Goal: Task Accomplishment & Management: Use online tool/utility

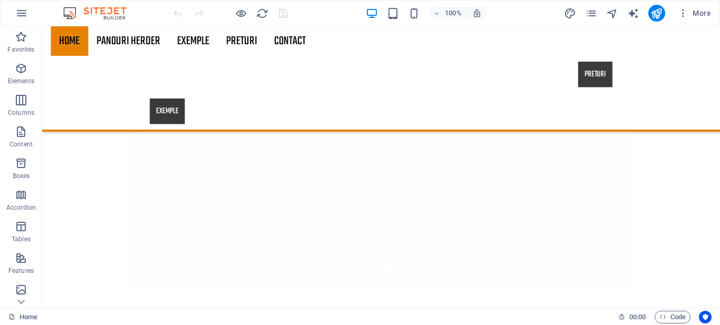
scroll to position [1939, 0]
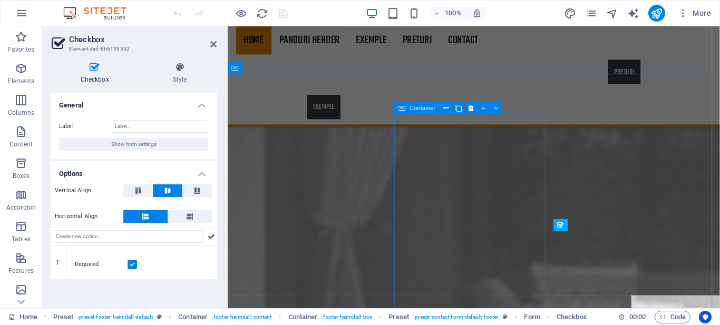
scroll to position [1871, 0]
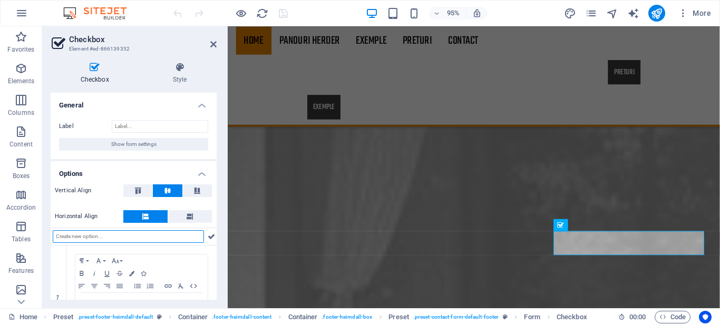
scroll to position [51, 0]
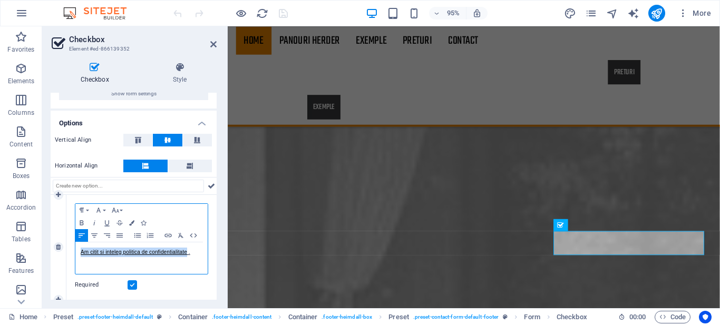
drag, startPoint x: 201, startPoint y: 255, endPoint x: 76, endPoint y: 249, distance: 125.6
click at [76, 249] on div "Am citit si inteleg politica de confidentialitate ." at bounding box center [141, 258] width 132 height 32
click at [166, 234] on icon "button" at bounding box center [168, 235] width 13 height 8
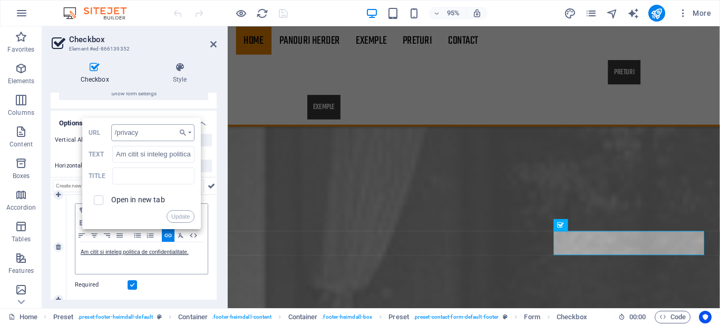
click at [157, 133] on input "/privacy" at bounding box center [153, 132] width 84 height 17
type input "/"
click at [177, 221] on button "Update" at bounding box center [181, 216] width 28 height 13
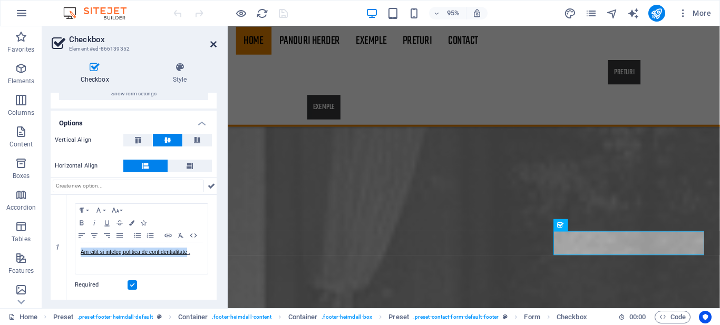
click at [214, 43] on icon at bounding box center [213, 44] width 6 height 8
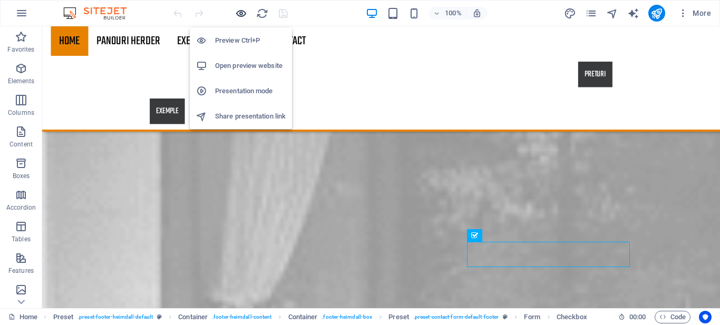
click at [0, 0] on icon "button" at bounding box center [0, 0] width 0 height 0
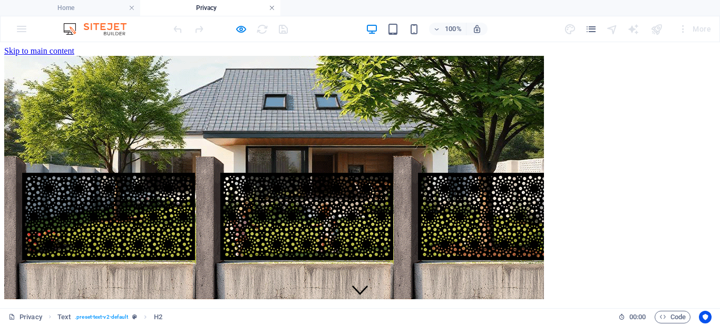
scroll to position [346, 0]
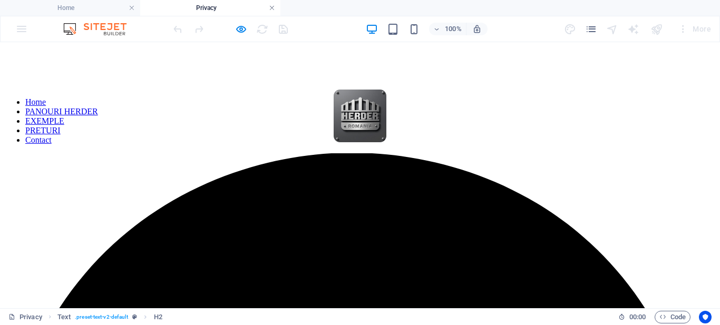
click at [271, 7] on link at bounding box center [272, 8] width 6 height 10
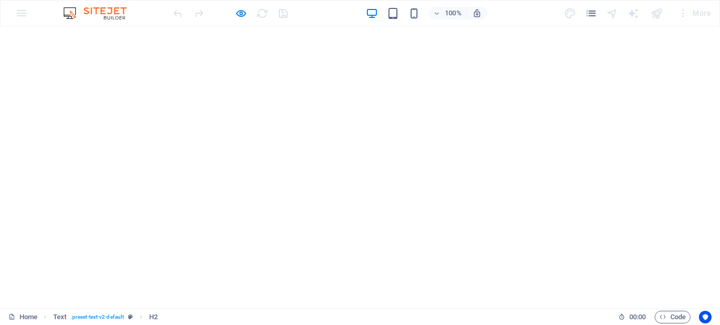
scroll to position [1579, 0]
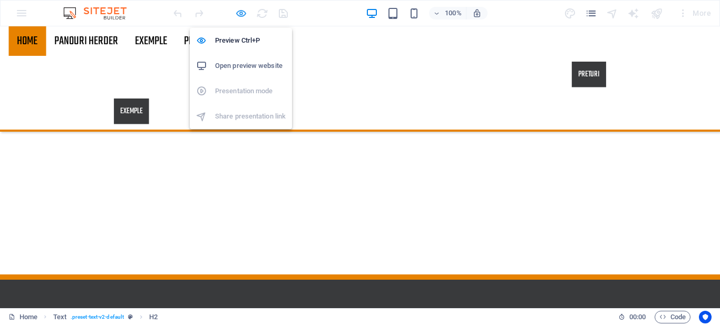
click at [0, 0] on icon "button" at bounding box center [0, 0] width 0 height 0
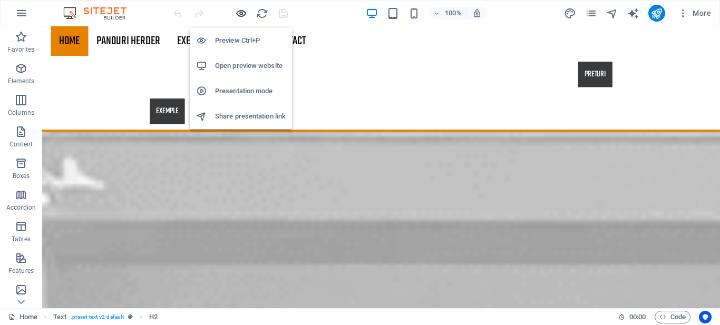
scroll to position [1978, 0]
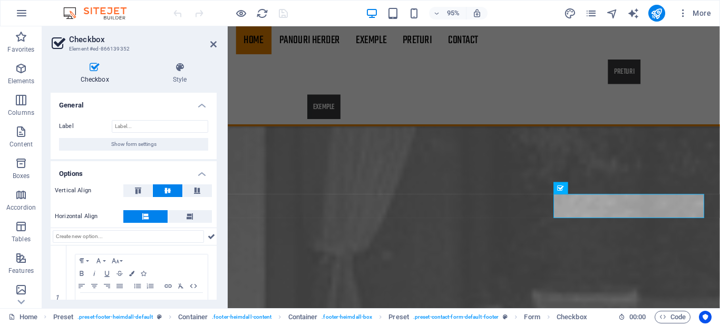
scroll to position [51, 0]
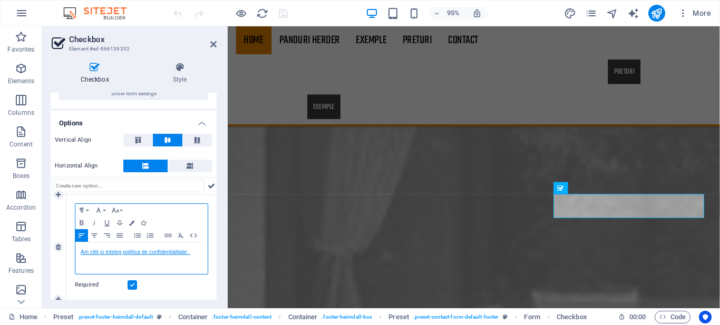
click at [151, 253] on link "Am citit si inteleg politica de confidentialitate ." at bounding box center [136, 252] width 110 height 6
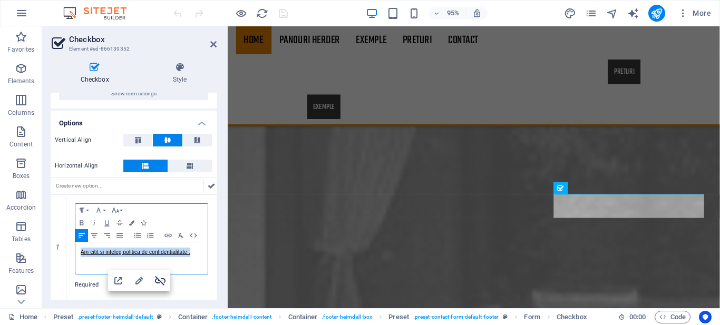
click at [158, 283] on icon "button" at bounding box center [160, 280] width 11 height 9
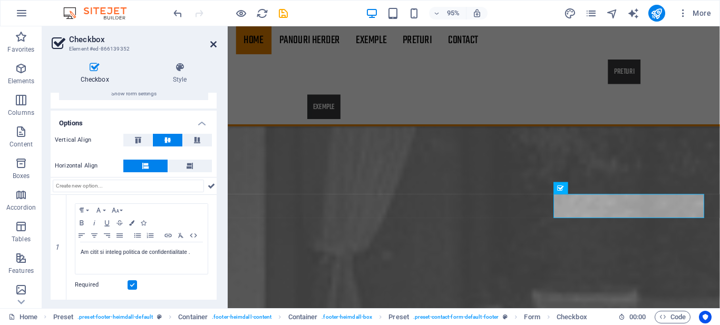
click at [213, 42] on icon at bounding box center [213, 44] width 6 height 8
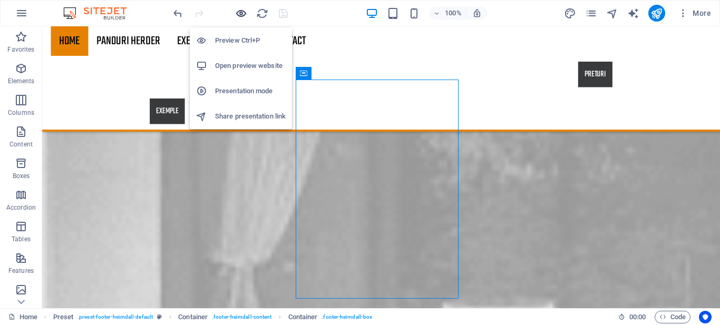
click at [0, 0] on icon "button" at bounding box center [0, 0] width 0 height 0
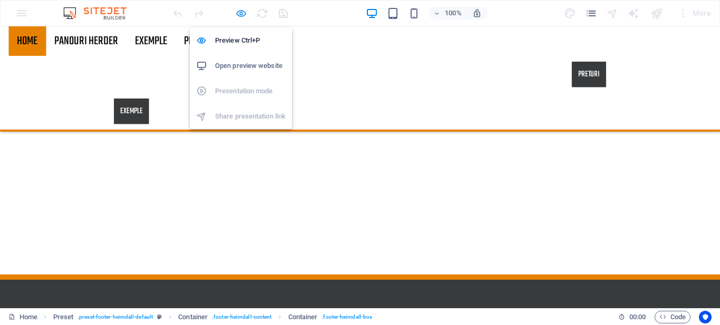
click at [0, 0] on icon "button" at bounding box center [0, 0] width 0 height 0
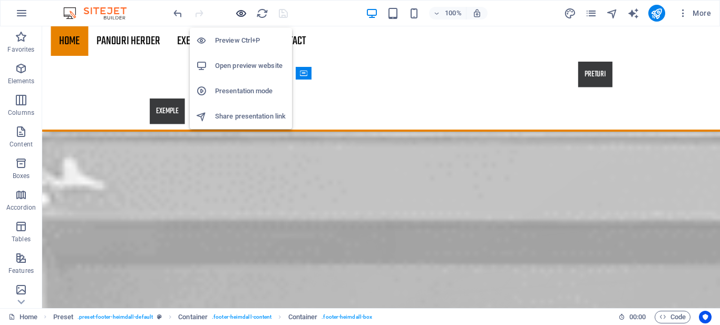
scroll to position [1978, 0]
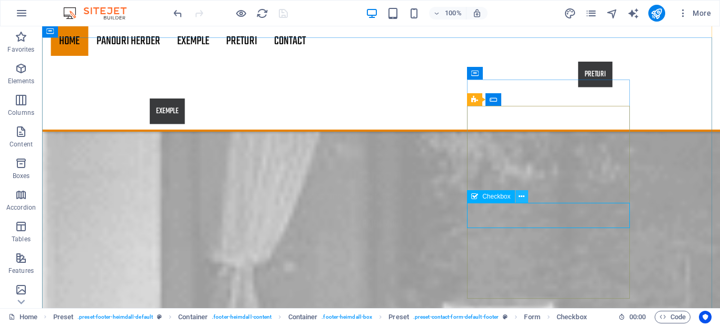
click at [523, 195] on icon at bounding box center [522, 196] width 6 height 11
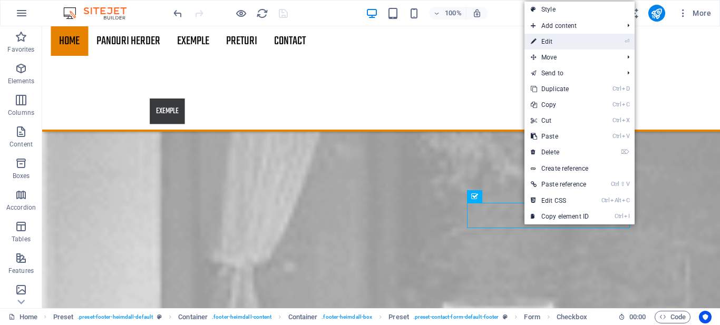
click at [562, 39] on link "⏎ Edit" at bounding box center [560, 42] width 71 height 16
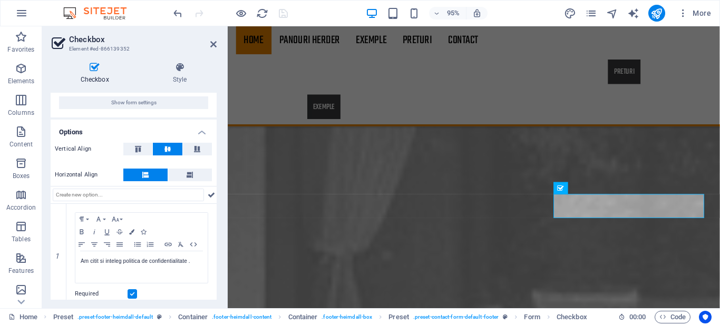
scroll to position [51, 0]
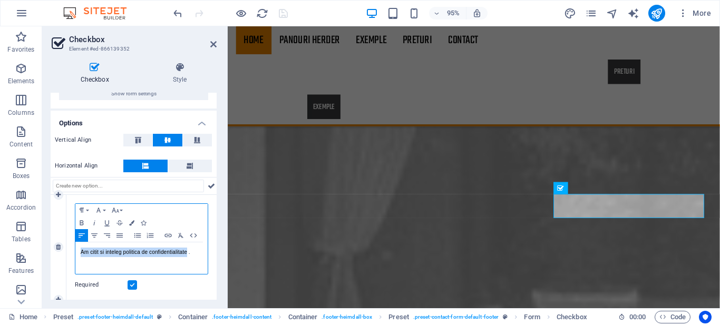
drag, startPoint x: 199, startPoint y: 253, endPoint x: 72, endPoint y: 251, distance: 126.5
click at [72, 251] on div "Paragraph Format Normal Heading 1 Heading 2 Heading 3 Heading 4 Heading 5 Headi…" at bounding box center [141, 247] width 150 height 105
click at [130, 224] on icon "button" at bounding box center [131, 222] width 5 height 5
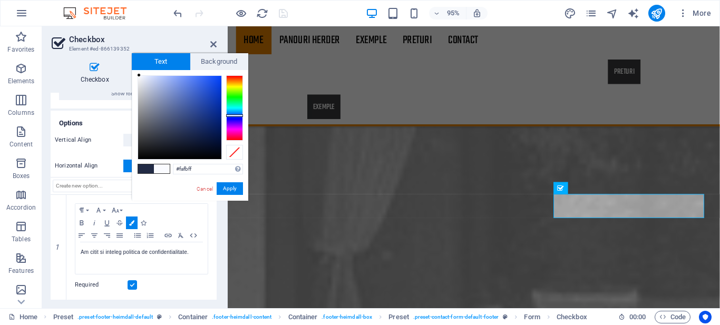
type input "#ffffff"
drag, startPoint x: 179, startPoint y: 134, endPoint x: 123, endPoint y: 57, distance: 95.5
click at [123, 57] on body "HERDER PROD INVEST Home Favorites Elements Columns Content Boxes Accordion Tabl…" at bounding box center [360, 162] width 720 height 325
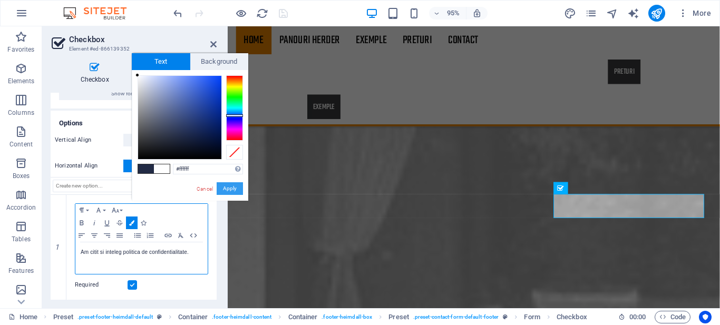
click at [225, 186] on button "Apply" at bounding box center [230, 188] width 26 height 13
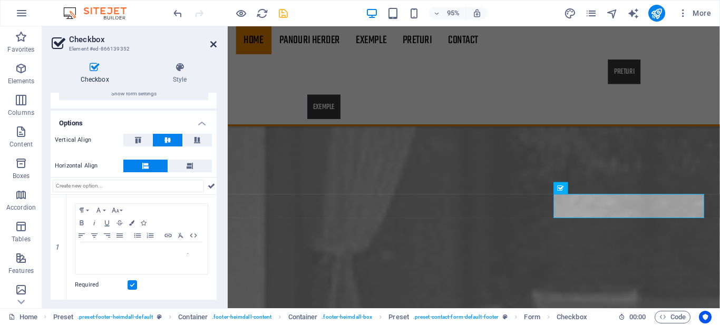
click at [213, 43] on icon at bounding box center [213, 44] width 6 height 8
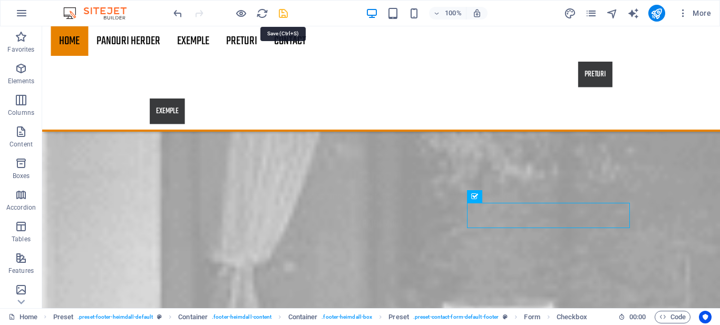
click at [282, 15] on icon "save" at bounding box center [283, 13] width 12 height 12
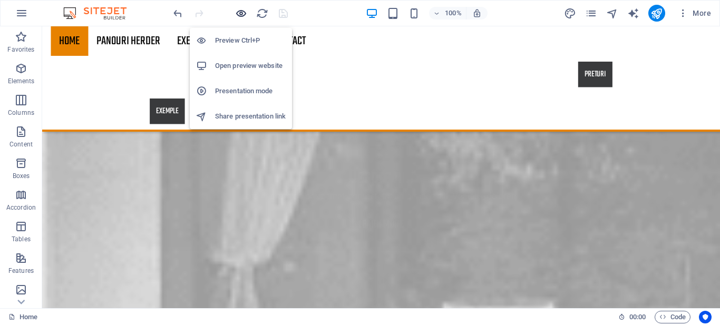
click at [0, 0] on icon "button" at bounding box center [0, 0] width 0 height 0
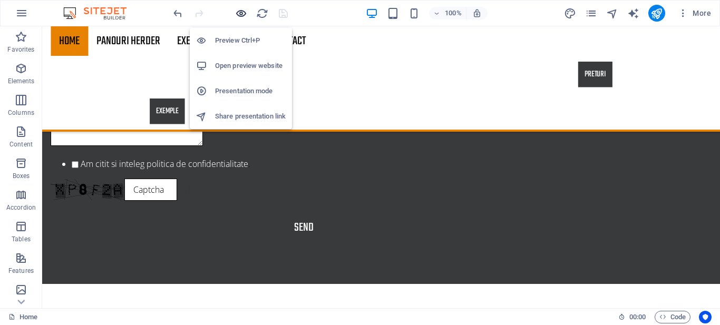
scroll to position [1579, 0]
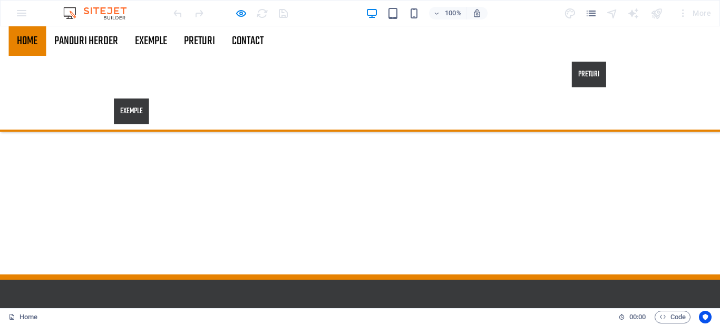
checkbox input "false"
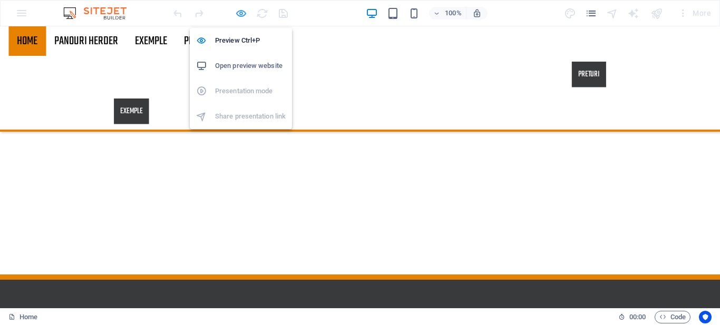
click at [0, 0] on icon "button" at bounding box center [0, 0] width 0 height 0
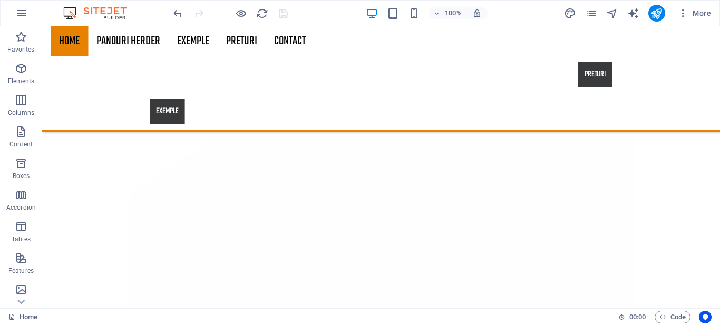
scroll to position [1974, 0]
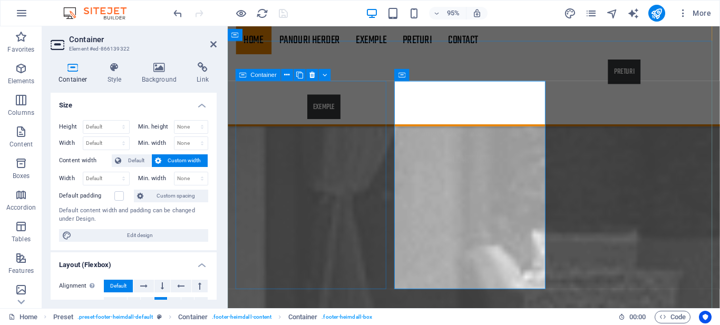
scroll to position [1906, 0]
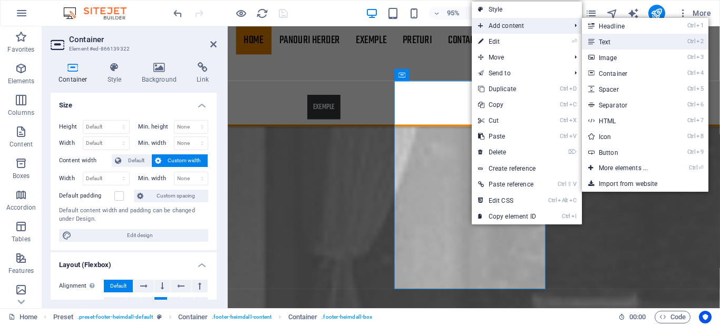
click at [606, 41] on link "Ctrl 2 Text" at bounding box center [625, 42] width 87 height 16
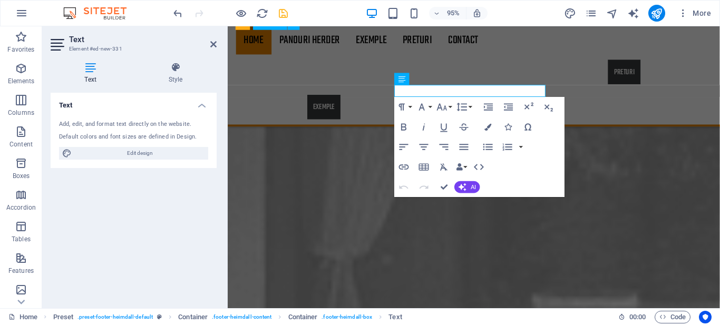
scroll to position [2143, 0]
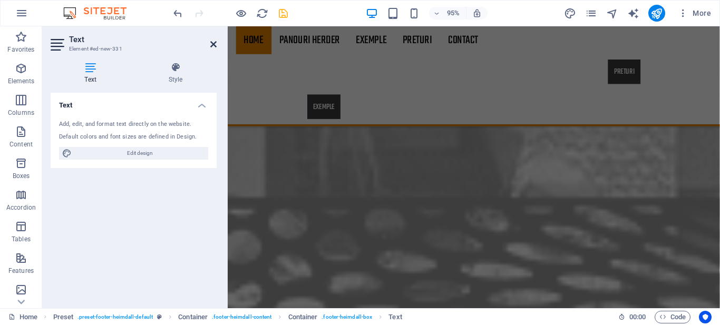
click at [215, 43] on icon at bounding box center [213, 44] width 6 height 8
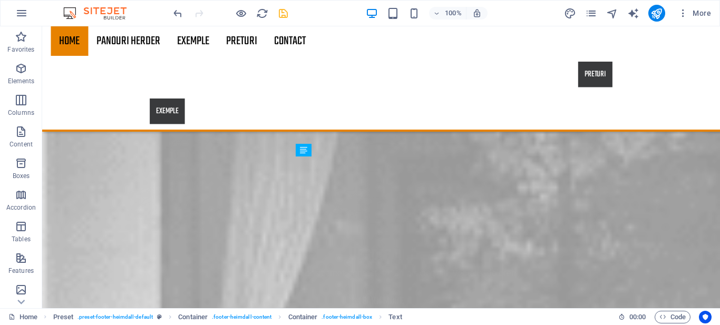
drag, startPoint x: 396, startPoint y: 168, endPoint x: 381, endPoint y: 219, distance: 53.4
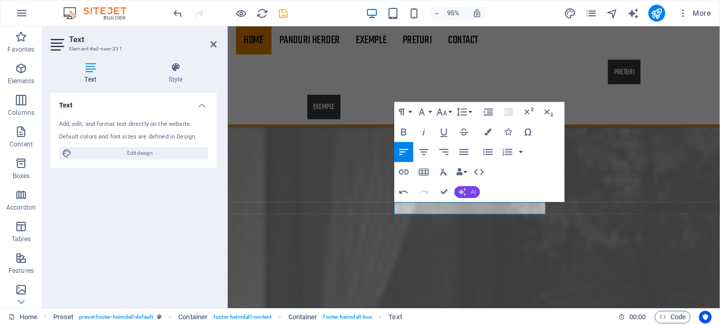
click at [465, 193] on icon "button" at bounding box center [463, 192] width 8 height 8
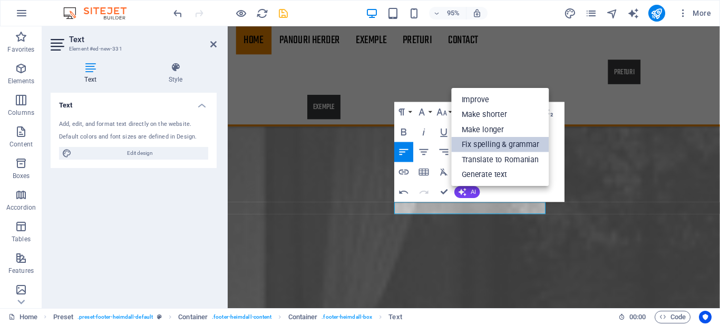
click at [500, 143] on link "Fix spelling & grammar" at bounding box center [501, 144] width 98 height 15
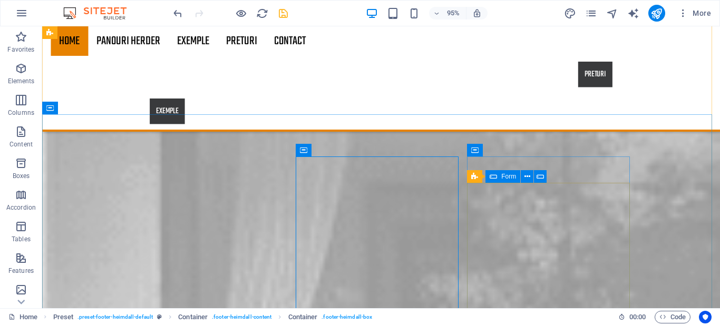
scroll to position [1901, 0]
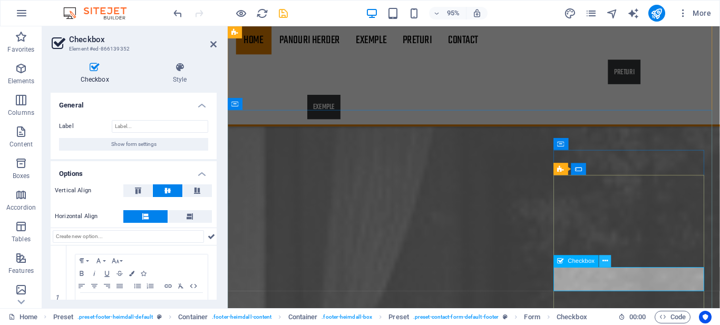
click at [603, 261] on icon at bounding box center [605, 261] width 5 height 11
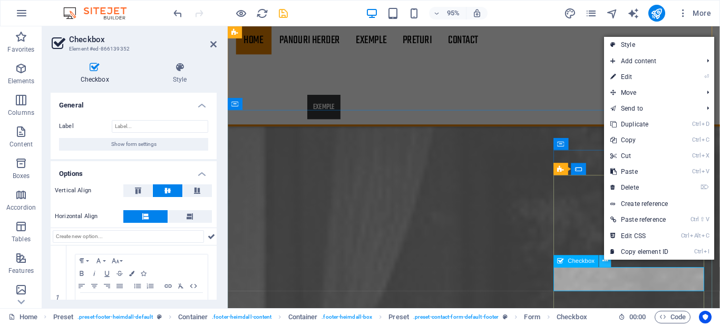
click at [603, 261] on icon at bounding box center [605, 261] width 5 height 11
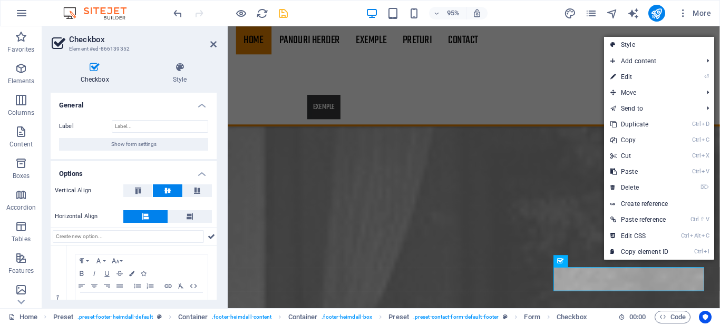
scroll to position [51, 0]
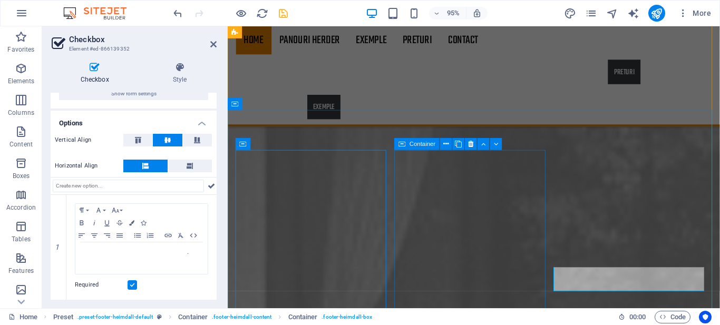
scroll to position [1901, 0]
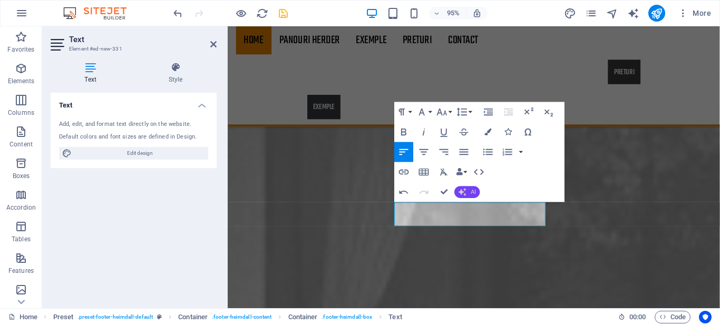
click at [467, 191] on icon "button" at bounding box center [463, 192] width 8 height 8
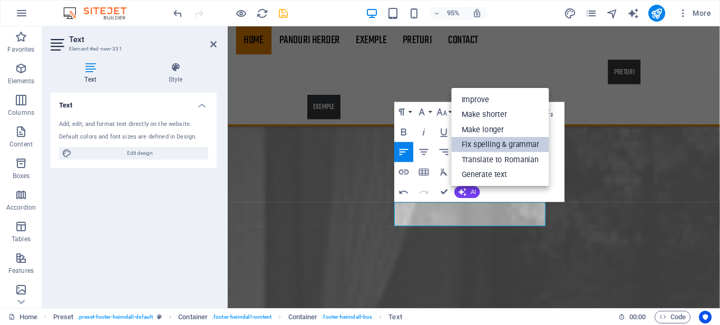
click at [487, 143] on link "Fix spelling & grammar" at bounding box center [501, 144] width 98 height 15
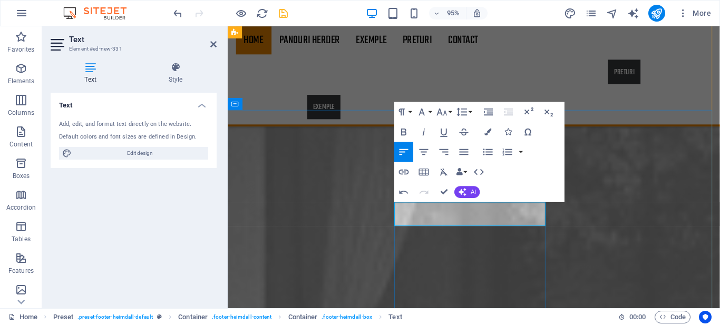
copy p "Am citit și înțeleg politica de confidențialitate"
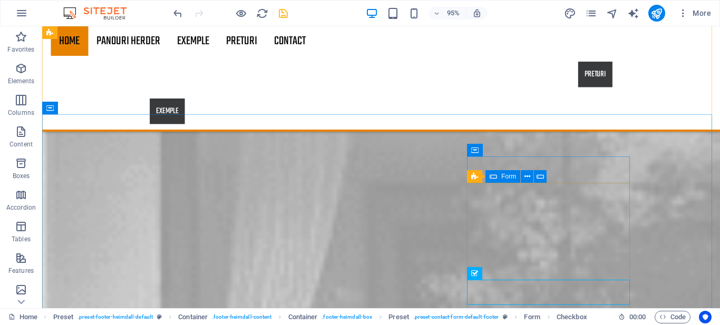
scroll to position [1901, 0]
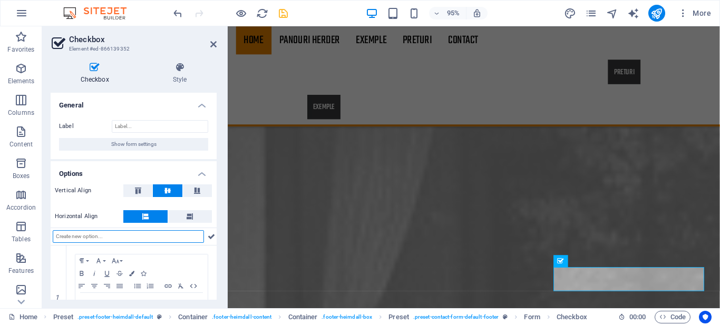
scroll to position [51, 0]
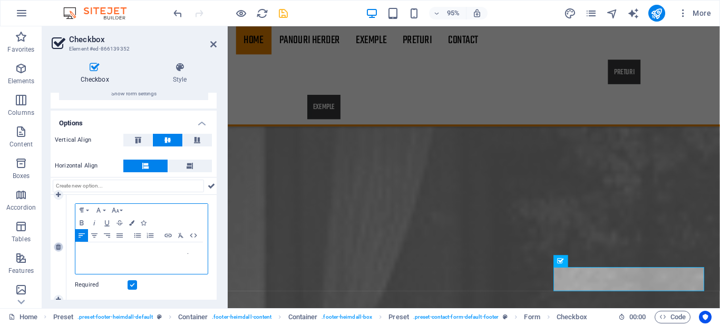
drag, startPoint x: 201, startPoint y: 265, endPoint x: 60, endPoint y: 246, distance: 143.0
click at [60, 246] on div "1 Paragraph Format Normal Heading 1 Heading 2 Heading 3 Heading 4 Heading 5 Hea…" at bounding box center [134, 247] width 166 height 105
click at [149, 264] on p "​ Am citit și înțeleg politica de confidențialitate" at bounding box center [142, 259] width 122 height 22
click at [118, 209] on icon "button" at bounding box center [115, 210] width 7 height 5
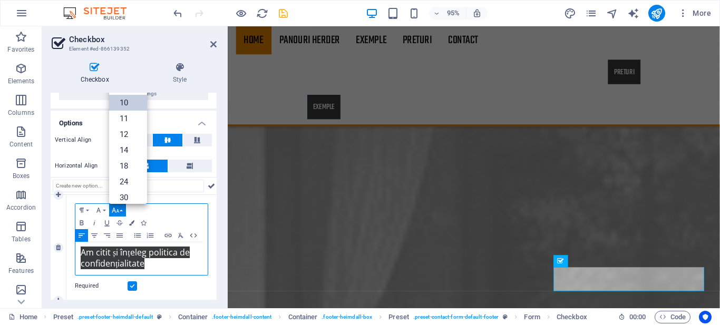
click at [130, 106] on link "10" at bounding box center [128, 103] width 38 height 16
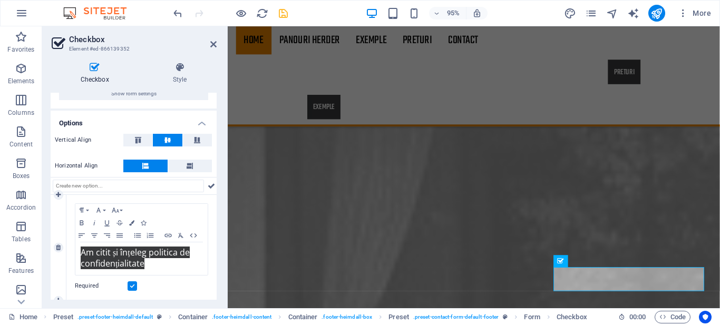
click at [176, 290] on div "Required" at bounding box center [141, 286] width 133 height 13
click at [179, 260] on p "​ Am citit și înțeleg politica de confidențialitate ​" at bounding box center [142, 259] width 122 height 22
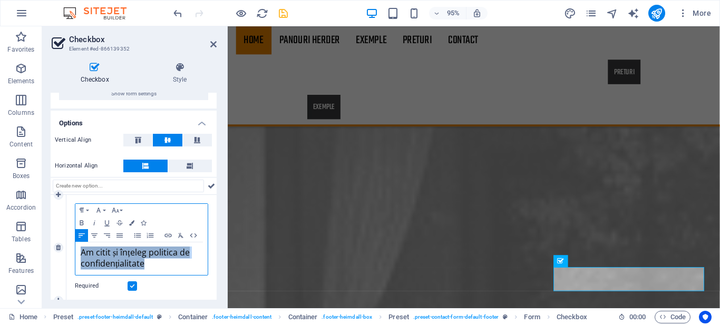
click at [179, 260] on p "​ Am citit și înțeleg politica de confidențialitate ​" at bounding box center [142, 259] width 122 height 22
click at [211, 48] on icon at bounding box center [213, 44] width 6 height 8
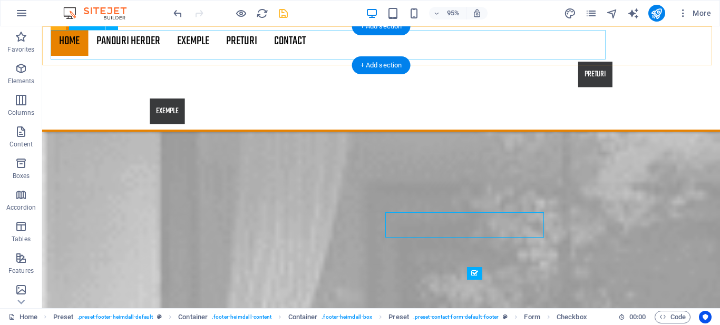
scroll to position [1901, 0]
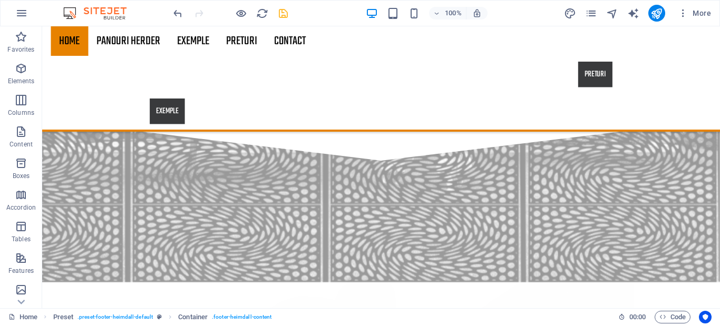
scroll to position [1507, 0]
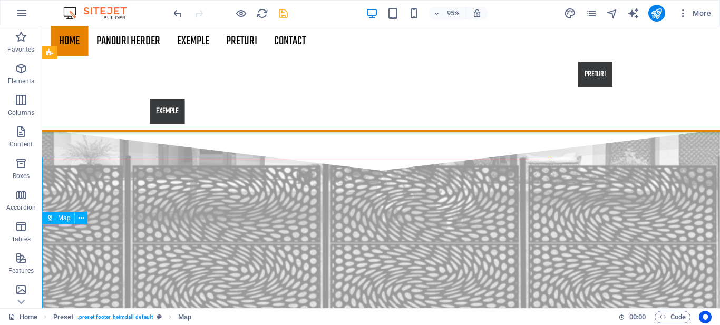
scroll to position [1575, 0]
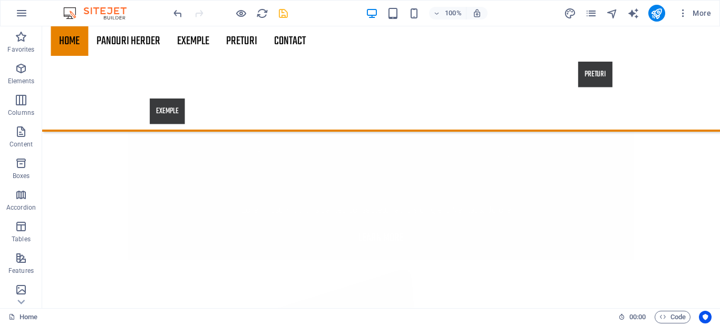
scroll to position [1965, 0]
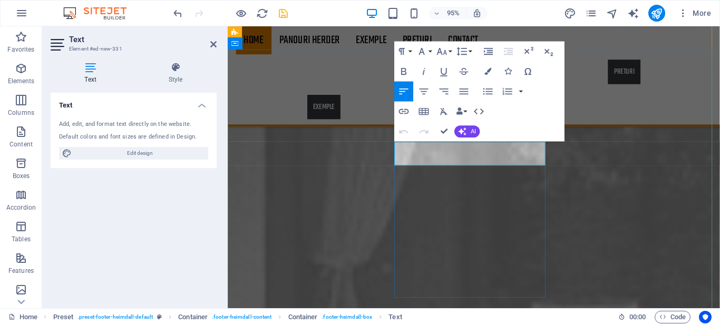
copy p "confidențialitate"
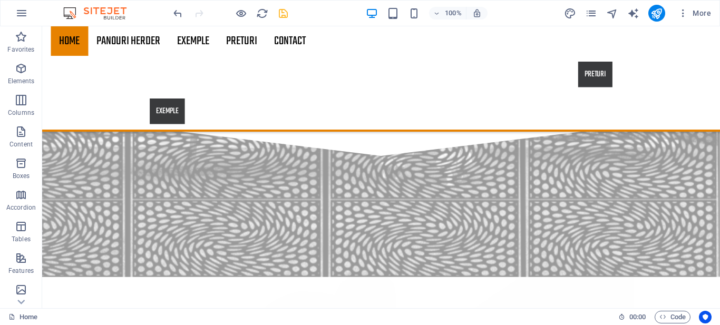
scroll to position [1512, 0]
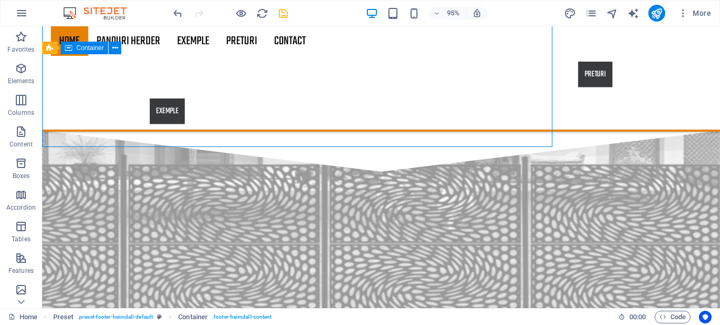
scroll to position [1579, 0]
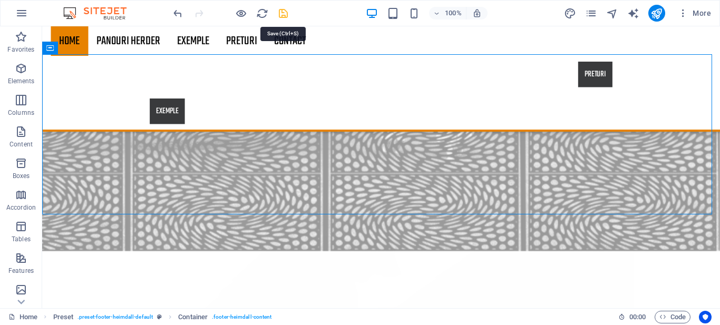
click at [279, 14] on icon "save" at bounding box center [283, 13] width 12 height 12
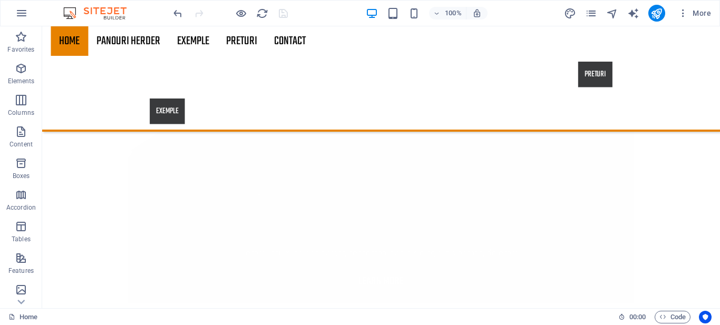
scroll to position [1896, 0]
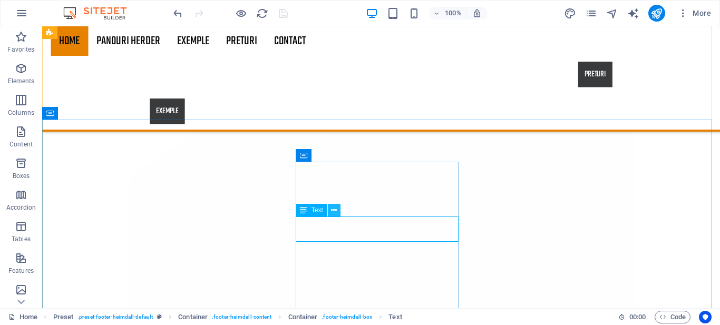
click at [335, 208] on icon at bounding box center [334, 210] width 6 height 11
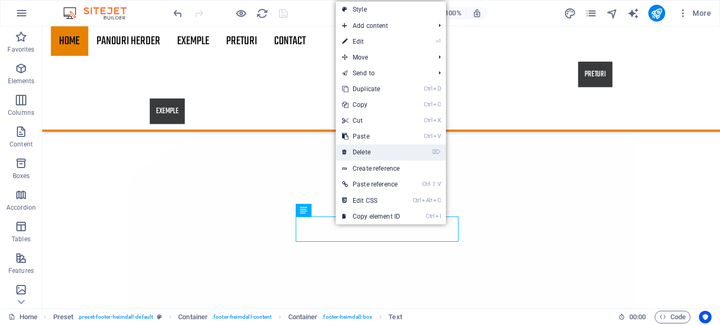
click at [375, 149] on link "⌦ Delete" at bounding box center [371, 152] width 71 height 16
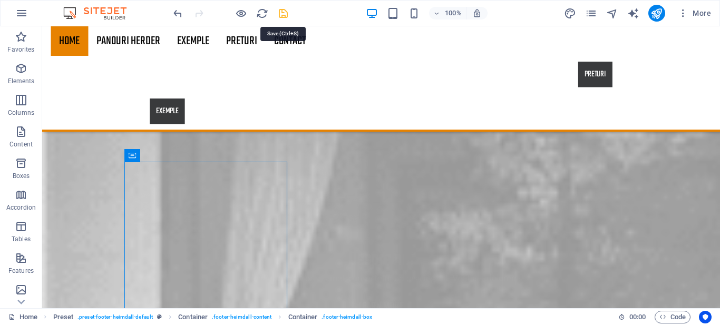
click at [287, 16] on icon "save" at bounding box center [283, 13] width 12 height 12
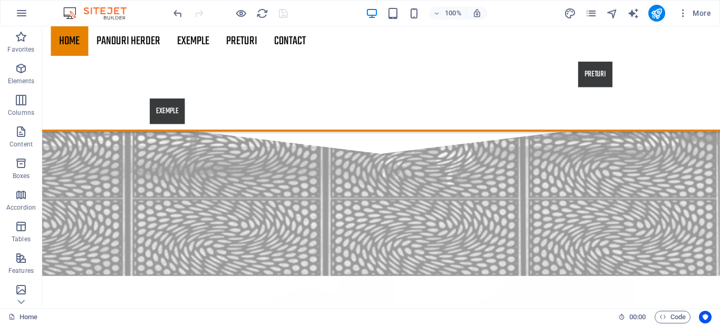
scroll to position [1529, 0]
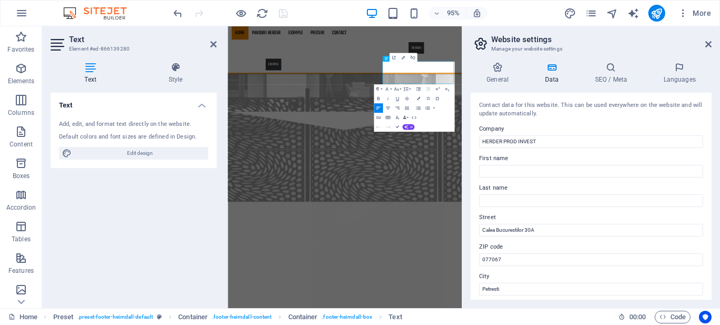
scroll to position [1530, 0]
click at [580, 108] on div "Contact data for this website. This can be used everywhere on the website and w…" at bounding box center [591, 109] width 224 height 17
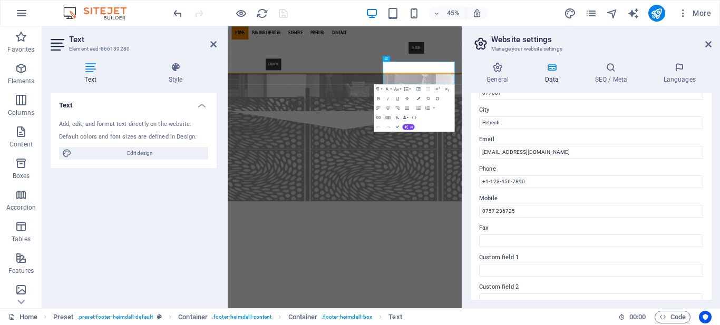
scroll to position [156, 0]
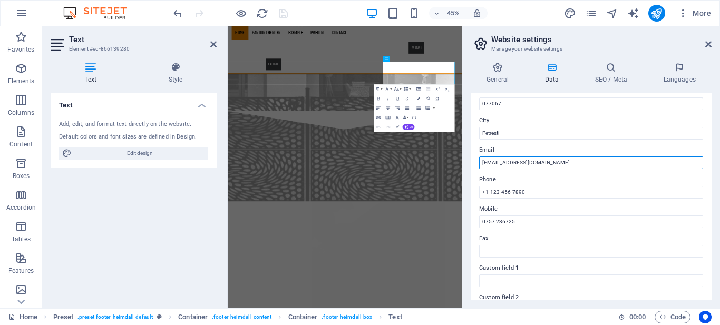
click at [652, 164] on input "info@herder.ro" at bounding box center [591, 163] width 224 height 13
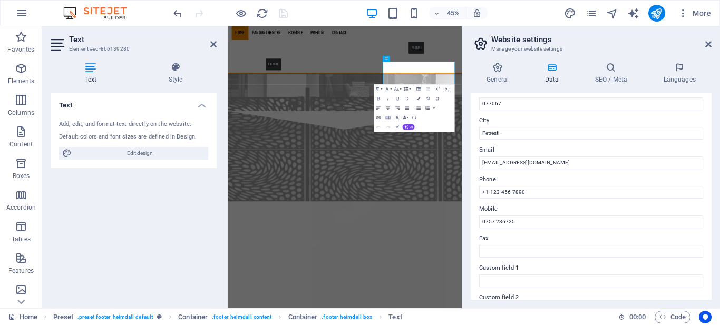
click at [172, 209] on div "Text Add, edit, and format text directly on the website. Default colors and fon…" at bounding box center [134, 196] width 166 height 207
click at [217, 45] on aside "Text Element #ed-866139280 Text Style Text Add, edit, and format text directly …" at bounding box center [135, 167] width 186 height 282
click at [212, 45] on icon at bounding box center [213, 44] width 6 height 8
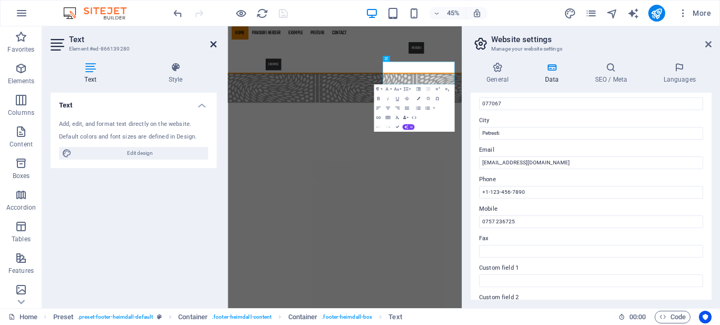
scroll to position [1367, 0]
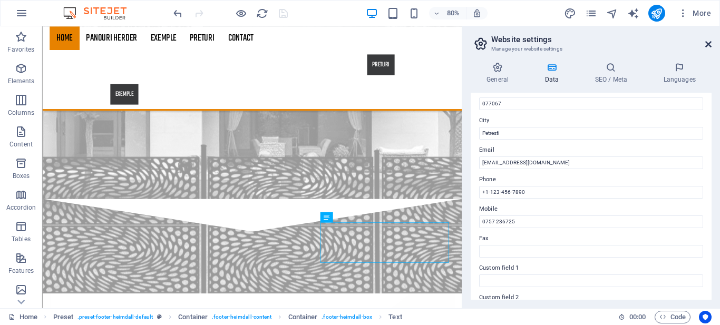
click at [711, 42] on icon at bounding box center [708, 44] width 6 height 8
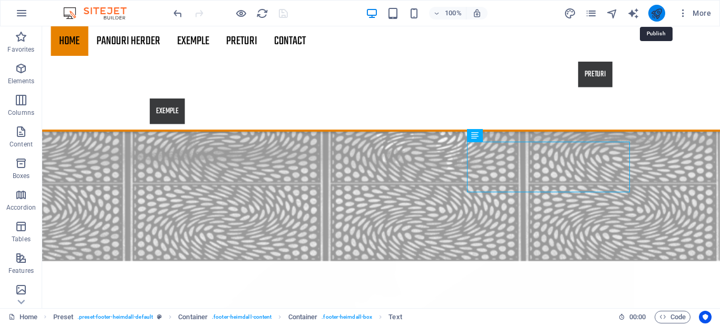
click at [652, 13] on icon "publish" at bounding box center [657, 13] width 12 height 12
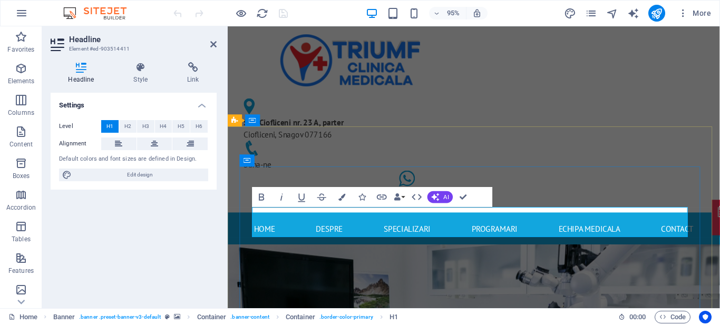
click at [436, 199] on icon "button" at bounding box center [436, 197] width 8 height 8
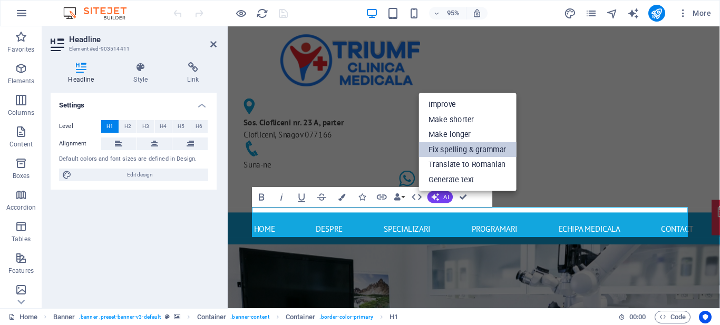
click at [450, 147] on link "Fix spelling & grammar" at bounding box center [468, 149] width 98 height 15
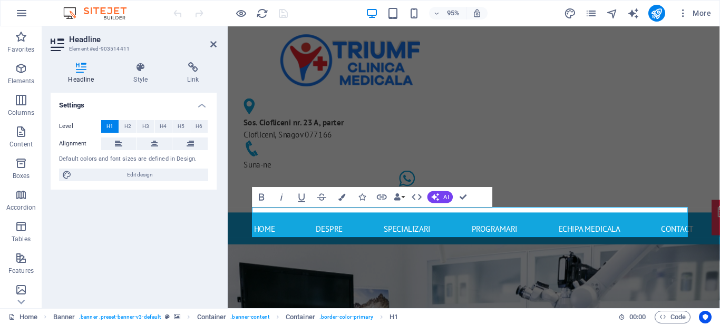
click at [174, 249] on div "Settings Level H1 H2 H3 H4 H5 H6 Alignment Default colors and font sizes are de…" at bounding box center [134, 196] width 166 height 207
click at [213, 44] on icon at bounding box center [213, 44] width 6 height 8
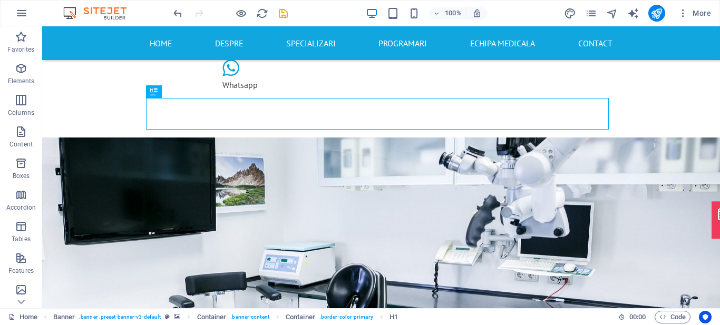
scroll to position [159, 0]
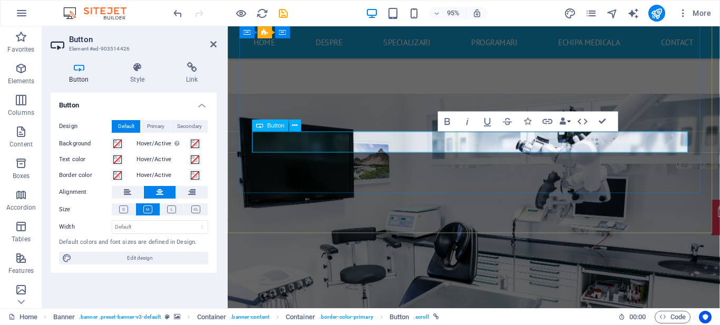
click at [211, 46] on icon at bounding box center [213, 44] width 6 height 8
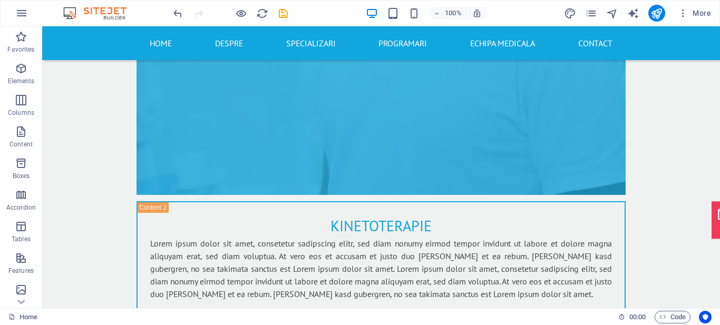
scroll to position [4506, 0]
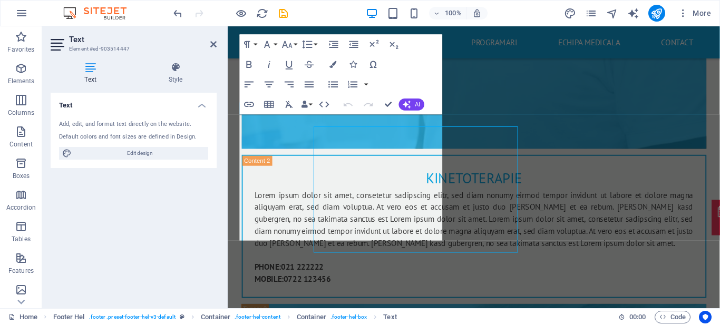
scroll to position [4493, 0]
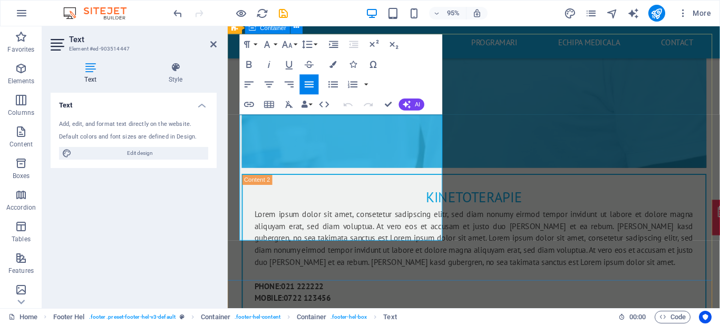
drag, startPoint x: 326, startPoint y: 207, endPoint x: 237, endPoint y: 203, distance: 89.2
click at [250, 103] on icon "button" at bounding box center [249, 104] width 10 height 5
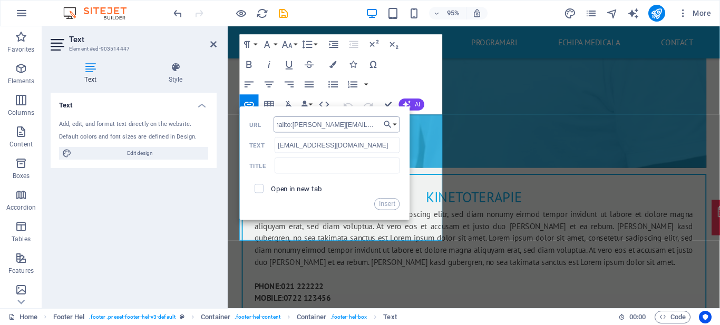
type input "mailto:mihai.asteradesign@gmail.com"
click at [391, 200] on button "Insert" at bounding box center [387, 204] width 25 height 12
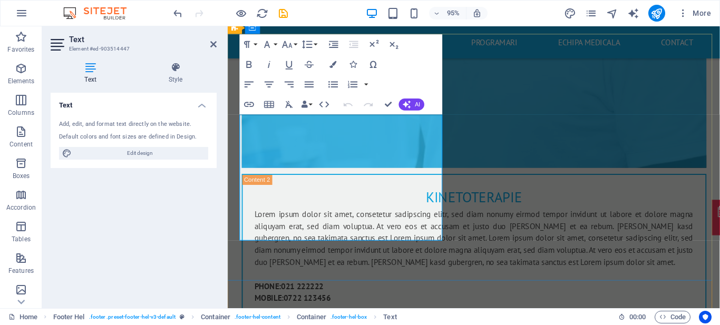
scroll to position [0, 0]
click at [211, 41] on icon at bounding box center [213, 44] width 6 height 8
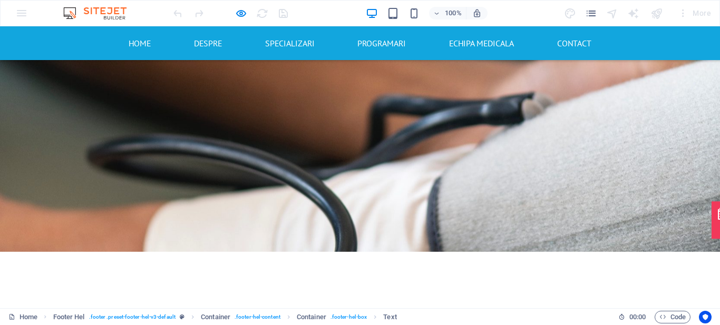
scroll to position [1705, 0]
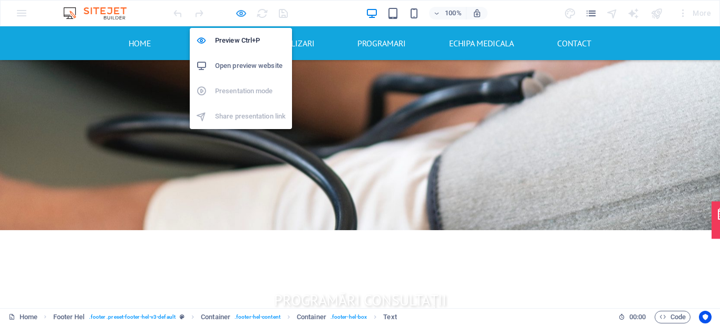
click at [0, 0] on icon "button" at bounding box center [0, 0] width 0 height 0
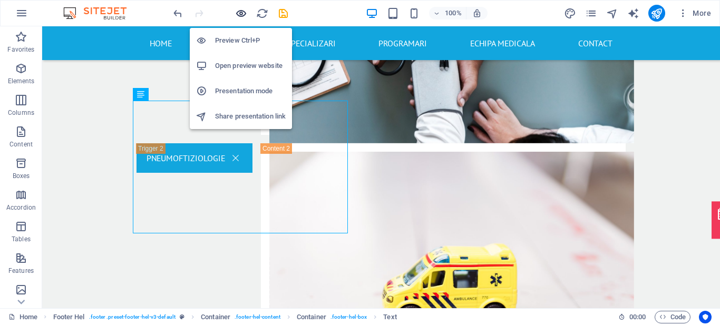
scroll to position [4524, 0]
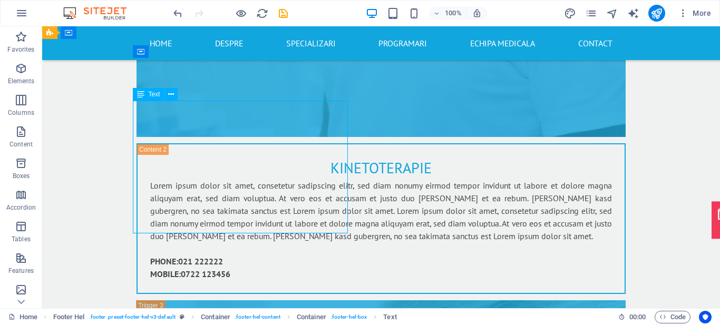
drag, startPoint x: 225, startPoint y: 189, endPoint x: 139, endPoint y: 191, distance: 85.9
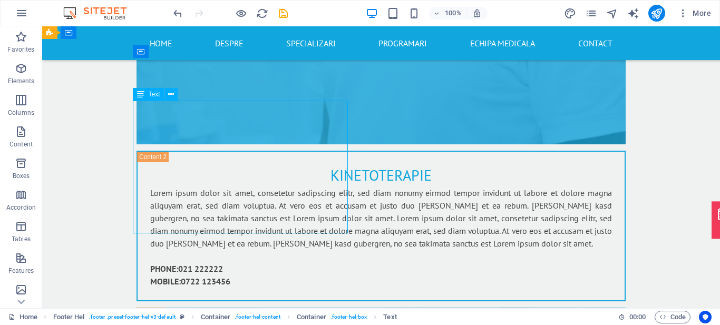
scroll to position [4511, 0]
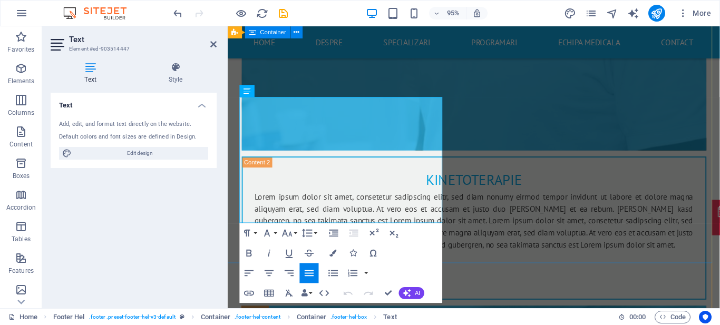
drag, startPoint x: 326, startPoint y: 191, endPoint x: 237, endPoint y: 188, distance: 89.7
click at [334, 251] on icon "button" at bounding box center [333, 253] width 7 height 7
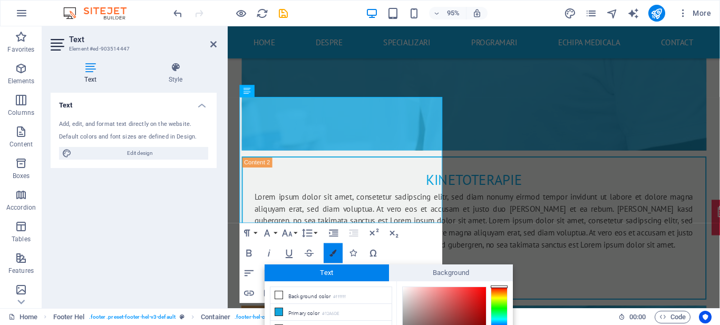
scroll to position [87, 0]
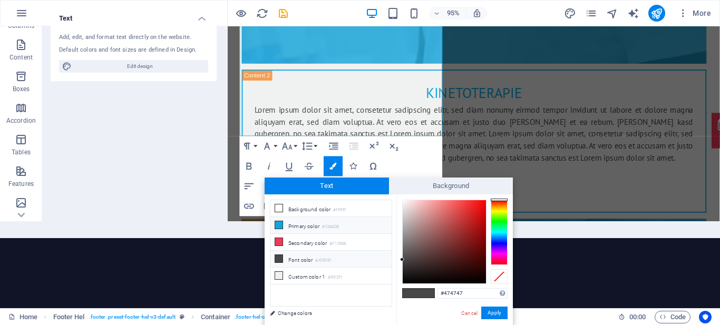
click at [277, 222] on icon at bounding box center [278, 224] width 7 height 7
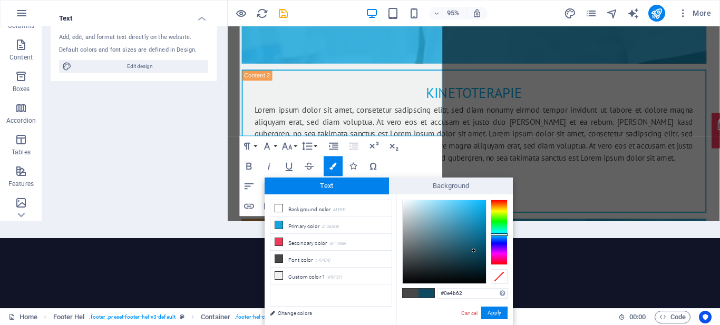
type input "#0e4c64"
drag, startPoint x: 478, startPoint y: 210, endPoint x: 474, endPoint y: 250, distance: 40.8
click at [474, 250] on div at bounding box center [474, 250] width 4 height 4
click at [493, 315] on button "Apply" at bounding box center [494, 313] width 26 height 13
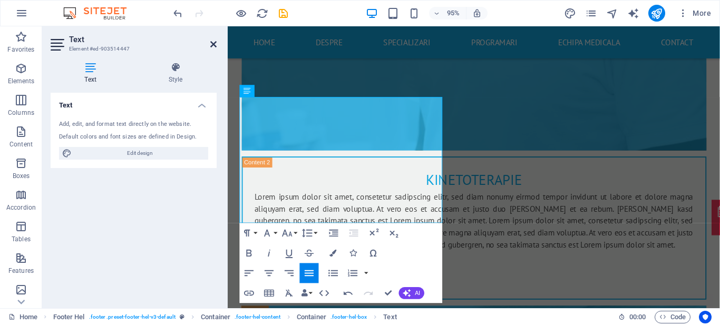
click at [212, 45] on icon at bounding box center [213, 44] width 6 height 8
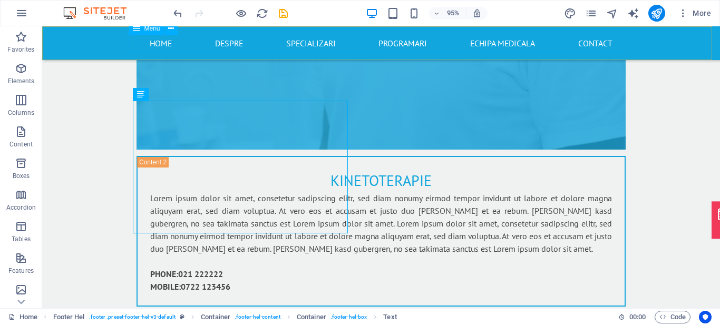
scroll to position [4524, 0]
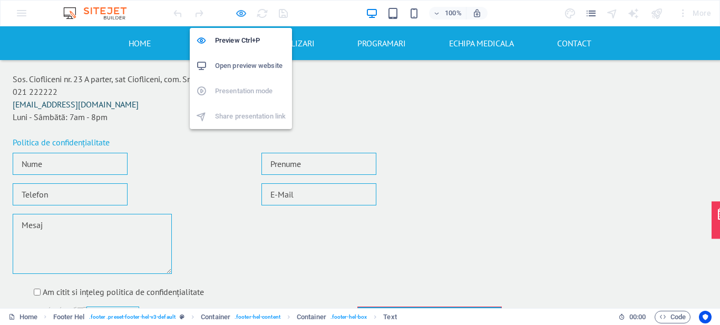
scroll to position [1746, 0]
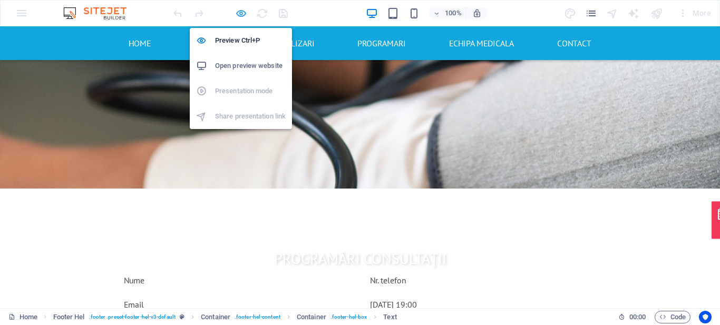
click at [0, 0] on icon "button" at bounding box center [0, 0] width 0 height 0
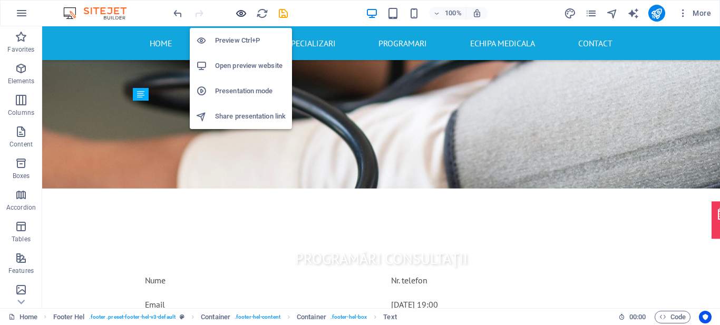
scroll to position [4524, 0]
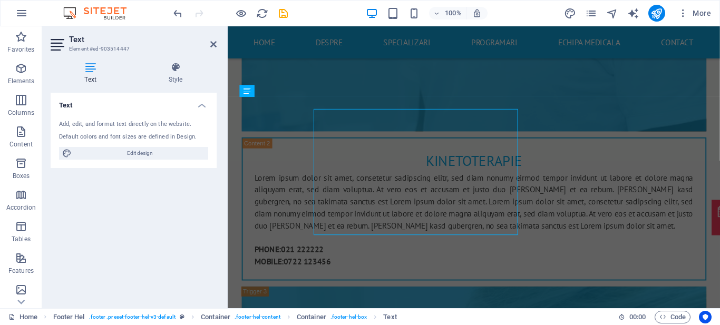
click at [215, 188] on div "Text Add, edit, and format text directly on the website. Default colors and fon…" at bounding box center [134, 196] width 166 height 207
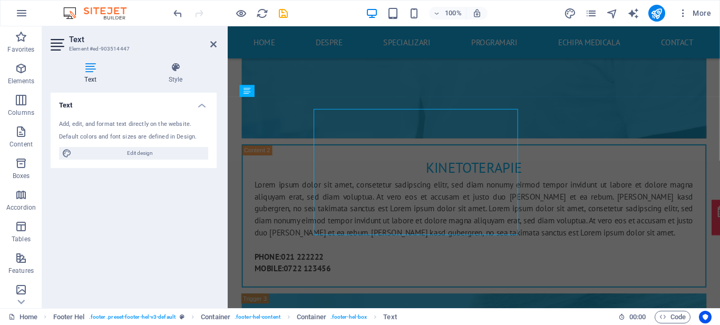
scroll to position [4511, 0]
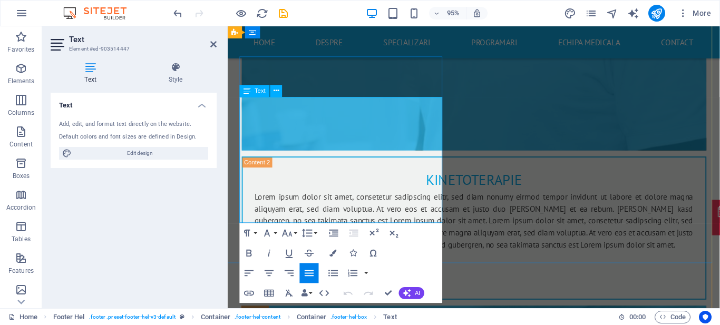
click at [334, 253] on icon "button" at bounding box center [333, 253] width 7 height 7
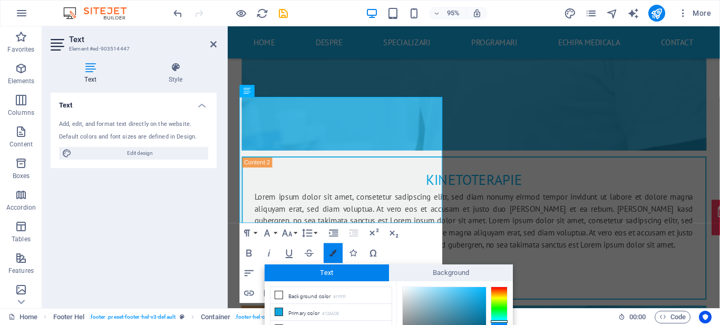
scroll to position [87, 0]
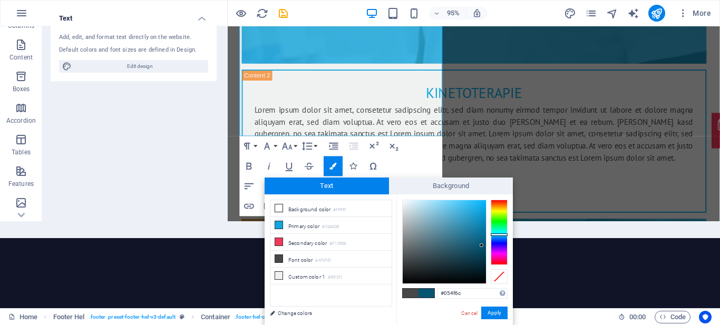
type input "#054d68"
drag, startPoint x: 473, startPoint y: 252, endPoint x: 482, endPoint y: 249, distance: 9.0
click at [482, 249] on div at bounding box center [444, 241] width 83 height 83
click at [491, 313] on button "Apply" at bounding box center [494, 313] width 26 height 13
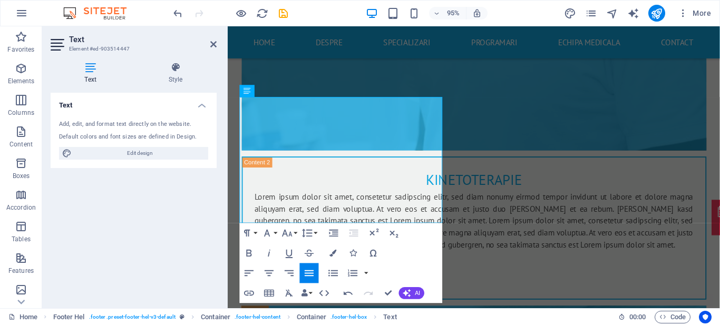
scroll to position [0, 0]
click at [283, 15] on icon "save" at bounding box center [283, 13] width 12 height 12
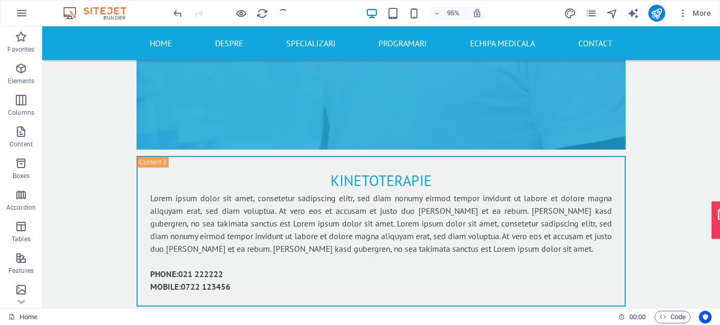
scroll to position [4524, 0]
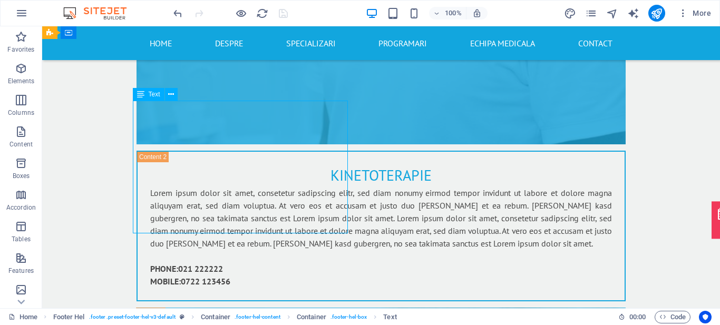
scroll to position [4511, 0]
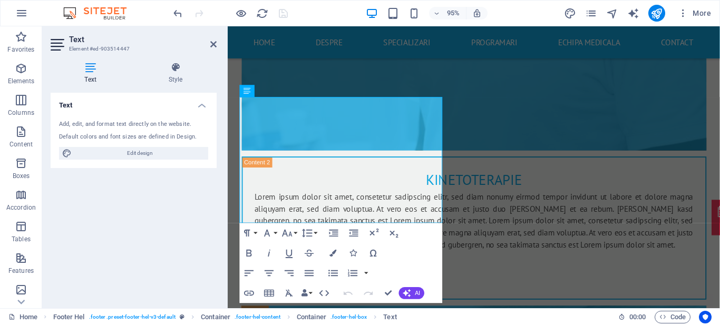
click at [199, 190] on div "Text Add, edit, and format text directly on the website. Default colors and fon…" at bounding box center [134, 196] width 166 height 207
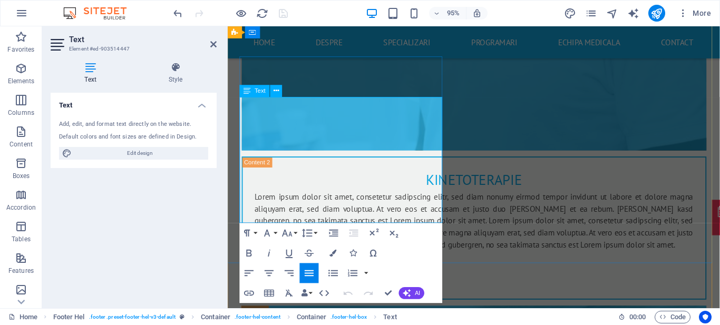
drag, startPoint x: 284, startPoint y: 186, endPoint x: 275, endPoint y: 186, distance: 9.0
click at [255, 288] on button "Insert Link" at bounding box center [249, 294] width 19 height 20
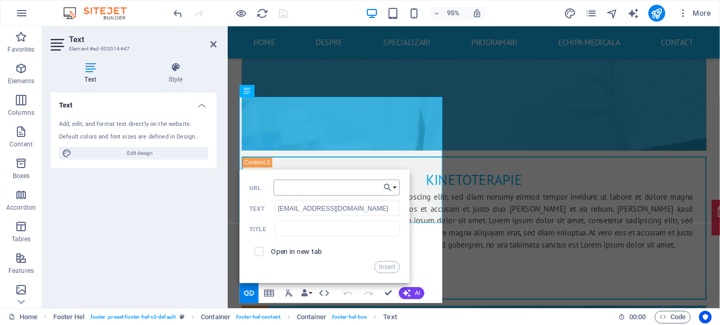
click at [320, 182] on input "URL" at bounding box center [337, 188] width 126 height 16
type input "mailto:mihai.asteradesign@gmail.com"
click at [383, 267] on button "Insert" at bounding box center [387, 267] width 25 height 12
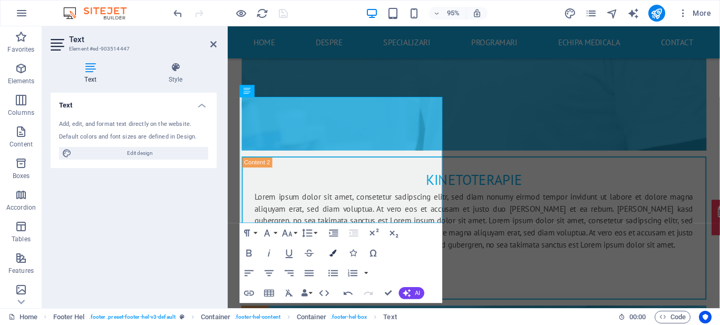
click at [332, 255] on icon "button" at bounding box center [333, 253] width 7 height 7
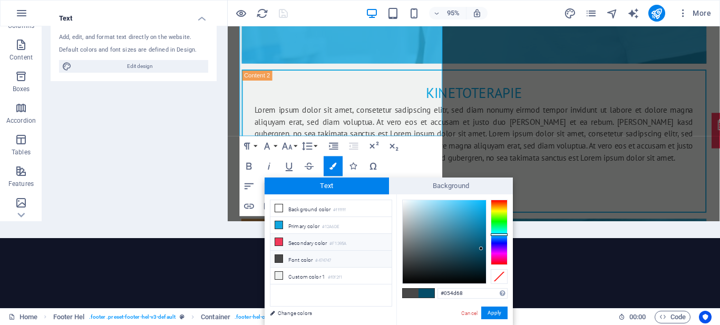
click at [280, 242] on icon at bounding box center [278, 241] width 7 height 7
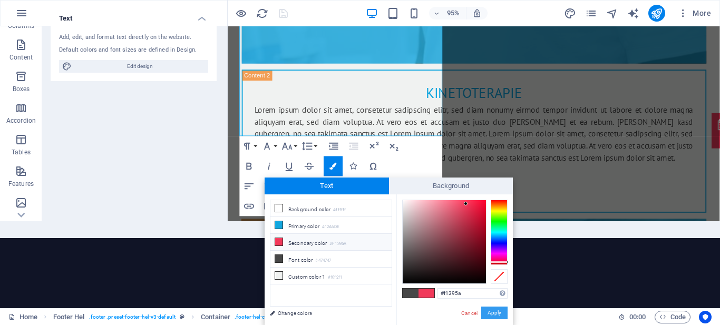
click at [502, 312] on button "Apply" at bounding box center [494, 313] width 26 height 13
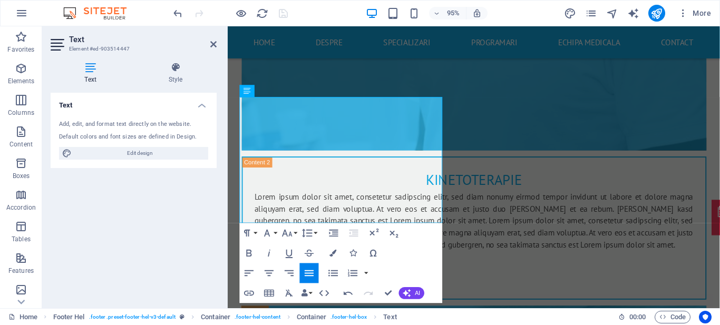
scroll to position [0, 0]
drag, startPoint x: 554, startPoint y: 209, endPoint x: 240, endPoint y: 192, distance: 314.1
click at [333, 254] on icon "button" at bounding box center [333, 253] width 7 height 7
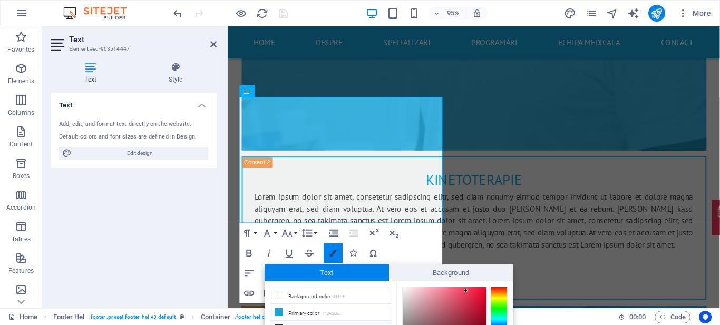
scroll to position [87, 0]
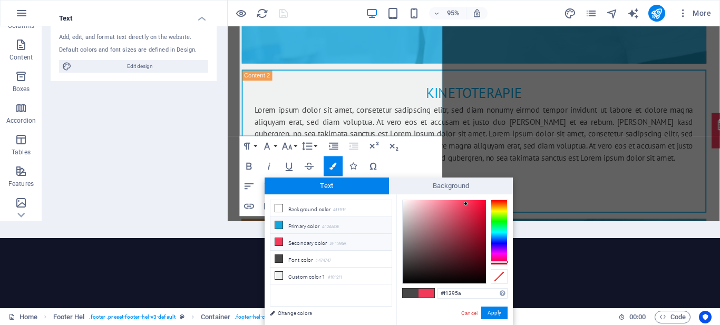
click at [323, 229] on li "Primary color #12A6DE" at bounding box center [330, 225] width 121 height 17
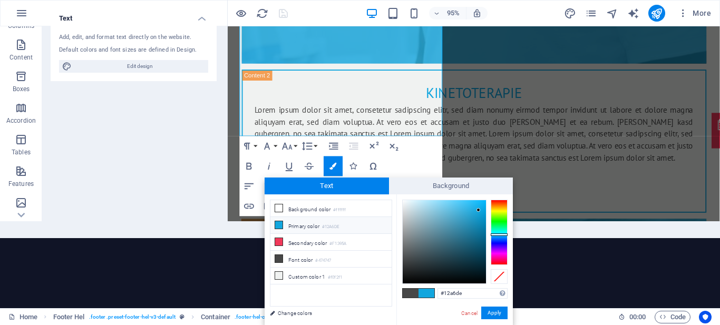
type input "#07475f"
click at [480, 252] on div at bounding box center [444, 241] width 83 height 83
click at [493, 316] on button "Apply" at bounding box center [494, 313] width 26 height 13
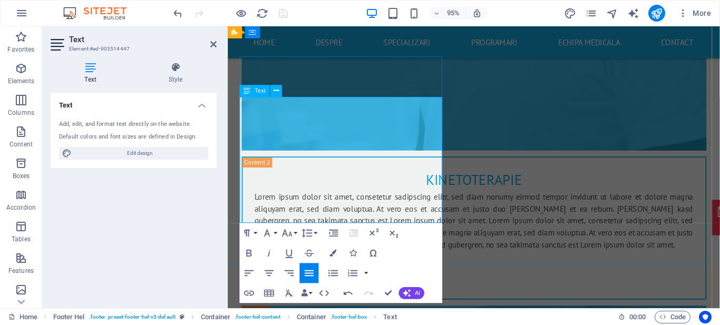
click at [215, 45] on icon at bounding box center [213, 44] width 6 height 8
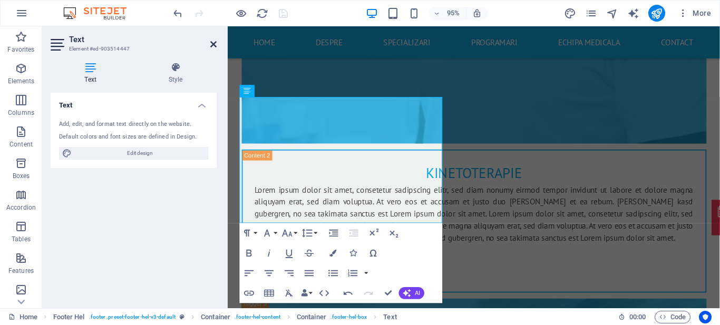
scroll to position [4524, 0]
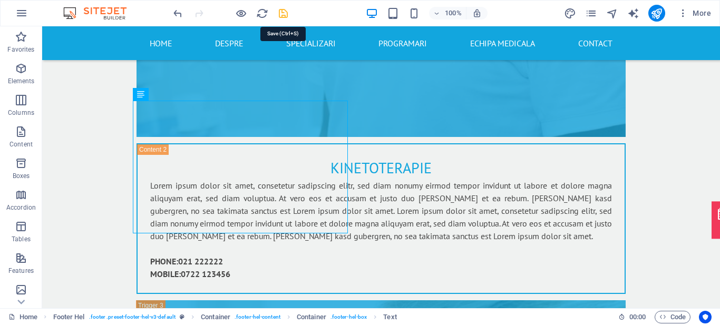
click at [284, 10] on icon "save" at bounding box center [283, 13] width 12 height 12
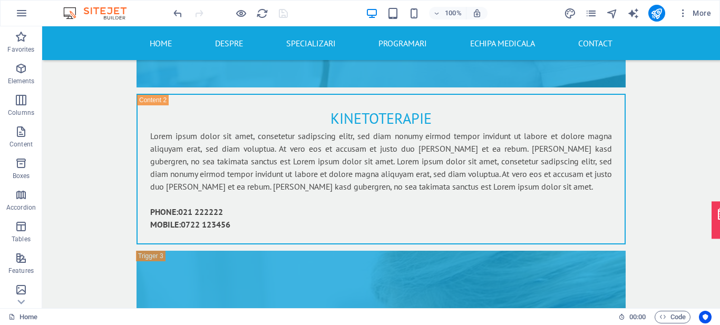
scroll to position [4603, 0]
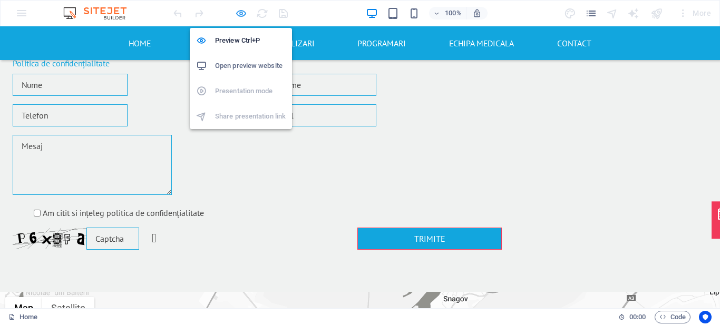
scroll to position [1826, 0]
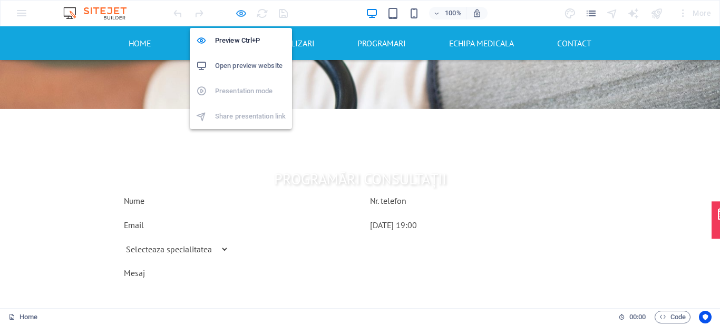
click at [0, 0] on icon "button" at bounding box center [0, 0] width 0 height 0
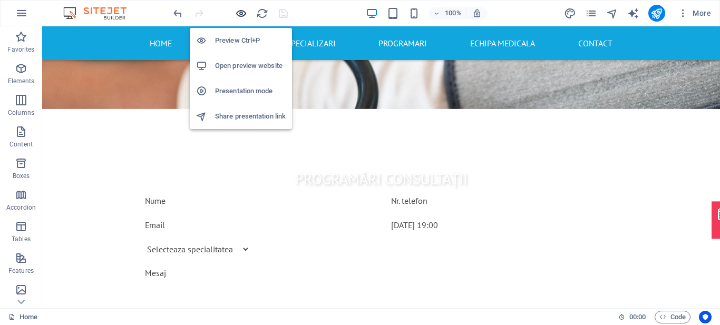
scroll to position [4603, 0]
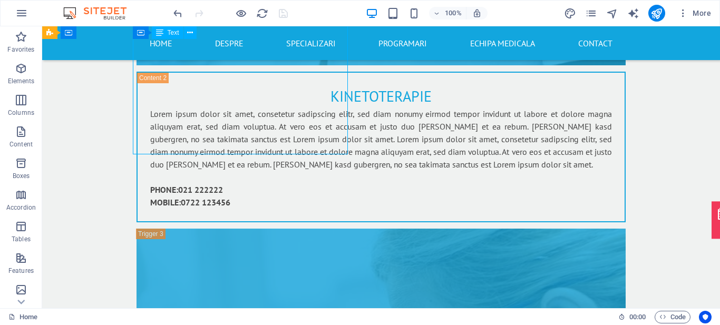
scroll to position [4438, 0]
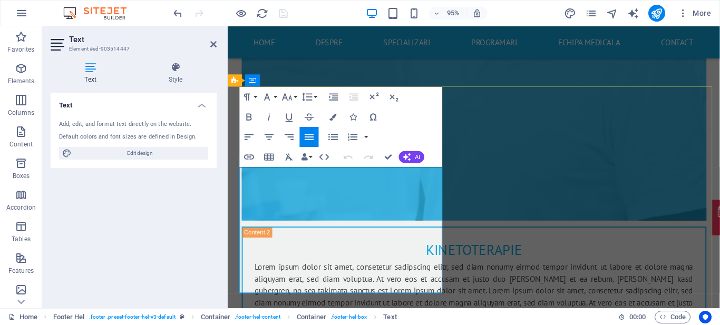
click at [333, 114] on icon "button" at bounding box center [333, 117] width 7 height 7
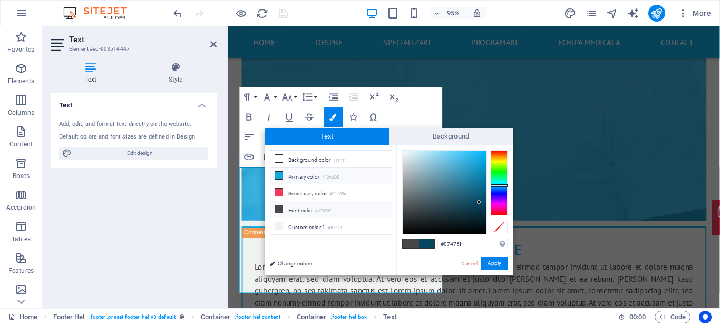
click at [278, 174] on icon at bounding box center [278, 175] width 7 height 7
type input "#12a6de"
click at [492, 261] on button "Apply" at bounding box center [494, 263] width 26 height 13
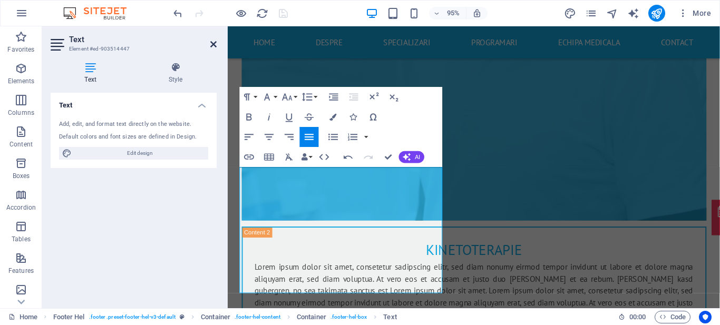
click at [216, 47] on icon at bounding box center [213, 44] width 6 height 8
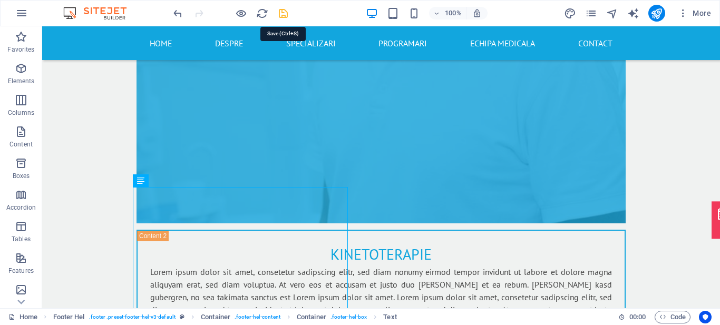
click at [282, 11] on icon "save" at bounding box center [283, 13] width 12 height 12
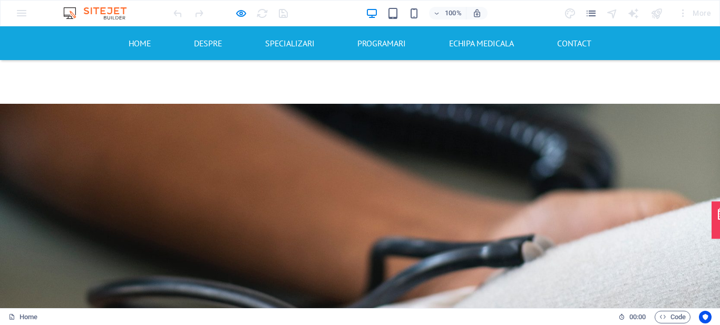
scroll to position [1726, 0]
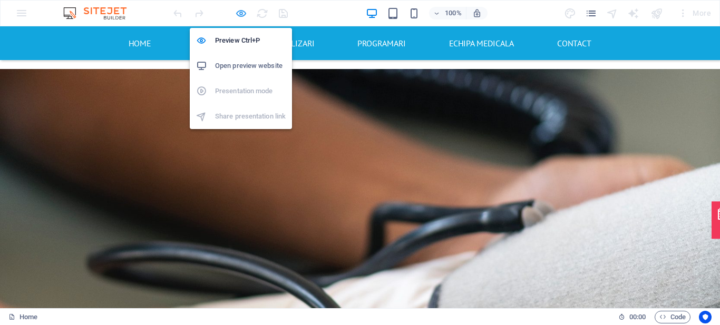
click at [0, 0] on icon "button" at bounding box center [0, 0] width 0 height 0
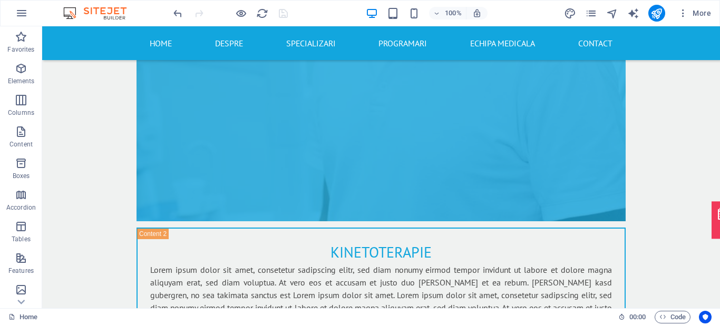
scroll to position [4578, 0]
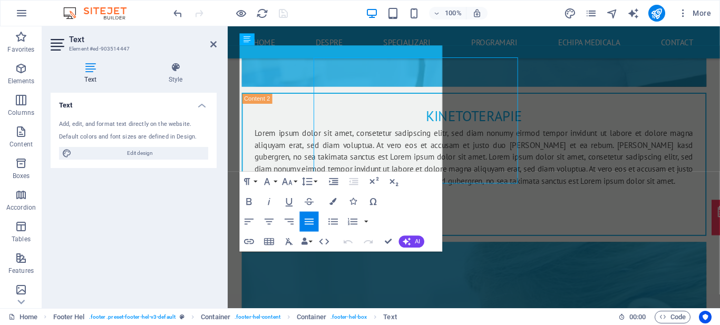
scroll to position [4566, 0]
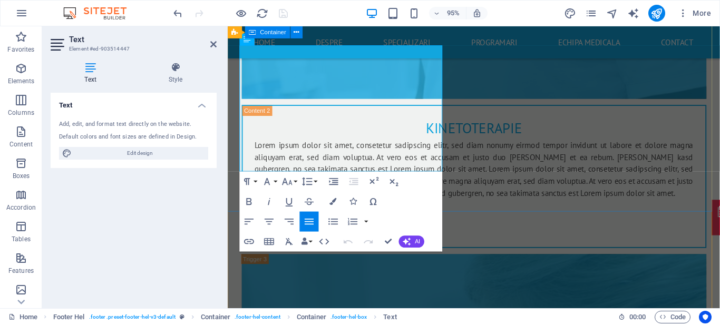
drag, startPoint x: 327, startPoint y: 134, endPoint x: 238, endPoint y: 133, distance: 89.1
click at [241, 245] on button "Insert Link" at bounding box center [249, 242] width 19 height 20
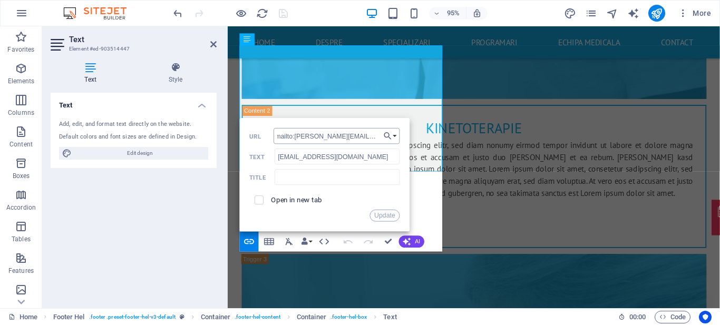
scroll to position [0, 0]
drag, startPoint x: 378, startPoint y: 138, endPoint x: 273, endPoint y: 134, distance: 105.5
click at [273, 134] on div "mailto:mihai.asteradesign@gmail.com URL" at bounding box center [325, 136] width 150 height 16
click at [297, 136] on input "mailto:mihai.asteradesign@gmail.com" at bounding box center [337, 136] width 126 height 16
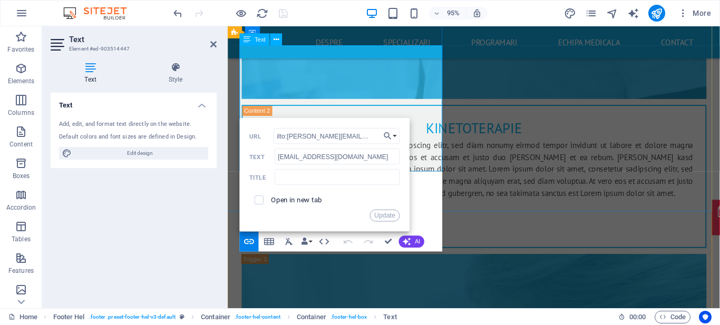
drag, startPoint x: 525, startPoint y: 162, endPoint x: 442, endPoint y: 141, distance: 85.4
click at [376, 135] on input "mailto:mihai.asteradesign@gmail.com" at bounding box center [337, 136] width 126 height 16
type input "mailto:office@triumfmedical.ro"
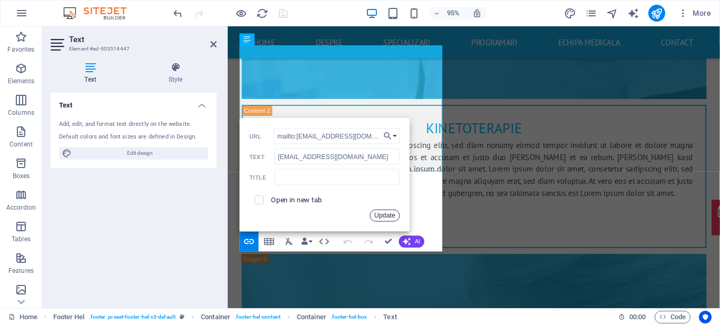
click at [380, 217] on button "Update" at bounding box center [385, 216] width 30 height 12
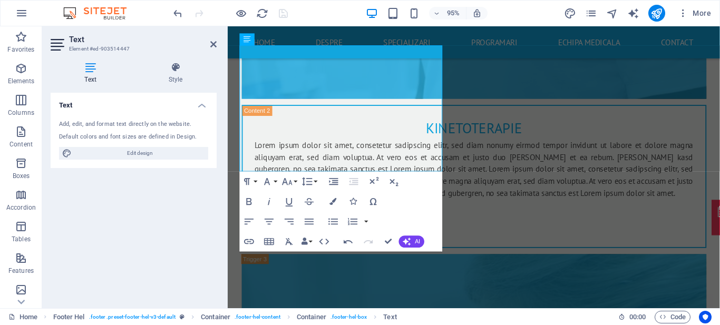
click at [196, 233] on div "Text Add, edit, and format text directly on the website. Default colors and fon…" at bounding box center [134, 196] width 166 height 207
click at [215, 43] on icon at bounding box center [213, 44] width 6 height 8
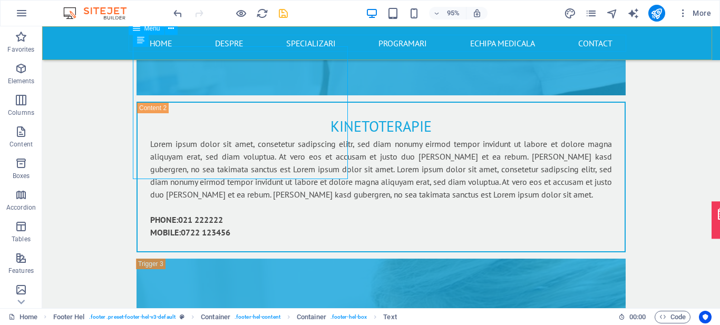
scroll to position [4578, 0]
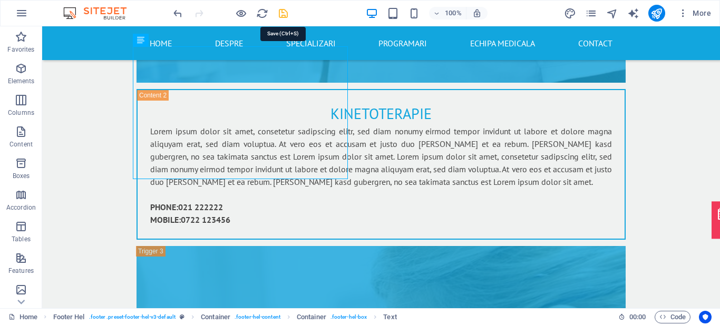
click at [286, 12] on icon "save" at bounding box center [283, 13] width 12 height 12
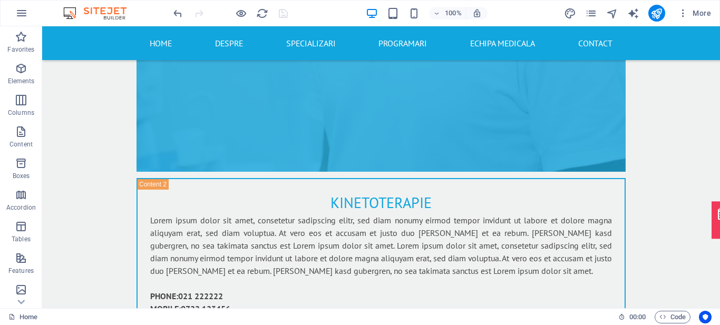
scroll to position [4479, 0]
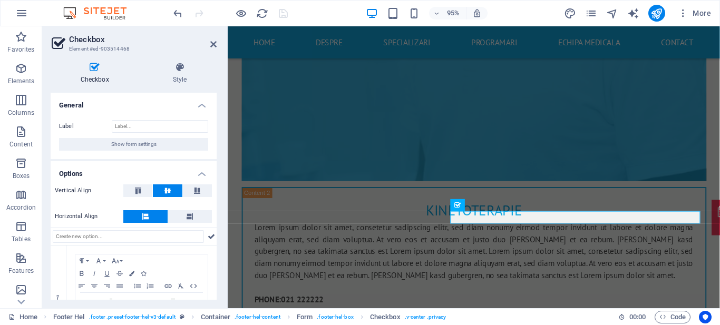
scroll to position [51, 0]
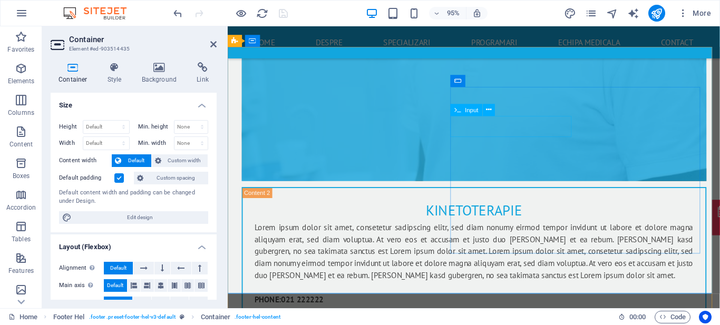
click at [486, 109] on button at bounding box center [489, 110] width 12 height 12
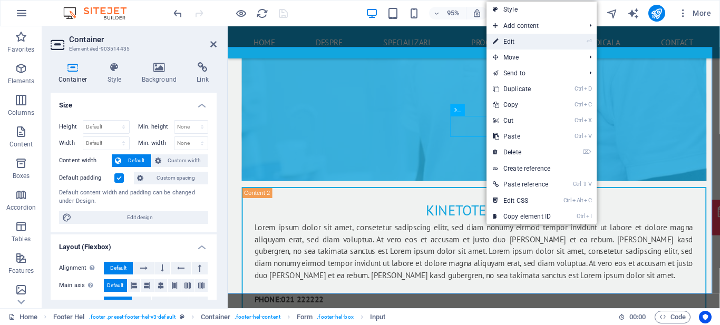
click at [518, 40] on link "⏎ Edit" at bounding box center [522, 42] width 71 height 16
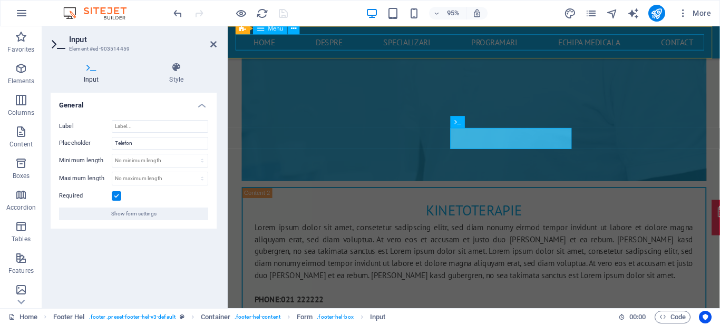
scroll to position [4467, 0]
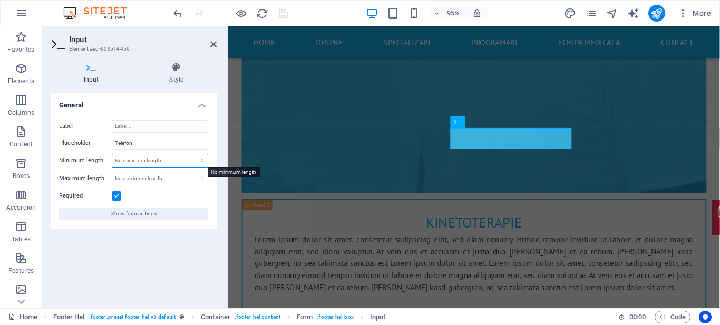
click at [167, 164] on select "No minimum length chars" at bounding box center [159, 160] width 95 height 13
click at [155, 161] on select "No minimum length chars" at bounding box center [159, 160] width 95 height 13
select select "characters"
click at [193, 154] on select "No minimum length chars" at bounding box center [159, 160] width 95 height 13
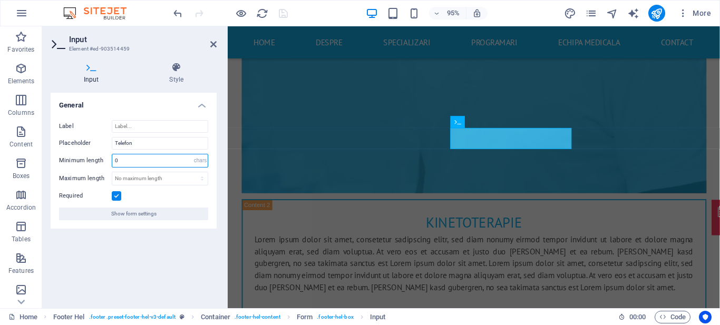
click at [163, 161] on input "0" at bounding box center [159, 160] width 95 height 13
type input "10"
click at [163, 178] on select "No maximum length chars" at bounding box center [159, 178] width 95 height 13
select select "characters"
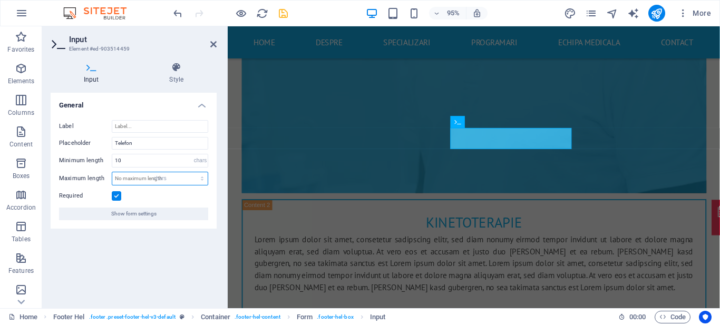
click at [193, 172] on select "No maximum length chars" at bounding box center [159, 178] width 95 height 13
type input "10"
click at [203, 107] on h4 "General" at bounding box center [134, 102] width 166 height 19
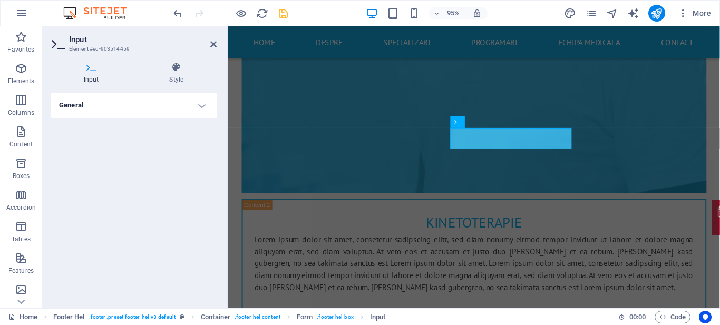
click at [203, 107] on h4 "General" at bounding box center [134, 105] width 166 height 25
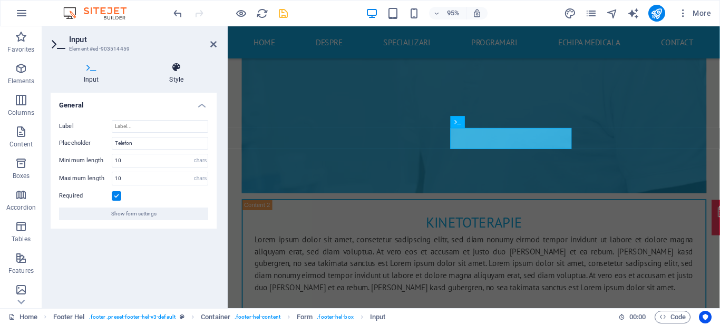
click at [176, 72] on icon at bounding box center [177, 67] width 81 height 11
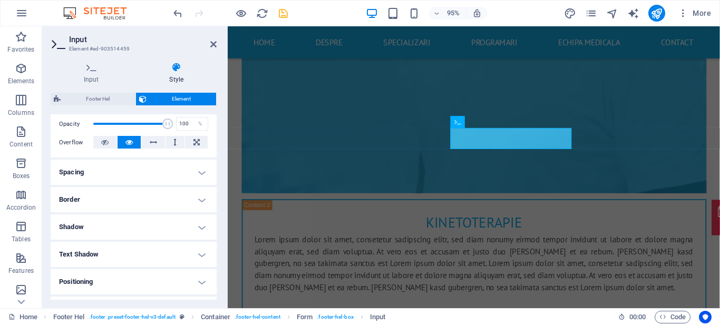
scroll to position [260, 0]
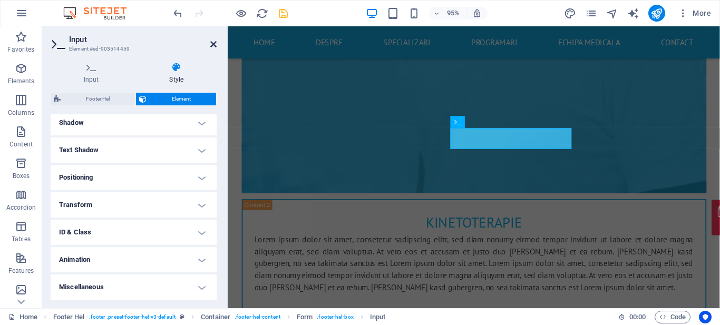
click at [212, 48] on icon at bounding box center [213, 44] width 6 height 8
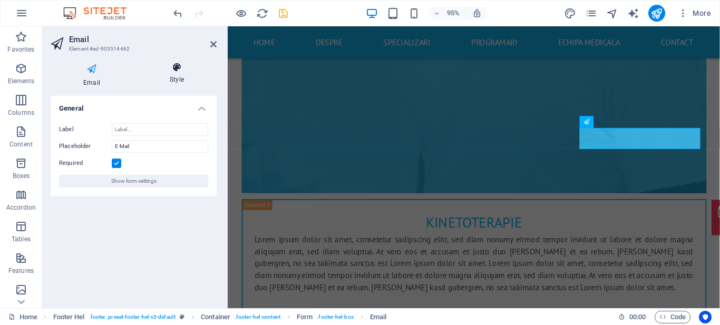
click at [170, 81] on h4 "Style" at bounding box center [177, 73] width 80 height 22
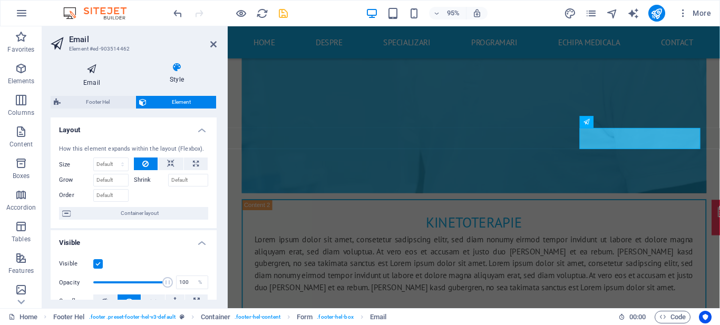
click at [69, 71] on icon at bounding box center [92, 69] width 82 height 14
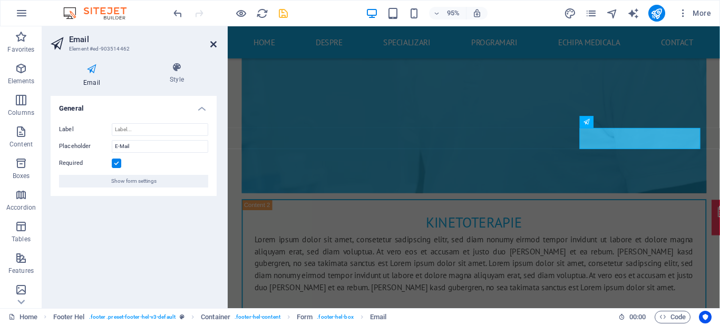
click at [211, 41] on icon at bounding box center [213, 44] width 6 height 8
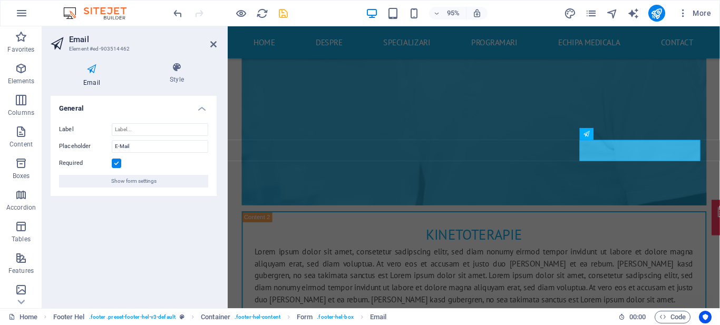
click at [120, 159] on label at bounding box center [116, 163] width 9 height 9
click at [0, 0] on input "Required" at bounding box center [0, 0] width 0 height 0
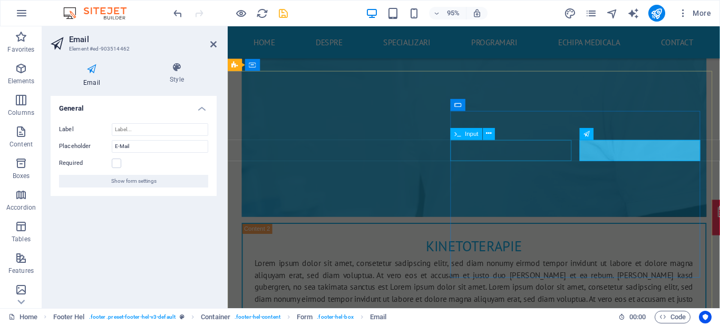
select select "characters"
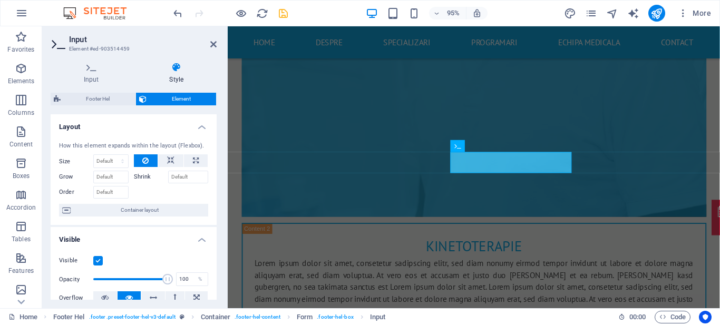
click at [102, 84] on div "Input Style General Label Placeholder Telefon Minimum length 10 No minimum leng…" at bounding box center [134, 181] width 166 height 238
click at [90, 75] on h4 "Input" at bounding box center [94, 73] width 86 height 22
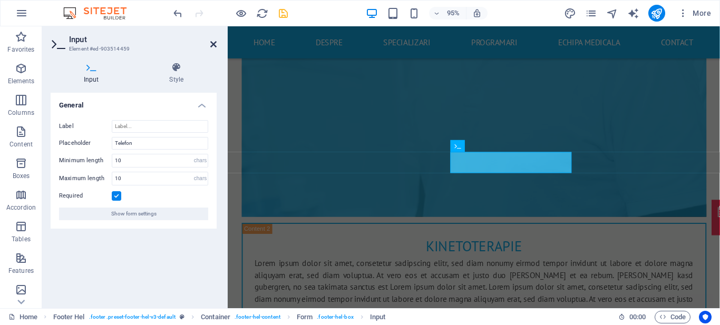
click at [212, 46] on icon at bounding box center [213, 44] width 6 height 8
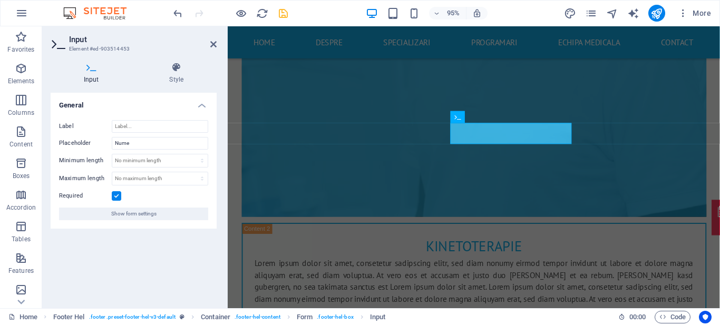
click at [113, 193] on label at bounding box center [116, 195] width 9 height 9
click at [0, 0] on input "Required" at bounding box center [0, 0] width 0 height 0
click at [215, 44] on icon at bounding box center [213, 44] width 6 height 8
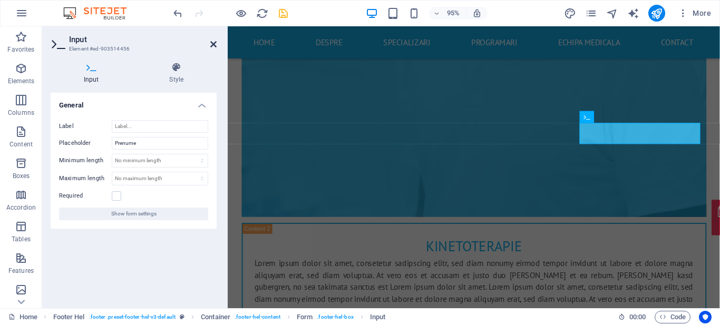
click at [214, 44] on icon at bounding box center [213, 44] width 6 height 8
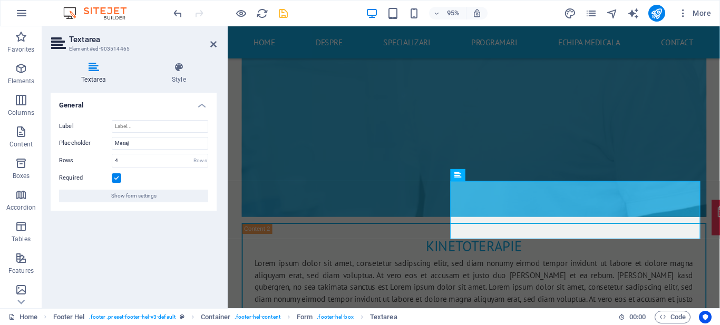
click at [116, 177] on label at bounding box center [116, 177] width 9 height 9
click at [0, 0] on input "Required" at bounding box center [0, 0] width 0 height 0
click at [116, 177] on label at bounding box center [116, 177] width 9 height 9
click at [0, 0] on input "Required" at bounding box center [0, 0] width 0 height 0
click at [215, 48] on icon at bounding box center [213, 44] width 6 height 8
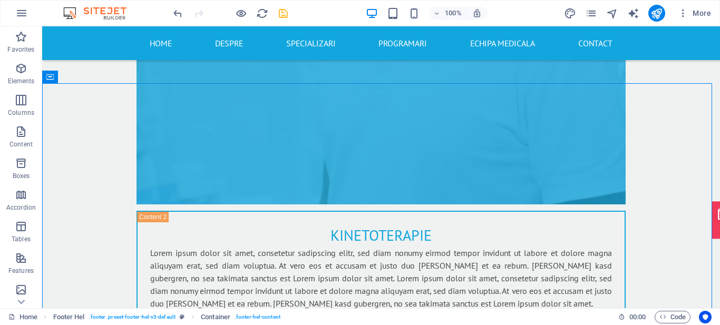
scroll to position [4486, 0]
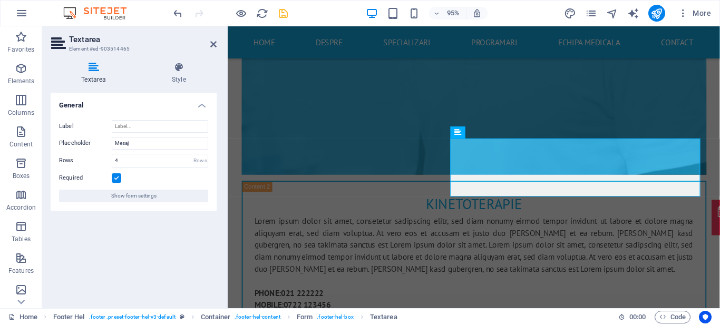
click at [113, 180] on label at bounding box center [116, 177] width 9 height 9
click at [0, 0] on input "Required" at bounding box center [0, 0] width 0 height 0
click at [214, 45] on icon at bounding box center [213, 44] width 6 height 8
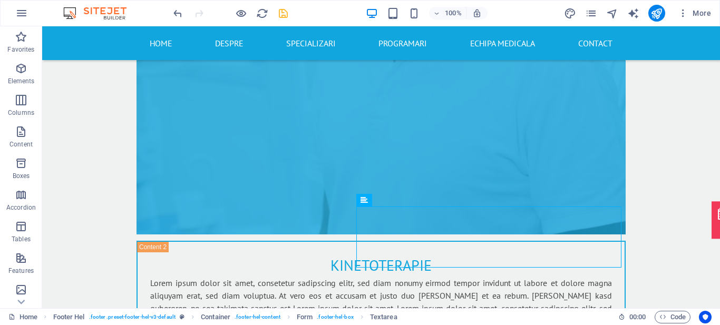
scroll to position [4407, 0]
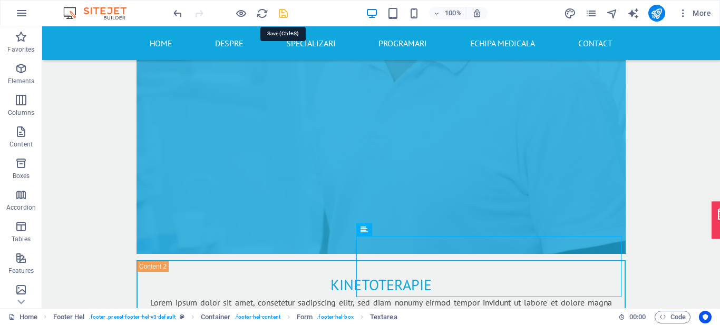
click at [281, 13] on icon "save" at bounding box center [283, 13] width 12 height 12
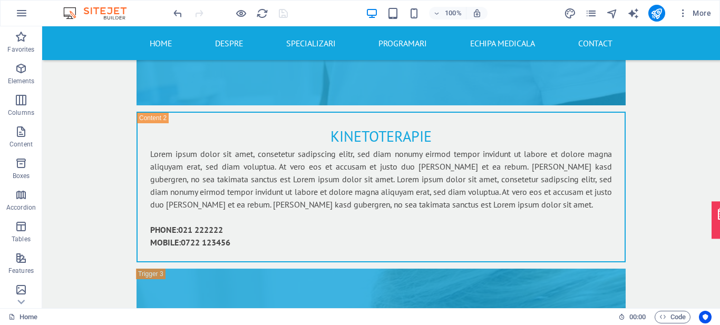
scroll to position [4585, 0]
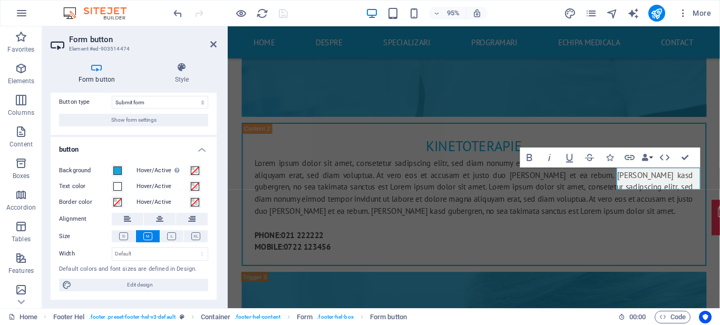
scroll to position [20, 0]
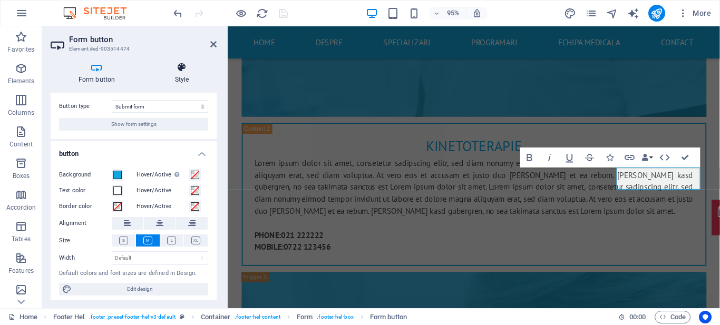
click at [179, 76] on h4 "Style" at bounding box center [182, 73] width 70 height 22
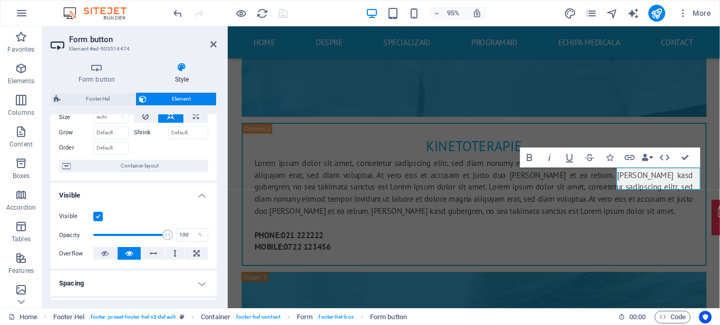
scroll to position [0, 0]
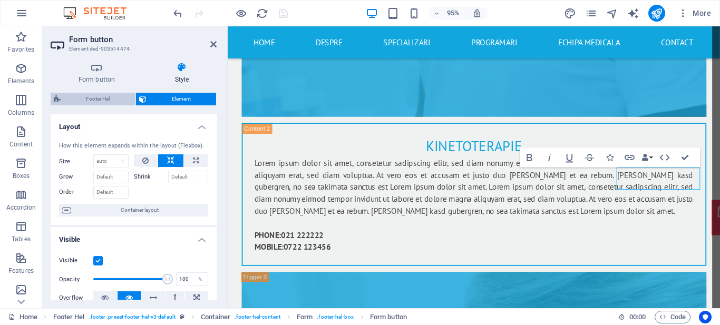
click at [94, 96] on span "Footer Hel" at bounding box center [98, 99] width 69 height 13
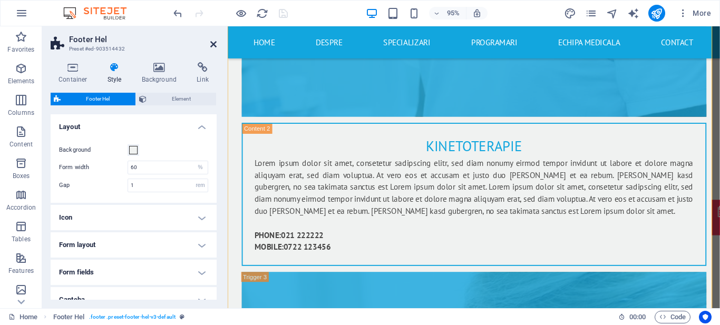
click at [212, 44] on icon at bounding box center [213, 44] width 6 height 8
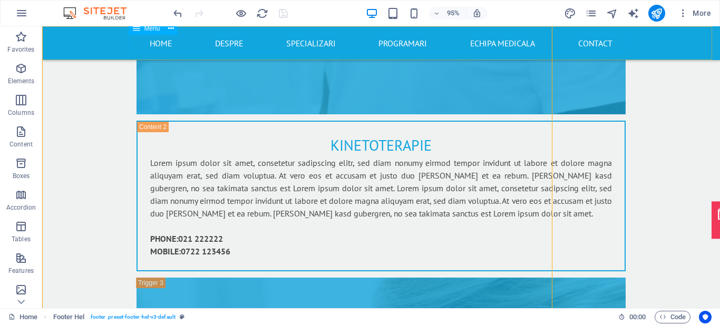
scroll to position [4559, 0]
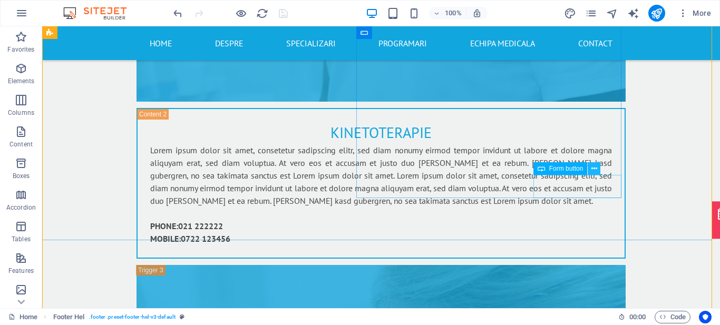
click at [595, 169] on icon at bounding box center [594, 168] width 6 height 11
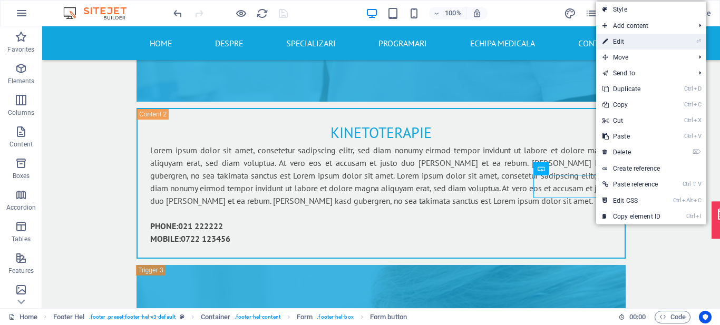
click at [627, 37] on link "⏎ Edit" at bounding box center [631, 42] width 71 height 16
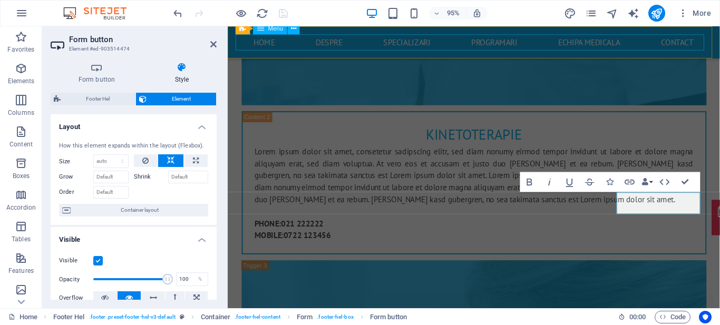
scroll to position [4521, 0]
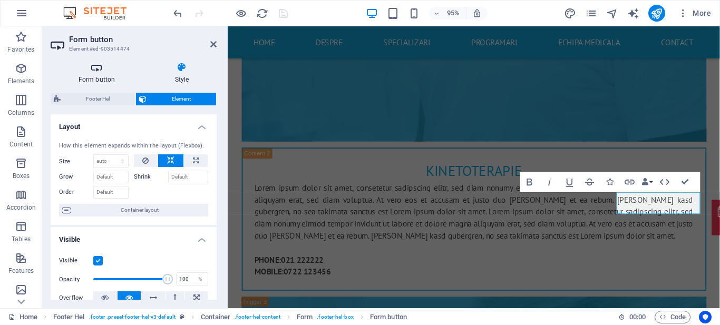
click at [93, 68] on icon at bounding box center [97, 67] width 92 height 11
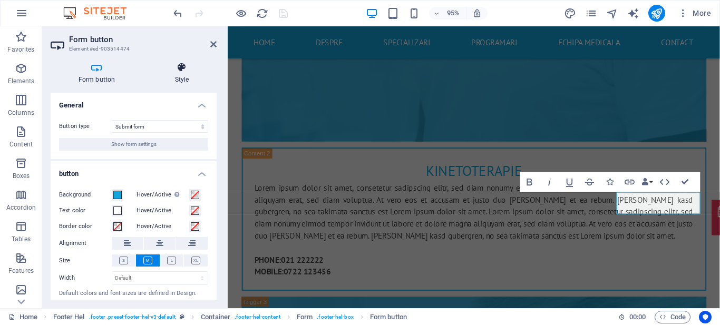
click at [183, 66] on icon at bounding box center [182, 67] width 70 height 11
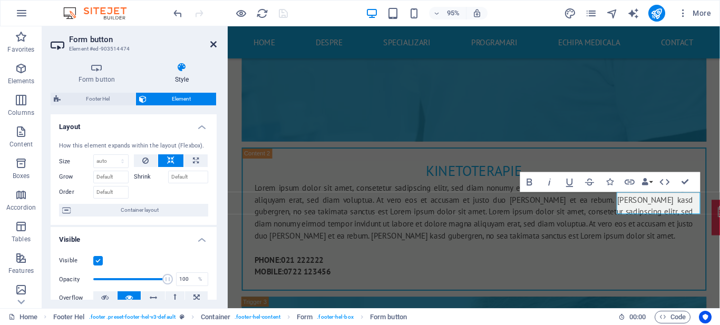
click at [215, 41] on icon at bounding box center [213, 44] width 6 height 8
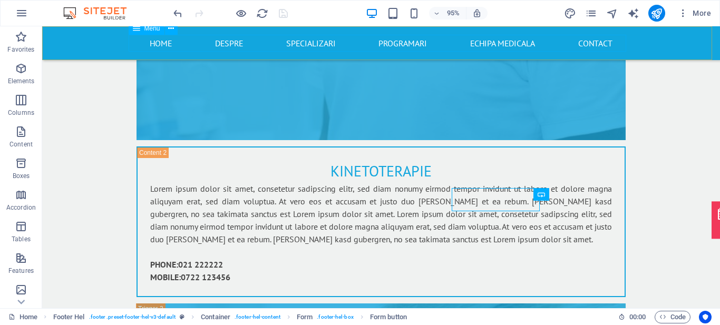
scroll to position [4534, 0]
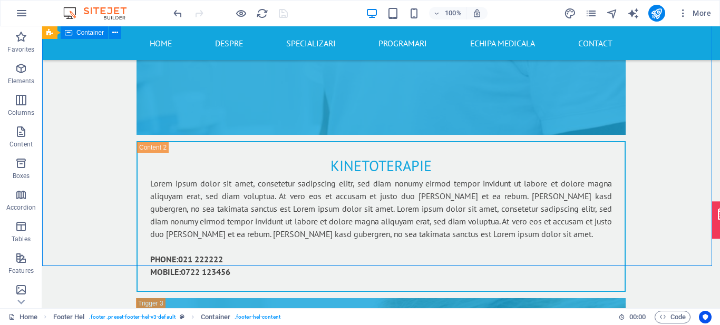
scroll to position [4521, 0]
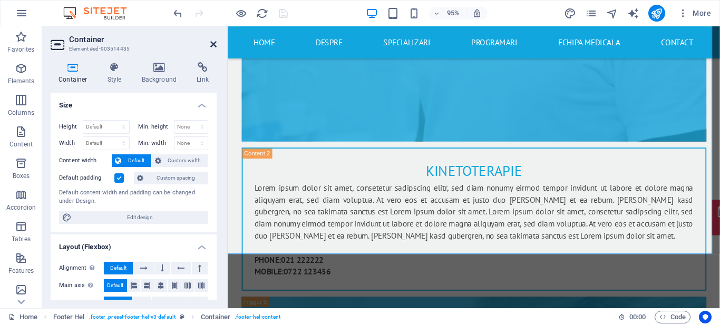
click at [211, 46] on icon at bounding box center [213, 44] width 6 height 8
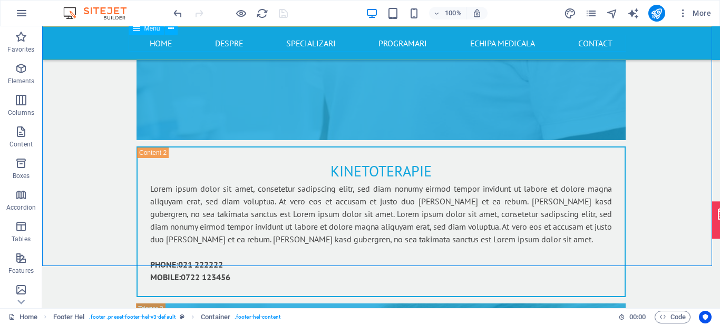
scroll to position [4534, 0]
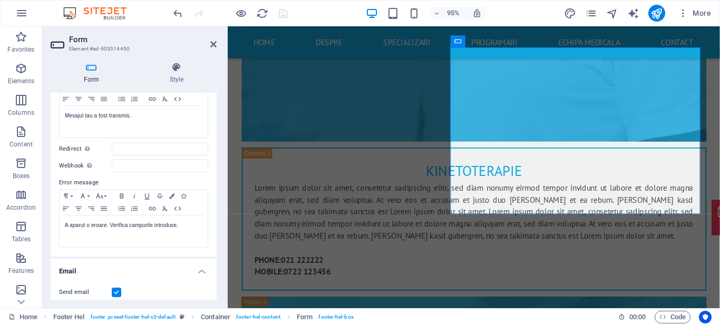
scroll to position [93, 0]
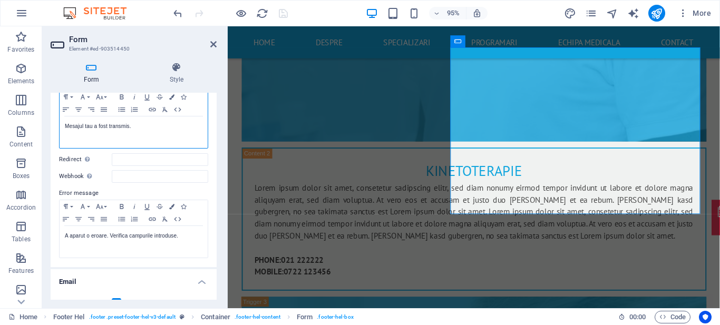
click at [178, 133] on div "Mesajul tau a fost transmis." at bounding box center [134, 133] width 148 height 32
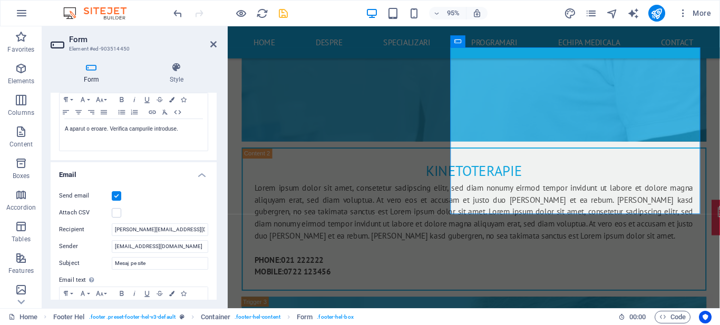
scroll to position [208, 0]
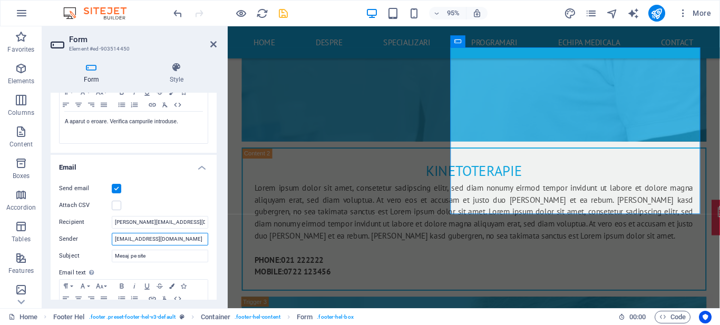
click at [193, 239] on input "[EMAIL_ADDRESS][DOMAIN_NAME]" at bounding box center [160, 239] width 96 height 13
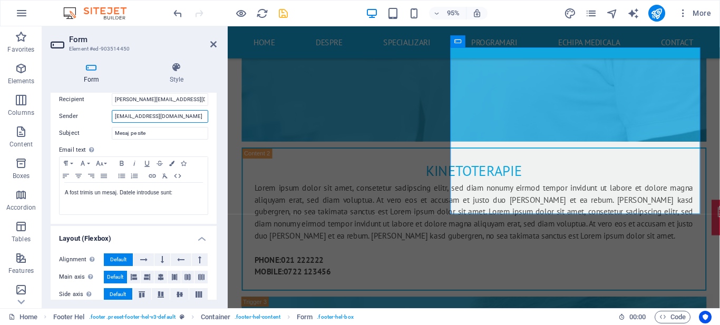
scroll to position [375, 0]
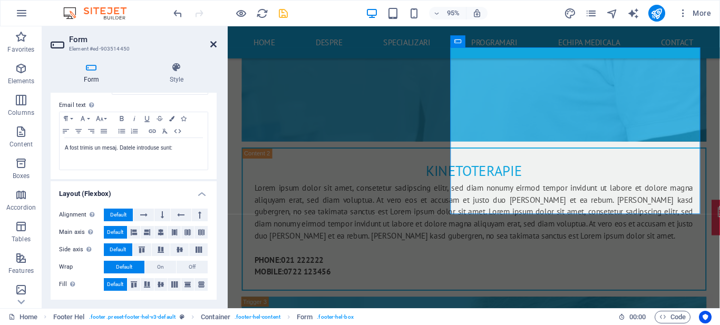
click at [212, 41] on icon at bounding box center [213, 44] width 6 height 8
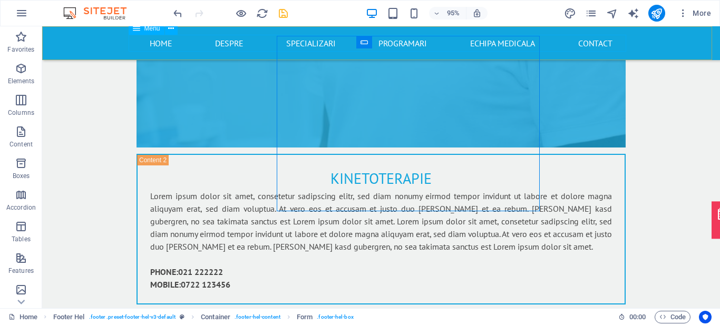
scroll to position [4534, 0]
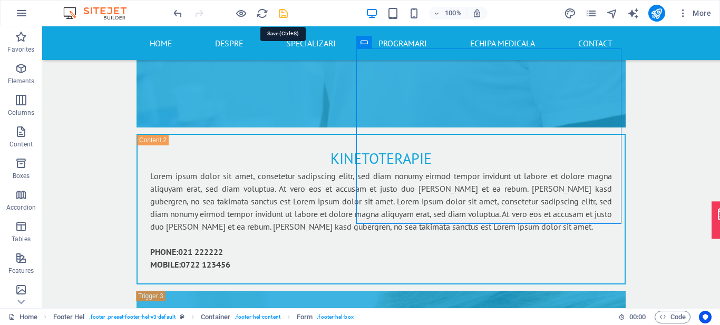
click at [287, 15] on icon "save" at bounding box center [283, 13] width 12 height 12
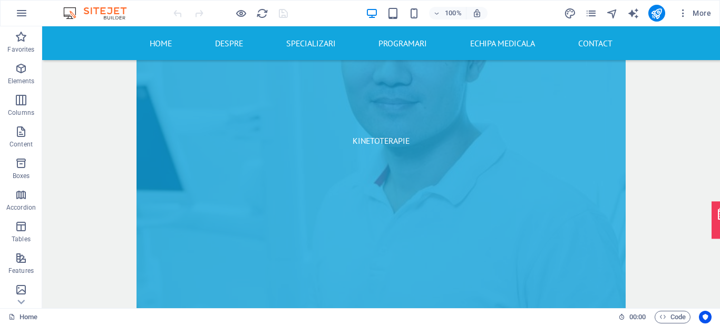
scroll to position [4456, 0]
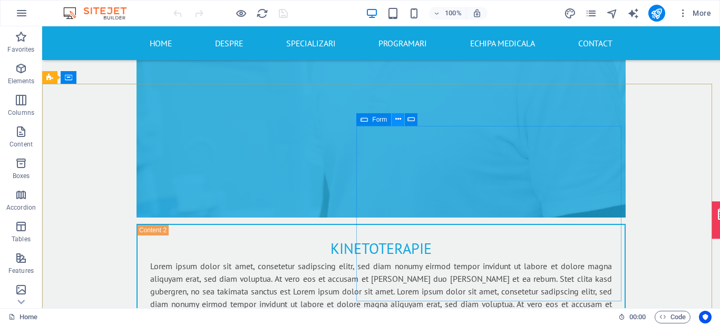
click at [397, 118] on icon at bounding box center [398, 119] width 6 height 11
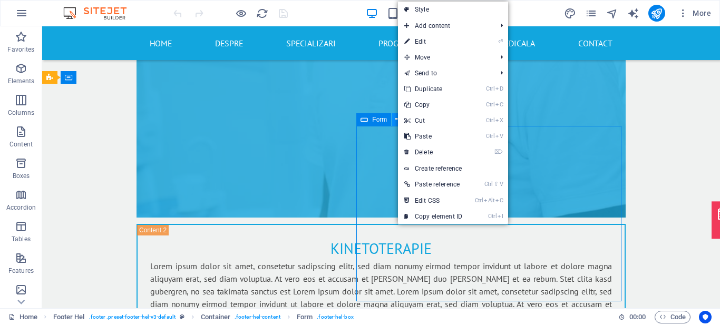
click at [397, 118] on icon at bounding box center [398, 119] width 6 height 11
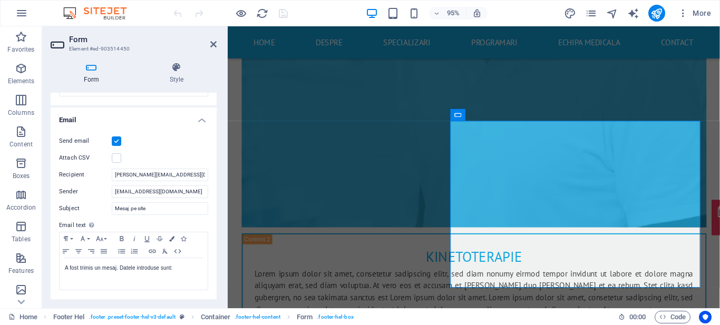
scroll to position [252, 0]
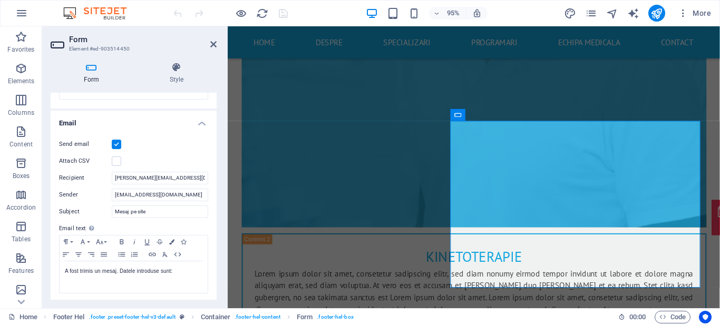
click at [114, 143] on label at bounding box center [116, 144] width 9 height 9
click at [0, 0] on input "Send email" at bounding box center [0, 0] width 0 height 0
click at [114, 143] on label at bounding box center [116, 144] width 9 height 9
click at [0, 0] on input "Send email" at bounding box center [0, 0] width 0 height 0
click at [214, 44] on icon at bounding box center [213, 44] width 6 height 8
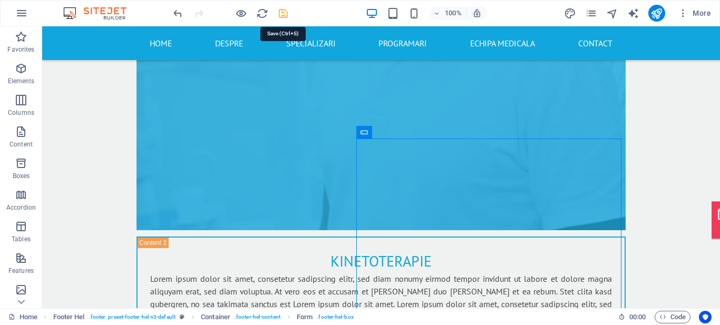
click at [0, 0] on icon "save" at bounding box center [0, 0] width 0 height 0
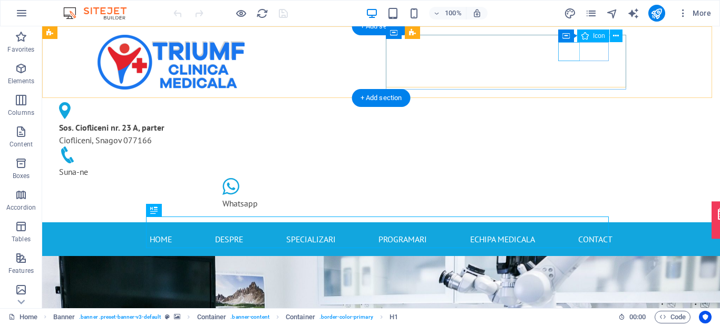
click at [274, 147] on figure at bounding box center [166, 156] width 215 height 19
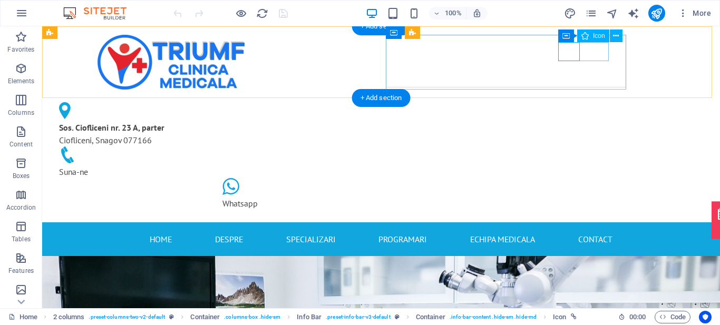
click at [274, 147] on figure at bounding box center [166, 156] width 215 height 19
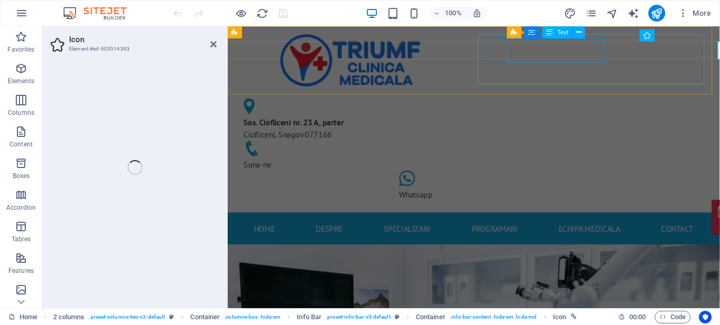
select select "xMidYMid"
select select "px"
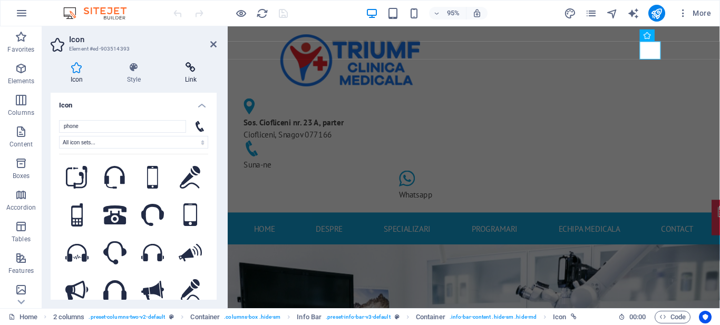
click at [188, 68] on icon at bounding box center [191, 67] width 52 height 11
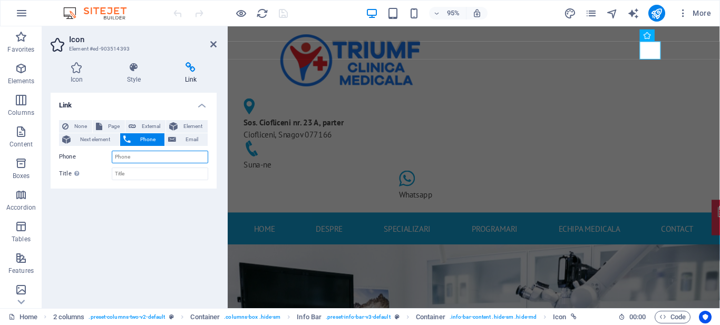
click at [140, 158] on input "Phone" at bounding box center [160, 157] width 96 height 13
type input "0772148193"
click at [216, 46] on icon at bounding box center [213, 44] width 6 height 8
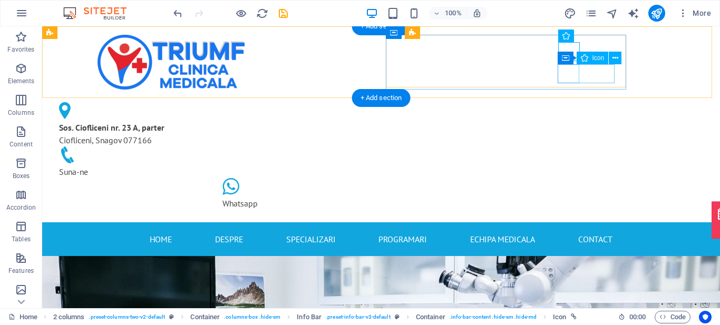
click at [446, 178] on figure at bounding box center [334, 187] width 224 height 19
select select "xMidYMid"
select select "px"
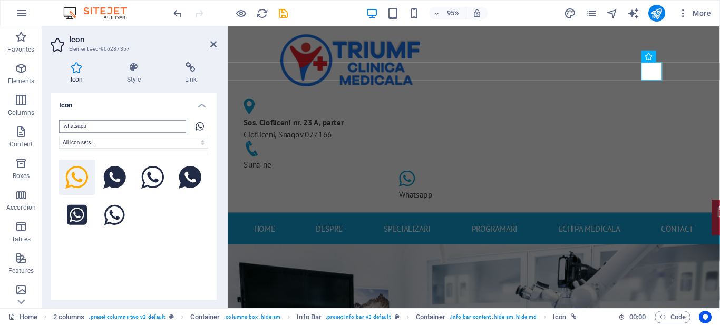
click at [121, 126] on input "whatsapp" at bounding box center [122, 126] width 127 height 13
click at [194, 67] on icon at bounding box center [191, 67] width 52 height 11
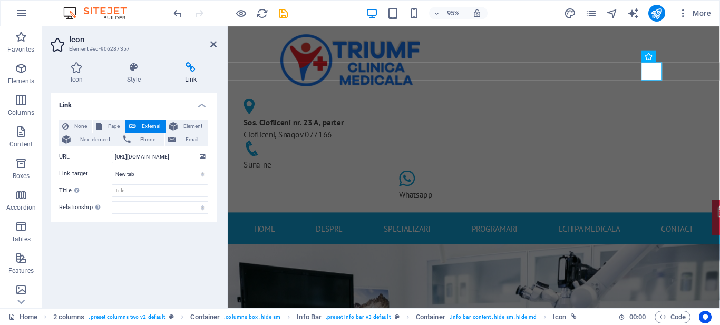
click at [142, 253] on div "Link None Page External Element Next element Phone Email Page Home Subpage Lega…" at bounding box center [134, 196] width 166 height 207
click at [211, 43] on icon at bounding box center [213, 44] width 6 height 8
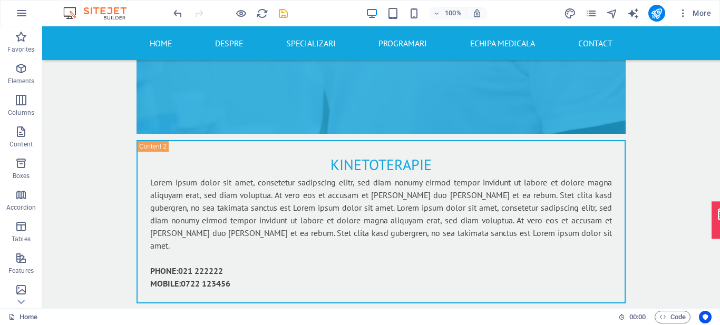
scroll to position [4467, 0]
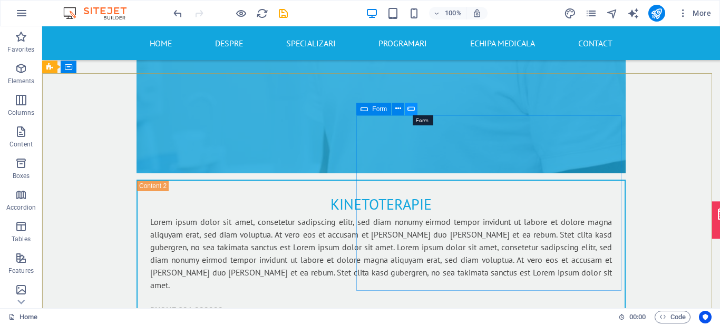
click at [411, 107] on icon at bounding box center [410, 108] width 7 height 11
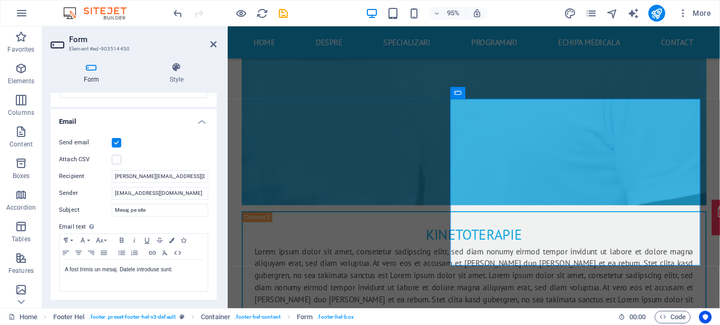
scroll to position [258, 0]
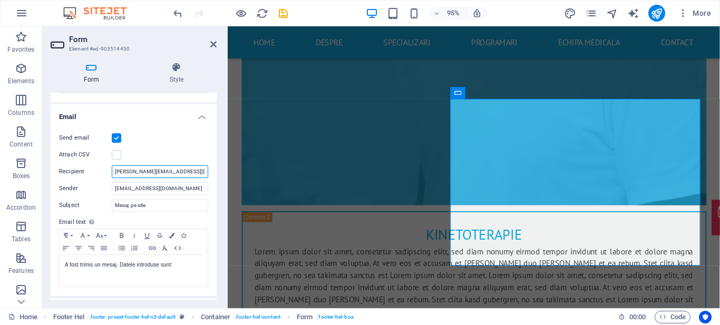
click at [196, 170] on input "[PERSON_NAME][EMAIL_ADDRESS][DOMAIN_NAME]" at bounding box center [160, 172] width 96 height 13
drag, startPoint x: 196, startPoint y: 170, endPoint x: 102, endPoint y: 172, distance: 93.9
click at [102, 172] on div "Recipient [EMAIL_ADDRESS][DOMAIN_NAME]" at bounding box center [133, 172] width 149 height 13
click at [131, 170] on input "[PERSON_NAME][EMAIL_ADDRESS][DOMAIN_NAME]" at bounding box center [160, 172] width 96 height 13
click at [189, 174] on input "[PERSON_NAME][EMAIL_ADDRESS][DOMAIN_NAME]" at bounding box center [160, 172] width 96 height 13
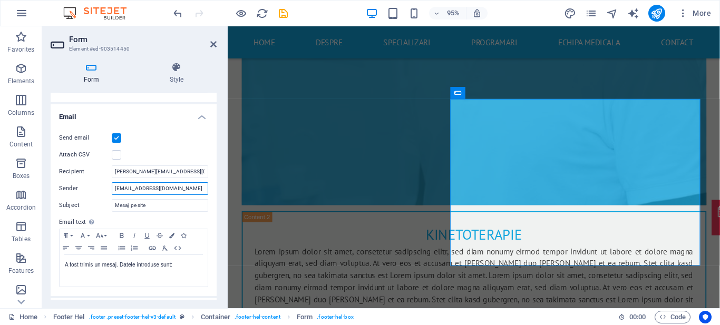
click at [182, 188] on input "[EMAIL_ADDRESS][DOMAIN_NAME]" at bounding box center [160, 188] width 96 height 13
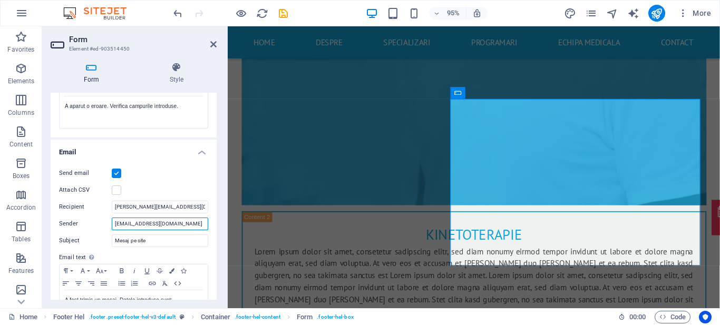
scroll to position [212, 0]
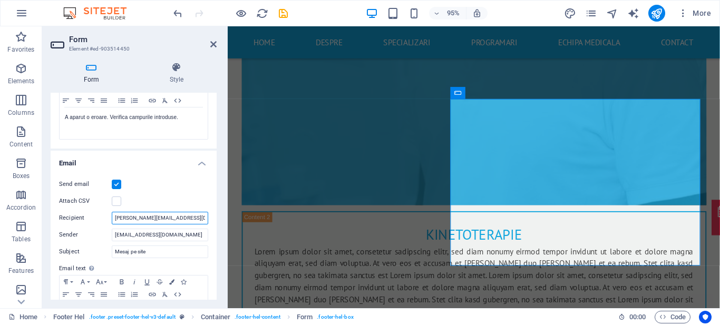
click at [171, 219] on input "[PERSON_NAME][EMAIL_ADDRESS][DOMAIN_NAME]" at bounding box center [160, 218] width 96 height 13
click at [188, 218] on input "[PERSON_NAME][EMAIL_ADDRESS][DOMAIN_NAME]" at bounding box center [160, 218] width 96 height 13
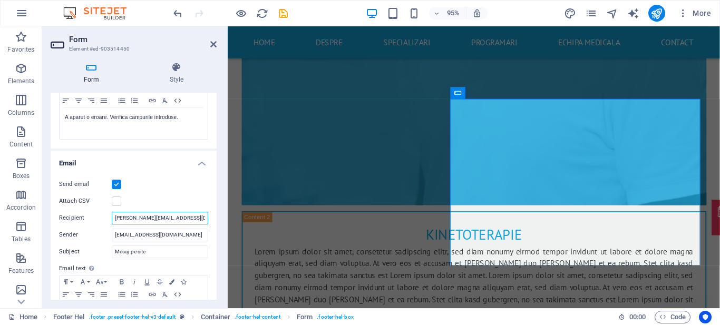
click at [188, 218] on input "[PERSON_NAME][EMAIL_ADDRESS][DOMAIN_NAME]" at bounding box center [160, 218] width 96 height 13
click at [120, 181] on label at bounding box center [116, 184] width 9 height 9
click at [0, 0] on input "Send email" at bounding box center [0, 0] width 0 height 0
click at [120, 181] on label at bounding box center [116, 184] width 9 height 9
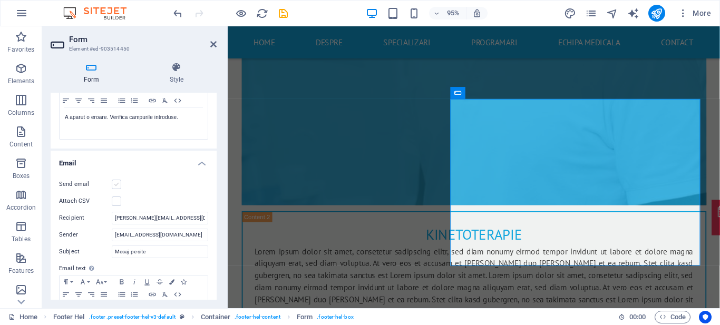
click at [0, 0] on input "Send email" at bounding box center [0, 0] width 0 height 0
click at [113, 183] on label at bounding box center [116, 184] width 9 height 9
click at [0, 0] on input "Send email" at bounding box center [0, 0] width 0 height 0
click at [113, 183] on label at bounding box center [116, 184] width 9 height 9
click at [0, 0] on input "Send email" at bounding box center [0, 0] width 0 height 0
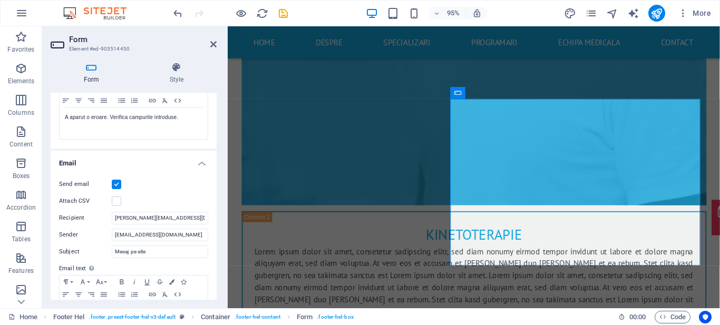
drag, startPoint x: 214, startPoint y: 206, endPoint x: 214, endPoint y: 252, distance: 46.4
click at [214, 252] on div "Send email Attach CSV Recipient mihai.asteradesign@gmail.com Sender office@triu…" at bounding box center [134, 256] width 166 height 173
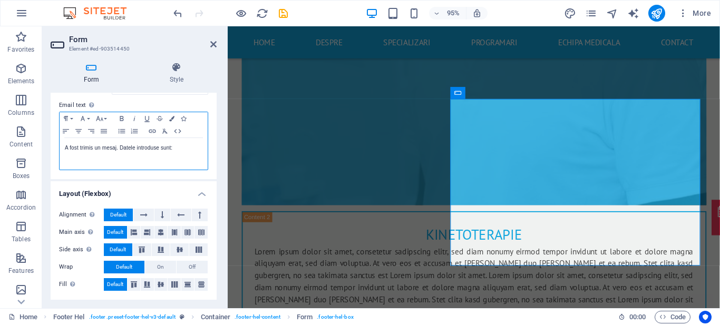
click at [195, 163] on div "A fost trimis un mesaj. Datele introduse sunt:" at bounding box center [134, 154] width 148 height 32
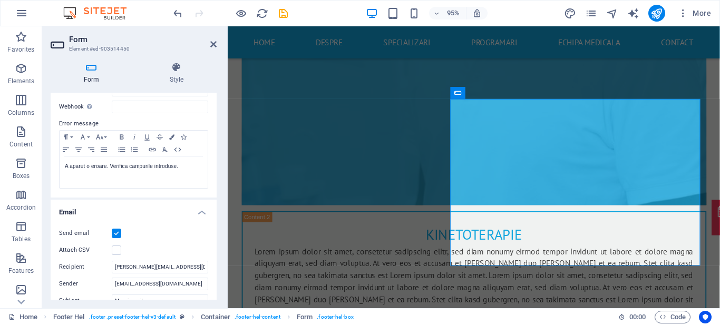
scroll to position [145, 0]
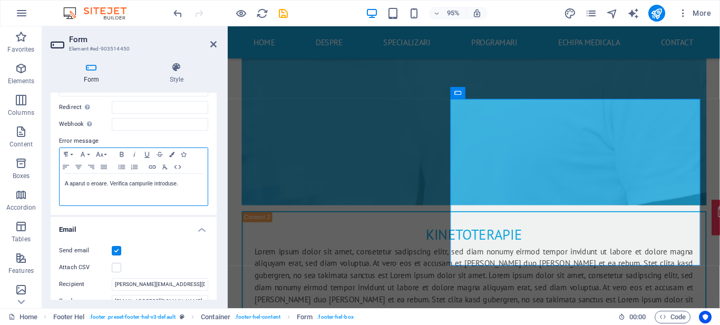
click at [141, 187] on p "A aparut o eroare. Verifica campurile introduse." at bounding box center [134, 183] width 138 height 9
click at [188, 182] on p "A aparut o eroare. Verifica datele introduse." at bounding box center [134, 183] width 138 height 9
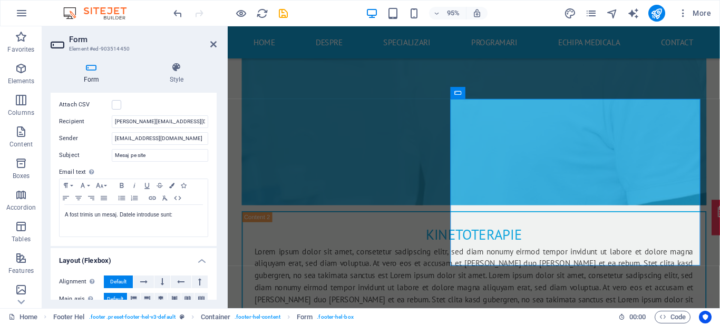
scroll to position [315, 0]
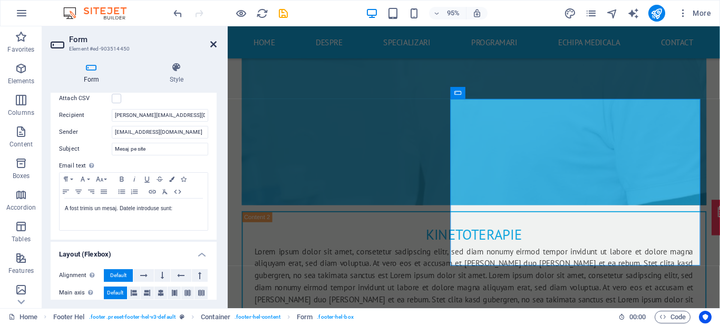
click at [215, 46] on icon at bounding box center [213, 44] width 6 height 8
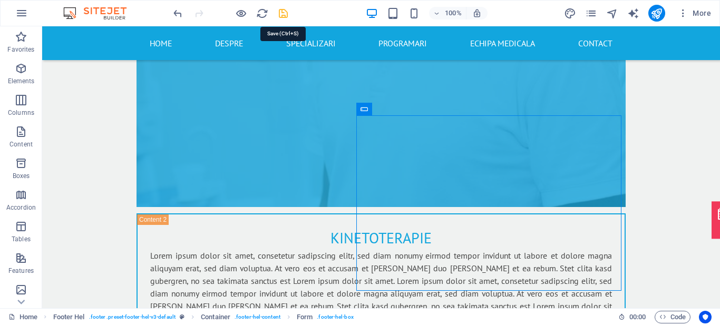
click at [286, 14] on icon "save" at bounding box center [283, 13] width 12 height 12
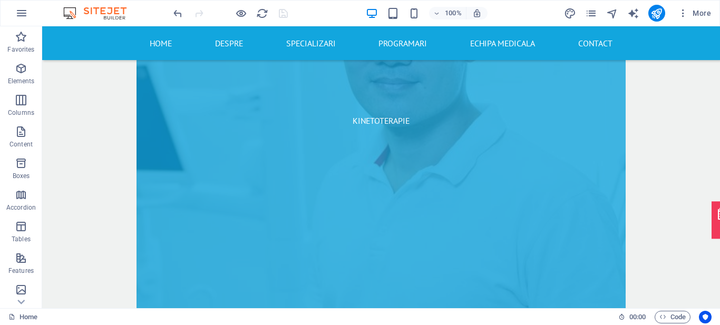
scroll to position [4427, 0]
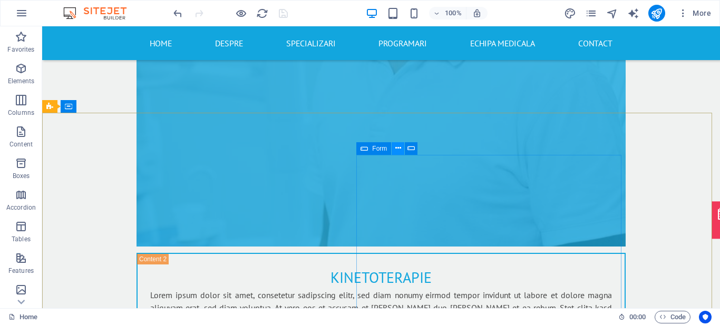
click at [399, 147] on icon at bounding box center [398, 148] width 6 height 11
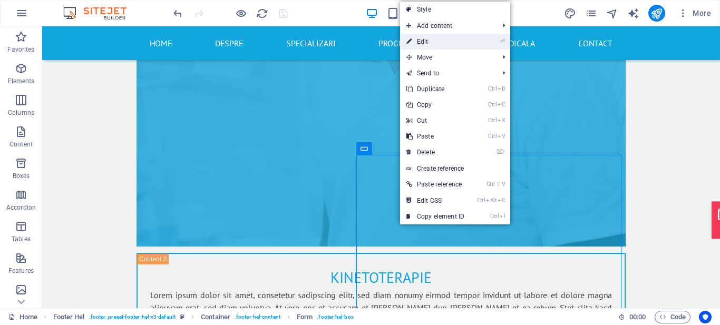
click at [451, 40] on link "⏎ Edit" at bounding box center [435, 42] width 71 height 16
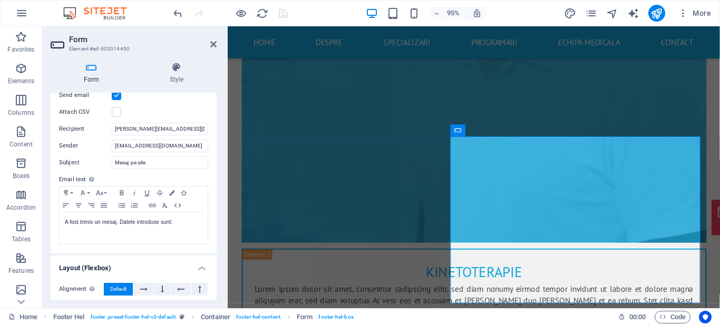
scroll to position [308, 0]
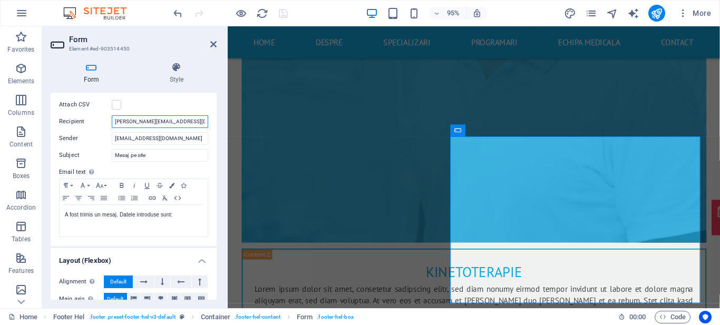
drag, startPoint x: 194, startPoint y: 122, endPoint x: 105, endPoint y: 118, distance: 89.2
click at [105, 118] on div "Recipient mihai.asteradesign@gmail.com" at bounding box center [133, 121] width 149 height 13
type input "[EMAIL_ADDRESS][DOMAIN_NAME]"
click at [212, 45] on icon at bounding box center [213, 44] width 6 height 8
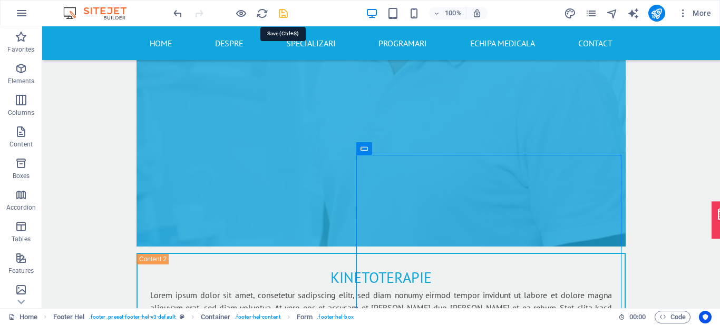
click at [279, 16] on icon "save" at bounding box center [283, 13] width 12 height 12
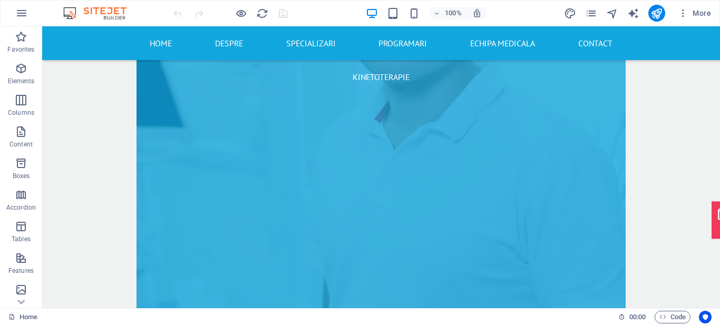
scroll to position [4387, 0]
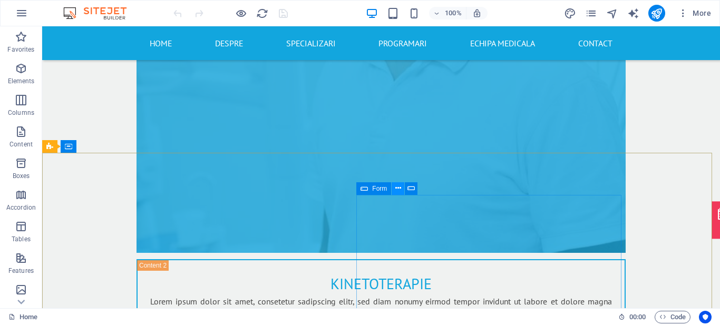
click at [399, 187] on icon at bounding box center [398, 188] width 6 height 11
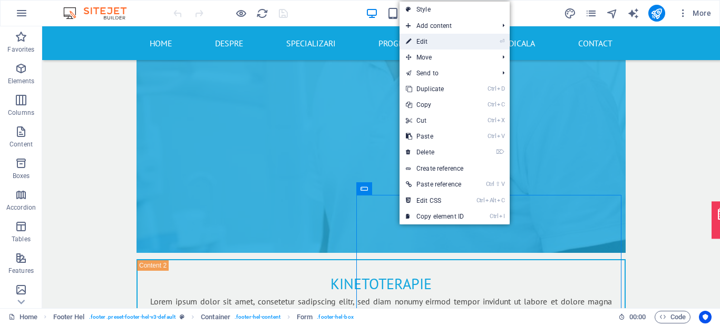
click at [436, 43] on link "⏎ Edit" at bounding box center [435, 42] width 71 height 16
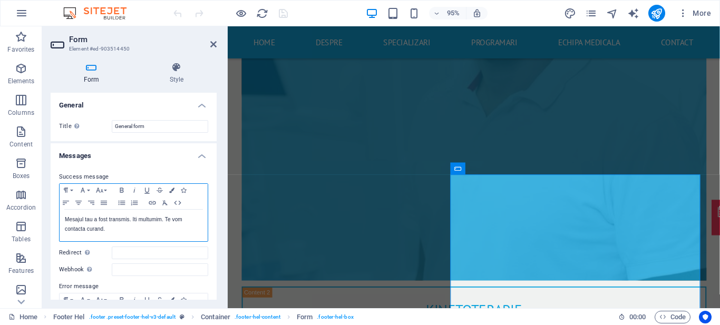
click at [168, 218] on p "Mesajul tau a fost transmis. Iti multumim. Te vom contacta curand." at bounding box center [134, 224] width 138 height 19
drag, startPoint x: 169, startPoint y: 219, endPoint x: 134, endPoint y: 220, distance: 35.3
click at [134, 220] on p "Mesajul tau a fost transmis. Iti multumim. Te vom contacta curand." at bounding box center [134, 224] width 138 height 19
click at [176, 234] on div "Mesajul tau a fost transmis. Te vom contacta curand." at bounding box center [134, 226] width 148 height 32
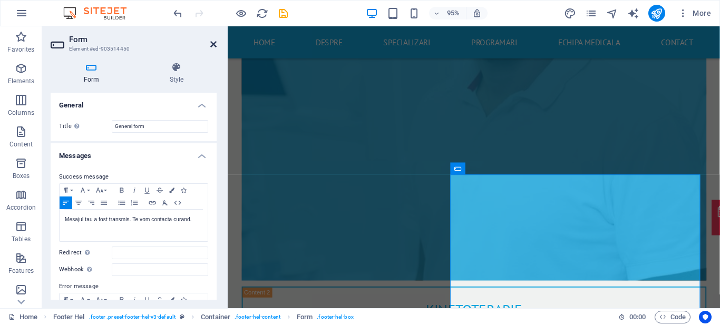
click at [212, 46] on icon at bounding box center [213, 44] width 6 height 8
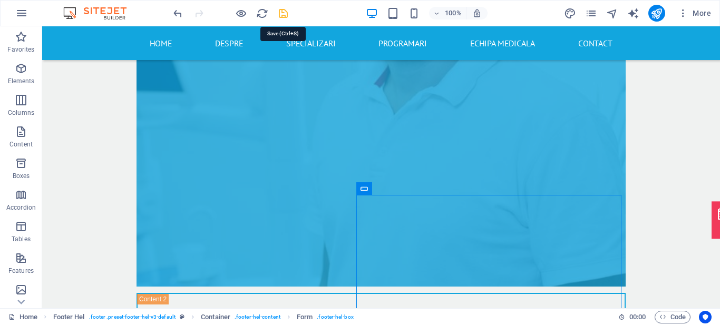
click at [285, 13] on icon "save" at bounding box center [283, 13] width 12 height 12
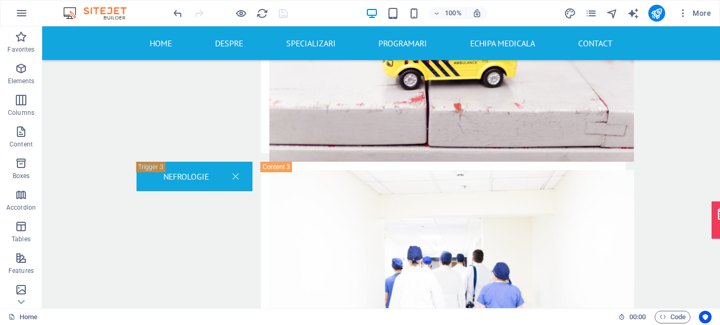
scroll to position [1931, 0]
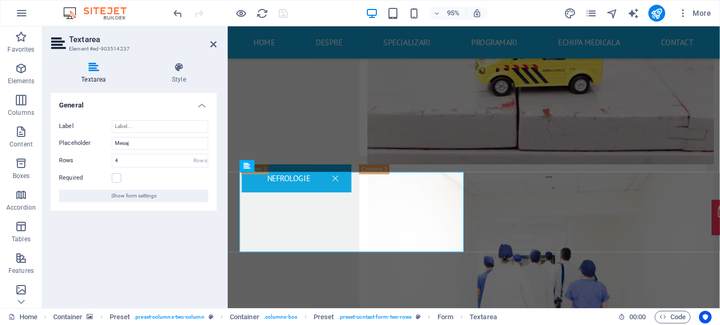
click at [210, 50] on header "Textarea Element #ed-903514237" at bounding box center [134, 39] width 166 height 27
click at [216, 40] on h2 "Textarea" at bounding box center [143, 39] width 148 height 9
click at [212, 46] on icon at bounding box center [213, 44] width 6 height 8
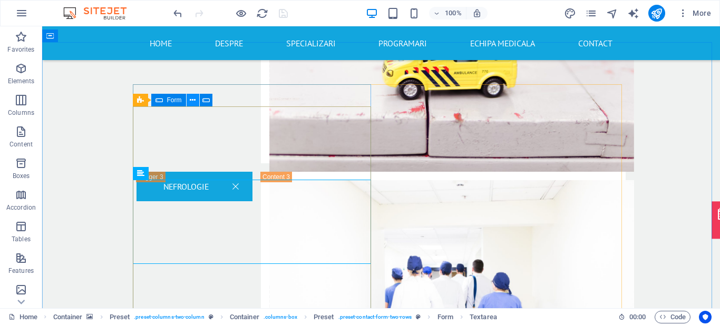
click at [192, 99] on icon at bounding box center [193, 100] width 6 height 11
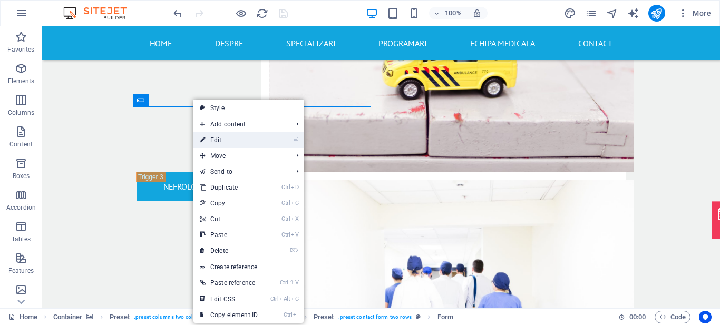
click at [233, 141] on link "⏎ Edit" at bounding box center [228, 140] width 71 height 16
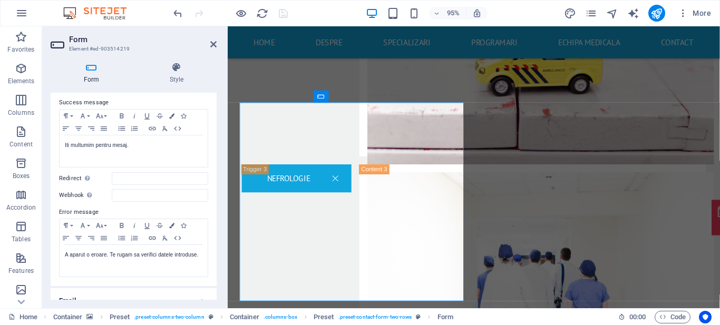
scroll to position [82, 0]
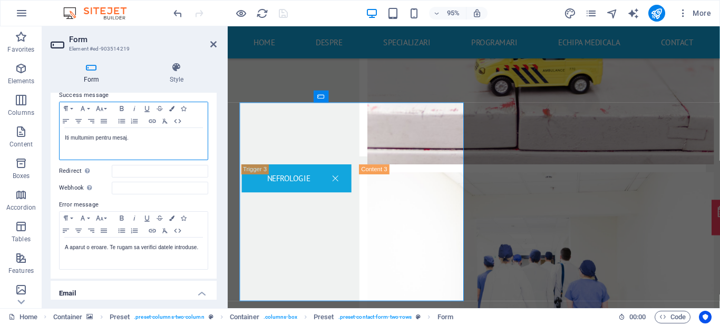
click at [178, 151] on div "Iti multumim pentru mesaj." at bounding box center [134, 144] width 148 height 32
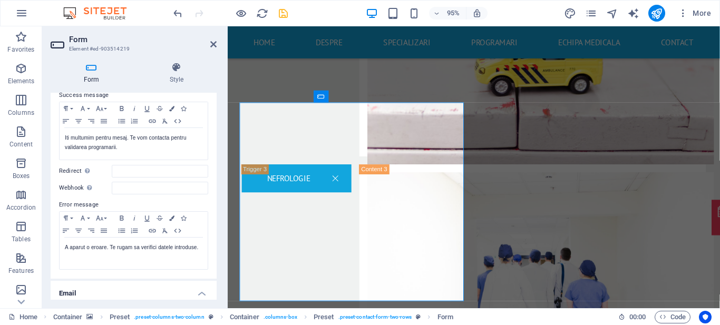
drag, startPoint x: 214, startPoint y: 149, endPoint x: 214, endPoint y: 160, distance: 11.6
click at [214, 160] on div "Success message Paragraph Format Normal Heading 1 Heading 2 Heading 3 Heading 4…" at bounding box center [134, 180] width 166 height 198
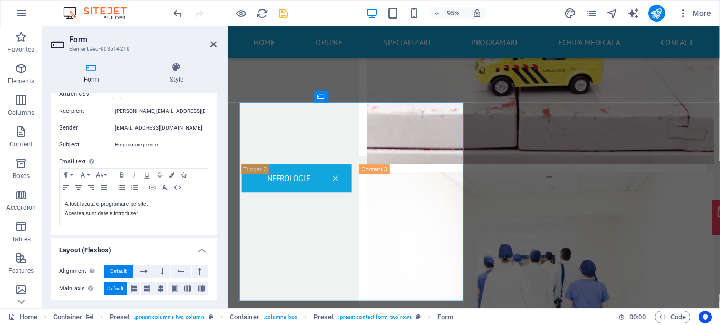
scroll to position [275, 0]
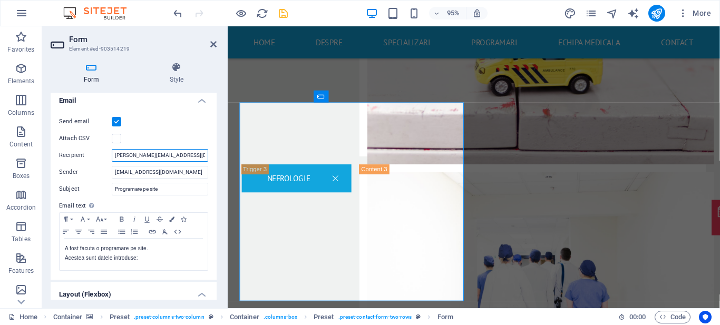
drag, startPoint x: 190, startPoint y: 154, endPoint x: 96, endPoint y: 154, distance: 93.8
click at [96, 154] on div "Recipient [EMAIL_ADDRESS][DOMAIN_NAME]" at bounding box center [133, 155] width 149 height 13
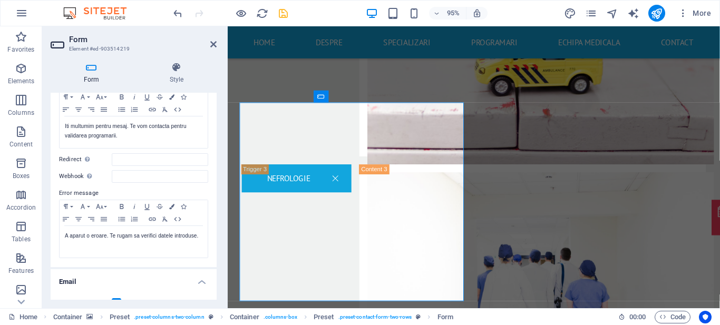
type input "[EMAIL_ADDRESS][DOMAIN_NAME]"
drag, startPoint x: 217, startPoint y: 184, endPoint x: 217, endPoint y: 296, distance: 112.3
click at [217, 296] on div "Form Style General Title Define a name for the form. General form Messages Succ…" at bounding box center [133, 181] width 183 height 255
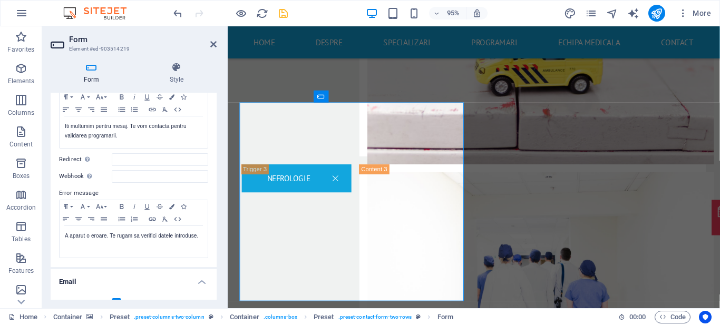
click at [217, 296] on div "Form Style General Title Define a name for the form. General form Messages Succ…" at bounding box center [133, 181] width 183 height 255
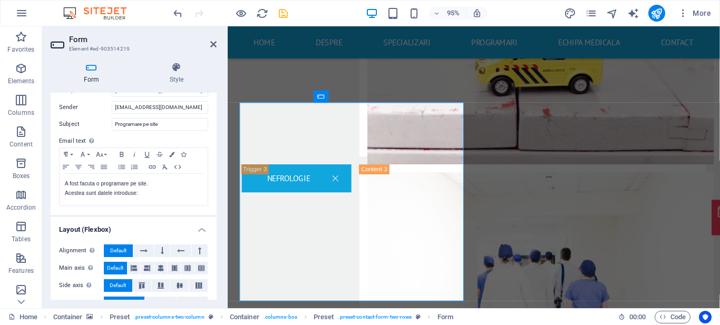
scroll to position [375, 0]
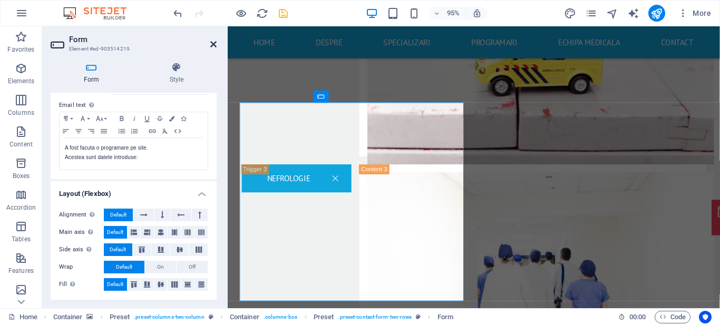
click at [211, 45] on icon at bounding box center [213, 44] width 6 height 8
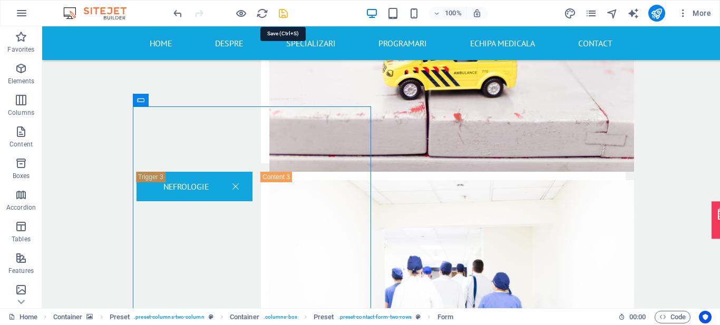
click at [288, 9] on icon "save" at bounding box center [283, 13] width 12 height 12
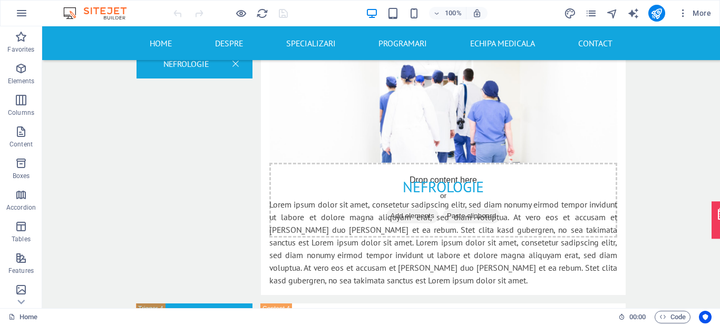
scroll to position [1881, 0]
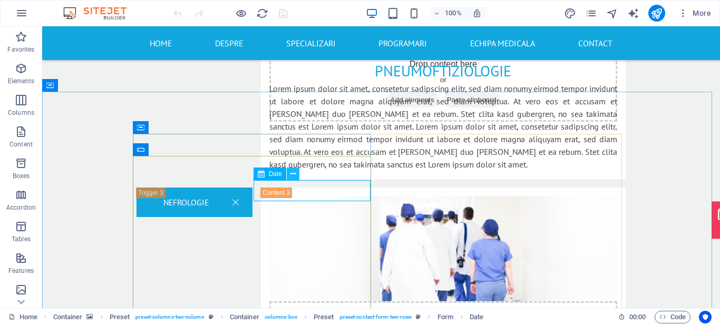
click at [292, 174] on icon at bounding box center [293, 174] width 6 height 11
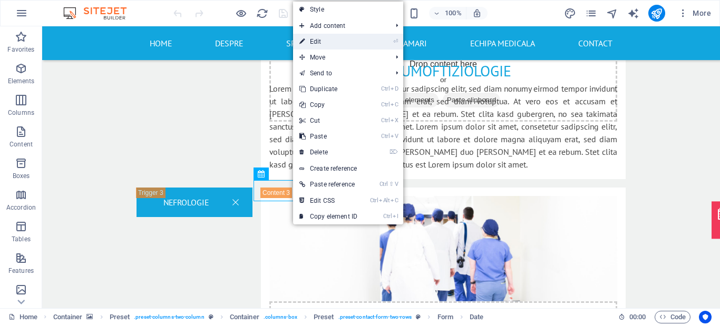
click at [334, 38] on link "⏎ Edit" at bounding box center [328, 42] width 71 height 16
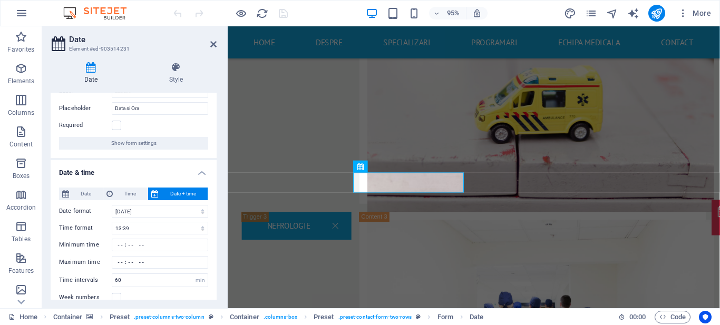
scroll to position [41, 0]
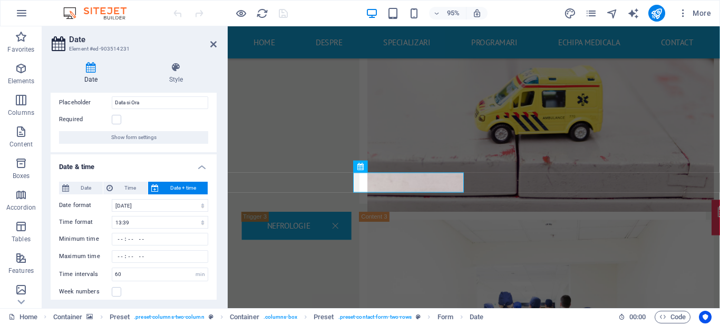
click at [108, 122] on label "Required" at bounding box center [85, 119] width 53 height 13
click at [0, 0] on input "Required" at bounding box center [0, 0] width 0 height 0
click at [108, 122] on label "Required" at bounding box center [85, 119] width 53 height 13
click at [0, 0] on input "Required" at bounding box center [0, 0] width 0 height 0
click at [117, 122] on label at bounding box center [116, 119] width 9 height 9
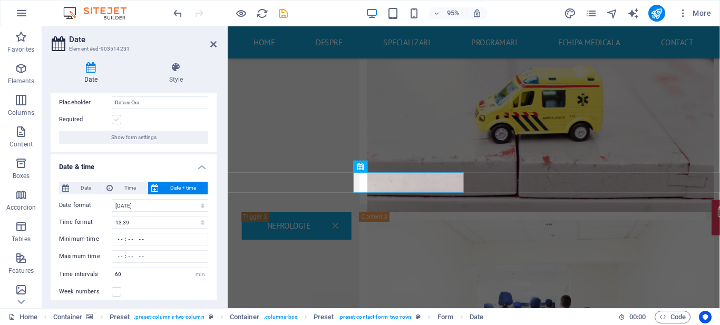
click at [0, 0] on input "Required" at bounding box center [0, 0] width 0 height 0
drag, startPoint x: 217, startPoint y: 162, endPoint x: 217, endPoint y: 175, distance: 12.7
click at [217, 175] on div "Date Style General Label Placeholder Data si Ora Required Show form settings Da…" at bounding box center [133, 181] width 183 height 255
click at [184, 210] on select "[DATE] 6 septembrie 2025 [DATE] sâmbătă, 6 septembrie 2025 [PERSON_NAME], 6 sep…" at bounding box center [160, 205] width 96 height 13
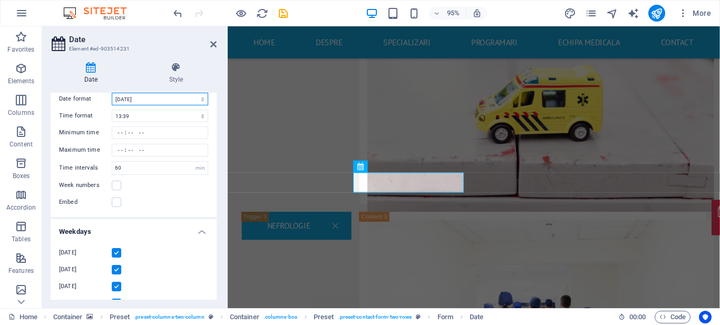
scroll to position [151, 0]
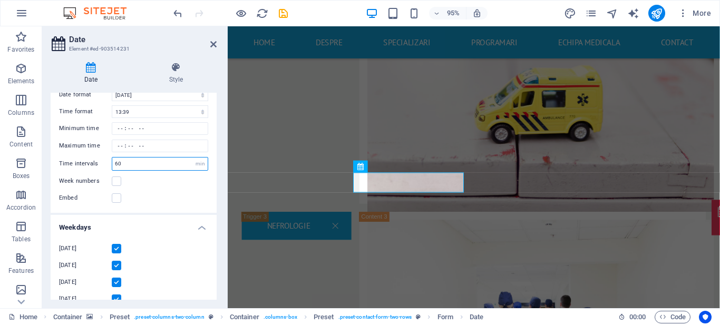
click at [132, 163] on input "60" at bounding box center [159, 164] width 95 height 13
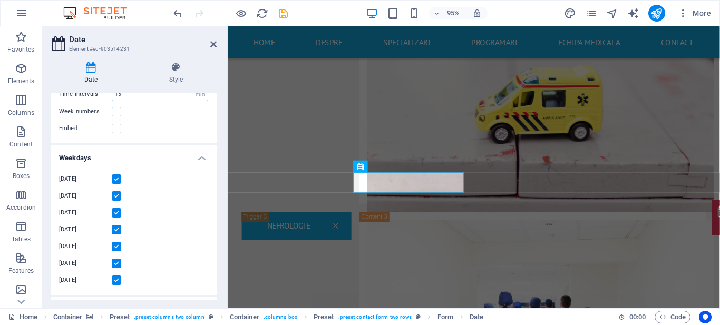
scroll to position [245, 0]
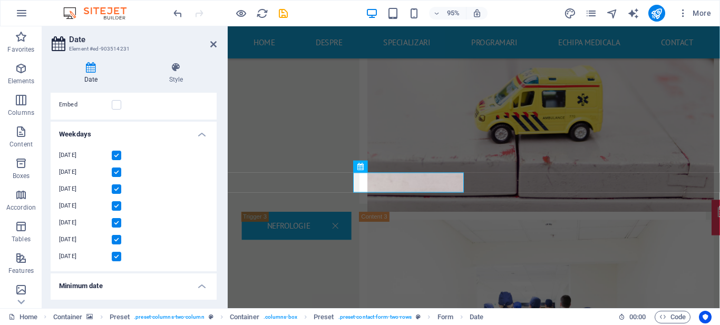
type input "15"
click at [112, 256] on label at bounding box center [116, 256] width 9 height 9
click at [0, 0] on input "[DATE]" at bounding box center [0, 0] width 0 height 0
click at [118, 238] on label at bounding box center [116, 239] width 9 height 9
click at [0, 0] on input "[DATE]" at bounding box center [0, 0] width 0 height 0
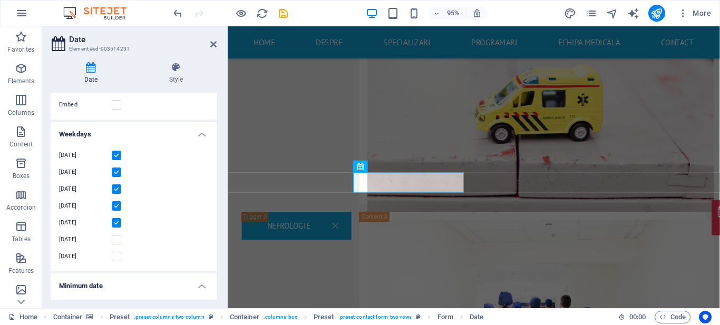
scroll to position [318, 0]
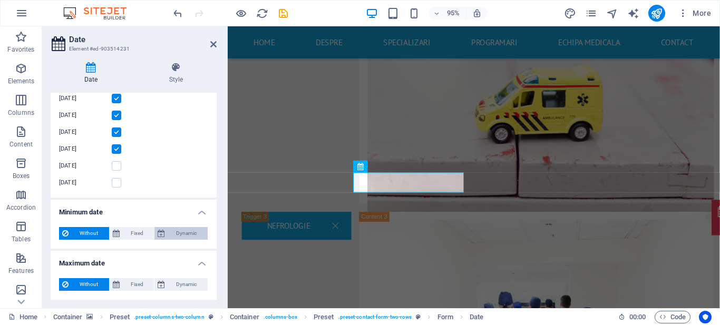
click at [180, 235] on span "Dynamic" at bounding box center [186, 233] width 36 height 13
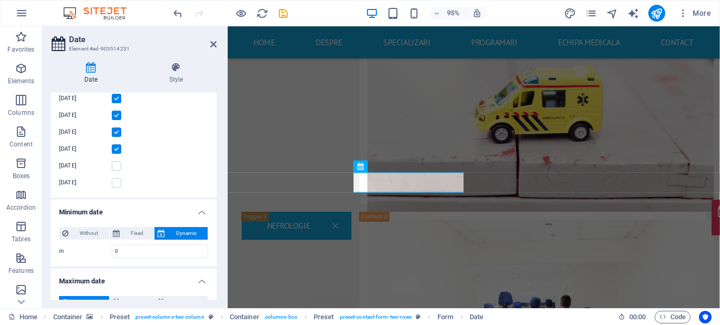
scroll to position [336, 0]
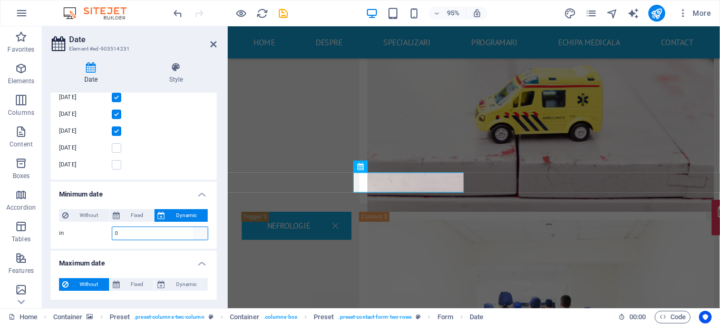
click at [195, 235] on select "d w m y" at bounding box center [200, 233] width 15 height 13
click at [151, 231] on input "0" at bounding box center [159, 233] width 95 height 13
type input "1"
click at [212, 251] on h4 "Maximum date" at bounding box center [134, 260] width 166 height 19
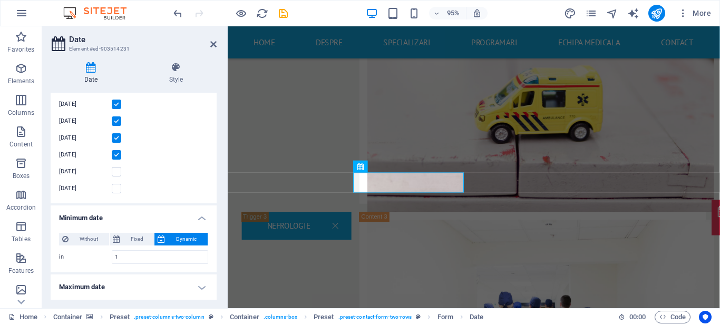
scroll to position [313, 0]
click at [176, 69] on icon at bounding box center [175, 67] width 81 height 11
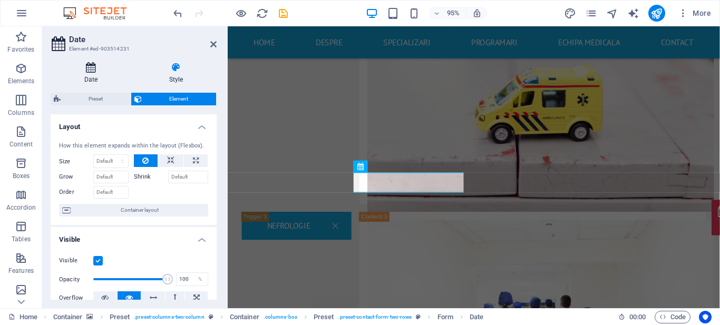
click at [93, 69] on icon at bounding box center [91, 67] width 81 height 11
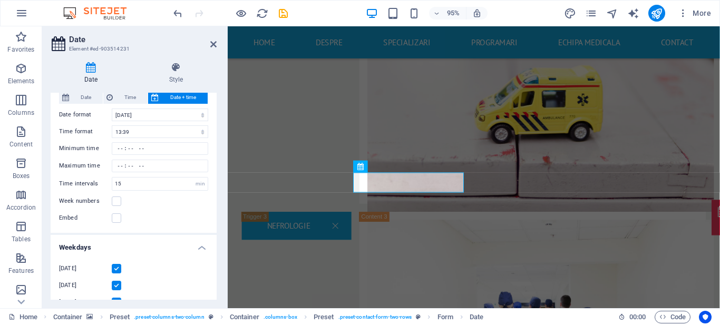
scroll to position [0, 0]
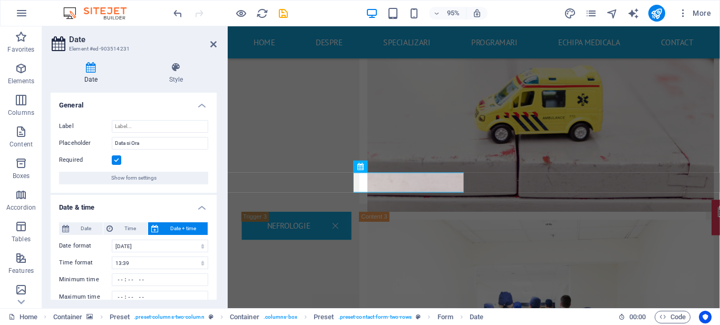
click at [117, 159] on label at bounding box center [116, 160] width 9 height 9
click at [0, 0] on input "Required" at bounding box center [0, 0] width 0 height 0
click at [212, 40] on icon at bounding box center [213, 44] width 6 height 8
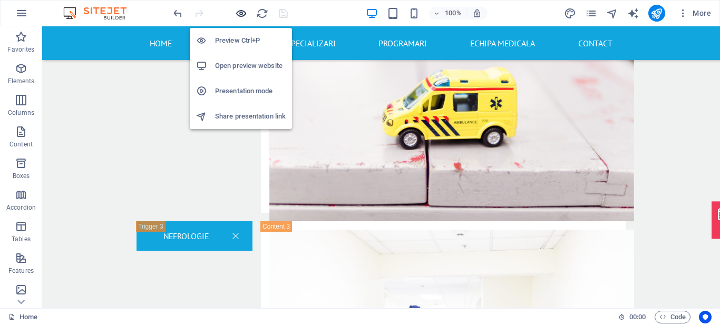
click at [240, 16] on icon "button" at bounding box center [241, 13] width 12 height 12
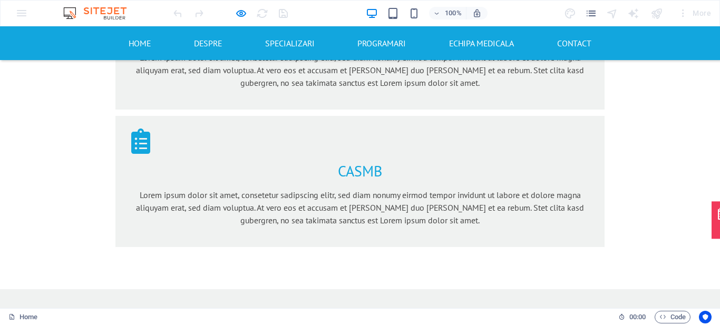
scroll to position [1003, 0]
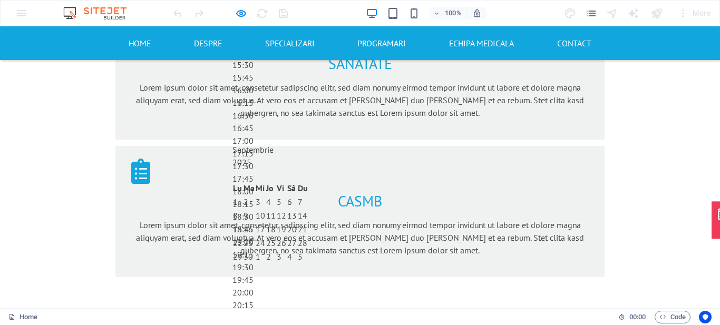
click at [286, 209] on div "12" at bounding box center [281, 215] width 9 height 13
click at [242, 209] on div "8" at bounding box center [237, 215] width 9 height 13
type input "08.09.2025 19:00"
drag, startPoint x: 388, startPoint y: 212, endPoint x: 389, endPoint y: 178, distance: 34.8
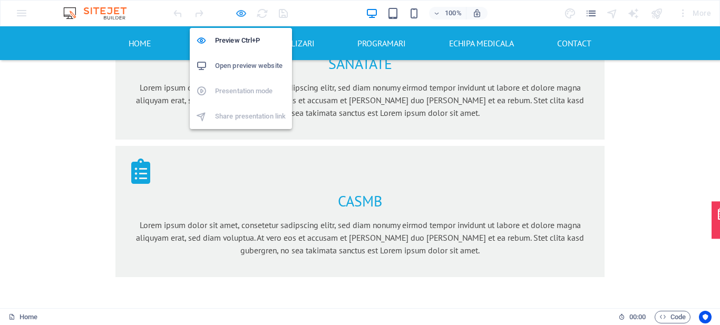
click at [242, 9] on icon "button" at bounding box center [241, 13] width 12 height 12
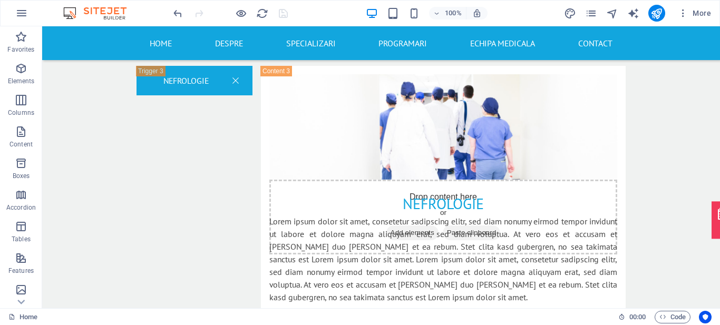
scroll to position [1928, 0]
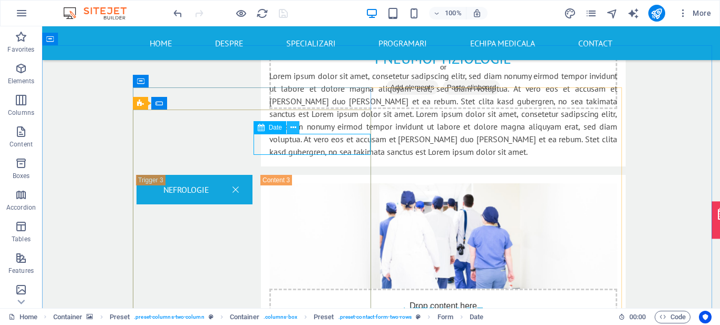
click at [291, 125] on icon at bounding box center [293, 127] width 6 height 11
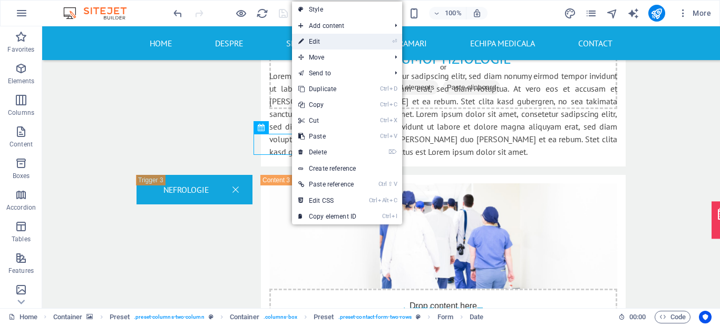
click at [317, 36] on link "⏎ Edit" at bounding box center [327, 42] width 71 height 16
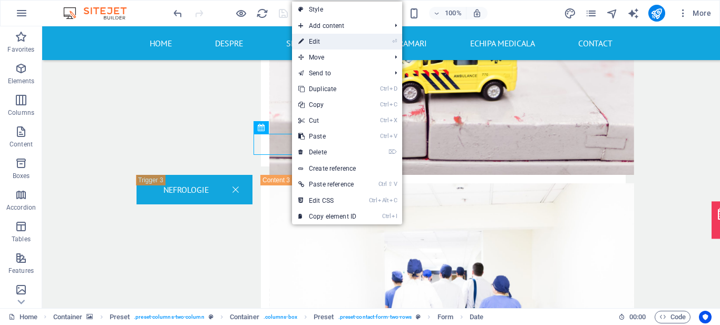
select select "days-from-[DATE]"
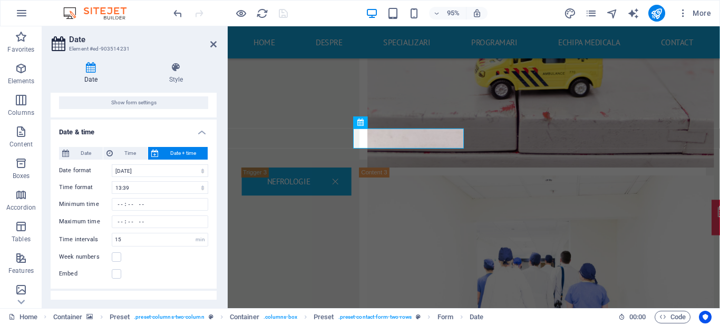
scroll to position [82, 0]
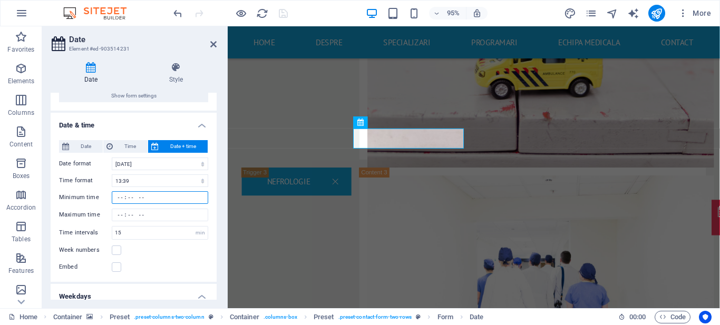
click at [171, 196] on input "Minimum time" at bounding box center [160, 197] width 96 height 13
click at [119, 215] on input "Maximum time" at bounding box center [160, 215] width 96 height 13
type input "17:45"
click at [211, 45] on icon at bounding box center [213, 44] width 6 height 8
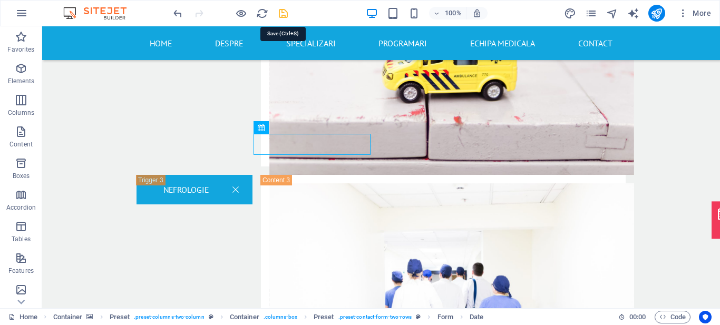
click at [283, 16] on icon "save" at bounding box center [283, 13] width 12 height 12
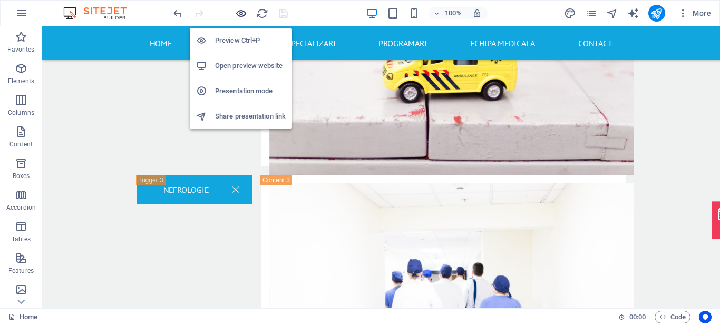
click at [240, 13] on icon "button" at bounding box center [241, 13] width 12 height 12
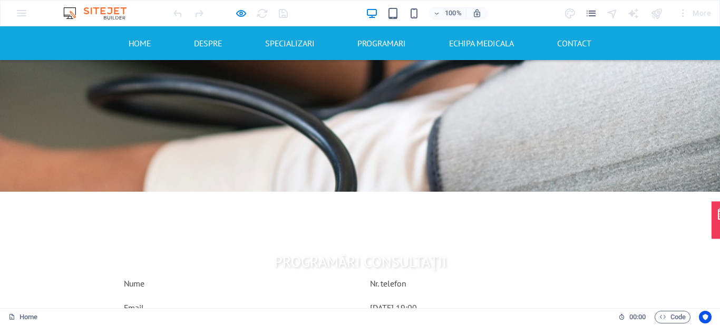
scroll to position [1497, 0]
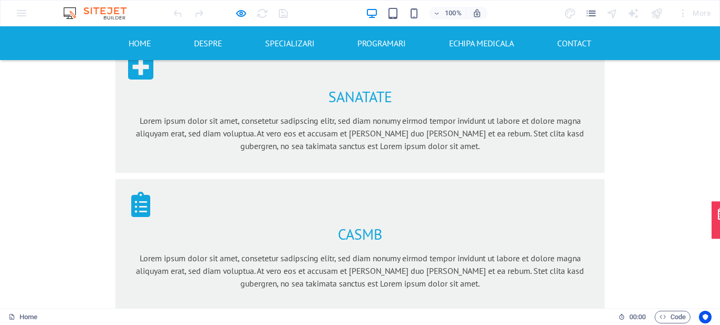
scroll to position [965, 0]
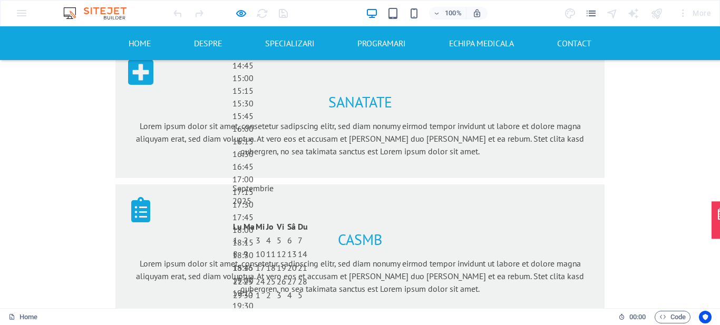
click at [276, 248] on div "11" at bounding box center [270, 254] width 9 height 13
drag, startPoint x: 388, startPoint y: 250, endPoint x: 392, endPoint y: 217, distance: 32.9
drag, startPoint x: 392, startPoint y: 217, endPoint x: 390, endPoint y: 208, distance: 9.2
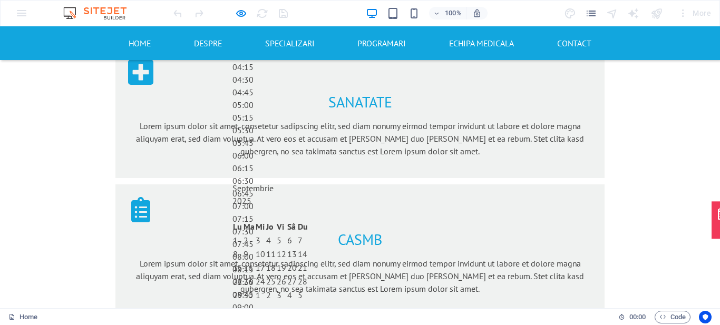
click at [308, 288] on div "08:45" at bounding box center [270, 294] width 76 height 13
type input "[DATE] 08:45"
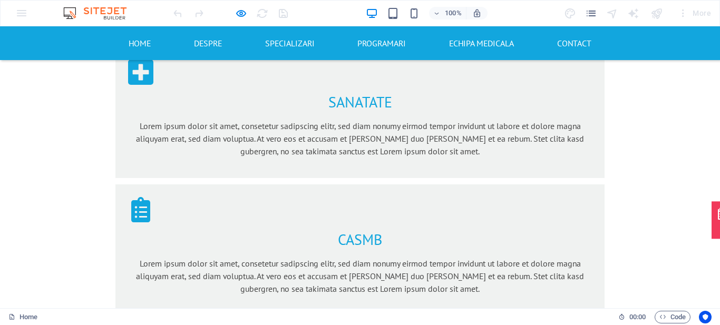
select select "kinetoterapie"
type textarea "m"
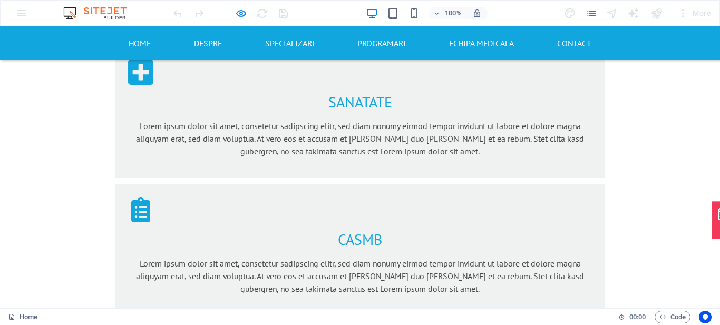
checkbox input "true"
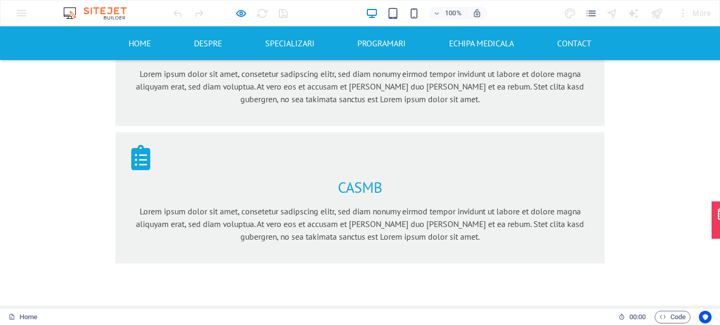
scroll to position [1026, 0]
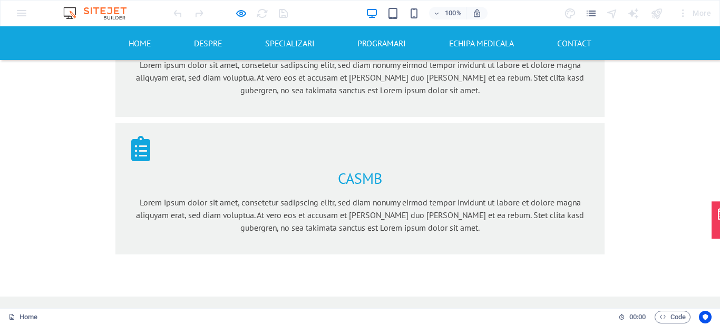
type input "65dpex"
type input "[PERSON_NAME]"
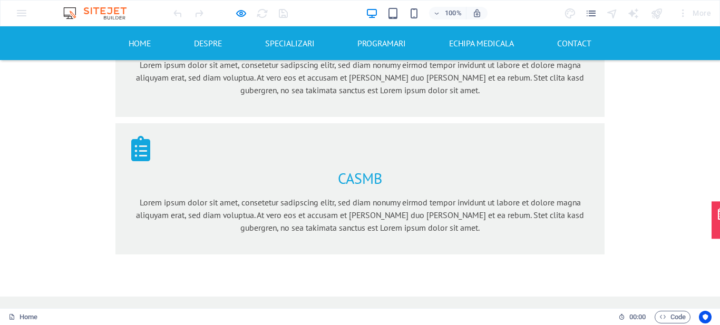
type input "0772148193"
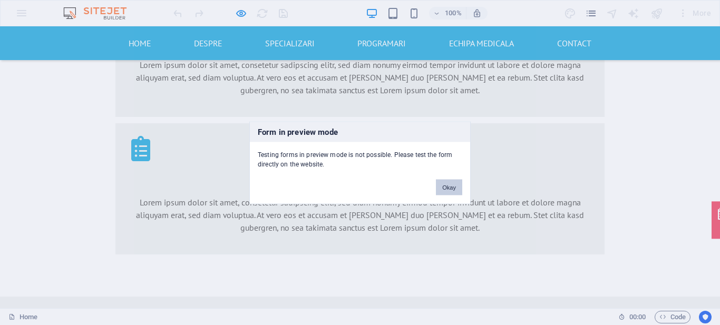
click at [445, 186] on button "Okay" at bounding box center [449, 187] width 26 height 16
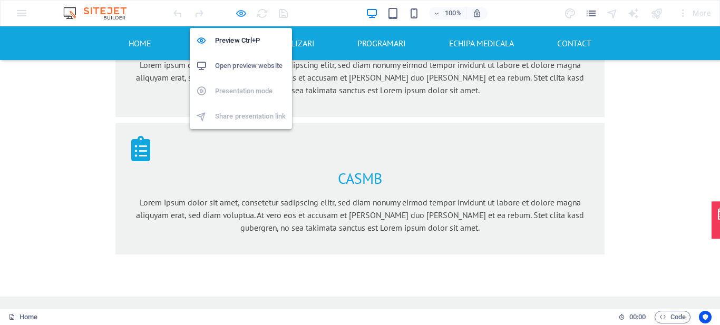
click at [236, 13] on icon "button" at bounding box center [241, 13] width 12 height 12
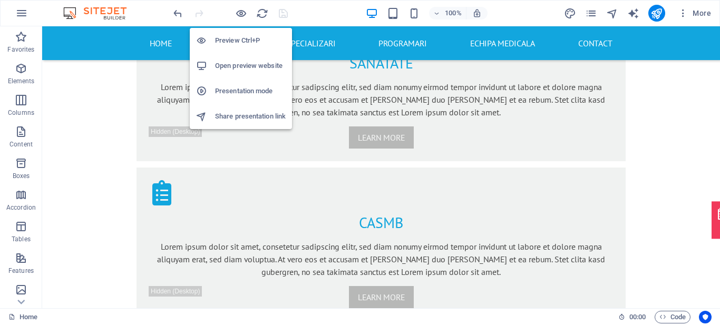
scroll to position [1409, 0]
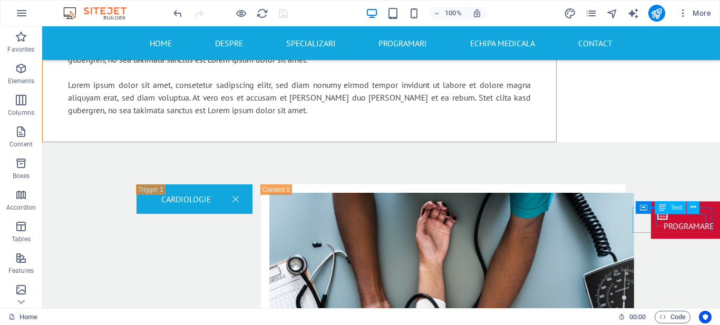
click at [669, 220] on div "PROGRAMARE" at bounding box center [689, 226] width 50 height 13
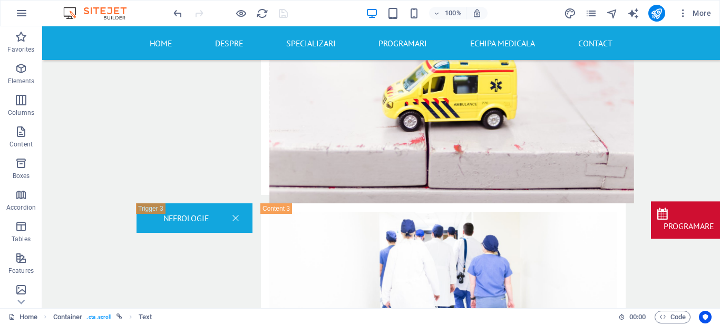
scroll to position [1913, 0]
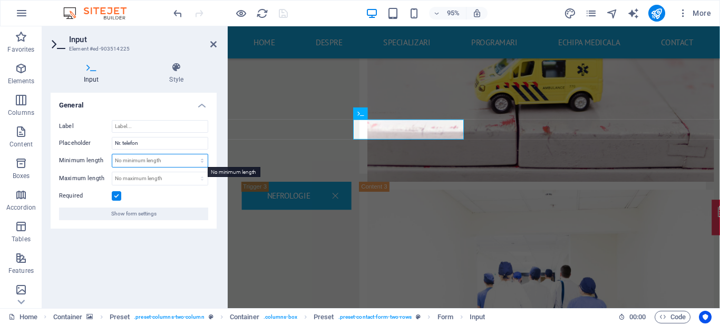
click at [151, 162] on select "No minimum length chars" at bounding box center [159, 160] width 95 height 13
select select "characters"
click at [193, 154] on select "No minimum length chars" at bounding box center [159, 160] width 95 height 13
click at [204, 158] on div "Minimum length 0 No minimum length chars" at bounding box center [133, 161] width 149 height 14
click at [161, 161] on input "1" at bounding box center [159, 160] width 95 height 13
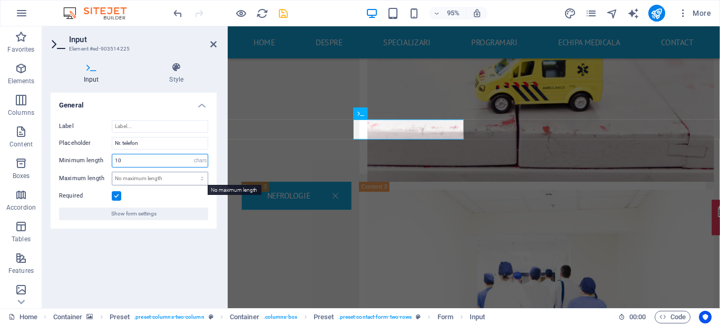
type input "10"
click at [159, 177] on select "No maximum length chars" at bounding box center [159, 178] width 95 height 13
select select "characters"
click at [193, 172] on select "No maximum length chars" at bounding box center [159, 178] width 95 height 13
type input "10"
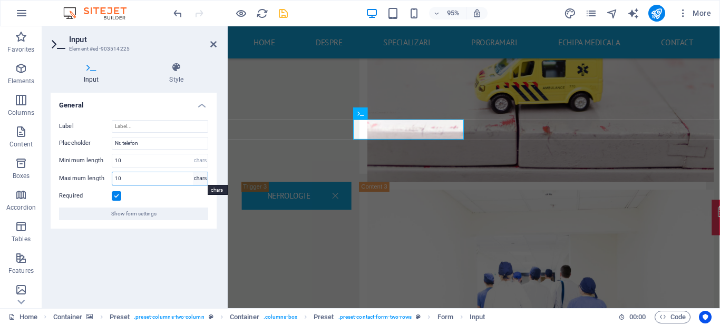
click at [200, 182] on select "No maximum length chars" at bounding box center [200, 178] width 15 height 13
click at [193, 172] on select "No maximum length chars" at bounding box center [200, 178] width 15 height 13
click at [161, 177] on input "10" at bounding box center [159, 178] width 95 height 13
click at [194, 162] on select "No minimum length chars" at bounding box center [200, 160] width 15 height 13
click at [193, 154] on select "No minimum length chars" at bounding box center [200, 160] width 15 height 13
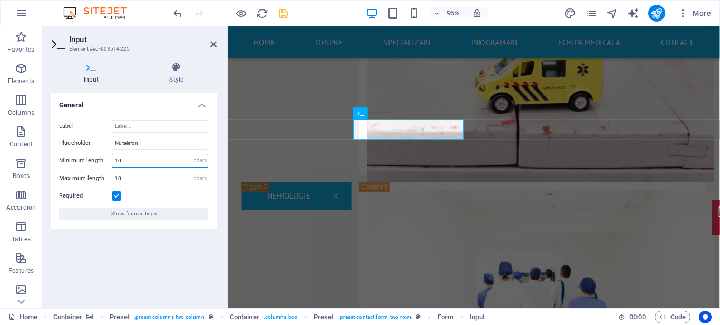
click at [151, 154] on input "10" at bounding box center [159, 160] width 95 height 13
click at [207, 160] on select "No minimum length chars" at bounding box center [200, 160] width 15 height 13
click at [193, 154] on select "No minimum length chars" at bounding box center [200, 160] width 15 height 13
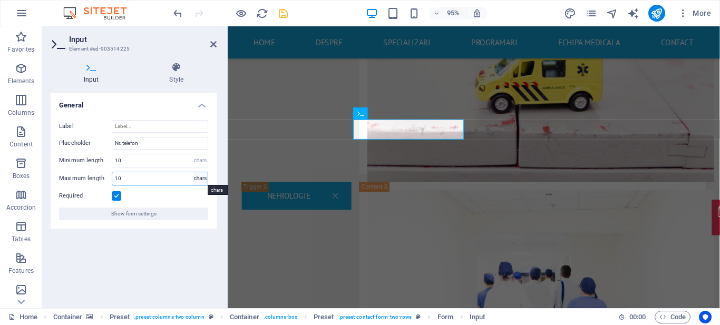
click at [201, 178] on select "No maximum length chars" at bounding box center [200, 178] width 15 height 13
click at [193, 172] on select "No maximum length chars" at bounding box center [200, 178] width 15 height 13
click at [220, 147] on div "Input Style General Label Placeholder Nr. telefon Minimum length 10 No minimum …" at bounding box center [133, 181] width 183 height 255
click at [117, 178] on input "10" at bounding box center [159, 178] width 95 height 13
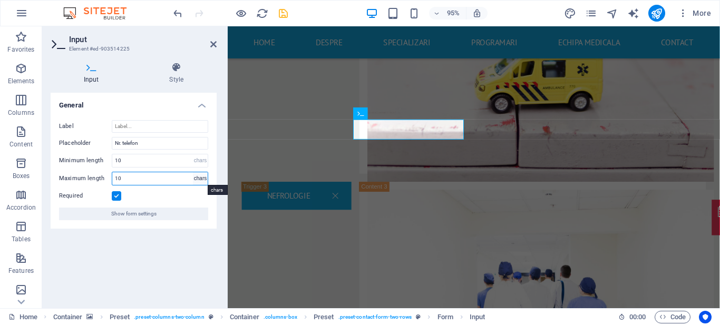
click at [198, 175] on select "No maximum length chars" at bounding box center [200, 178] width 15 height 13
select select "no-max-length"
click at [193, 172] on select "No maximum length chars" at bounding box center [200, 178] width 15 height 13
click at [199, 180] on select "No maximum length chars" at bounding box center [159, 178] width 95 height 13
select select "characters"
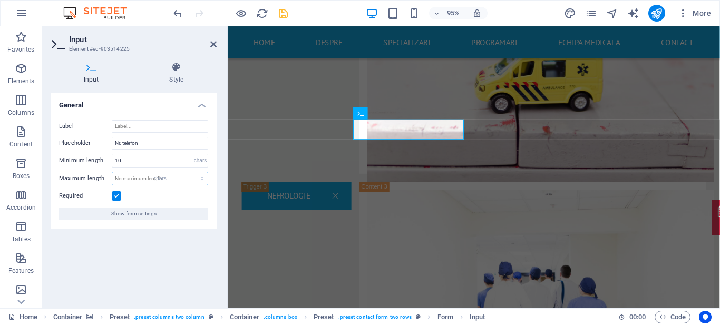
click at [193, 172] on select "No maximum length chars" at bounding box center [159, 178] width 95 height 13
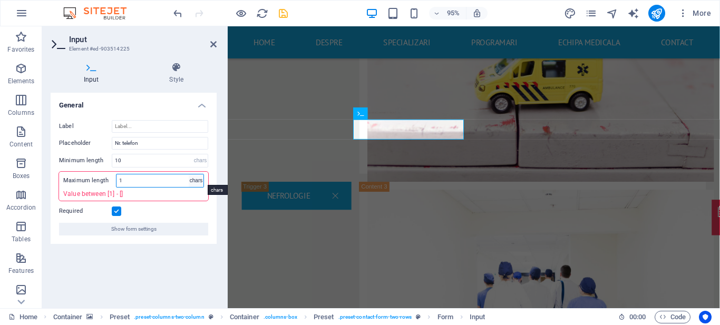
click at [202, 177] on select "No maximum length chars" at bounding box center [196, 180] width 15 height 13
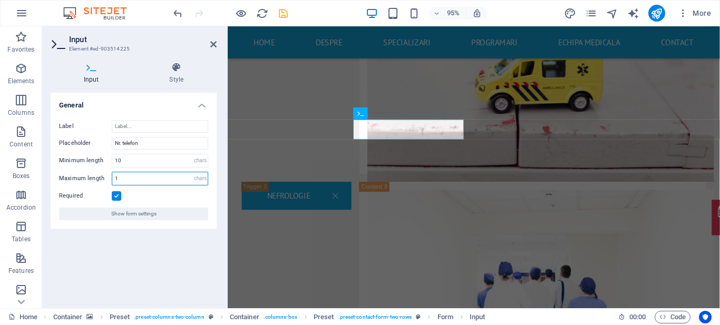
click at [176, 177] on input "1" at bounding box center [159, 178] width 95 height 13
type input "10"
click at [199, 183] on select "No maximum length chars" at bounding box center [200, 178] width 15 height 13
click at [221, 158] on div "Input Style General Label Placeholder Nr. telefon Minimum length 10 No minimum …" at bounding box center [133, 181] width 183 height 255
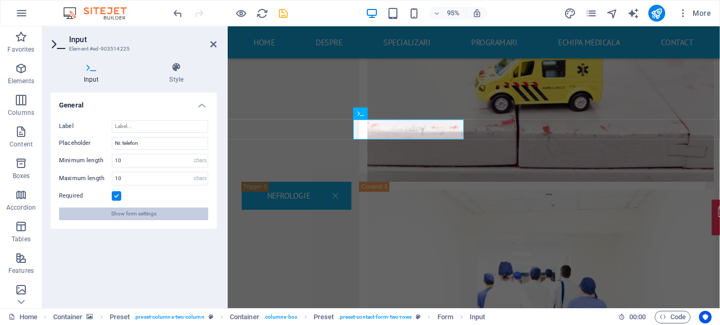
click at [134, 215] on span "Show form settings" at bounding box center [133, 214] width 45 height 13
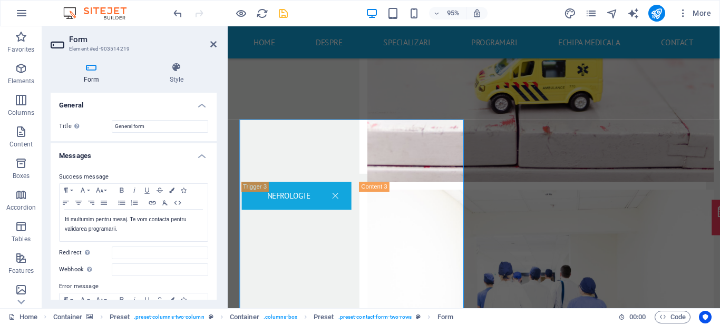
scroll to position [375, 0]
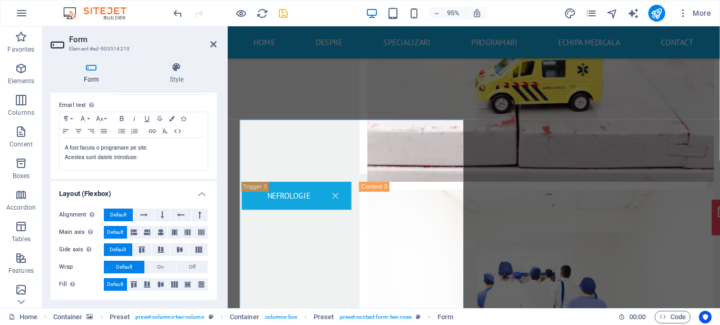
drag, startPoint x: 215, startPoint y: 102, endPoint x: 4, endPoint y: 230, distance: 246.3
click at [215, 43] on icon at bounding box center [213, 44] width 6 height 8
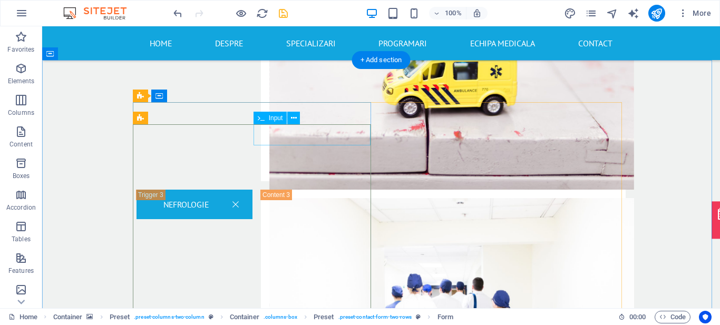
select select "characters"
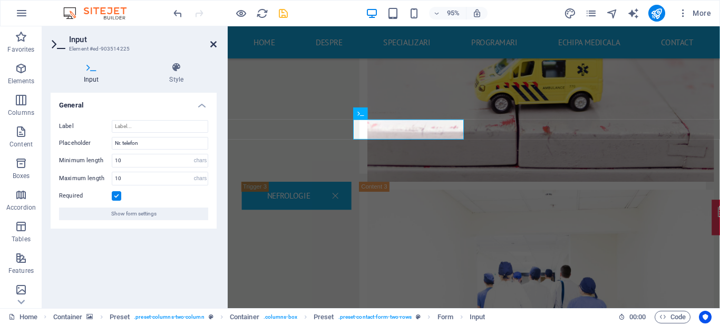
click at [212, 45] on icon at bounding box center [213, 44] width 6 height 8
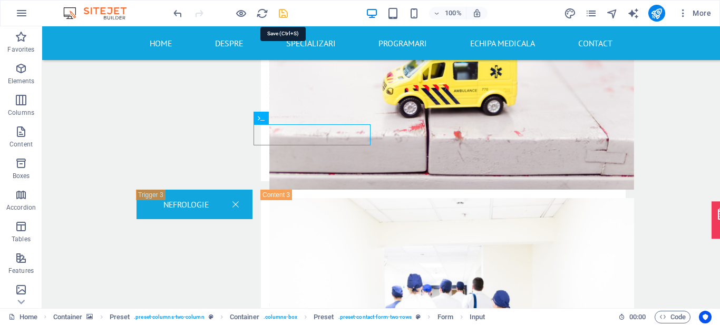
click at [283, 10] on icon "save" at bounding box center [283, 13] width 12 height 12
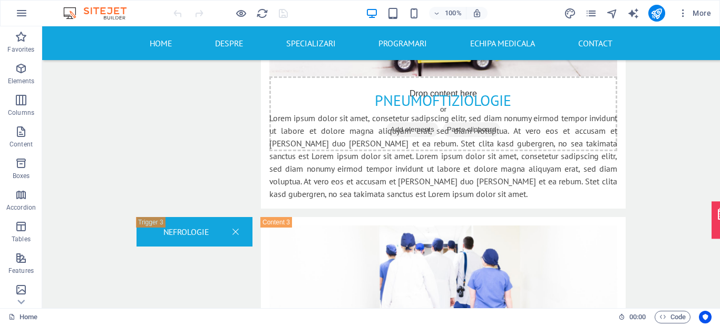
scroll to position [1881, 0]
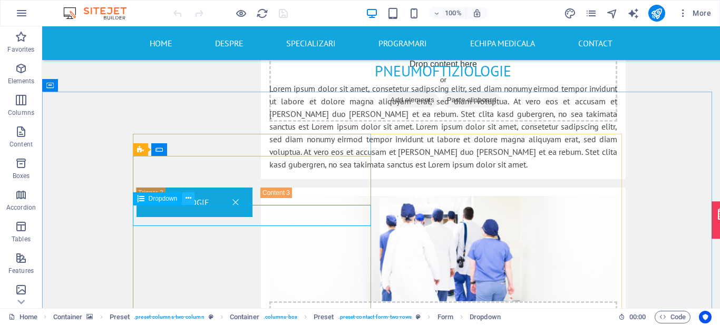
click at [188, 199] on icon at bounding box center [189, 198] width 6 height 11
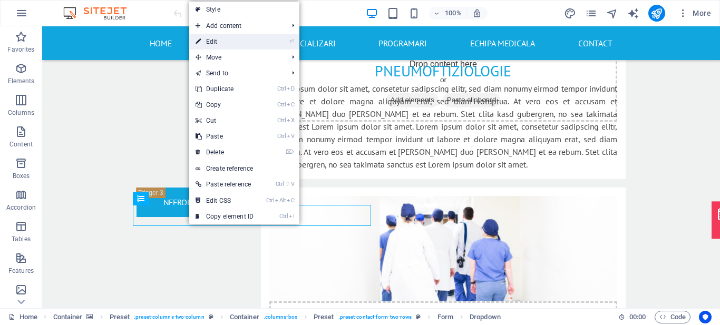
click at [242, 36] on link "⏎ Edit" at bounding box center [224, 42] width 71 height 16
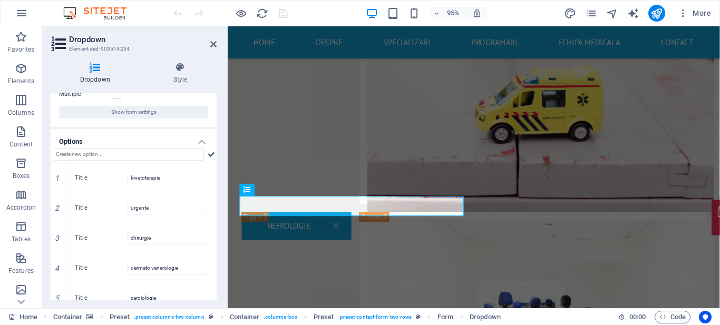
scroll to position [0, 0]
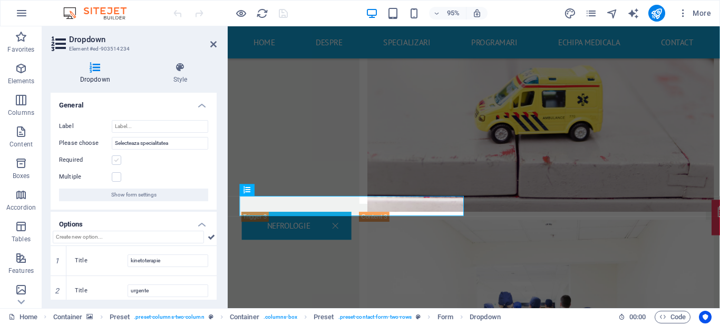
click at [113, 159] on label at bounding box center [116, 160] width 9 height 9
click at [0, 0] on input "Required" at bounding box center [0, 0] width 0 height 0
click at [211, 47] on icon at bounding box center [213, 44] width 6 height 8
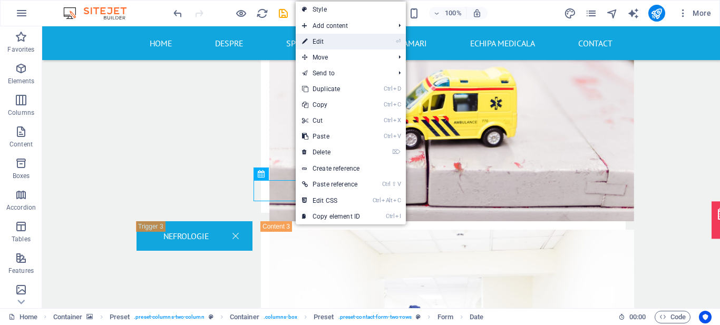
click at [376, 44] on li "⏎ Edit" at bounding box center [351, 42] width 110 height 16
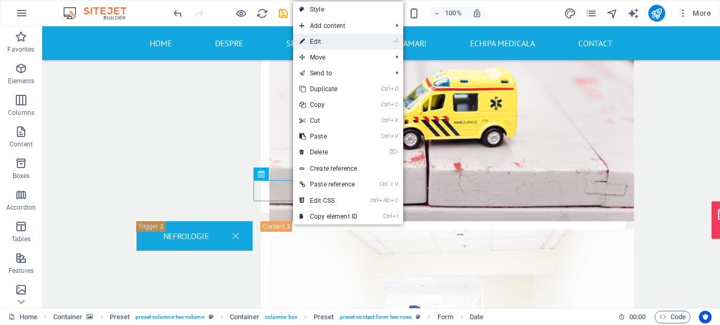
click at [337, 45] on link "⏎ Edit" at bounding box center [328, 42] width 71 height 16
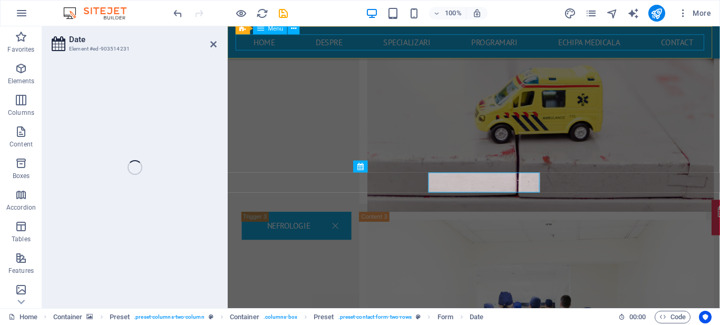
select select "days-from-[DATE]"
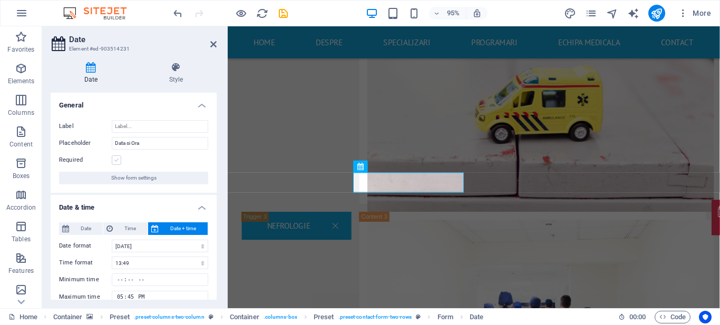
click at [117, 158] on label at bounding box center [116, 160] width 9 height 9
click at [0, 0] on input "Required" at bounding box center [0, 0] width 0 height 0
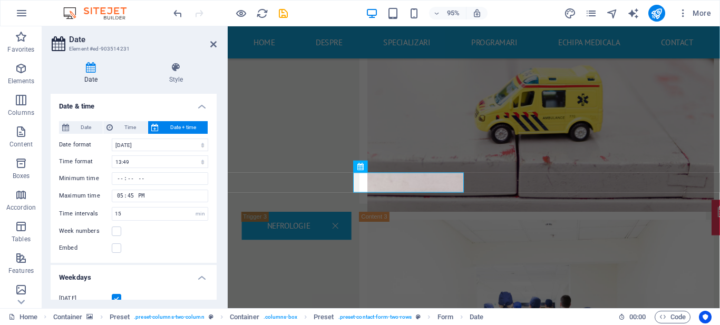
scroll to position [108, 0]
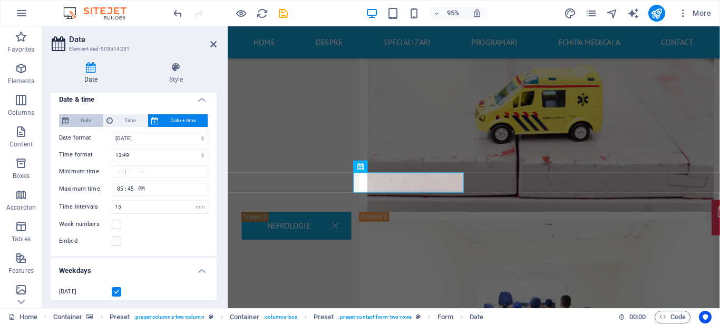
click at [77, 119] on span "Date" at bounding box center [85, 120] width 27 height 13
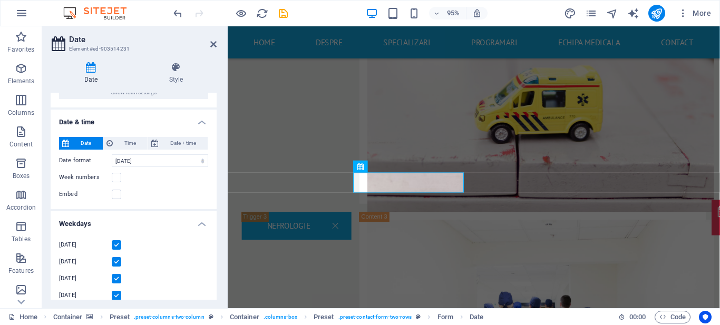
scroll to position [0, 0]
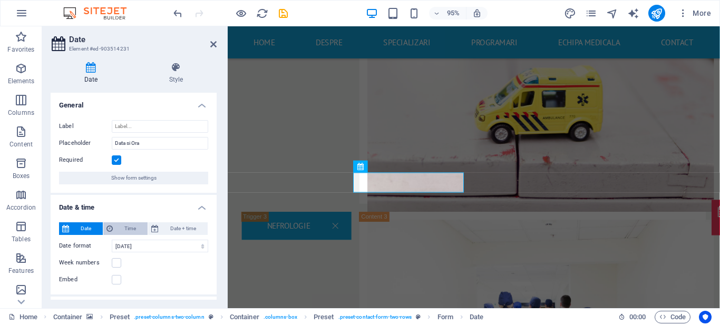
click at [132, 226] on span "Time" at bounding box center [130, 228] width 28 height 13
type input "11:45"
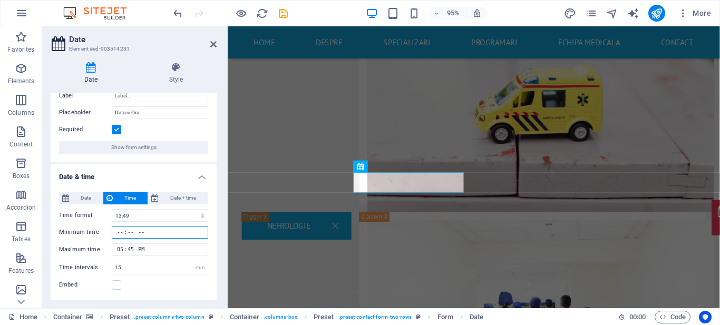
click at [122, 231] on input "Minimum time" at bounding box center [160, 232] width 96 height 13
type input "09:00"
click at [220, 255] on div "Date Style General Label Placeholder Data si Ora Required Show form settings Da…" at bounding box center [133, 181] width 183 height 255
click at [174, 195] on span "Date + time" at bounding box center [183, 198] width 43 height 13
type input "[DATE] 08:45"
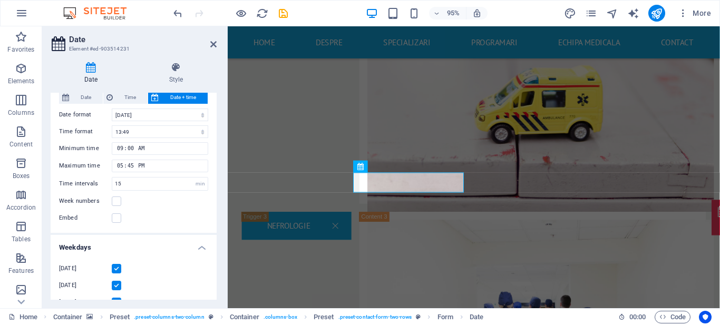
scroll to position [135, 0]
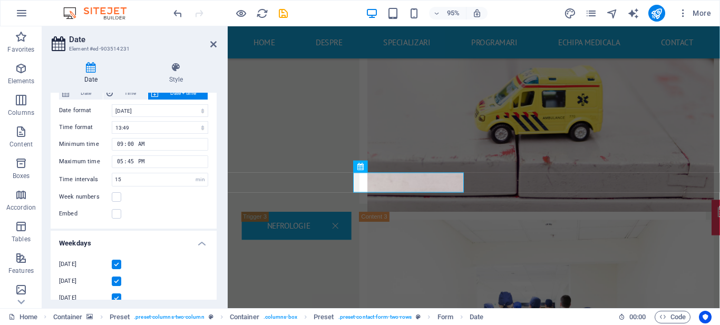
drag, startPoint x: 217, startPoint y: 216, endPoint x: 215, endPoint y: 267, distance: 51.2
click at [215, 267] on div "Date Style General Label Placeholder Data si Ora Required Show form settings Da…" at bounding box center [133, 181] width 183 height 255
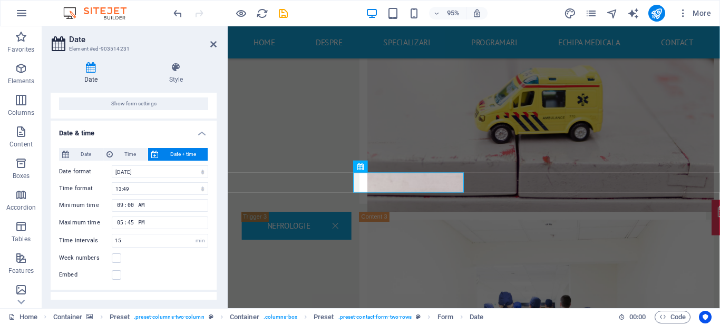
scroll to position [0, 0]
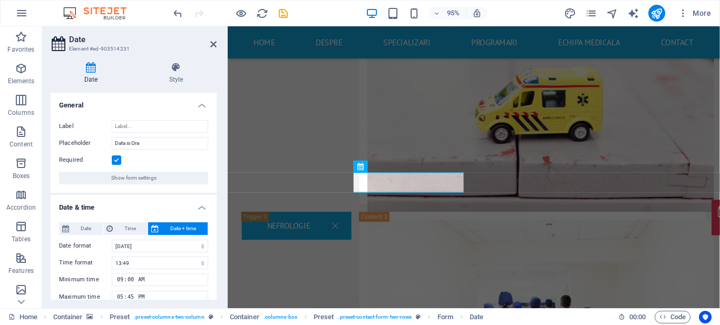
drag, startPoint x: 216, startPoint y: 287, endPoint x: 5, endPoint y: 76, distance: 297.8
click at [99, 75] on h4 "Date" at bounding box center [93, 73] width 85 height 22
click at [180, 64] on icon at bounding box center [175, 67] width 81 height 11
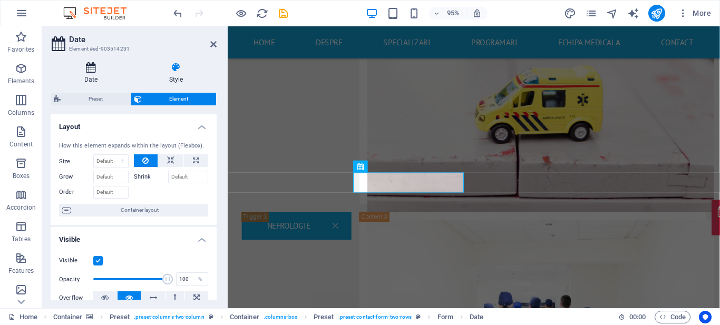
click at [87, 65] on icon at bounding box center [91, 67] width 81 height 11
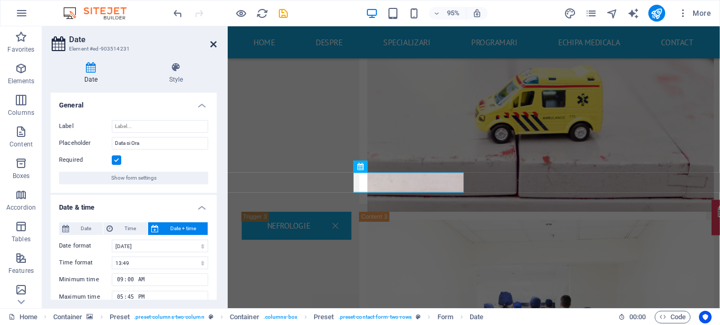
click at [211, 44] on icon at bounding box center [213, 44] width 6 height 8
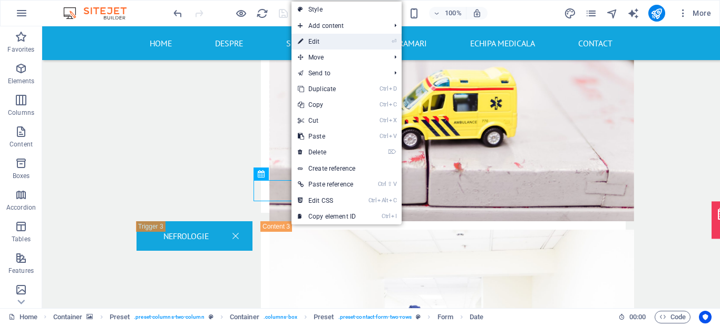
click at [331, 41] on link "⏎ Edit" at bounding box center [327, 42] width 71 height 16
select select "days-from-[DATE]"
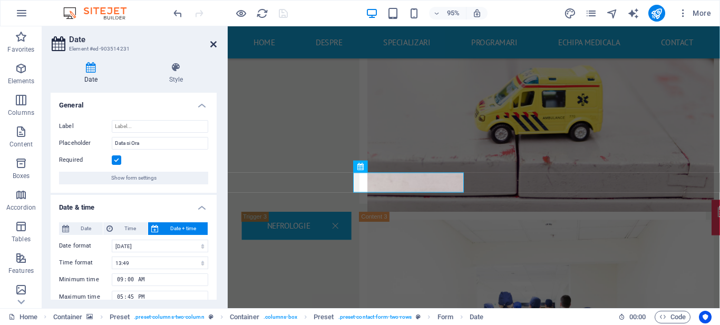
click at [216, 45] on icon at bounding box center [213, 44] width 6 height 8
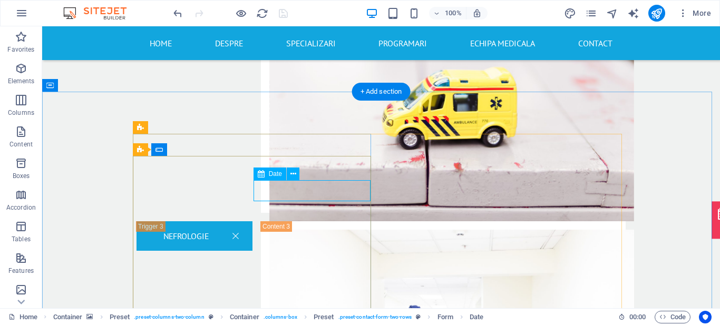
select select "days-from-[DATE]"
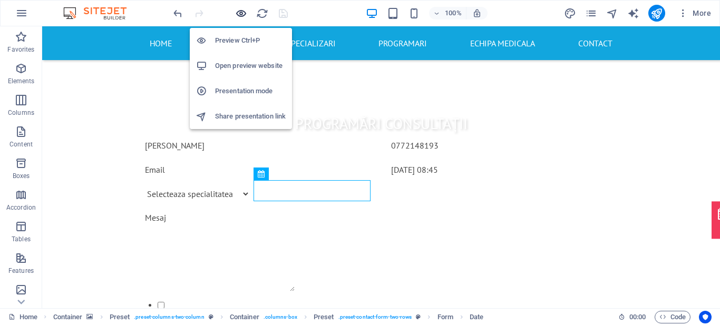
scroll to position [957, 0]
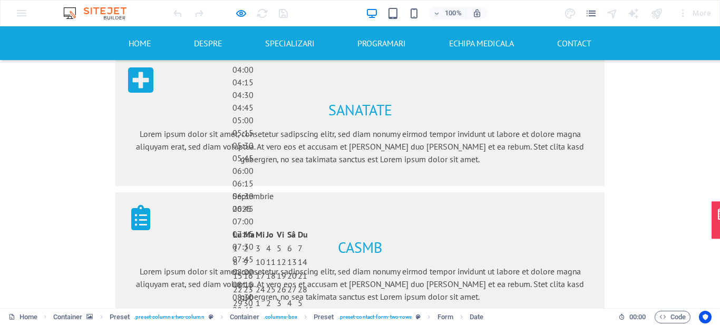
click at [308, 316] on div "09:00" at bounding box center [270, 322] width 76 height 13
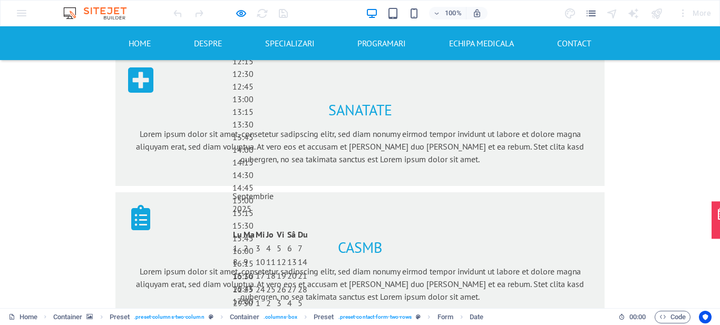
drag, startPoint x: 387, startPoint y: 225, endPoint x: 389, endPoint y: 251, distance: 25.9
type input "11.09.2025 17:45"
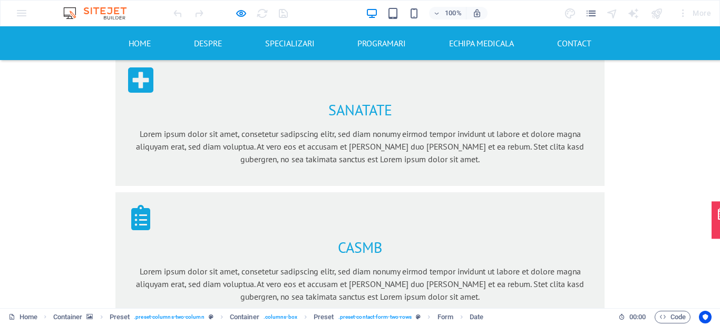
select select "urgente"
type textarea "ddd"
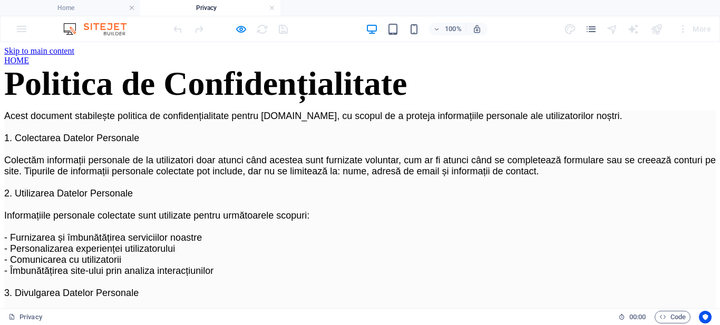
scroll to position [0, 0]
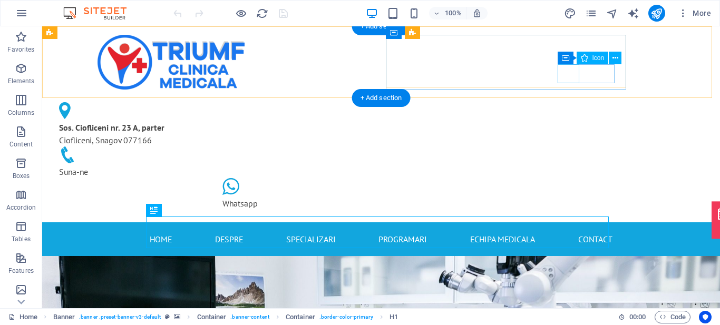
click at [446, 178] on figure at bounding box center [334, 187] width 224 height 19
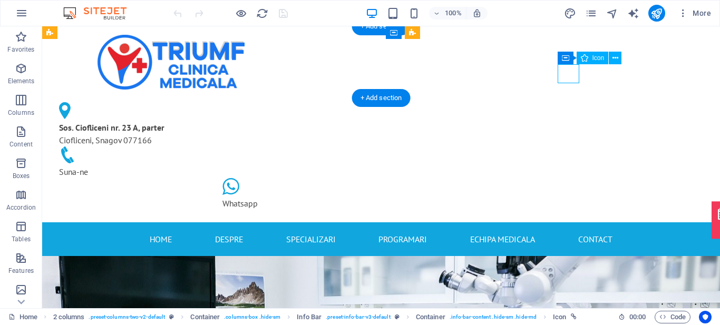
click at [446, 178] on figure at bounding box center [334, 187] width 224 height 19
select select "xMidYMid"
select select "px"
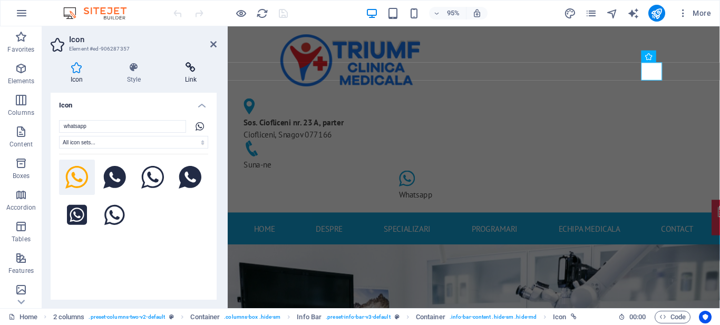
click at [189, 67] on icon at bounding box center [191, 67] width 52 height 11
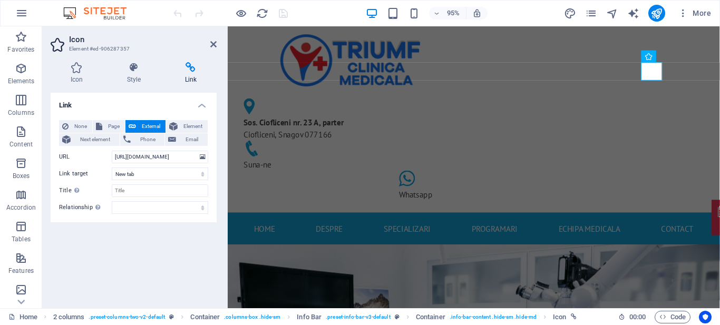
click at [213, 40] on h2 "Icon" at bounding box center [143, 39] width 148 height 9
click at [213, 45] on icon at bounding box center [213, 44] width 6 height 8
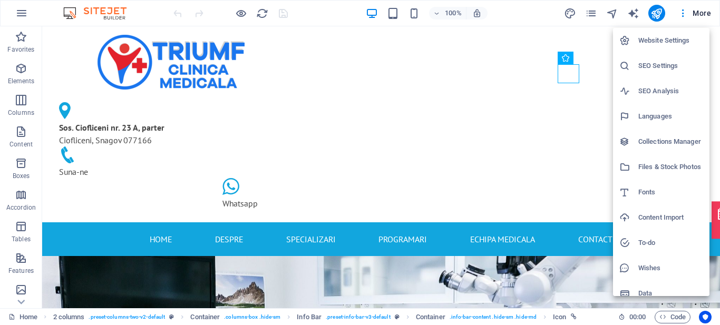
click at [675, 44] on h6 "Website Settings" at bounding box center [670, 40] width 65 height 13
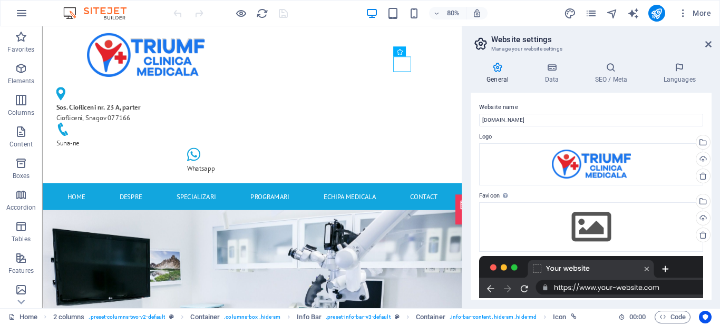
click at [554, 57] on div "General Data SEO / Meta Languages Website name v2.triumfmedical.ro Logo Drag fi…" at bounding box center [591, 181] width 258 height 255
click at [550, 76] on h4 "Data" at bounding box center [554, 73] width 50 height 22
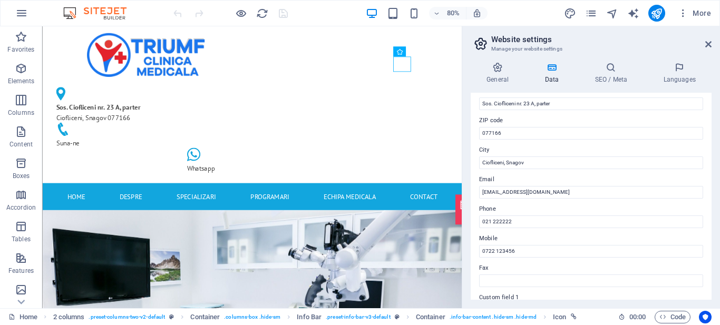
scroll to position [143, 0]
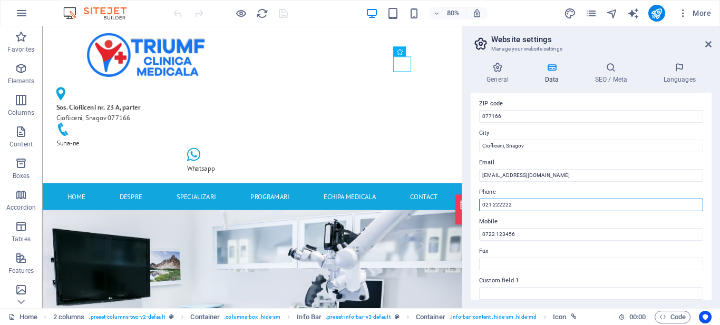
click at [521, 207] on input "021 222222" at bounding box center [591, 205] width 224 height 13
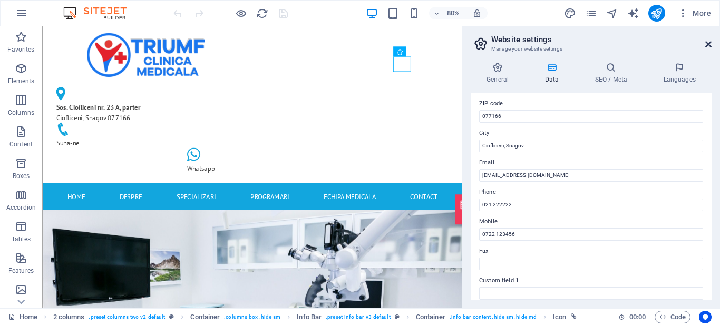
click at [711, 41] on icon at bounding box center [708, 44] width 6 height 8
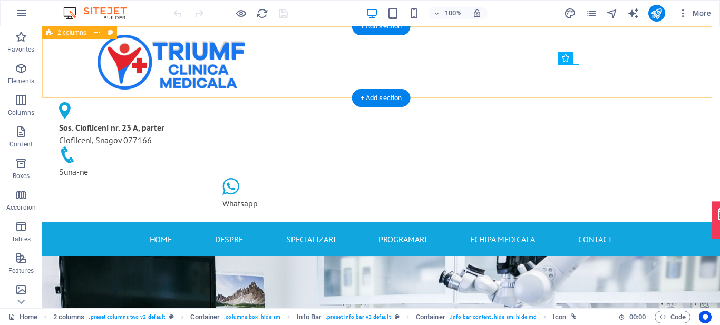
click at [687, 51] on div "Sos. Ciofliceni nr. 23 A, parter Ciofliceni, Snagov 077166 Suna-ne Whatsapp" at bounding box center [381, 124] width 678 height 196
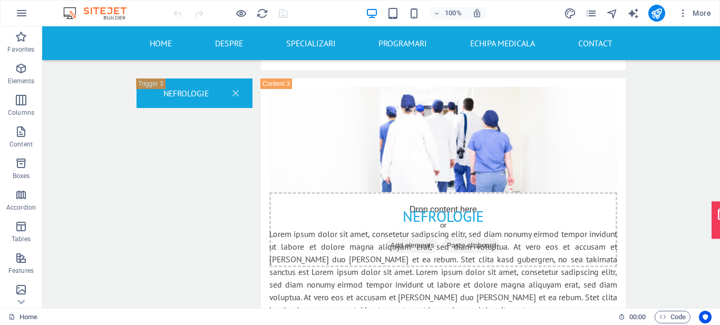
scroll to position [1931, 0]
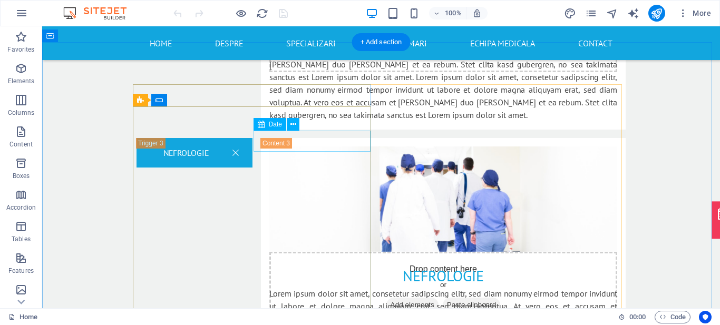
select select "days-from-[DATE]"
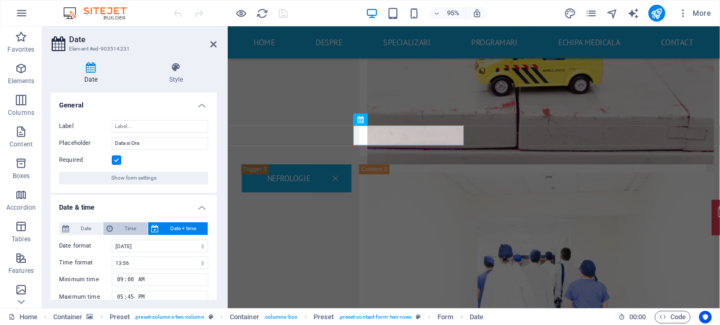
click at [122, 229] on span "Time" at bounding box center [130, 228] width 28 height 13
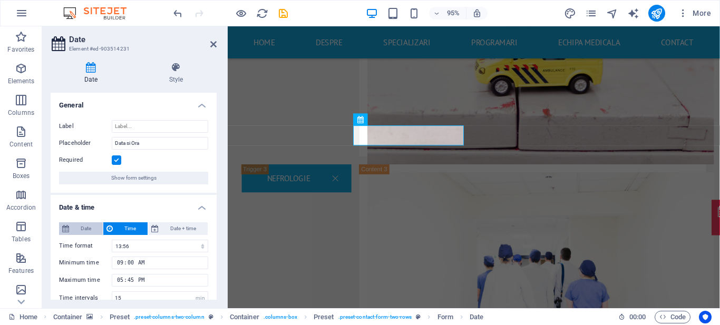
click at [95, 228] on span "Date" at bounding box center [85, 228] width 27 height 13
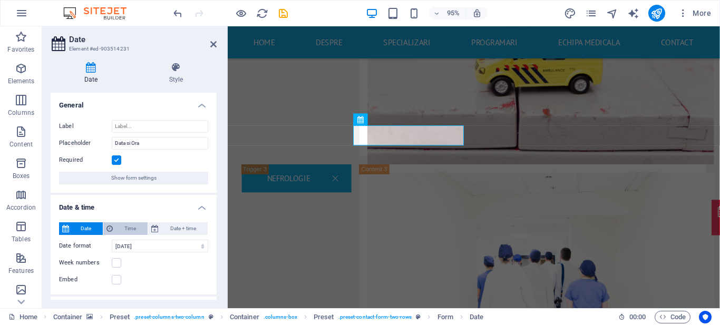
click at [125, 227] on span "Time" at bounding box center [130, 228] width 28 height 13
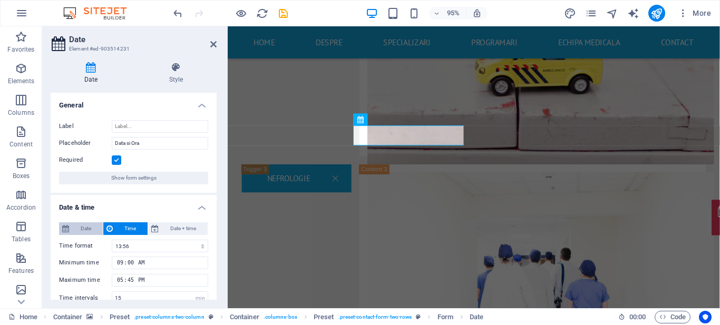
click at [81, 229] on span "Date" at bounding box center [85, 228] width 27 height 13
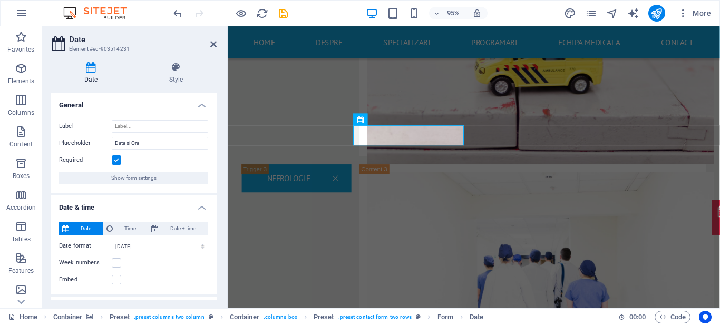
drag, startPoint x: 214, startPoint y: 153, endPoint x: 218, endPoint y: 218, distance: 65.0
click at [218, 218] on div "Date Style General Label Placeholder Data si Ora Required Show form settings Da…" at bounding box center [133, 181] width 183 height 255
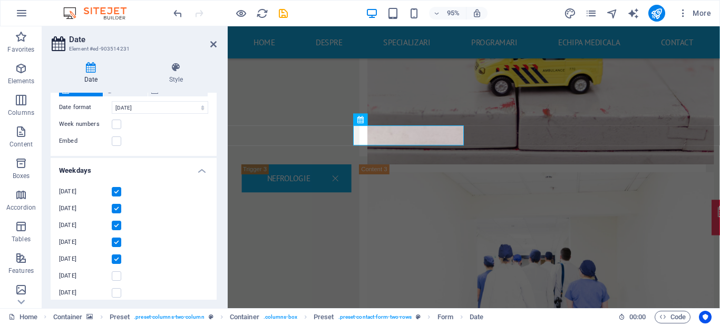
scroll to position [134, 0]
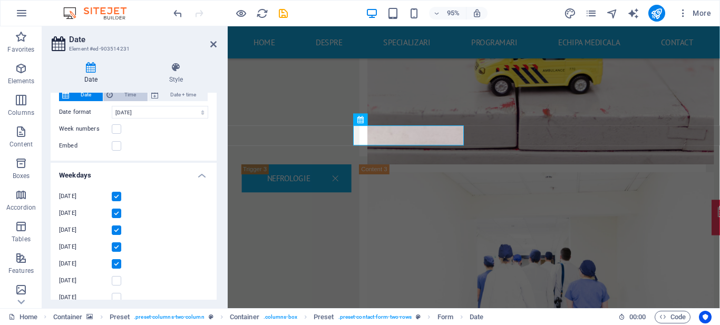
click at [122, 95] on span "Time" at bounding box center [130, 95] width 28 height 13
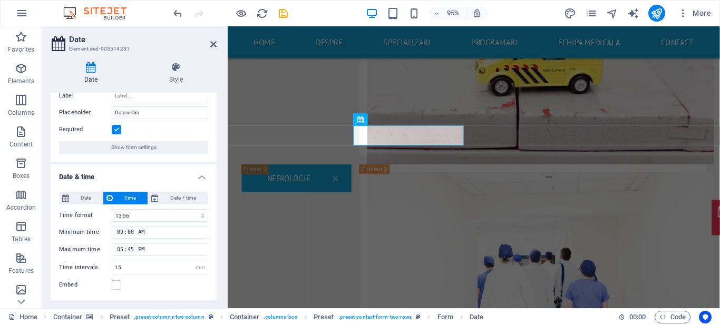
scroll to position [31, 0]
click at [167, 199] on span "Date + time" at bounding box center [183, 198] width 43 height 13
type input "11.09.2025 08:45"
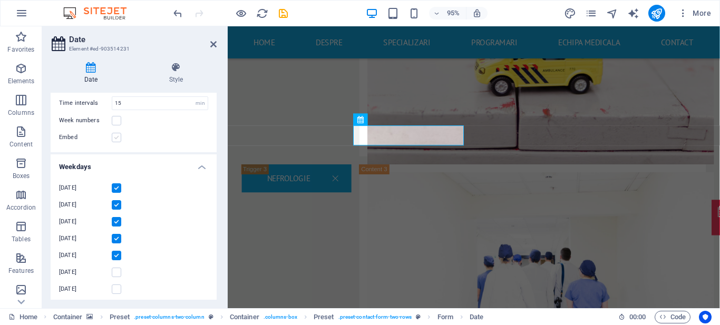
click at [114, 139] on label at bounding box center [116, 137] width 9 height 9
click at [0, 0] on input "Embed" at bounding box center [0, 0] width 0 height 0
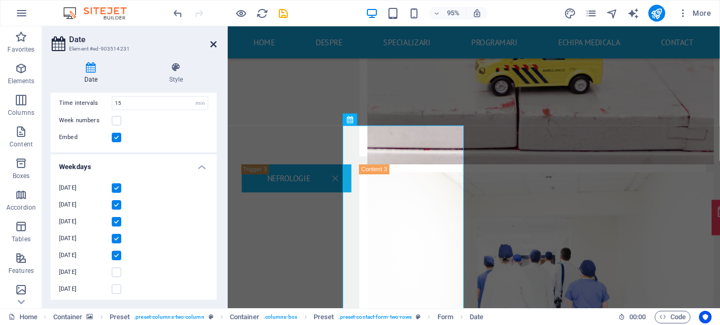
click at [215, 43] on icon at bounding box center [213, 44] width 6 height 8
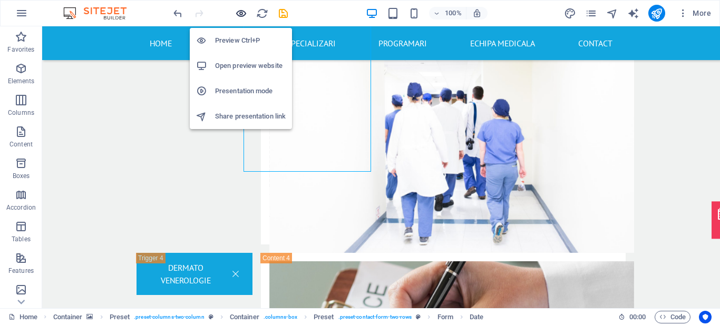
click at [247, 15] on icon "button" at bounding box center [241, 13] width 12 height 12
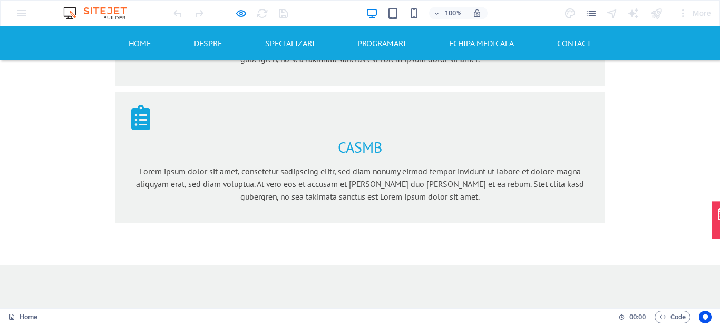
scroll to position [1000, 0]
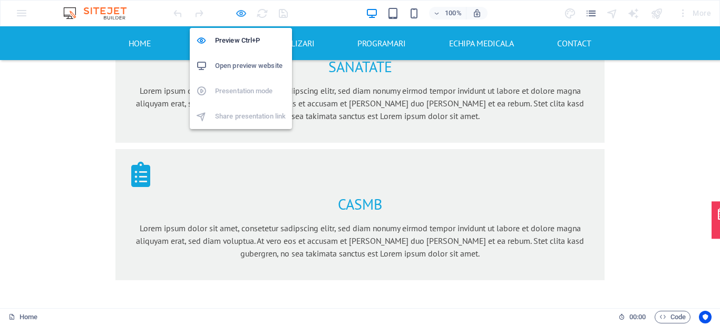
click at [245, 14] on icon "button" at bounding box center [241, 13] width 12 height 12
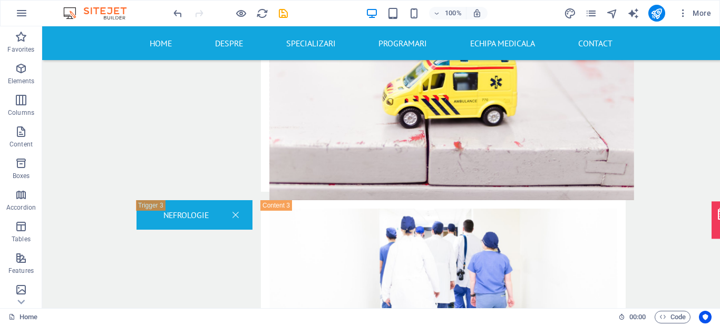
scroll to position [2149, 0]
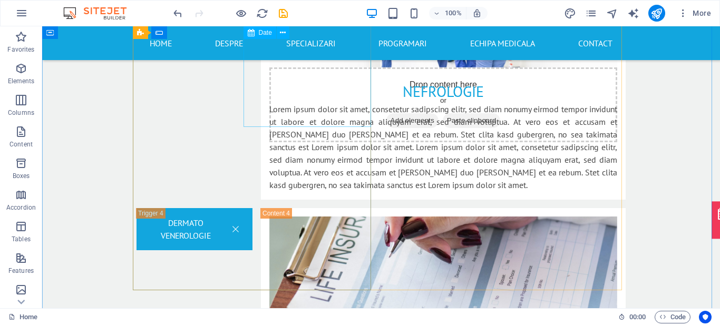
select select "days-from-[DATE]"
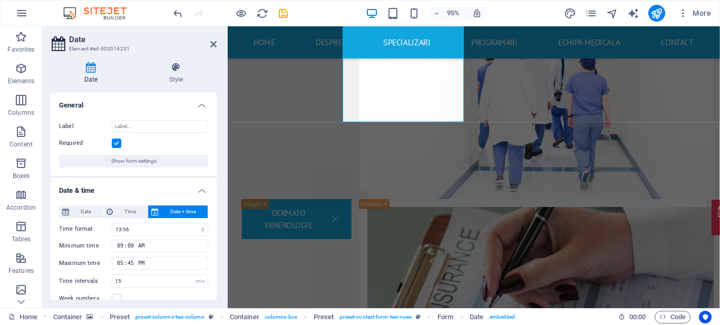
click at [217, 193] on div "Date Style General Label Placeholder Data si Ora Required Show form settings Da…" at bounding box center [133, 181] width 183 height 255
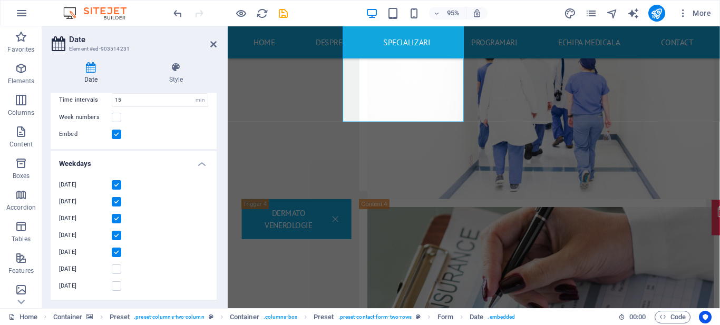
click at [117, 137] on label at bounding box center [116, 134] width 9 height 9
click at [0, 0] on input "Embed" at bounding box center [0, 0] width 0 height 0
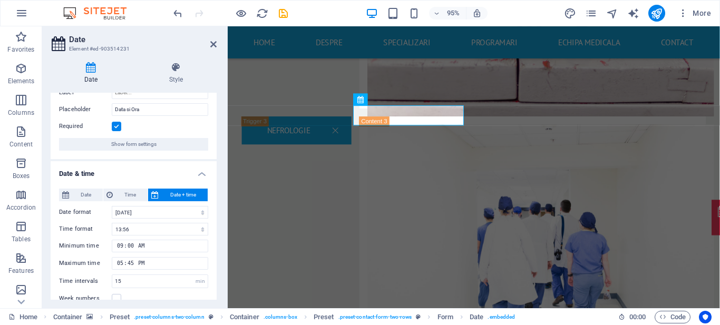
scroll to position [1913, 0]
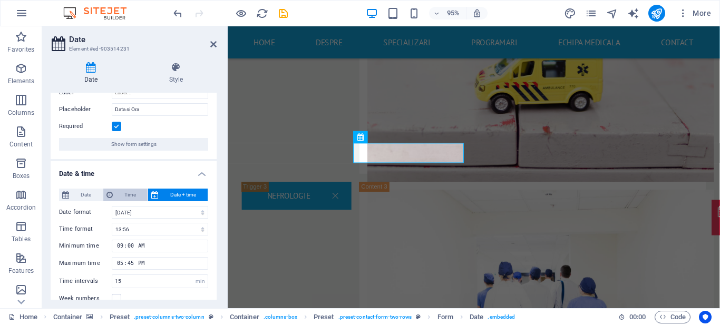
click at [128, 196] on span "Time" at bounding box center [130, 195] width 28 height 13
type input "11:45"
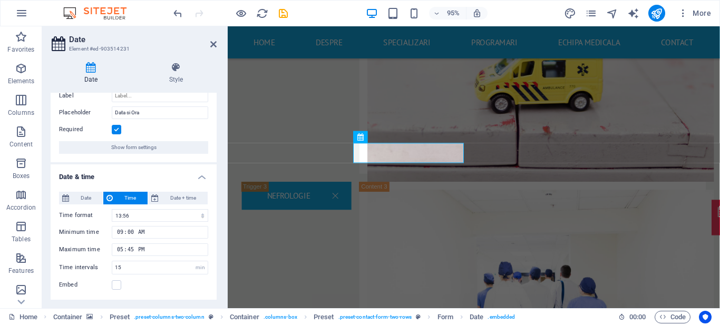
scroll to position [31, 0]
click at [113, 287] on label at bounding box center [116, 284] width 9 height 9
click at [0, 0] on input "Embed" at bounding box center [0, 0] width 0 height 0
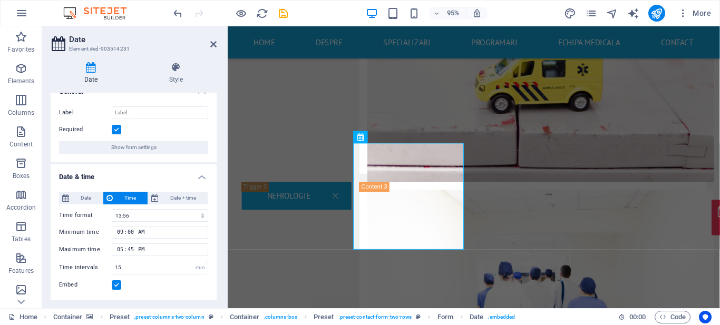
click at [113, 287] on label at bounding box center [116, 284] width 9 height 9
click at [0, 0] on input "Embed" at bounding box center [0, 0] width 0 height 0
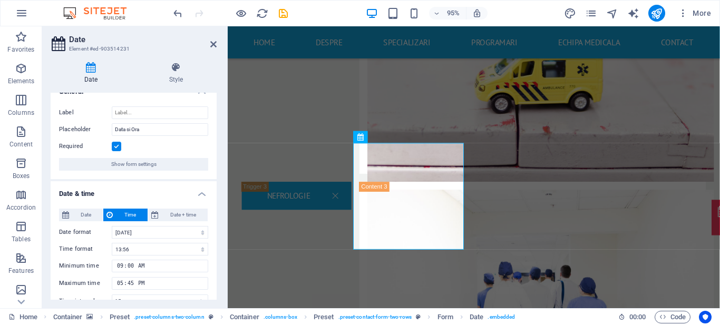
scroll to position [31, 0]
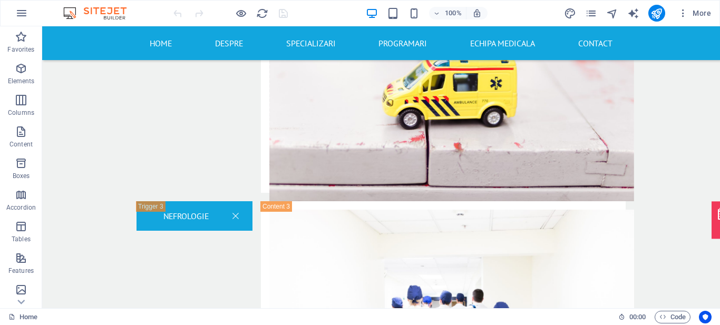
scroll to position [1921, 0]
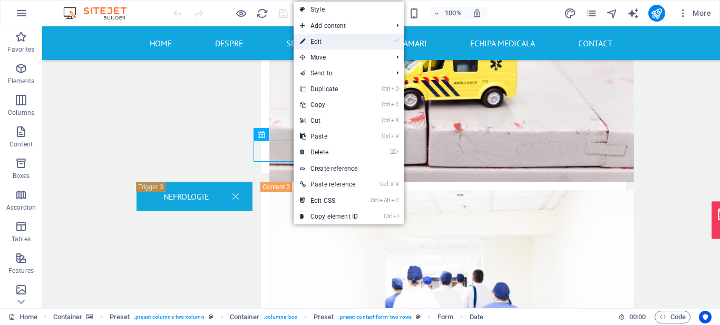
click at [0, 0] on link "⏎ Edit" at bounding box center [0, 0] width 0 height 0
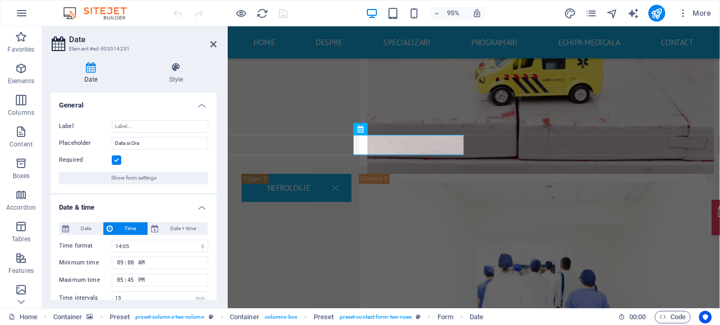
click at [116, 160] on label at bounding box center [116, 160] width 9 height 9
click at [0, 0] on input "Required" at bounding box center [0, 0] width 0 height 0
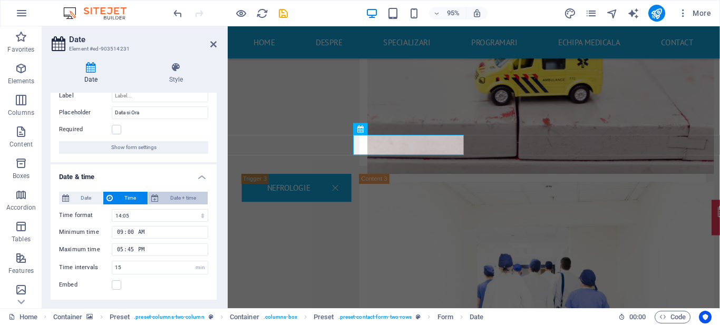
click at [168, 195] on span "Date + time" at bounding box center [183, 198] width 43 height 13
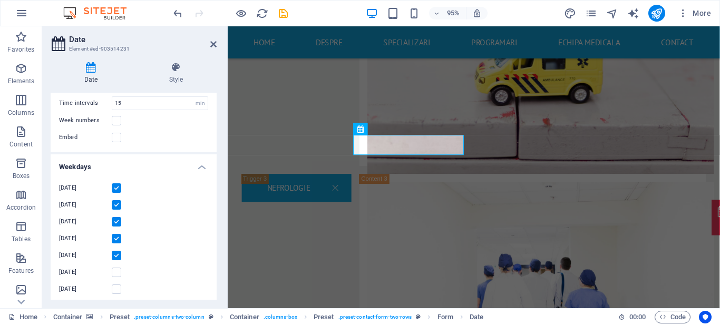
scroll to position [336, 0]
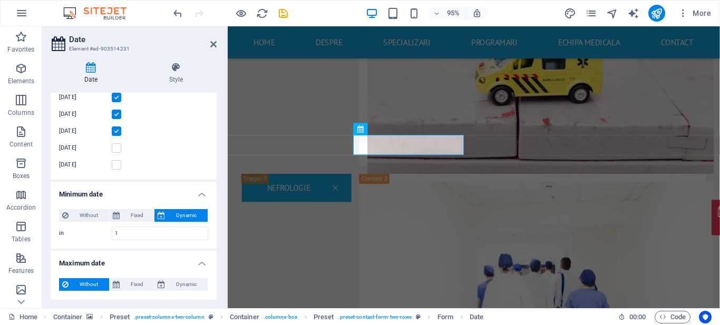
click at [73, 41] on h2 "Date" at bounding box center [143, 39] width 148 height 9
click at [22, 70] on icon "button" at bounding box center [21, 68] width 13 height 13
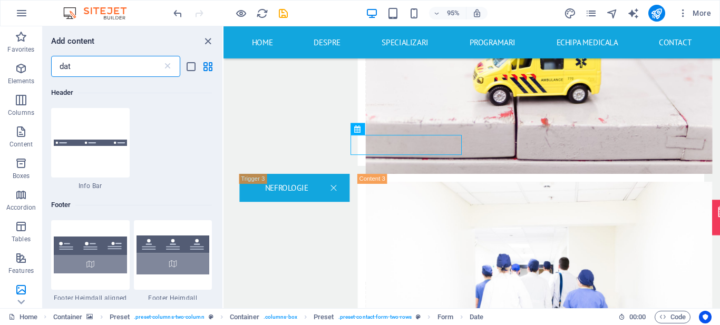
scroll to position [0, 0]
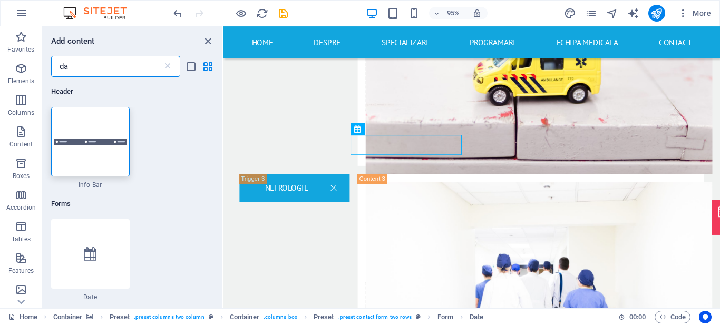
type input "d"
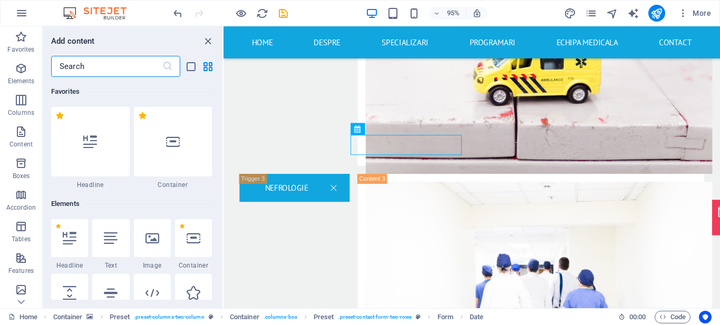
type input "o"
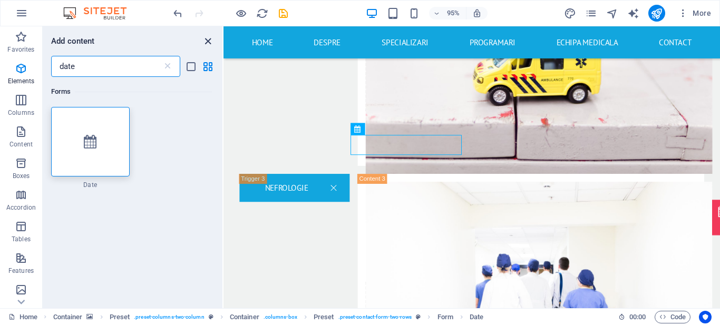
type input "date"
click at [206, 40] on icon "close panel" at bounding box center [208, 41] width 12 height 12
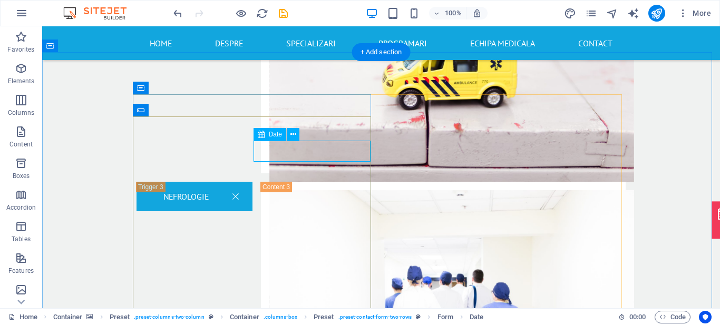
select select "days-from-[DATE]"
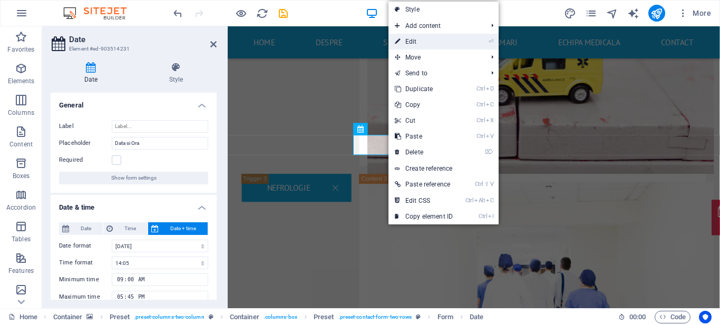
click at [409, 39] on link "⏎ Edit" at bounding box center [424, 42] width 71 height 16
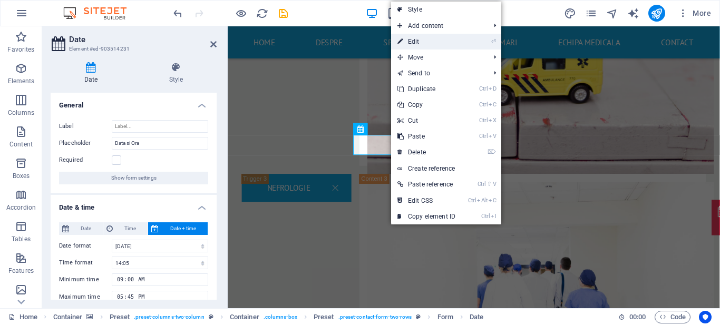
click at [403, 40] on icon at bounding box center [399, 42] width 5 height 16
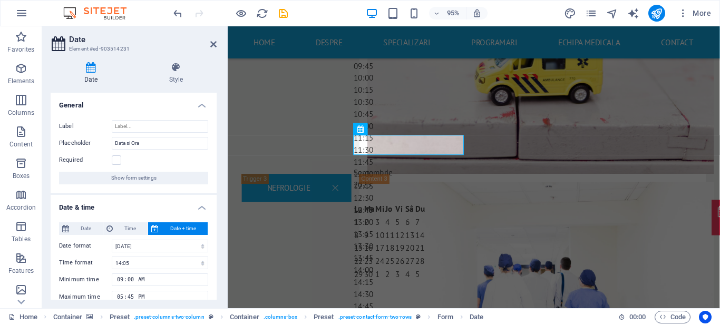
scroll to position [181, 0]
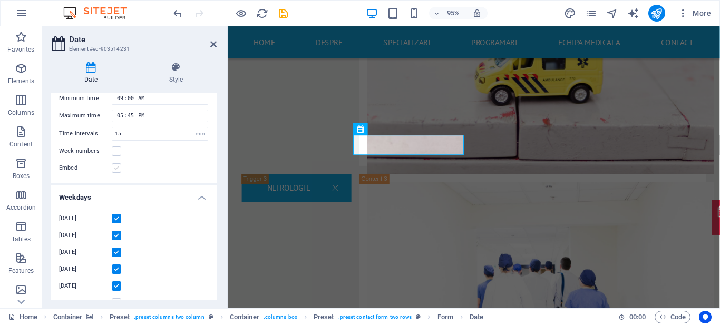
click at [115, 168] on label at bounding box center [116, 167] width 9 height 9
click at [0, 0] on input "Embed" at bounding box center [0, 0] width 0 height 0
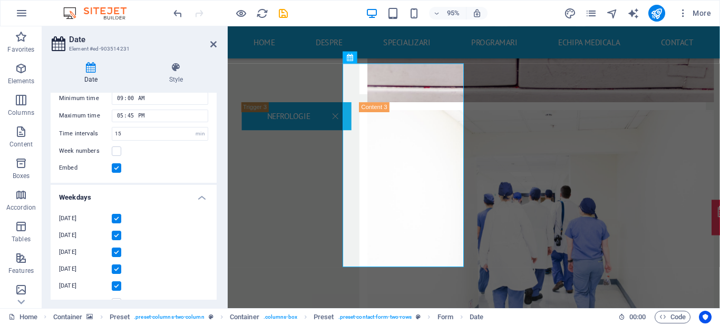
scroll to position [1977, 0]
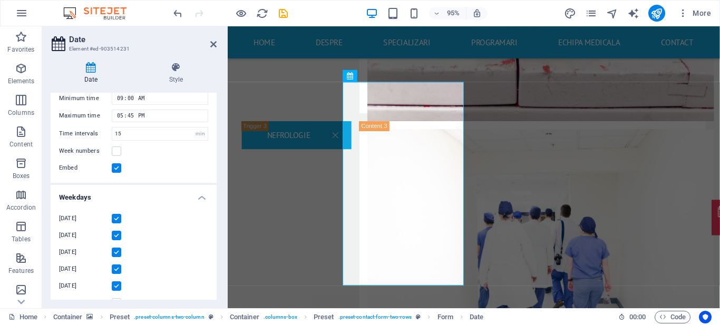
click at [115, 166] on label at bounding box center [116, 167] width 9 height 9
click at [0, 0] on input "Embed" at bounding box center [0, 0] width 0 height 0
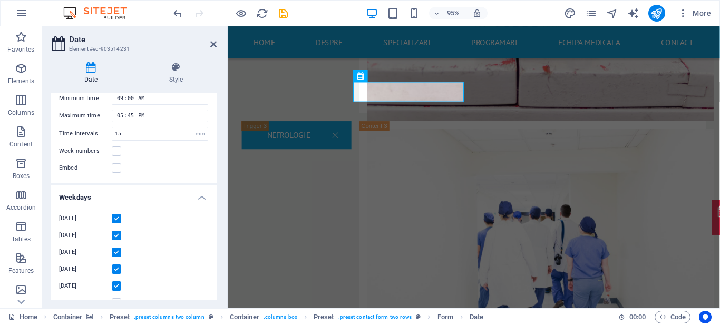
scroll to position [0, 0]
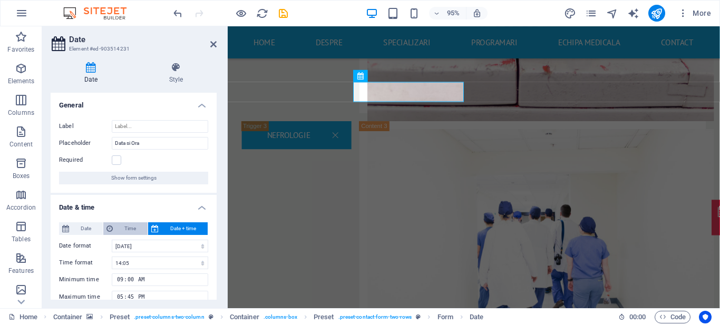
click at [123, 234] on span "Time" at bounding box center [130, 228] width 28 height 13
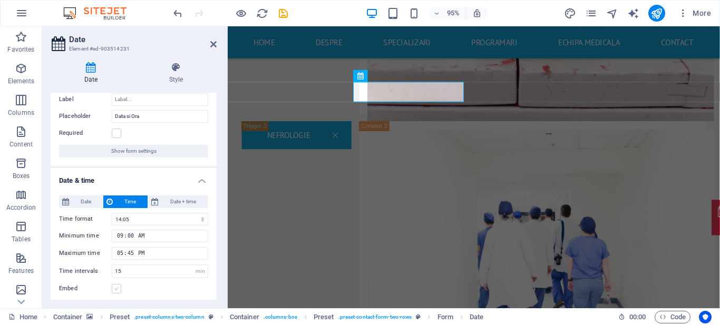
click at [113, 290] on label at bounding box center [116, 288] width 9 height 9
click at [0, 0] on input "Embed" at bounding box center [0, 0] width 0 height 0
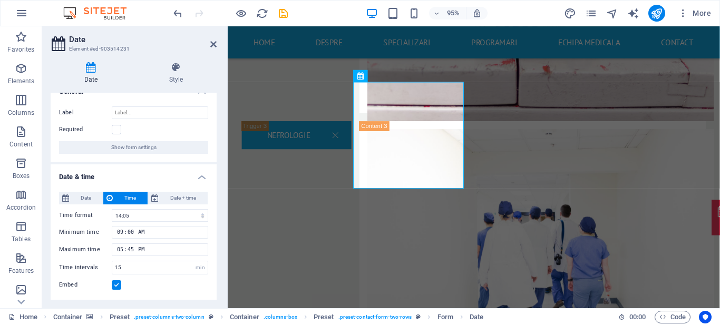
scroll to position [14, 0]
click at [83, 198] on span "Date" at bounding box center [85, 198] width 27 height 13
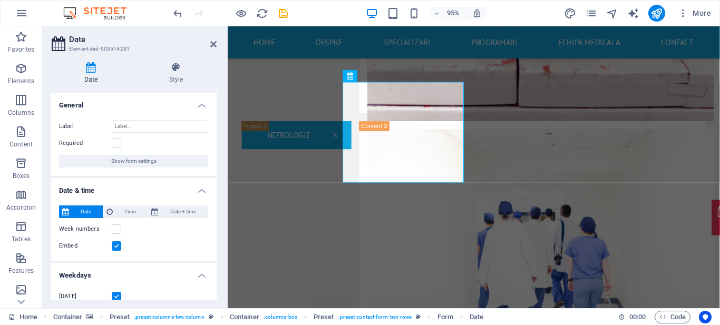
click at [117, 246] on label at bounding box center [116, 245] width 9 height 9
click at [0, 0] on input "Embed" at bounding box center [0, 0] width 0 height 0
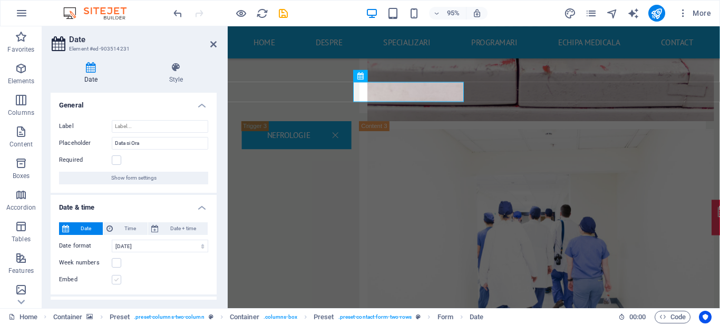
click at [115, 278] on label at bounding box center [116, 279] width 9 height 9
click at [0, 0] on input "Embed" at bounding box center [0, 0] width 0 height 0
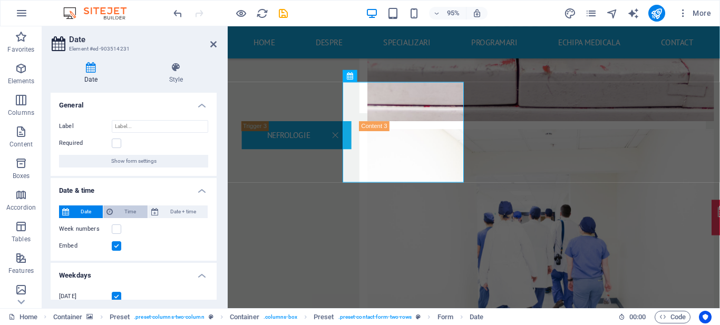
click at [113, 213] on button "Time" at bounding box center [125, 212] width 44 height 13
type input "06:06"
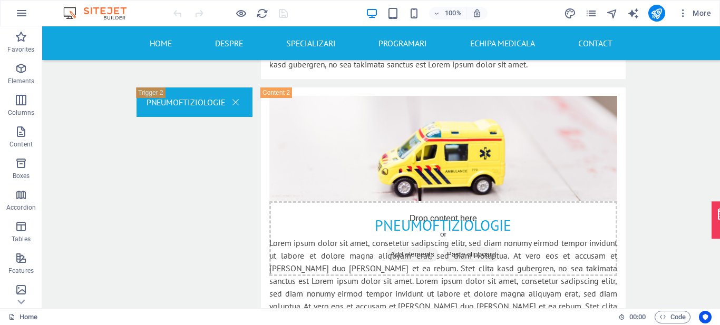
scroll to position [1974, 0]
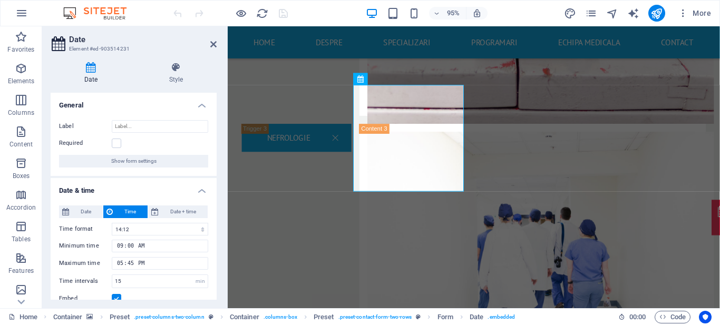
scroll to position [14, 0]
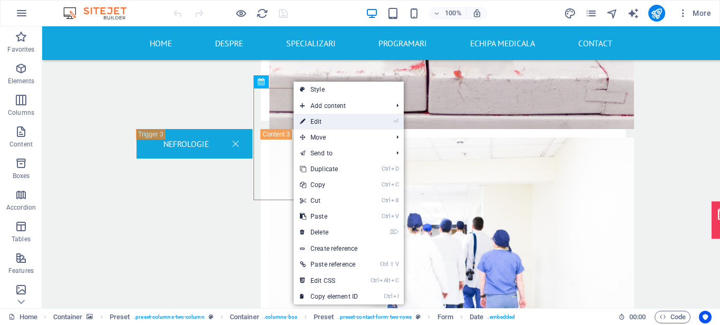
click at [305, 124] on icon at bounding box center [302, 122] width 5 height 16
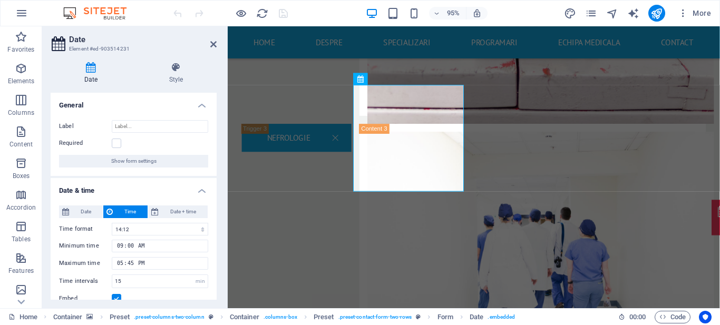
click at [113, 296] on label at bounding box center [116, 298] width 9 height 9
click at [0, 0] on input "Embed" at bounding box center [0, 0] width 0 height 0
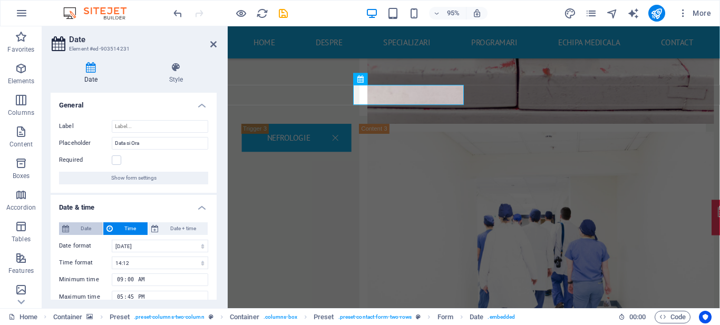
click at [79, 230] on span "Date" at bounding box center [85, 228] width 27 height 13
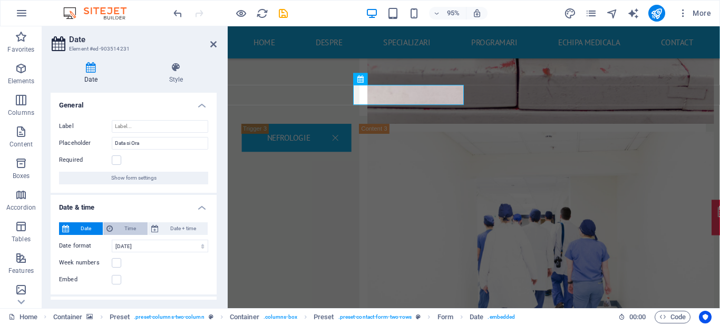
click at [132, 228] on span "Time" at bounding box center [130, 228] width 28 height 13
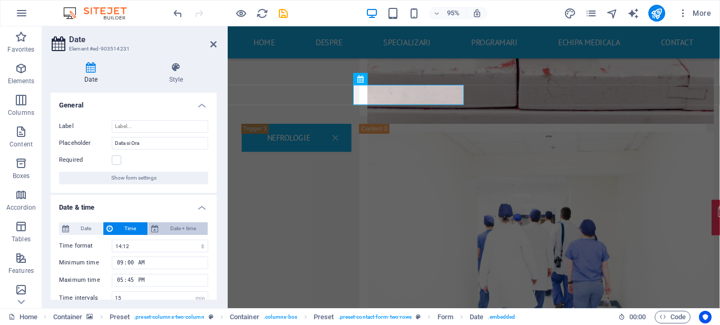
click at [166, 226] on span "Date + time" at bounding box center [183, 228] width 43 height 13
type input "[DATE] 00:00"
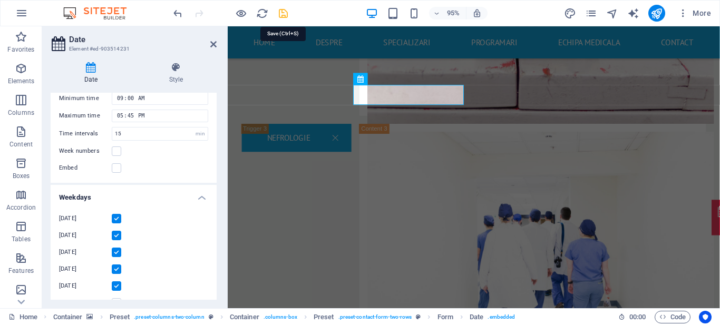
click at [279, 16] on icon "save" at bounding box center [283, 13] width 12 height 12
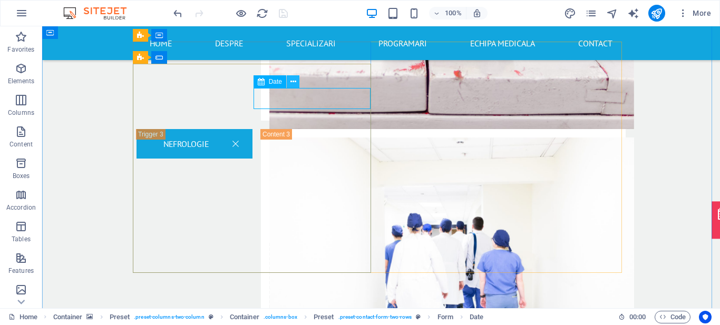
click at [295, 83] on icon at bounding box center [293, 81] width 6 height 11
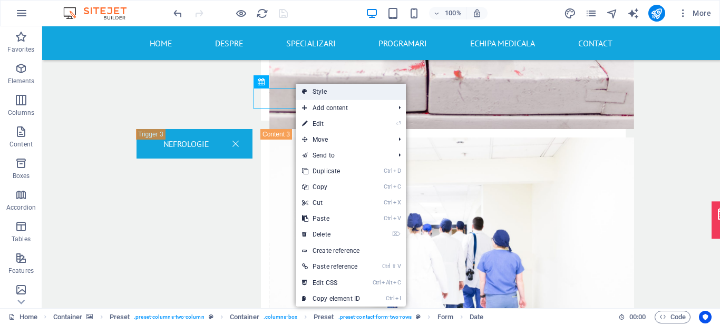
click at [315, 97] on link "Style" at bounding box center [351, 92] width 110 height 16
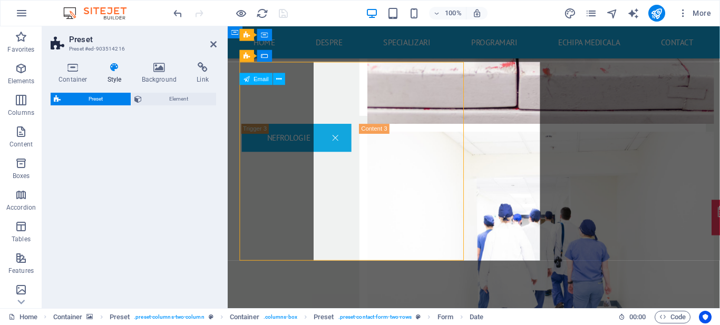
select select "px"
select select "rem"
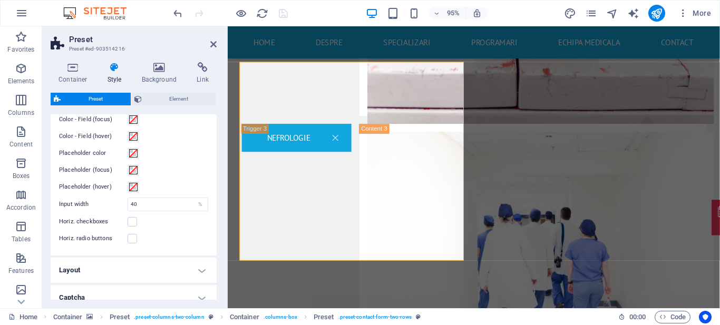
scroll to position [425, 0]
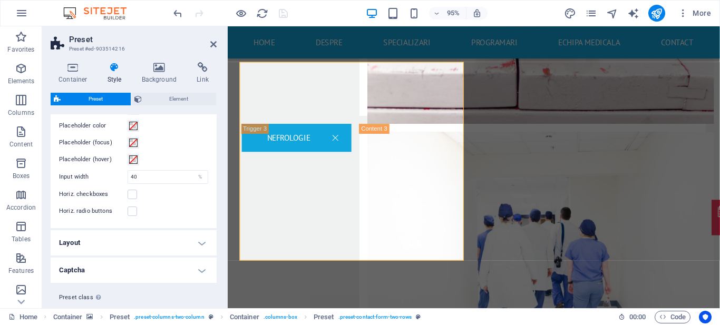
click at [198, 245] on h4 "Layout" at bounding box center [134, 242] width 166 height 25
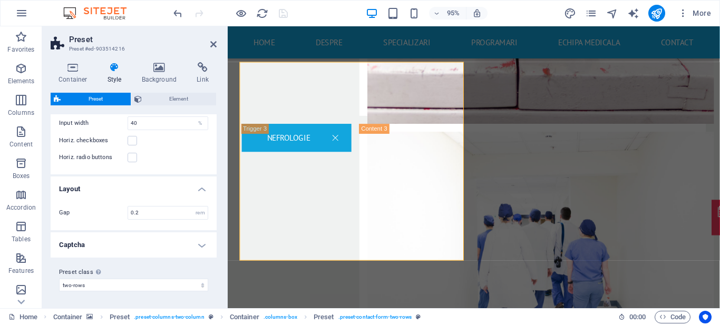
click at [199, 245] on h4 "Captcha" at bounding box center [134, 244] width 166 height 25
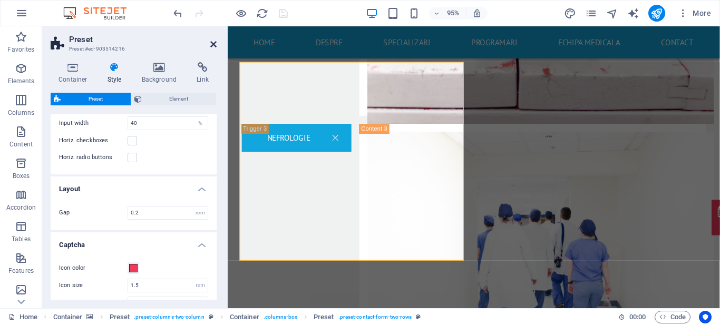
click at [214, 45] on icon at bounding box center [213, 44] width 6 height 8
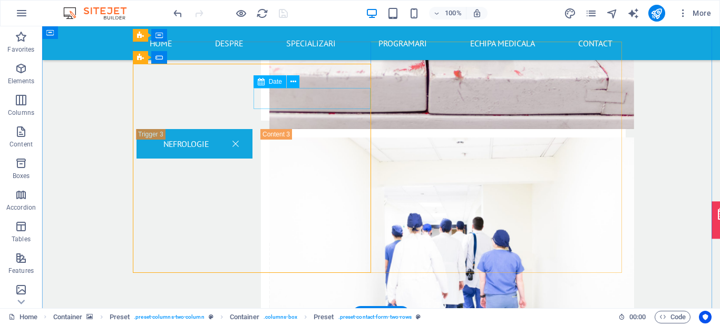
select select "days-from-[DATE]"
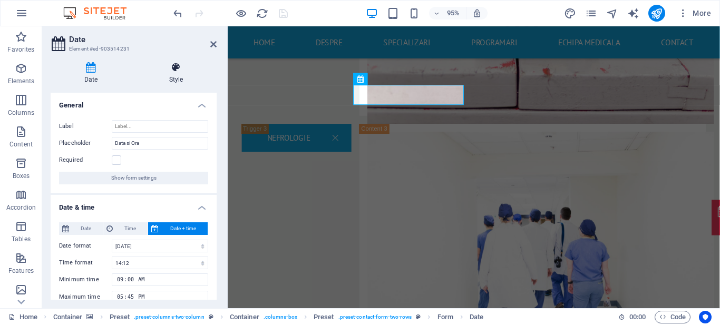
click at [175, 74] on h4 "Style" at bounding box center [175, 73] width 81 height 22
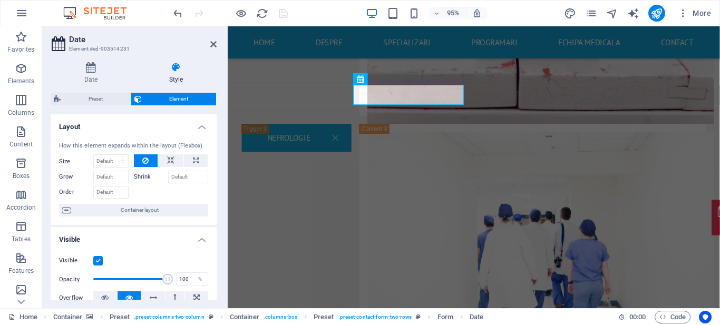
drag, startPoint x: 217, startPoint y: 123, endPoint x: 215, endPoint y: 152, distance: 29.0
click at [215, 152] on div "Date Style General Label Placeholder Data si Ora Required Show form settings Da…" at bounding box center [133, 181] width 183 height 255
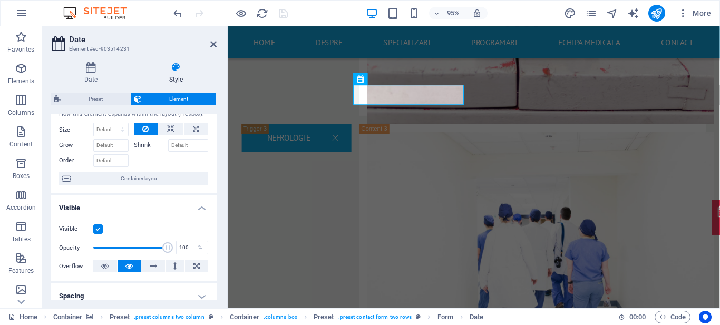
scroll to position [0, 0]
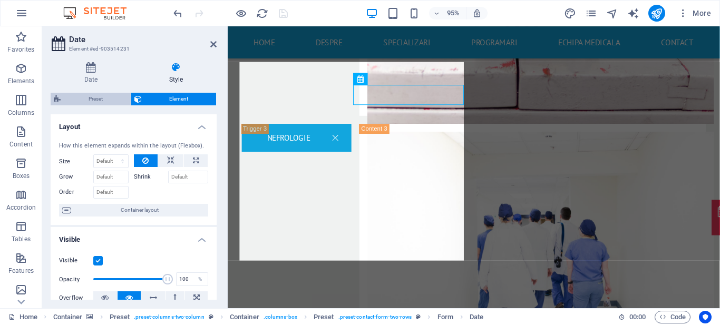
click at [121, 98] on span "Preset" at bounding box center [96, 99] width 64 height 13
select select "px"
select select "rem"
select select "px"
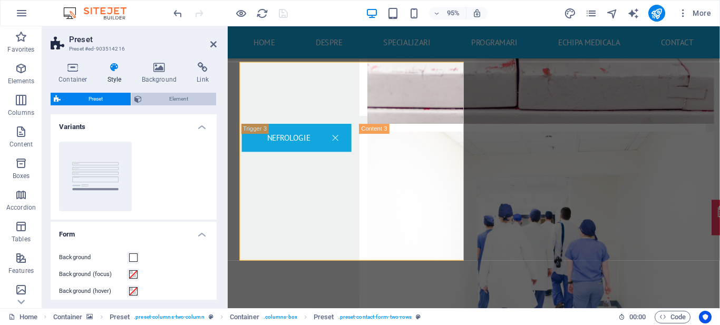
click at [168, 101] on span "Element" at bounding box center [179, 99] width 69 height 13
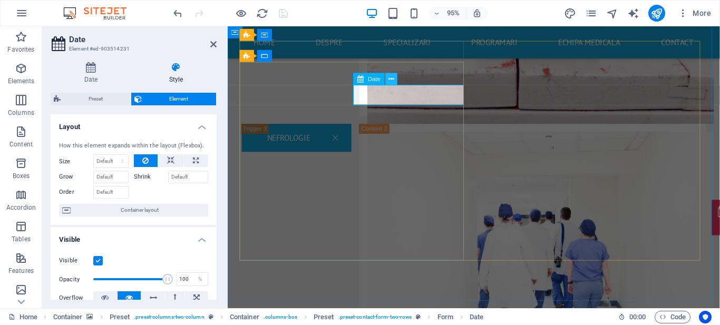
click at [389, 82] on icon at bounding box center [391, 79] width 5 height 11
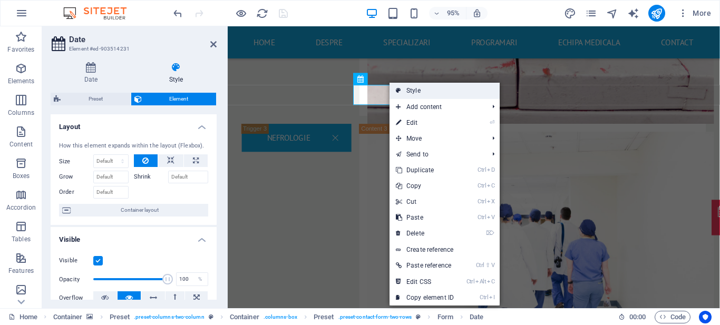
click at [403, 94] on link "Style" at bounding box center [445, 91] width 110 height 16
select select "px"
select select "rem"
select select "px"
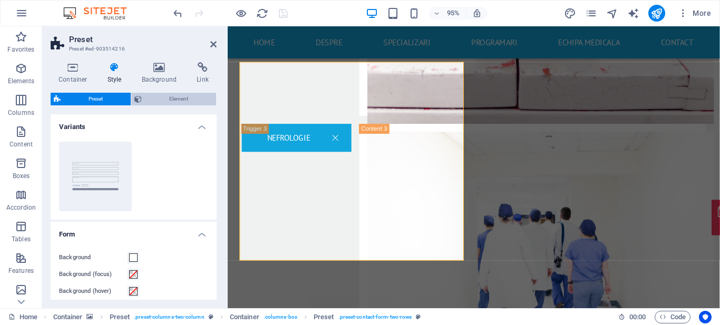
click at [180, 98] on span "Element" at bounding box center [179, 99] width 69 height 13
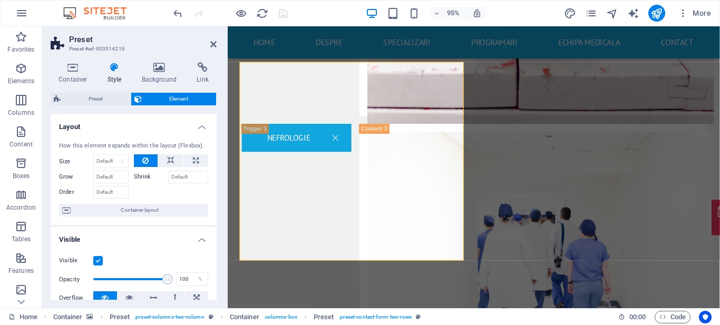
click at [95, 261] on label at bounding box center [97, 260] width 9 height 9
click at [0, 0] on input "Visible" at bounding box center [0, 0] width 0 height 0
click at [95, 261] on label at bounding box center [97, 260] width 9 height 9
click at [0, 0] on input "Visible" at bounding box center [0, 0] width 0 height 0
click at [174, 73] on h4 "Background" at bounding box center [161, 73] width 55 height 22
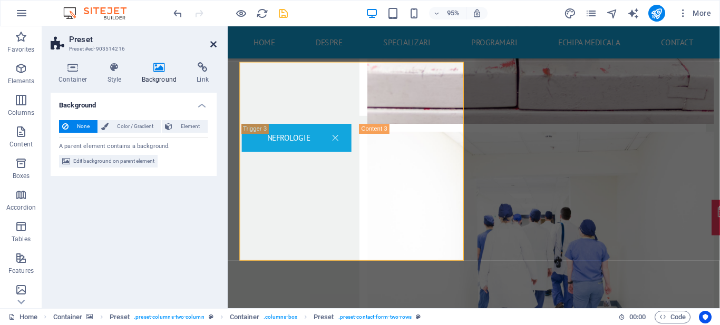
click at [213, 44] on icon at bounding box center [213, 44] width 6 height 8
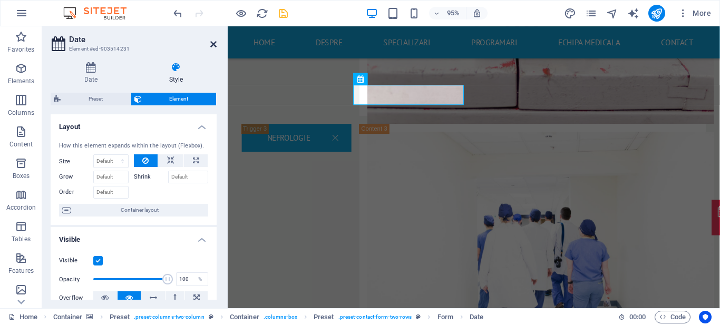
click at [212, 44] on icon at bounding box center [213, 44] width 6 height 8
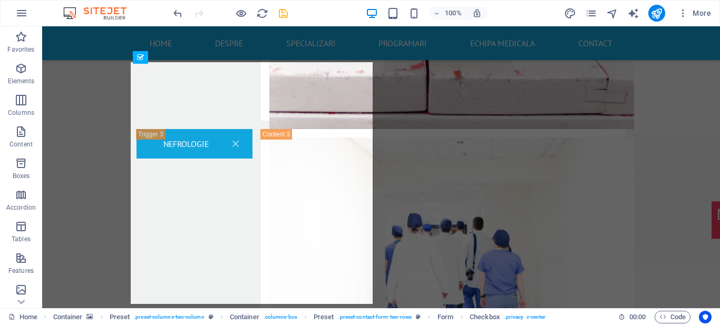
drag, startPoint x: 304, startPoint y: 231, endPoint x: 159, endPoint y: 241, distance: 144.8
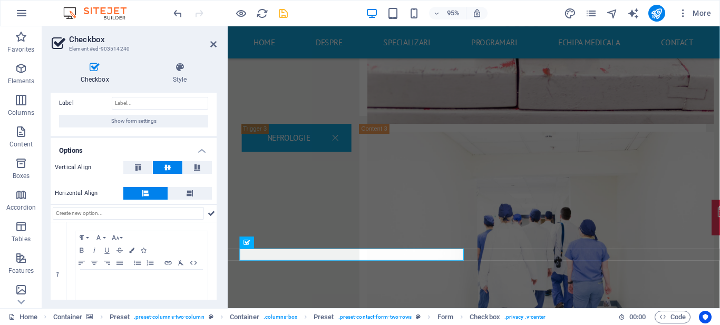
scroll to position [51, 0]
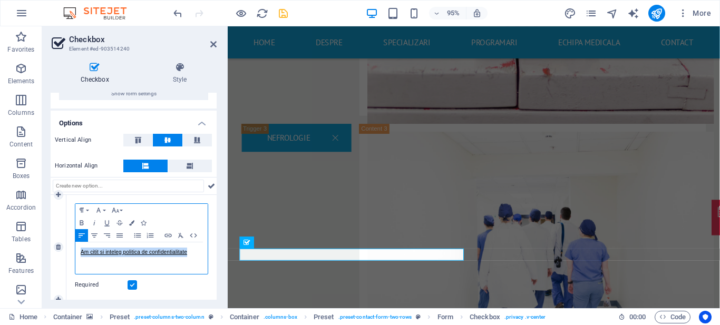
drag, startPoint x: 199, startPoint y: 268, endPoint x: 53, endPoint y: 234, distance: 149.9
click at [53, 234] on div "1 Paragraph Format Normal Heading 1 Heading 2 Heading 3 Heading 4 Heading 5 Hea…" at bounding box center [134, 247] width 166 height 105
click at [161, 268] on icon "button" at bounding box center [160, 271] width 13 height 13
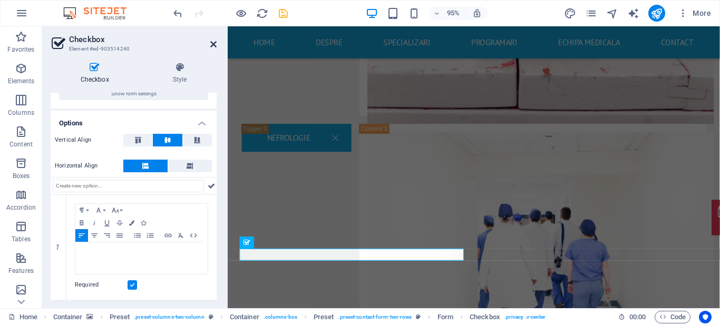
click at [214, 44] on icon at bounding box center [213, 44] width 6 height 8
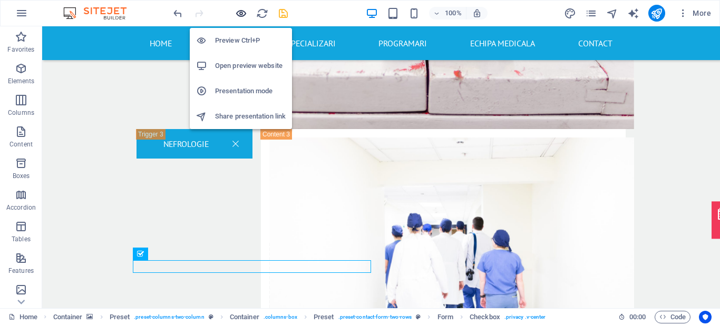
click at [243, 252] on icon "button" at bounding box center [401, 296] width 348 height 89
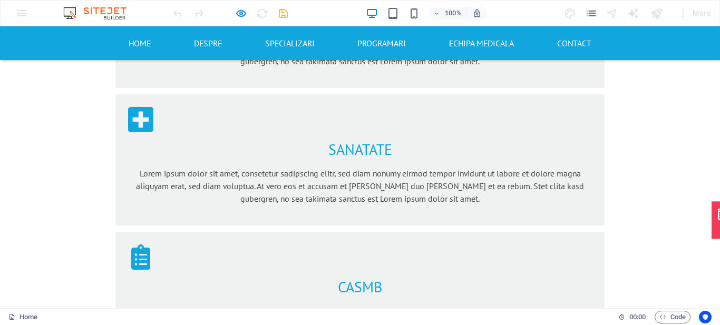
scroll to position [807, 0]
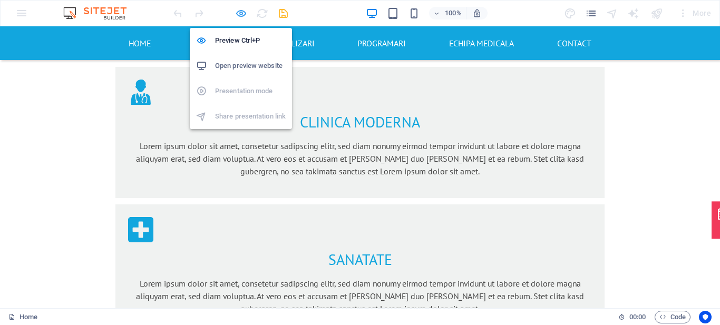
click at [0, 0] on icon "button" at bounding box center [0, 0] width 0 height 0
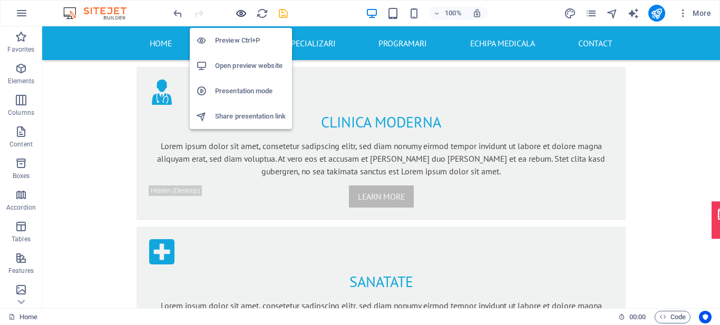
scroll to position [969, 0]
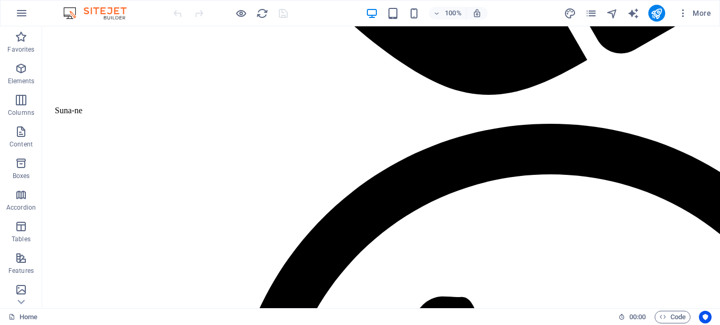
scroll to position [1895, 0]
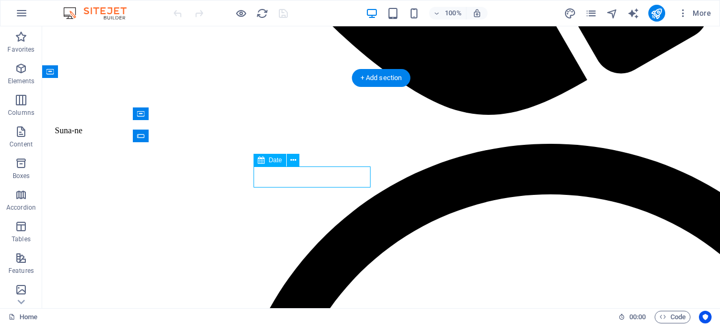
select select "days-from-[DATE]"
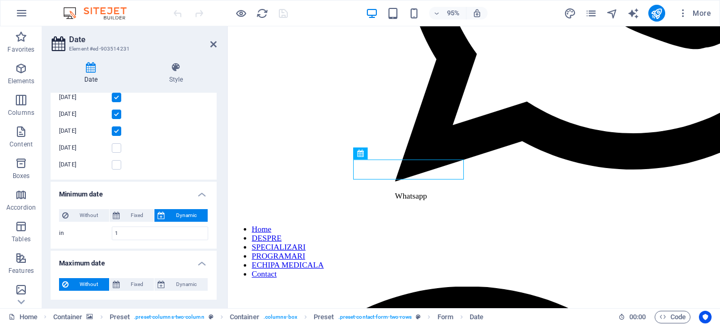
scroll to position [0, 0]
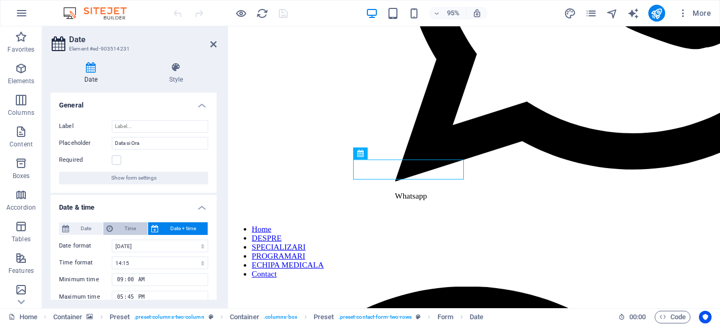
click at [135, 226] on span "Time" at bounding box center [130, 228] width 28 height 13
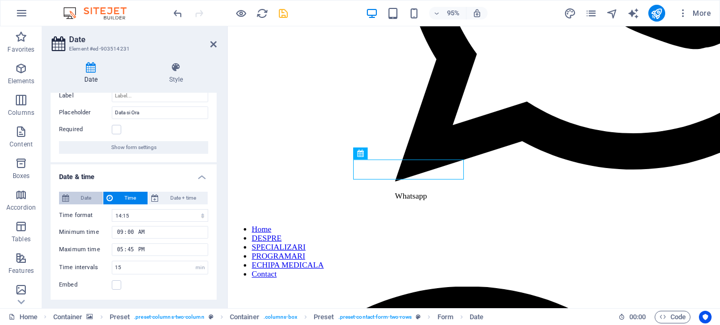
click at [78, 201] on span "Date" at bounding box center [85, 198] width 27 height 13
type input "[DATE]"
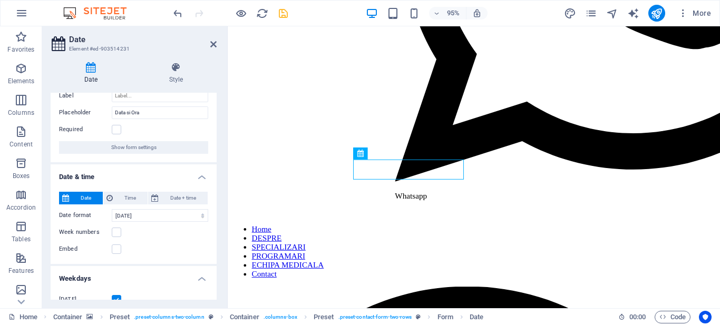
scroll to position [0, 0]
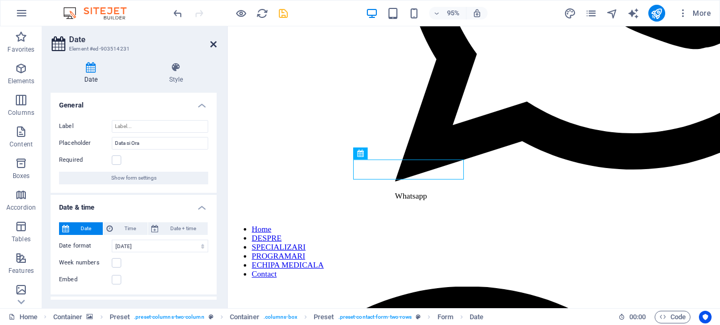
click at [212, 47] on icon at bounding box center [213, 44] width 6 height 8
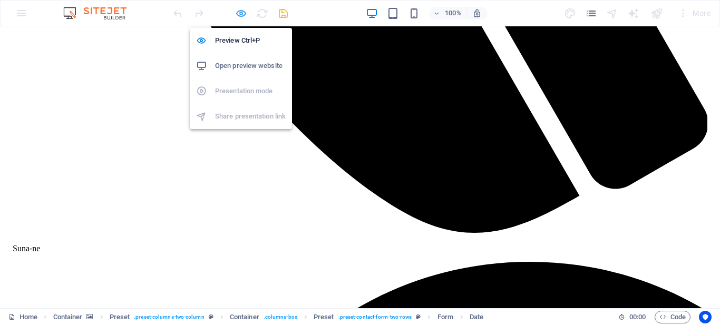
scroll to position [957, 0]
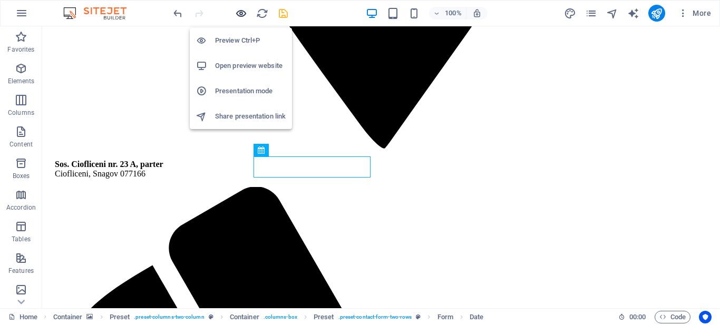
scroll to position [1905, 0]
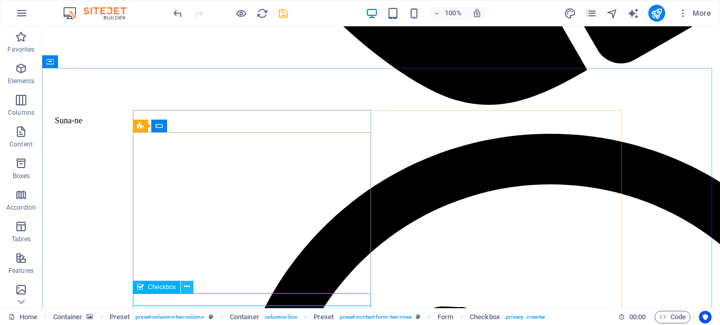
click at [187, 285] on icon at bounding box center [187, 287] width 6 height 11
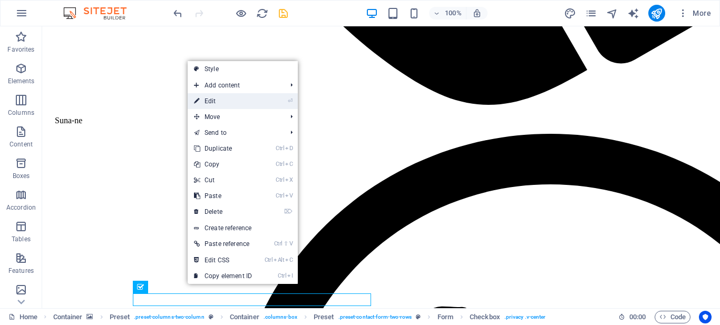
click at [222, 101] on link "⏎ Edit" at bounding box center [223, 101] width 71 height 16
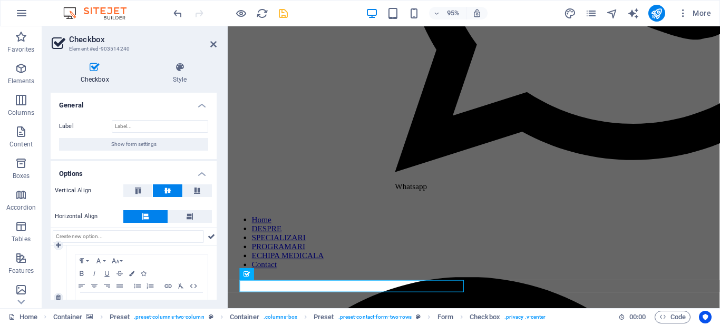
click at [214, 273] on div "Paragraph Format Normal Heading 1 Heading 2 Heading 3 Heading 4 Heading 5 Headi…" at bounding box center [141, 298] width 150 height 105
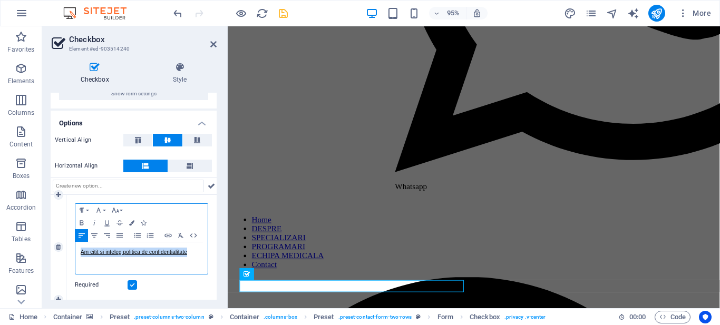
drag, startPoint x: 200, startPoint y: 268, endPoint x: 71, endPoint y: 231, distance: 134.5
click at [71, 231] on div "Paragraph Format Normal Heading 1 Heading 2 Heading 3 Heading 4 Heading 5 Headi…" at bounding box center [141, 247] width 150 height 105
click at [161, 275] on icon "button" at bounding box center [160, 271] width 13 height 13
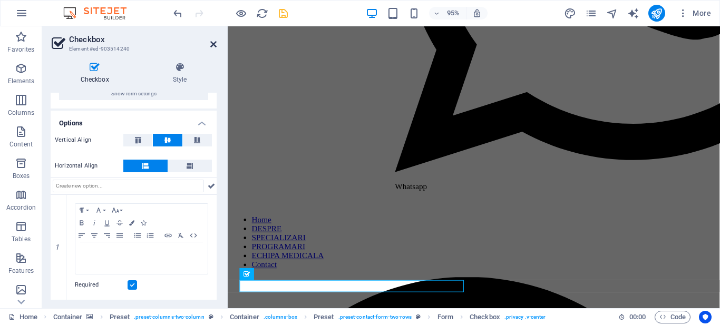
click at [216, 48] on icon at bounding box center [213, 44] width 6 height 8
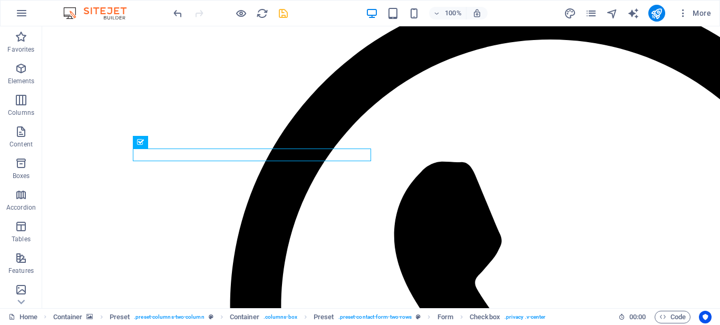
scroll to position [2010, 0]
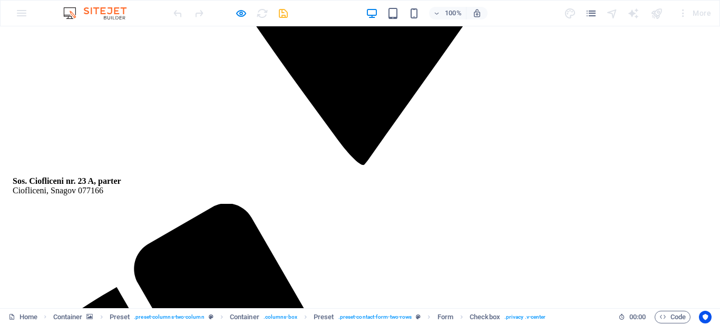
scroll to position [963, 0]
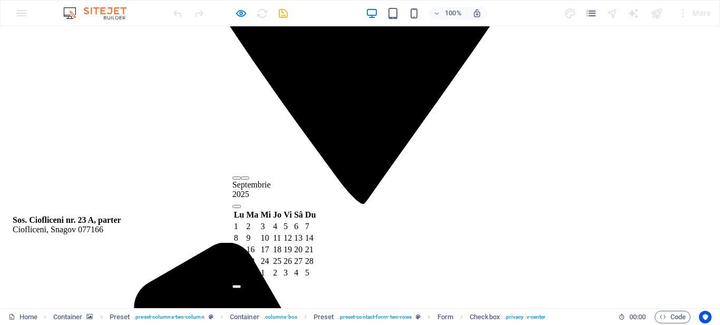
click at [249, 180] on button "button" at bounding box center [245, 178] width 8 height 3
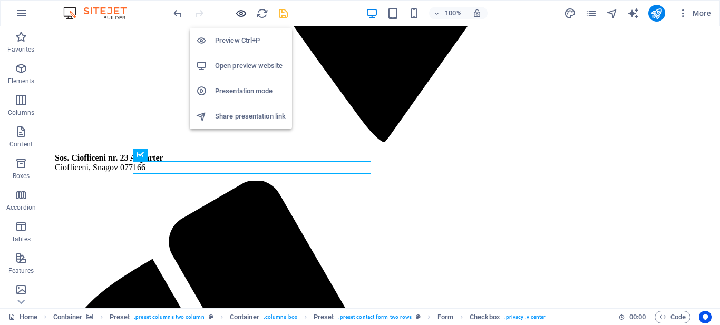
scroll to position [2037, 0]
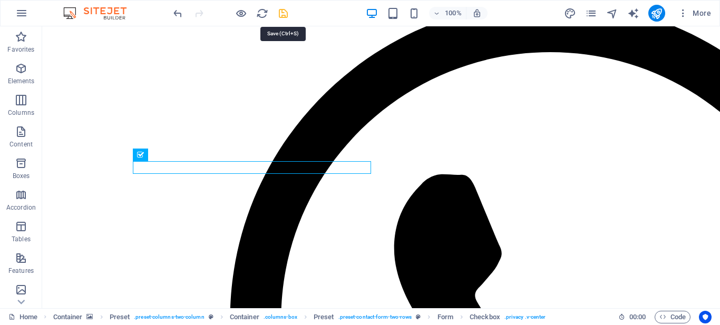
click at [281, 13] on icon "save" at bounding box center [283, 13] width 12 height 12
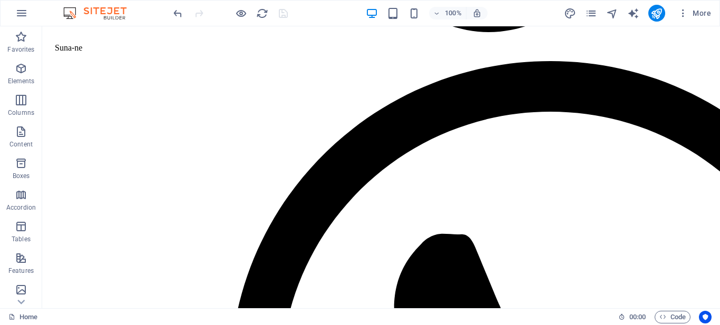
scroll to position [1998, 0]
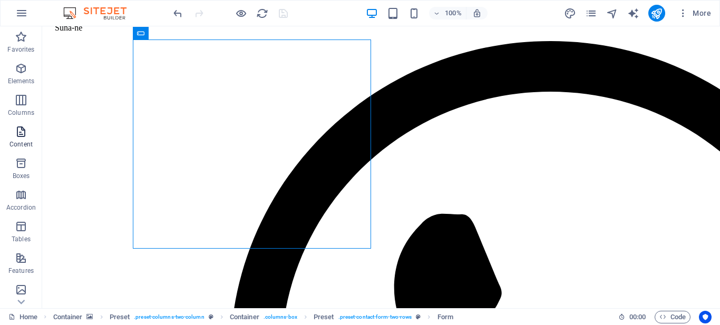
click at [32, 130] on span "Content" at bounding box center [21, 137] width 42 height 25
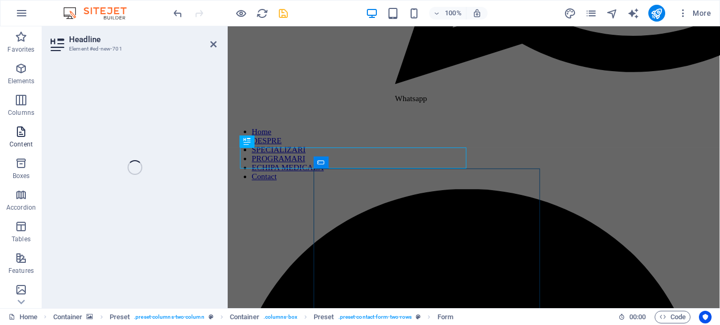
scroll to position [1861, 0]
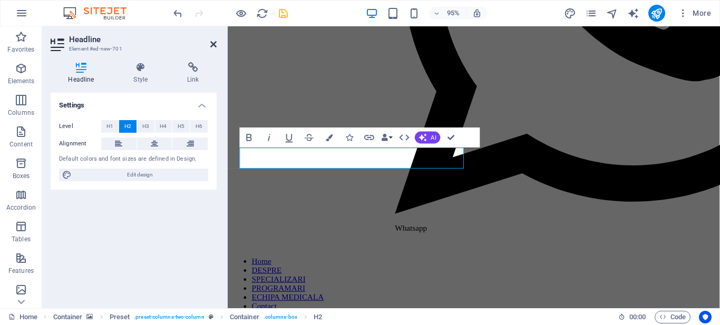
click at [212, 46] on icon at bounding box center [213, 44] width 6 height 8
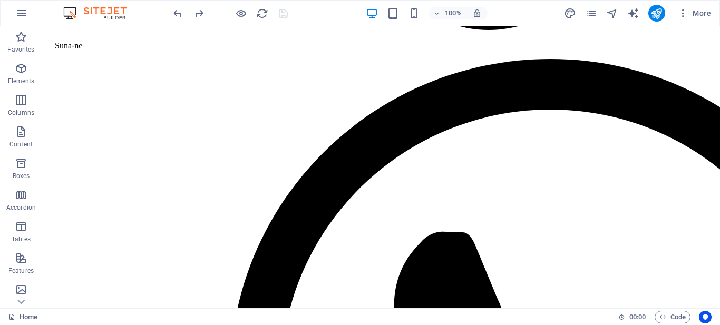
scroll to position [1950, 0]
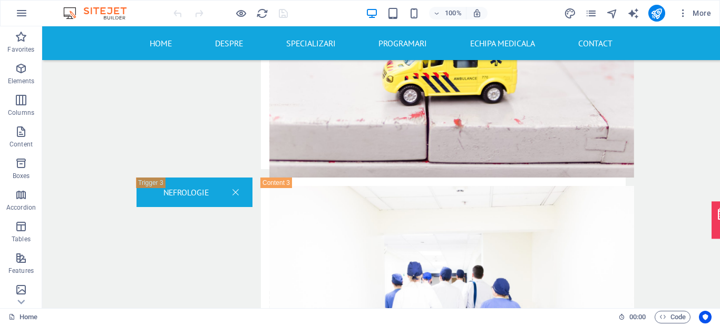
scroll to position [1935, 0]
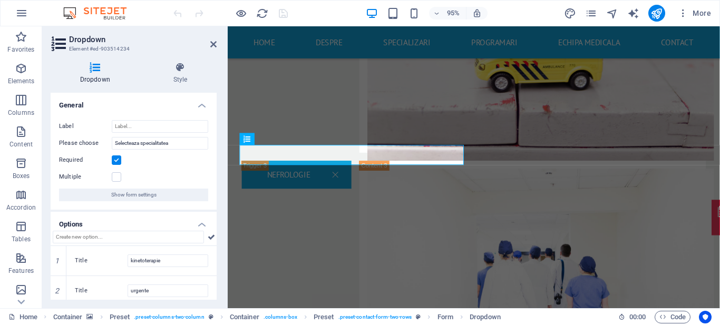
click at [113, 161] on label at bounding box center [116, 160] width 9 height 9
click at [0, 0] on input "Required" at bounding box center [0, 0] width 0 height 0
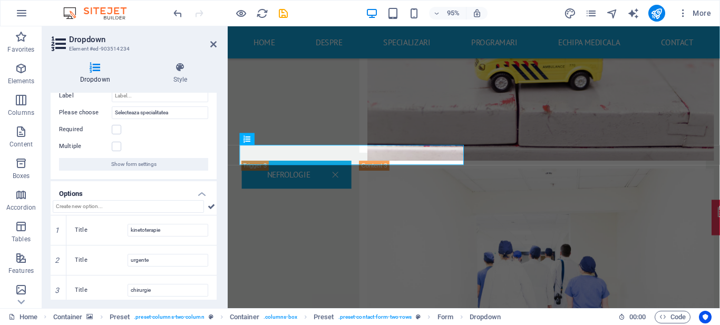
scroll to position [0, 0]
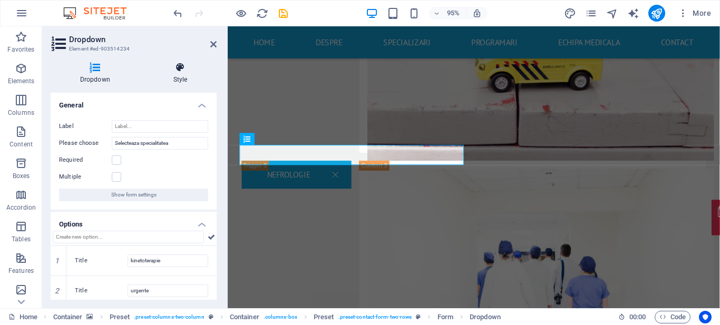
click at [179, 68] on icon at bounding box center [180, 67] width 73 height 11
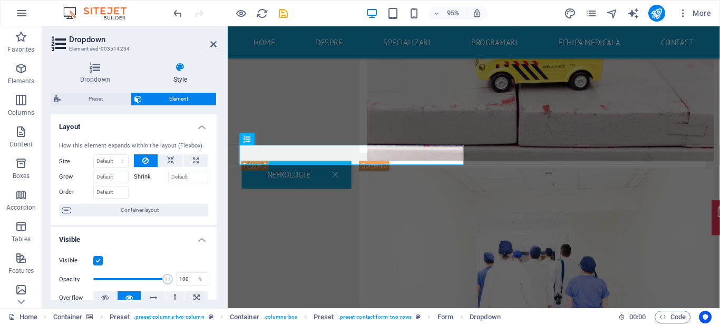
click at [214, 197] on div "How this element expands within the layout (Flexbox). Size Default auto px % 1/…" at bounding box center [134, 179] width 166 height 92
click at [214, 199] on div "How this element expands within the layout (Flexbox). Size Default auto px % 1/…" at bounding box center [134, 179] width 166 height 92
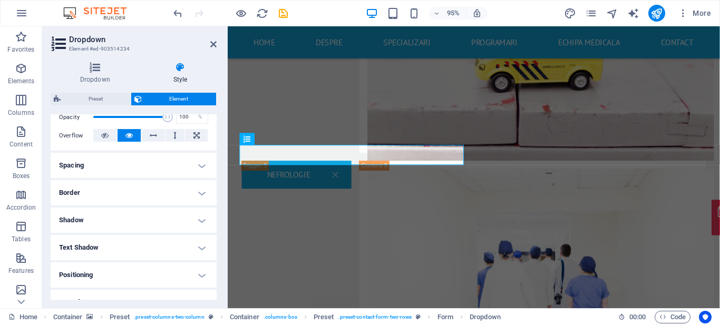
click at [217, 279] on div "Dropdown Style General Label Please choose Selecteaza specialitatea Required Mu…" at bounding box center [133, 181] width 183 height 255
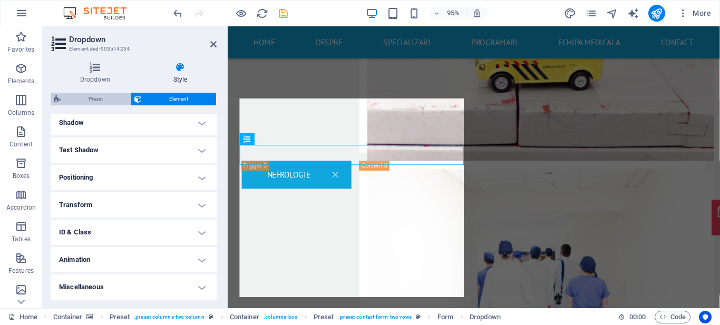
click at [106, 101] on span "Preset" at bounding box center [96, 99] width 64 height 13
select select "px"
select select "rem"
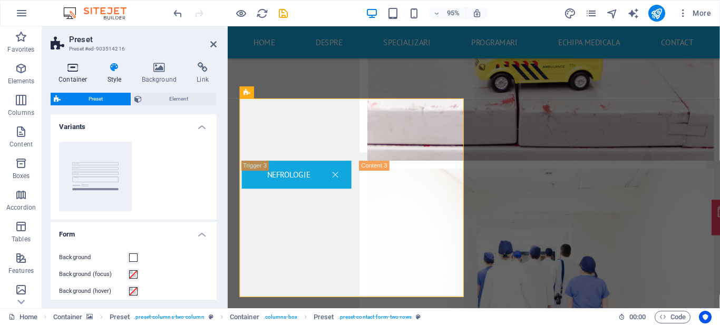
click at [86, 64] on icon at bounding box center [73, 67] width 45 height 11
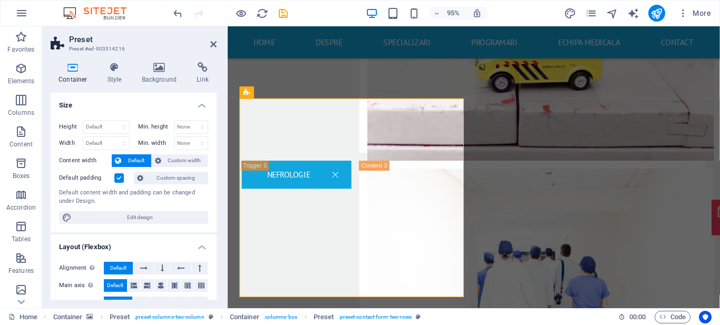
click at [74, 67] on icon at bounding box center [73, 67] width 45 height 11
click at [213, 44] on icon at bounding box center [213, 44] width 6 height 8
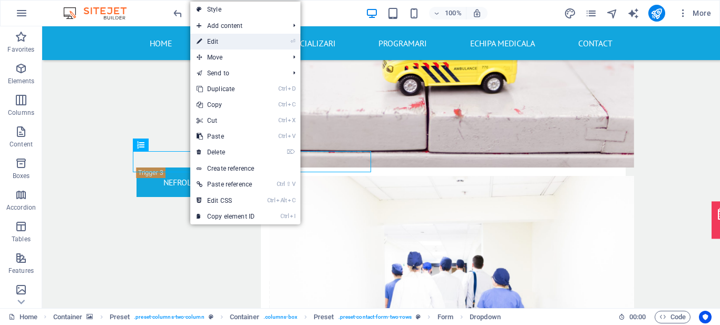
click at [228, 43] on link "⏎ Edit" at bounding box center [225, 42] width 71 height 16
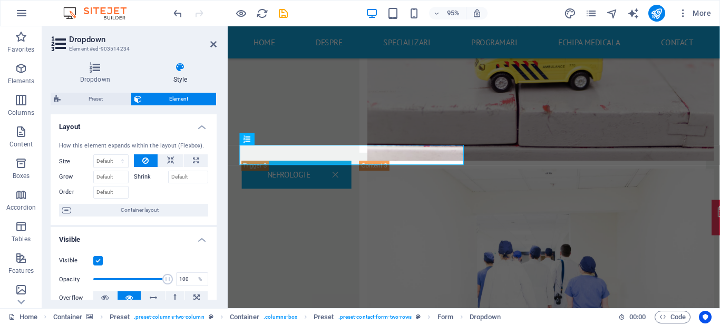
click at [119, 49] on h3 "Element #ed-903514234" at bounding box center [132, 48] width 127 height 9
click at [100, 73] on h4 "Dropdown" at bounding box center [97, 73] width 93 height 22
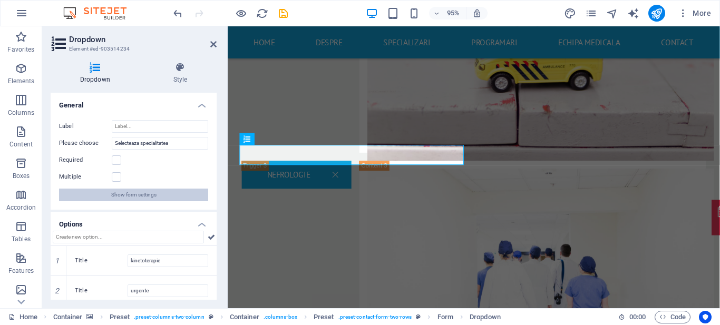
click at [189, 195] on button "Show form settings" at bounding box center [133, 195] width 149 height 13
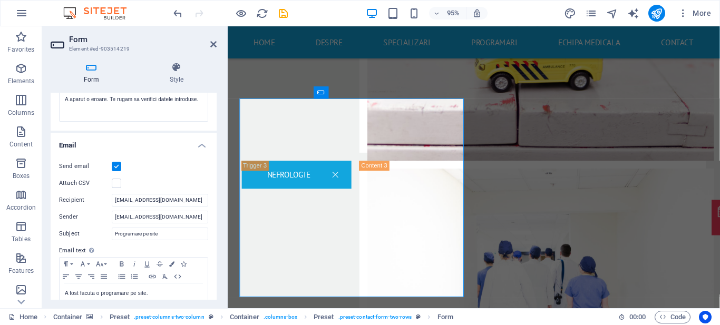
scroll to position [237, 0]
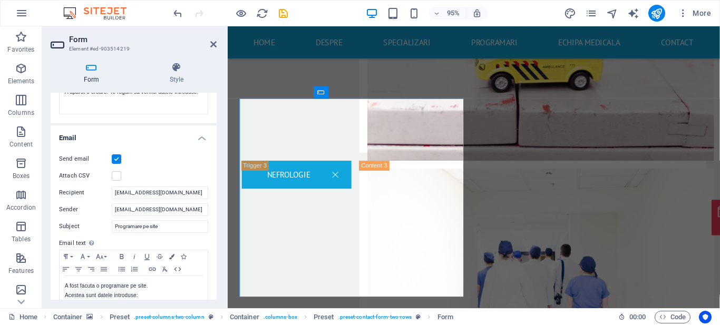
drag, startPoint x: 213, startPoint y: 229, endPoint x: 217, endPoint y: 279, distance: 50.2
click at [217, 279] on div "Form Style General Title Define a name for the form. General form Messages Succ…" at bounding box center [133, 181] width 183 height 255
click at [214, 282] on div "Send email Attach CSV Recipient [EMAIL_ADDRESS][DOMAIN_NAME] Sender [EMAIL_ADDR…" at bounding box center [134, 230] width 166 height 173
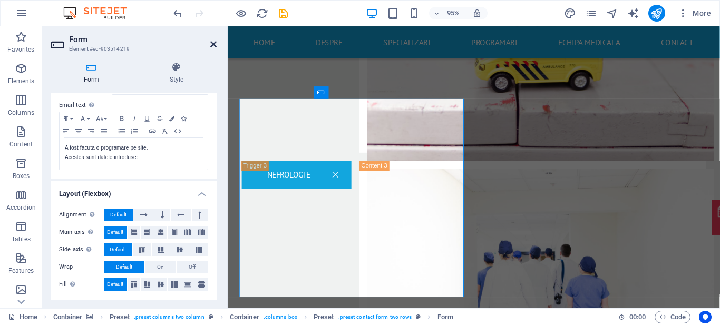
click at [212, 41] on icon at bounding box center [213, 44] width 6 height 8
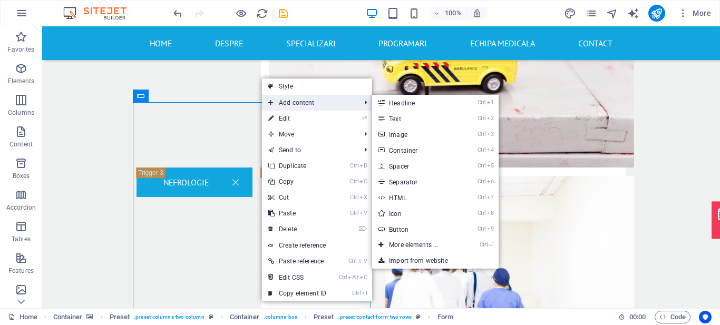
click at [300, 105] on span "Add content" at bounding box center [309, 103] width 94 height 16
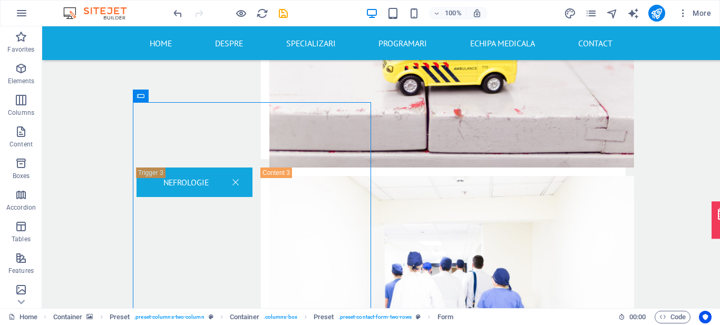
click at [336, 13] on div "100% More" at bounding box center [443, 13] width 544 height 17
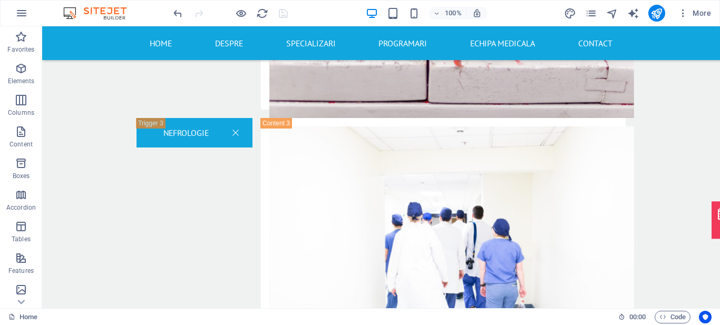
scroll to position [2004, 0]
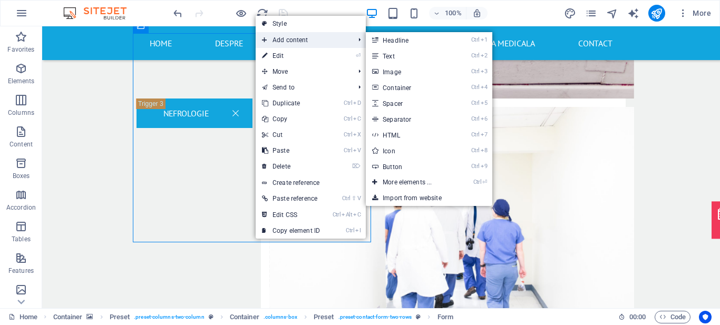
click at [293, 35] on span "Add content" at bounding box center [303, 40] width 94 height 16
click at [419, 183] on link "Ctrl ⏎ More elements ..." at bounding box center [409, 182] width 87 height 16
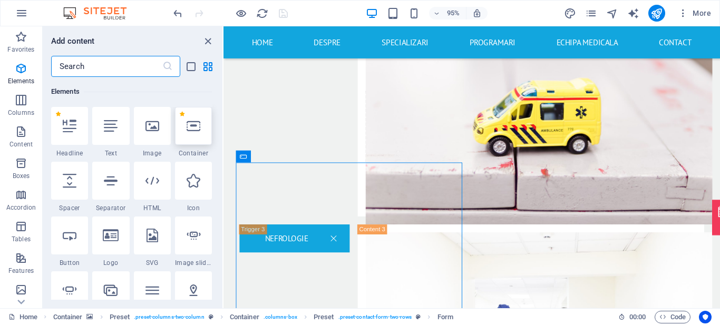
scroll to position [112, 0]
click at [118, 71] on input "text" at bounding box center [106, 66] width 111 height 21
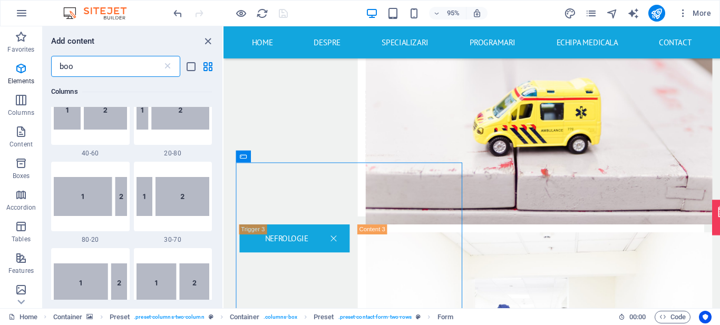
scroll to position [0, 0]
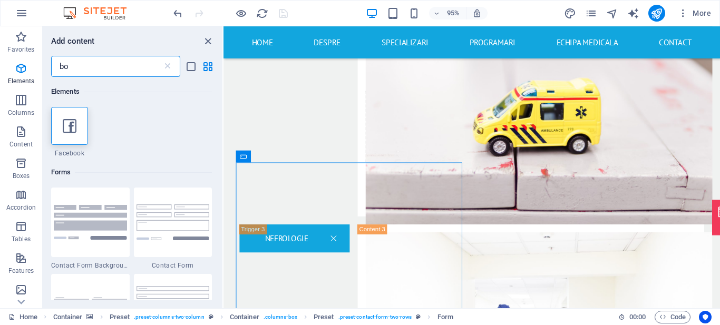
type input "b"
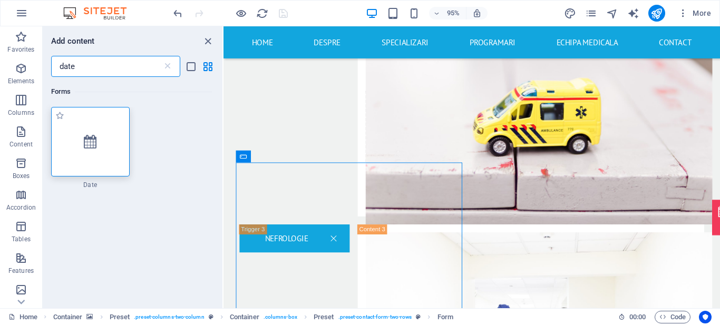
type input "date"
click at [92, 143] on icon at bounding box center [90, 142] width 13 height 14
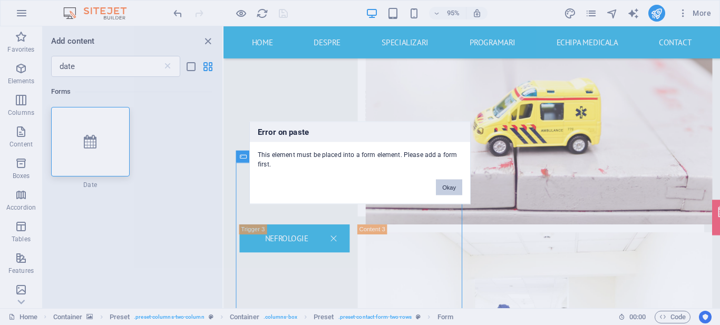
click at [451, 190] on button "Okay" at bounding box center [449, 187] width 26 height 16
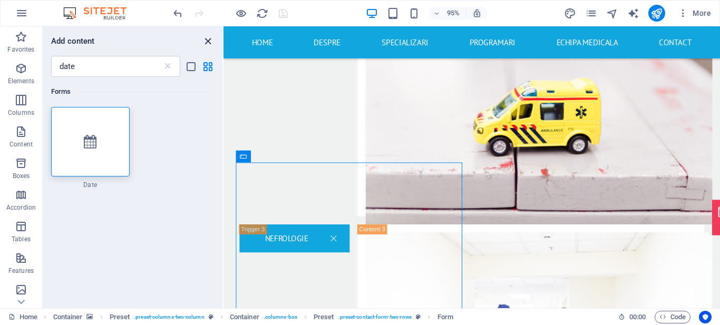
click at [208, 41] on icon "close panel" at bounding box center [208, 41] width 12 height 12
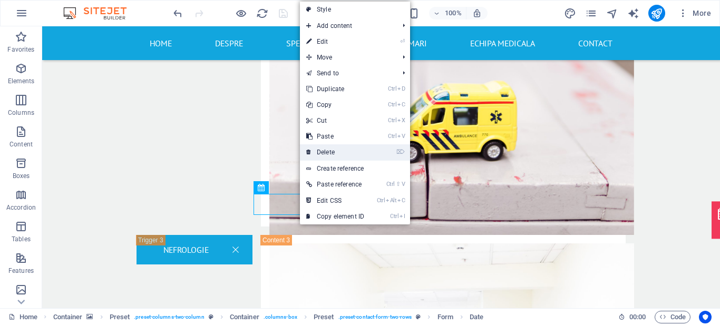
click at [321, 148] on link "⌦ Delete" at bounding box center [335, 152] width 71 height 16
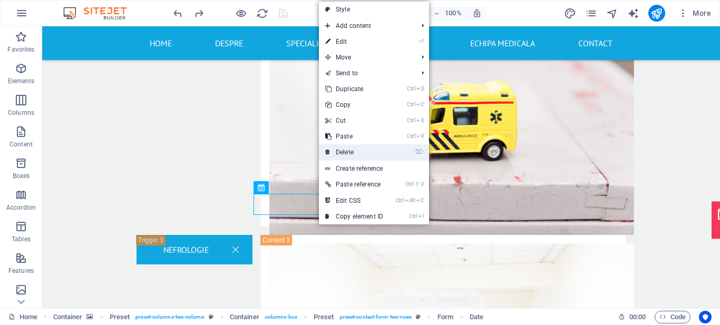
click at [346, 150] on link "⌦ Delete" at bounding box center [354, 152] width 71 height 16
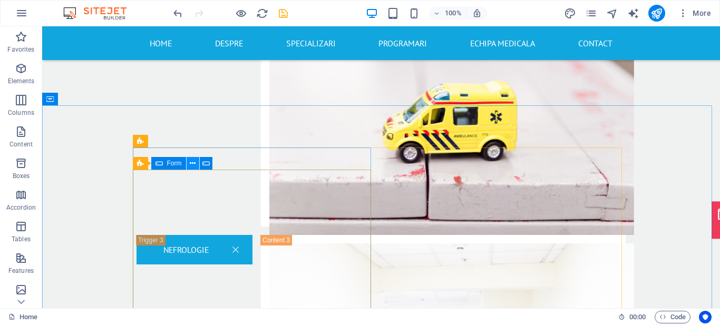
click at [194, 163] on icon at bounding box center [193, 163] width 6 height 11
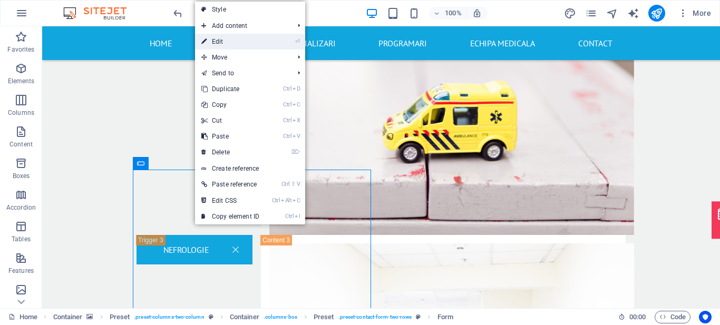
click at [258, 42] on link "⏎ Edit" at bounding box center [230, 42] width 71 height 16
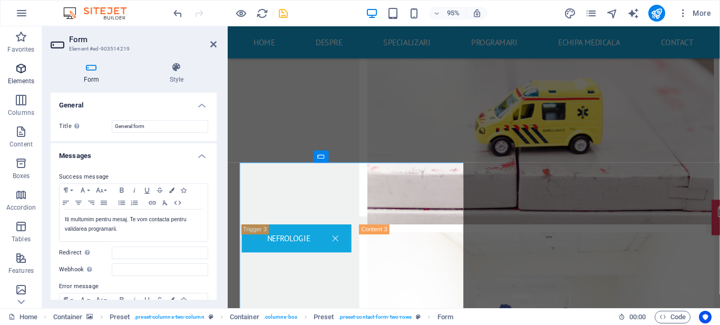
click at [22, 66] on icon "button" at bounding box center [21, 68] width 13 height 13
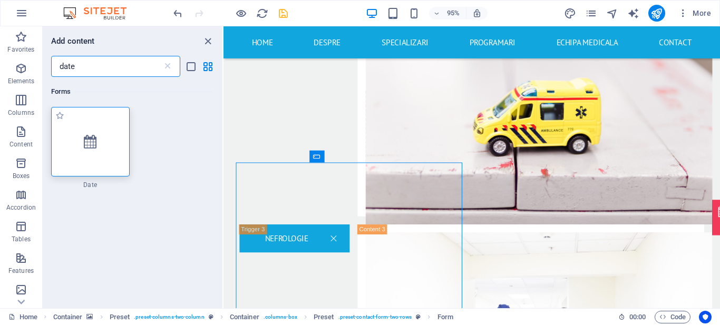
type input "date"
click at [71, 145] on div at bounding box center [90, 142] width 79 height 70
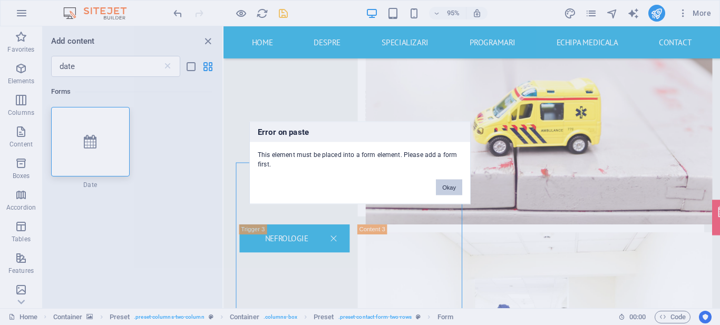
click at [452, 185] on button "Okay" at bounding box center [449, 187] width 26 height 16
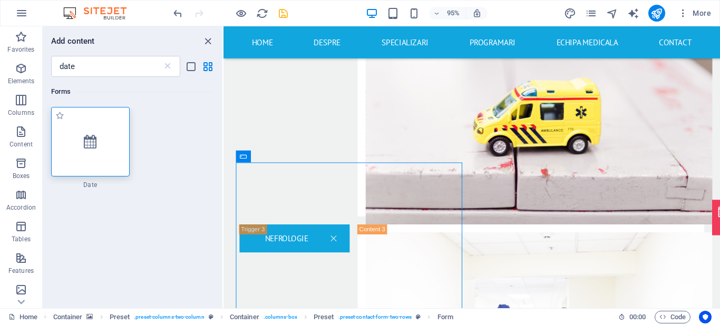
click at [117, 148] on div at bounding box center [90, 142] width 79 height 70
click at [207, 43] on icon "close panel" at bounding box center [208, 41] width 12 height 12
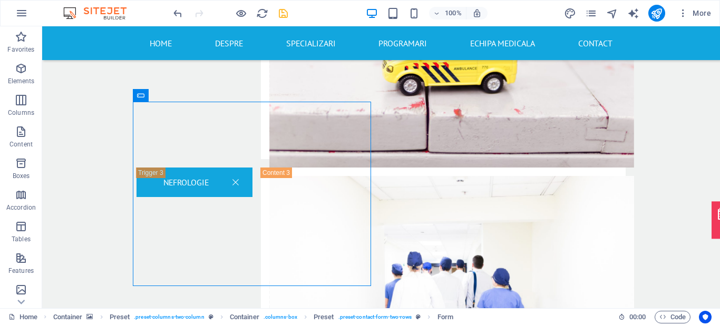
scroll to position [1936, 0]
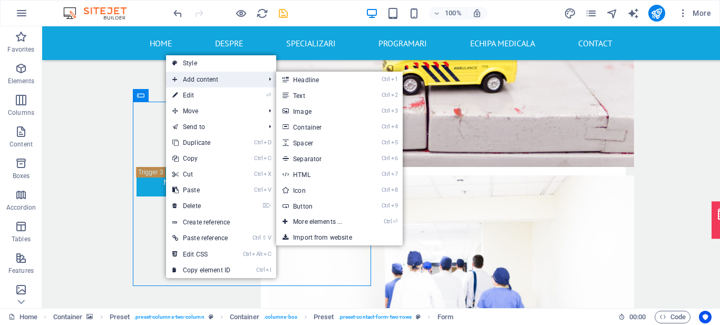
click at [223, 81] on span "Add content" at bounding box center [213, 80] width 94 height 16
click at [344, 220] on link "Ctrl ⏎ More elements ..." at bounding box center [319, 222] width 87 height 16
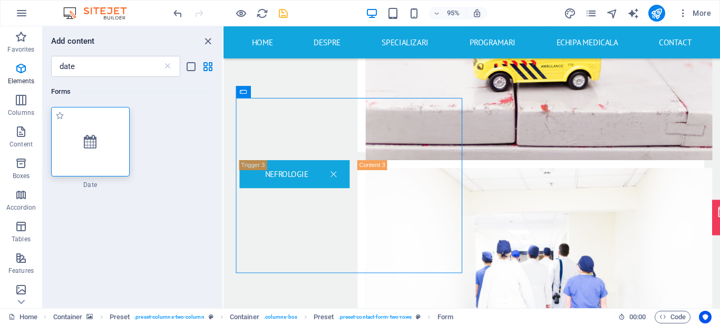
click at [93, 167] on div at bounding box center [90, 142] width 79 height 70
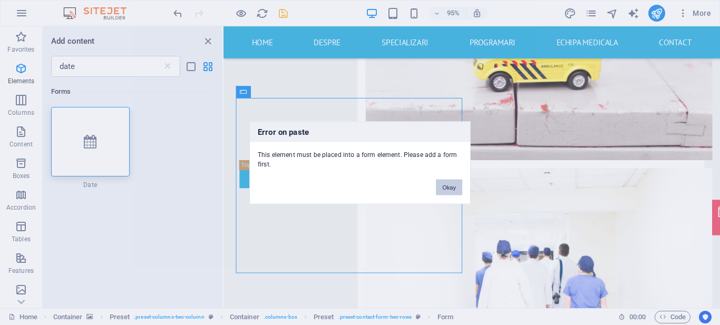
click at [447, 186] on button "Okay" at bounding box center [449, 187] width 26 height 16
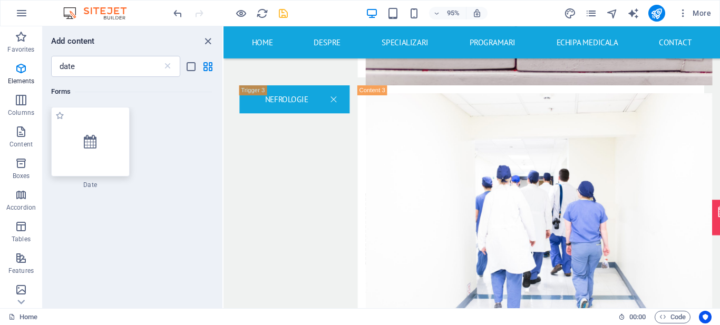
scroll to position [2025, 0]
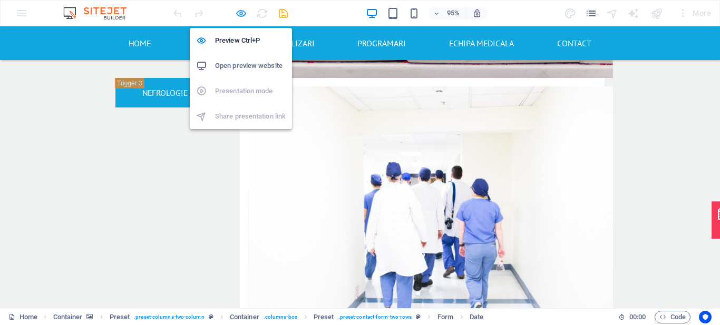
scroll to position [1076, 0]
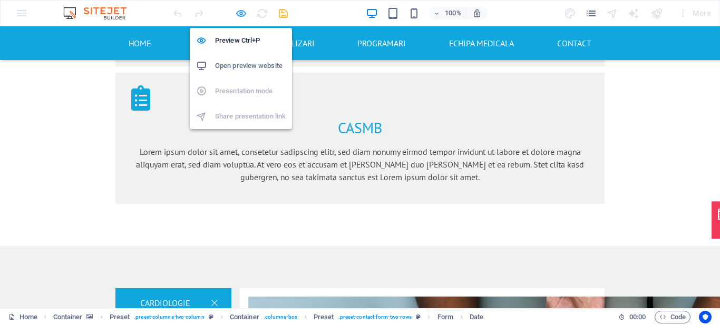
click at [0, 0] on icon "button" at bounding box center [0, 0] width 0 height 0
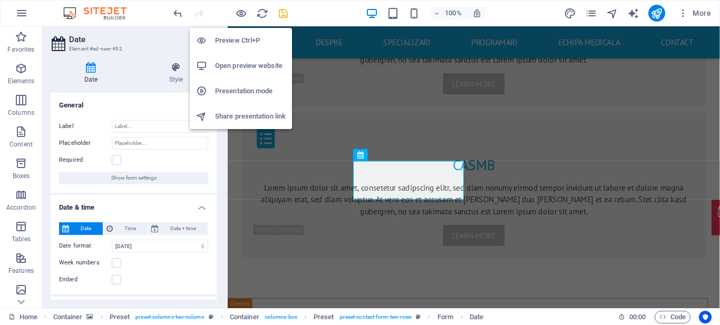
scroll to position [2022, 0]
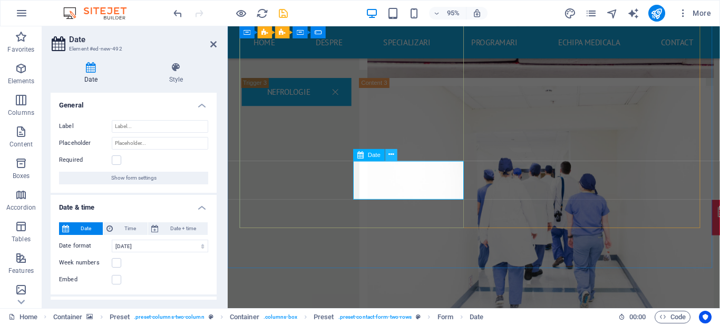
click at [388, 153] on button at bounding box center [391, 155] width 12 height 12
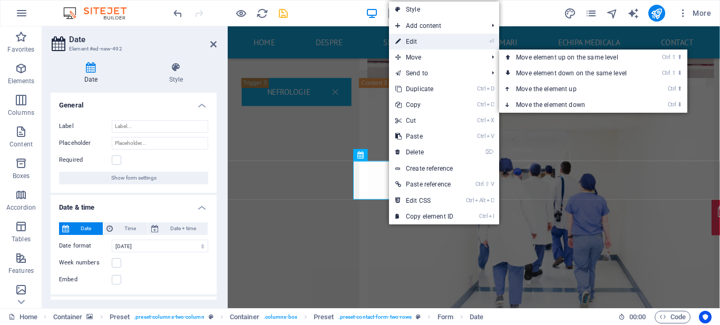
click at [418, 43] on link "⏎ Edit" at bounding box center [424, 42] width 71 height 16
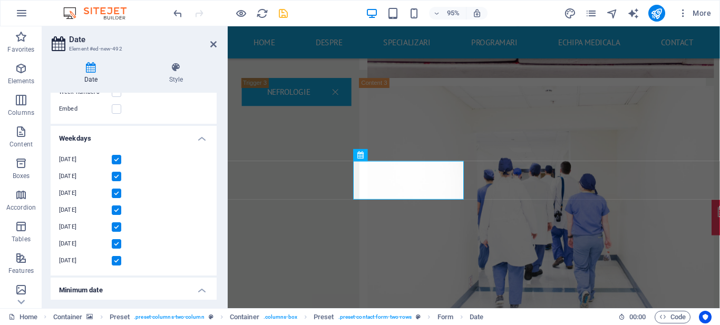
scroll to position [174, 0]
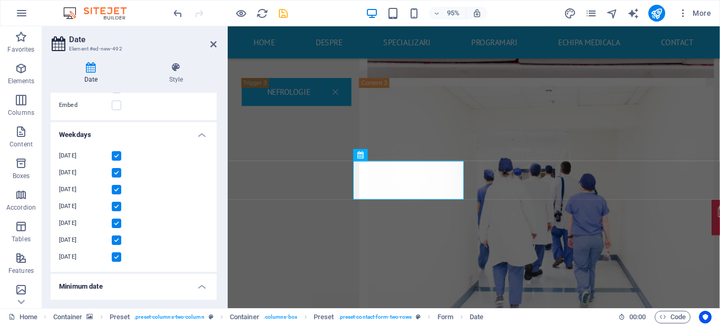
click at [118, 239] on label at bounding box center [116, 240] width 9 height 9
click at [0, 0] on input "Saturday" at bounding box center [0, 0] width 0 height 0
click at [118, 259] on label at bounding box center [116, 257] width 9 height 9
click at [0, 0] on input "Sunday" at bounding box center [0, 0] width 0 height 0
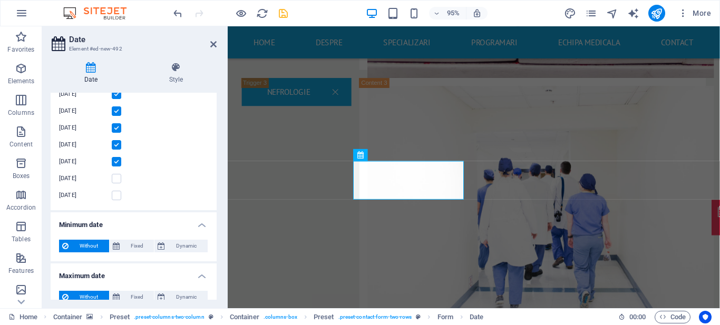
scroll to position [249, 0]
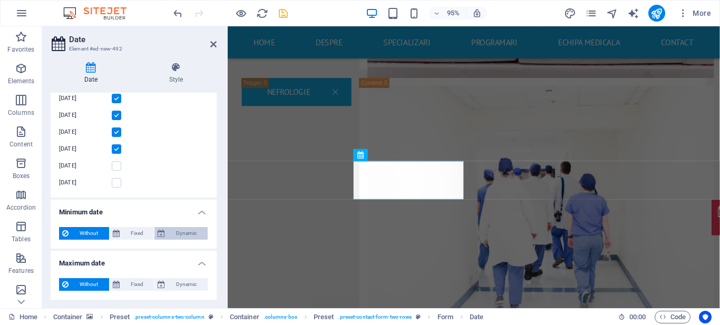
click at [169, 232] on span "Dynamic" at bounding box center [186, 233] width 36 height 13
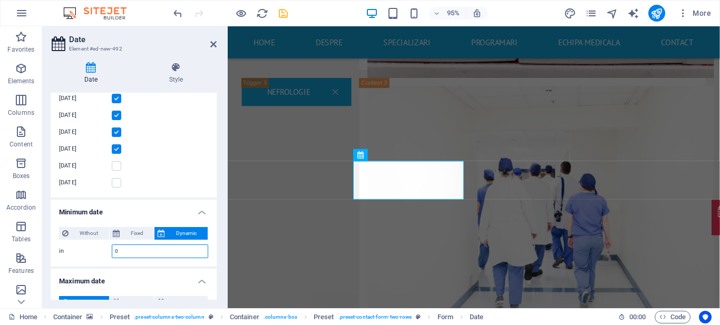
click at [156, 248] on input "0" at bounding box center [159, 251] width 95 height 13
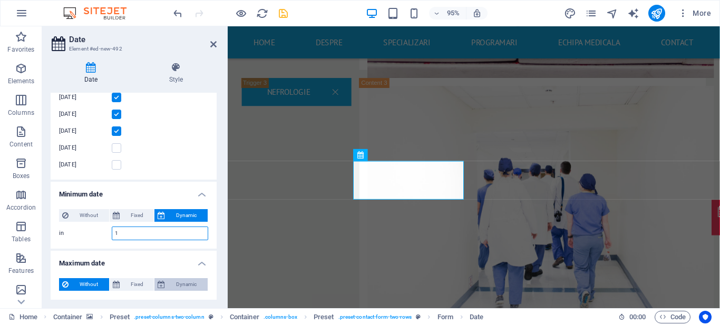
type input "1"
click at [182, 283] on span "Dynamic" at bounding box center [186, 284] width 36 height 13
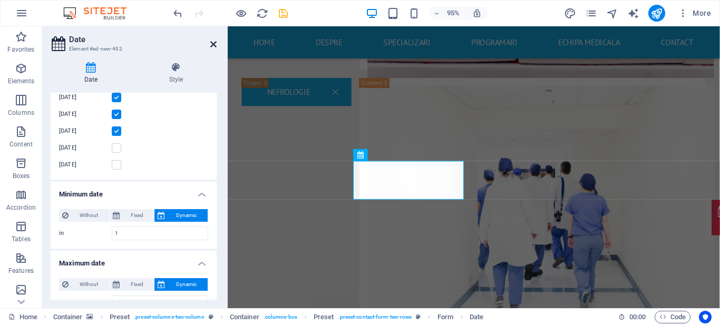
click at [216, 45] on icon at bounding box center [213, 44] width 6 height 8
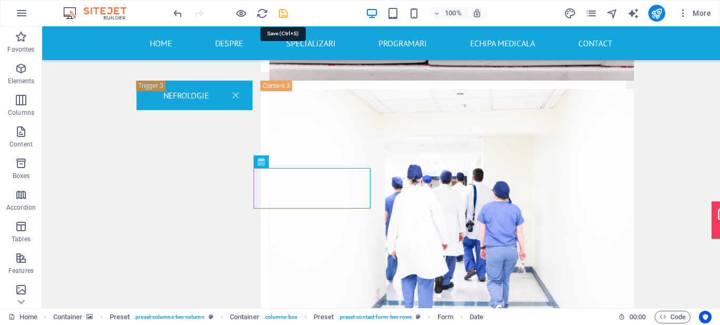
click at [287, 15] on icon "save" at bounding box center [283, 13] width 12 height 12
select select "days-from-today"
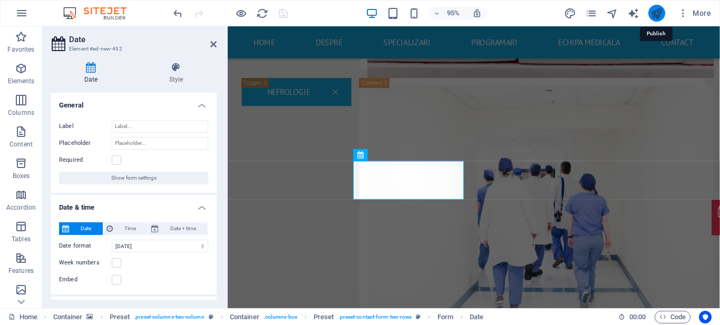
select select "days-from-today"
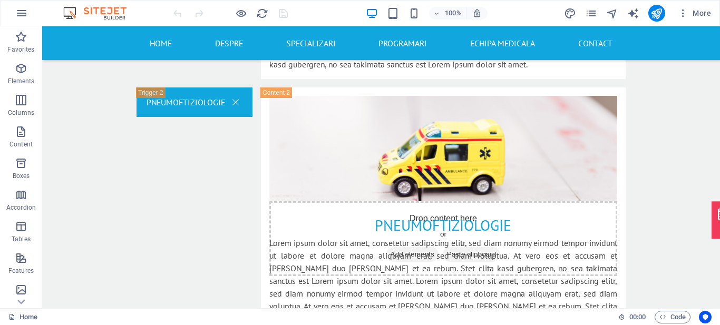
scroll to position [1974, 0]
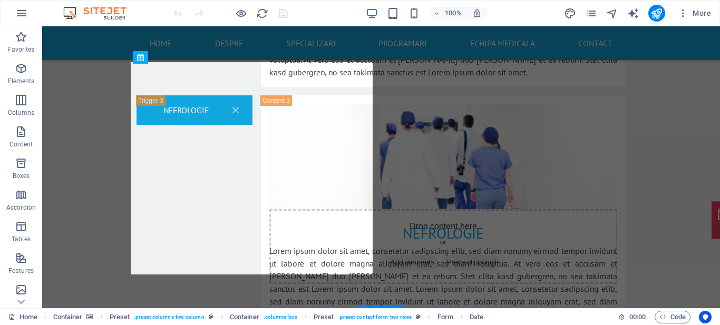
drag, startPoint x: 295, startPoint y: 234, endPoint x: 299, endPoint y: 97, distance: 136.6
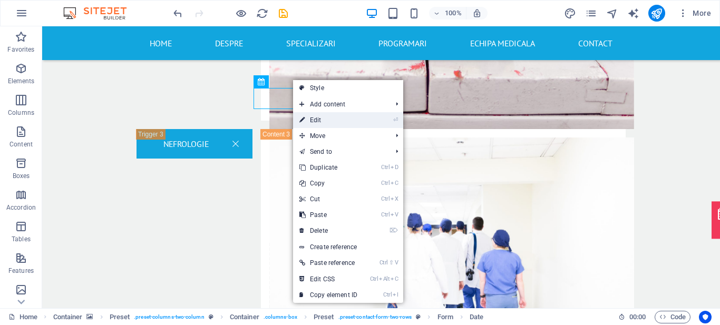
click at [312, 121] on link "⏎ Edit" at bounding box center [328, 120] width 71 height 16
select select "days-from-today"
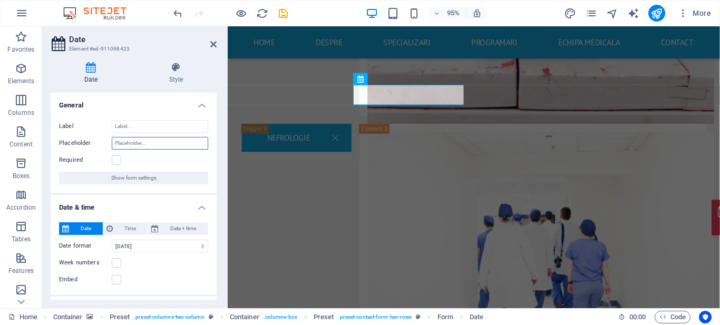
click at [166, 143] on input "Placeholder" at bounding box center [160, 143] width 96 height 13
type input "Data si Ora"
click at [170, 164] on div "Required" at bounding box center [133, 160] width 149 height 13
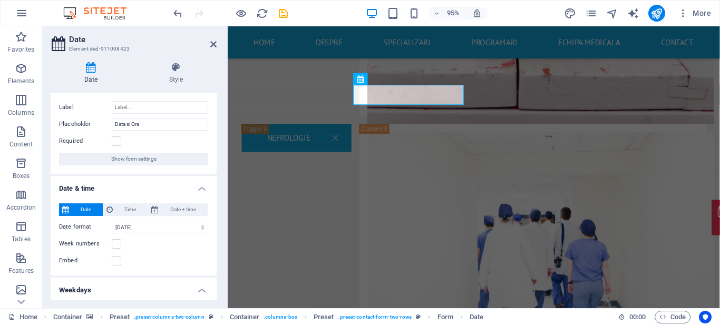
scroll to position [0, 0]
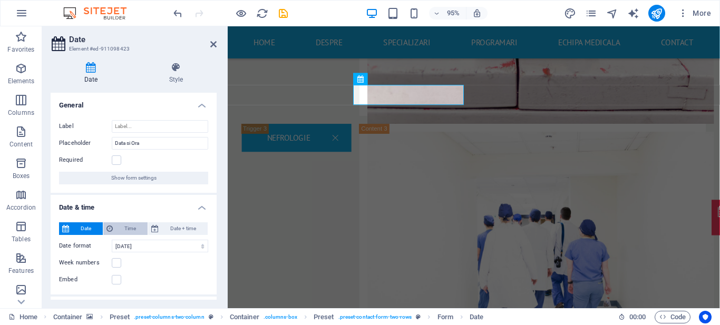
click at [123, 228] on span "Time" at bounding box center [130, 228] width 28 height 13
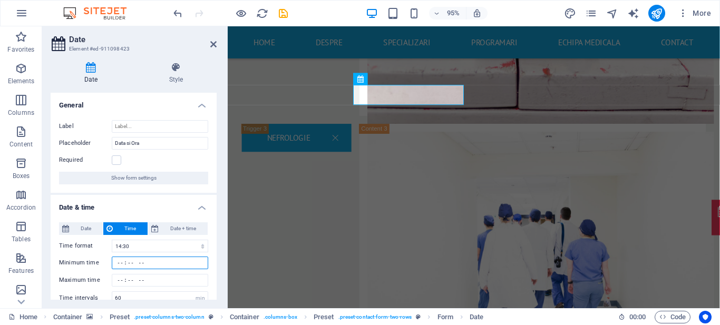
click at [119, 264] on input "Minimum time" at bounding box center [160, 263] width 96 height 13
type input "09:00"
click at [118, 280] on input "Maximum time" at bounding box center [160, 280] width 96 height 13
type input "17:45"
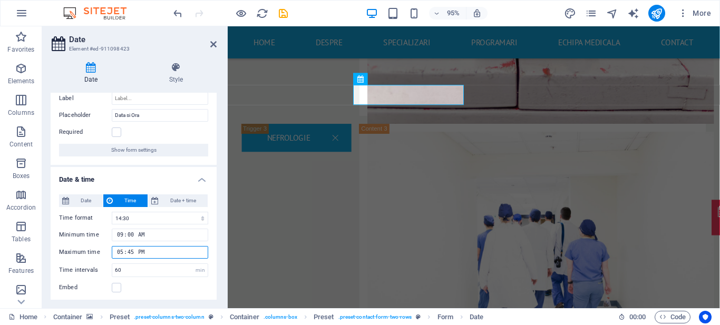
scroll to position [31, 0]
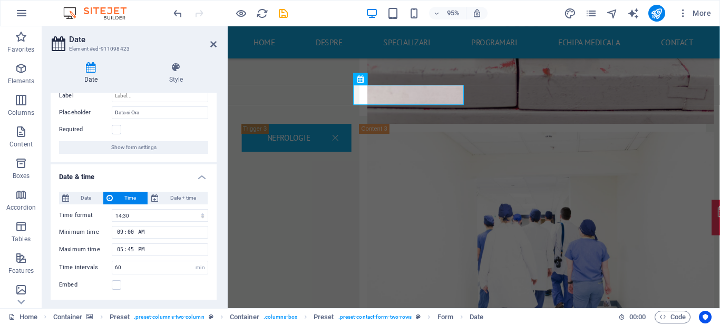
click at [149, 276] on div "Date Time Date + time Date format 06.09.2025 6 septembrie 2025 6 sept. 2025 sâm…" at bounding box center [134, 241] width 166 height 117
click at [145, 273] on input "60" at bounding box center [159, 267] width 95 height 13
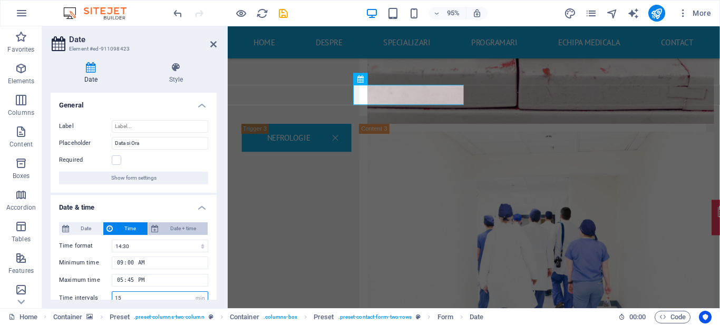
type input "15"
click at [182, 231] on span "Date + time" at bounding box center [183, 228] width 43 height 13
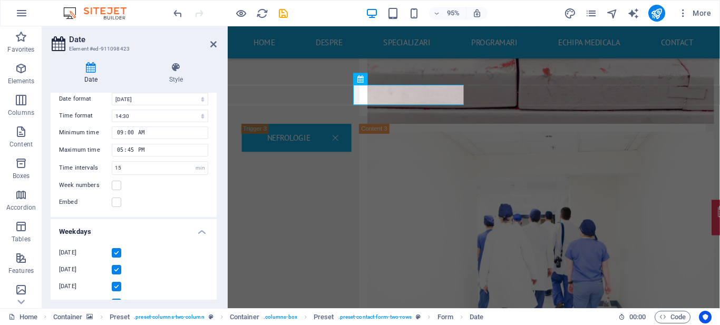
scroll to position [133, 0]
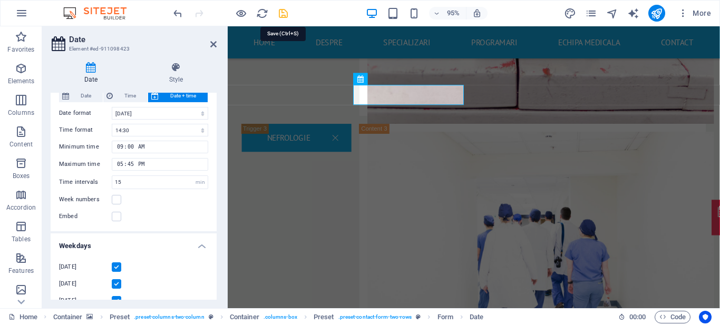
click at [284, 14] on icon "save" at bounding box center [283, 13] width 12 height 12
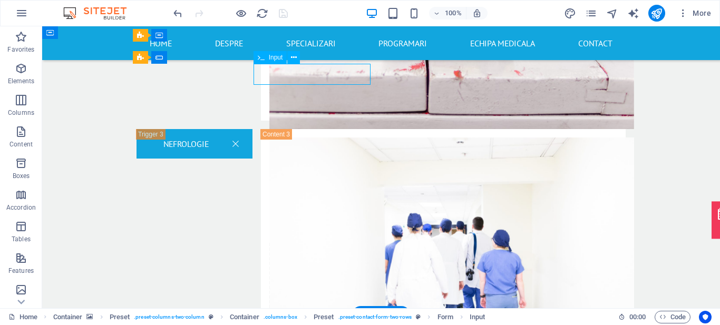
select select "characters"
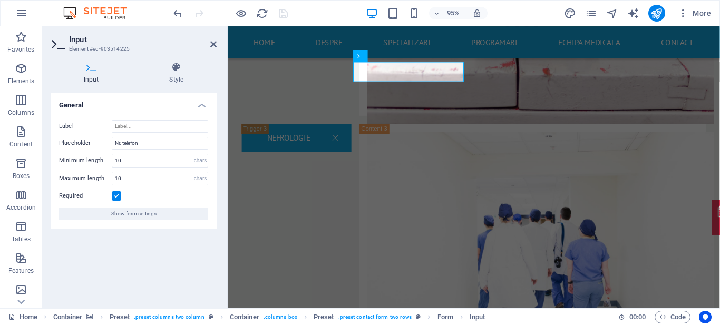
click at [209, 41] on h2 "Input" at bounding box center [143, 39] width 148 height 9
click at [214, 43] on icon at bounding box center [213, 44] width 6 height 8
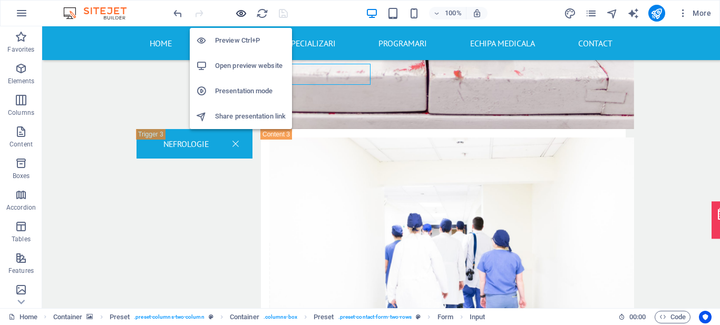
click at [242, 252] on icon "button" at bounding box center [401, 296] width 348 height 89
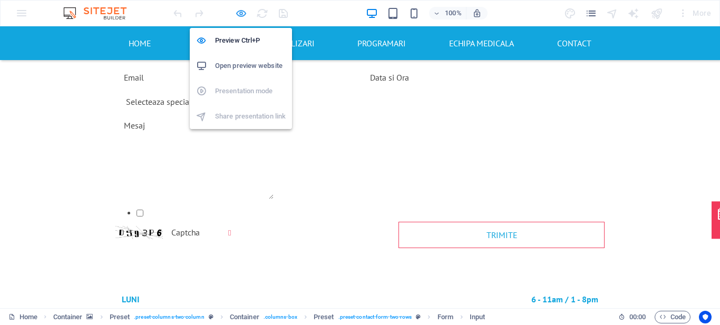
scroll to position [933, 0]
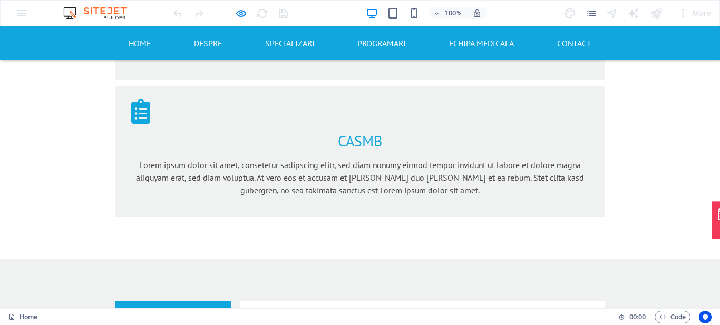
scroll to position [1046, 0]
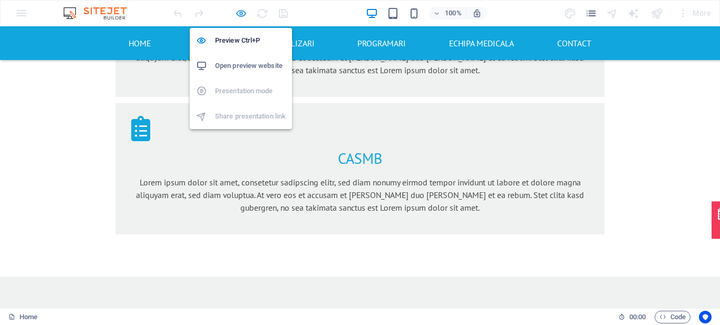
click at [0, 0] on icon "button" at bounding box center [0, 0] width 0 height 0
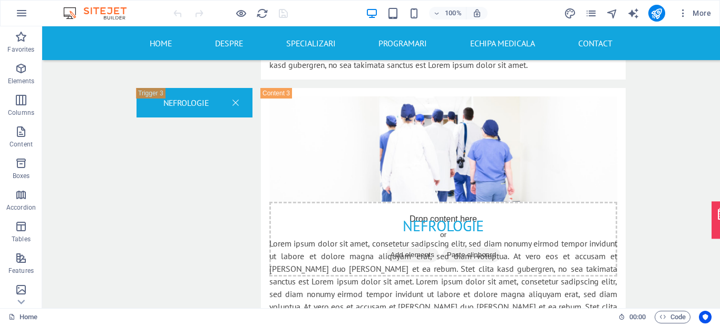
scroll to position [1892, 0]
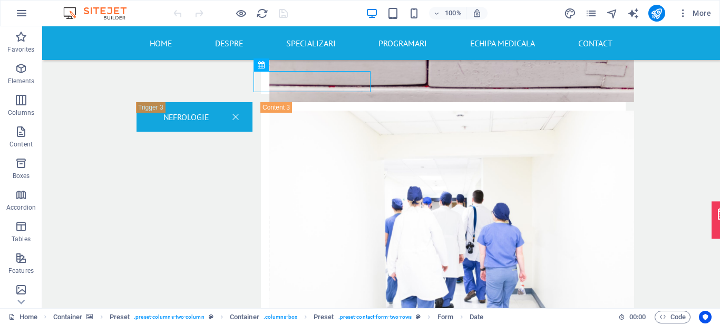
scroll to position [2021, 0]
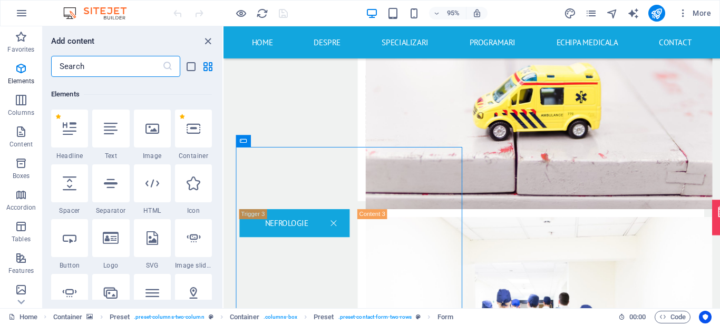
scroll to position [112, 0]
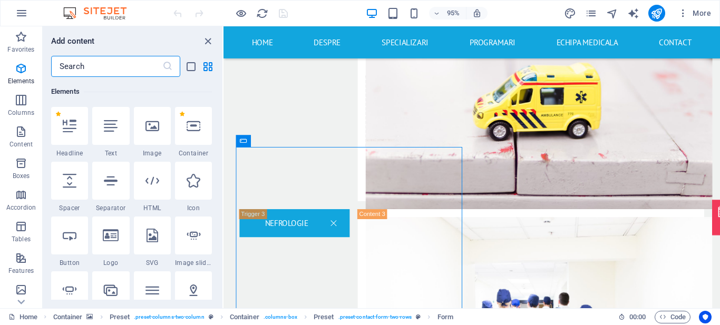
click at [144, 72] on input "text" at bounding box center [106, 66] width 111 height 21
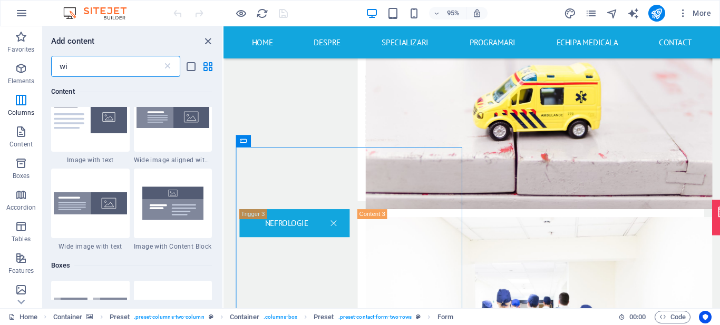
scroll to position [0, 0]
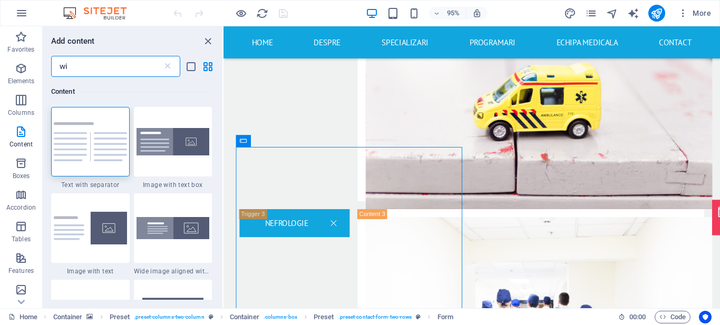
type input "w"
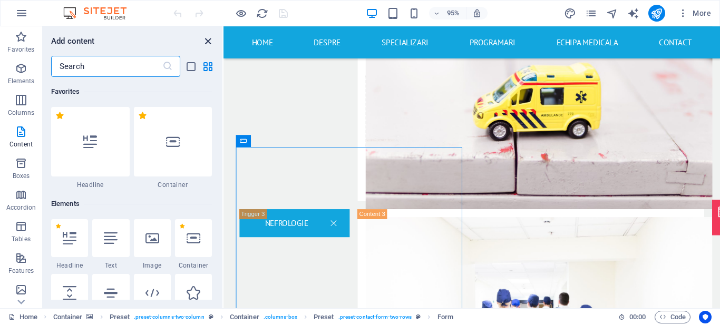
click at [210, 46] on icon "close panel" at bounding box center [208, 41] width 12 height 12
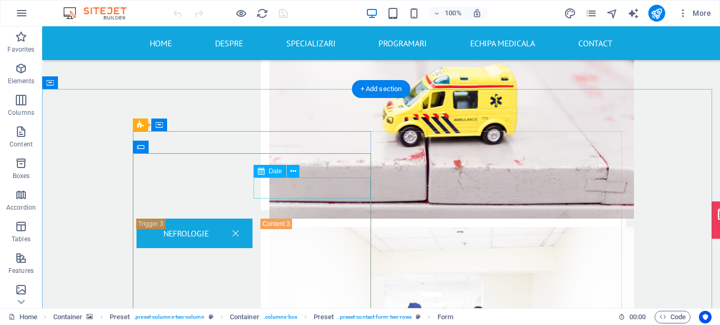
select select "days-from-[DATE]"
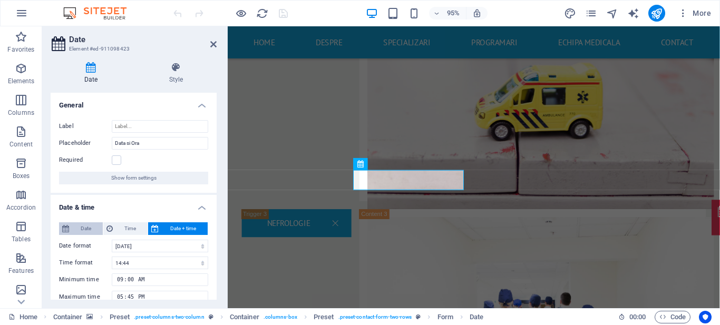
click at [76, 228] on span "Date" at bounding box center [85, 228] width 27 height 13
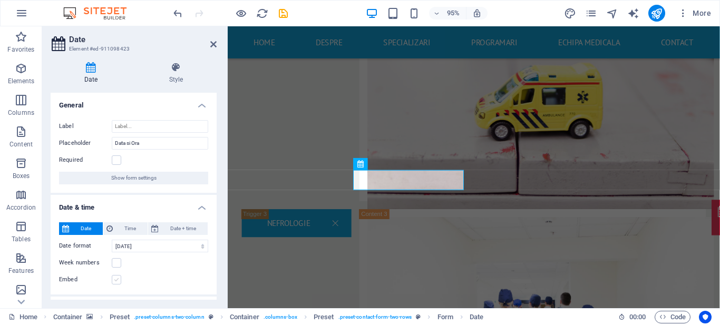
click at [117, 281] on label at bounding box center [116, 279] width 9 height 9
click at [0, 0] on input "Embed" at bounding box center [0, 0] width 0 height 0
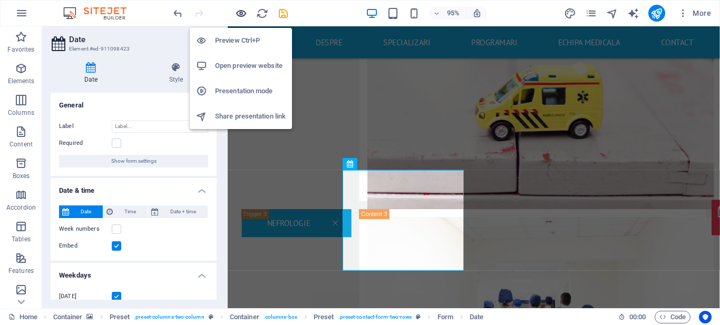
click at [244, 14] on icon "button" at bounding box center [241, 13] width 12 height 12
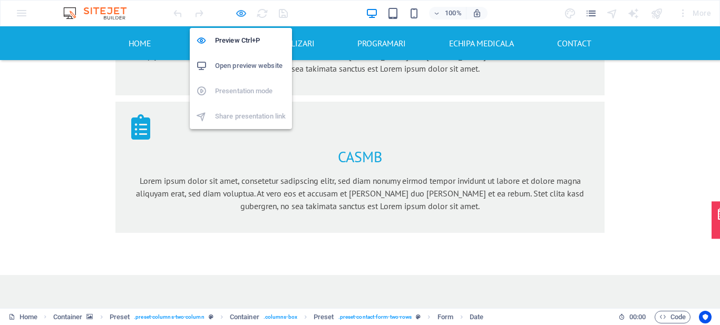
click at [244, 17] on icon "button" at bounding box center [241, 13] width 12 height 12
select select "days-from-[DATE]"
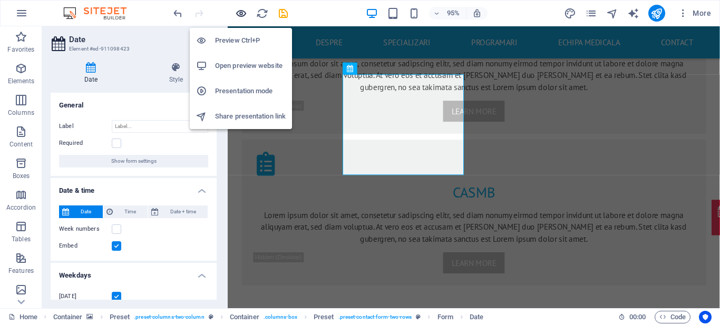
scroll to position [1985, 0]
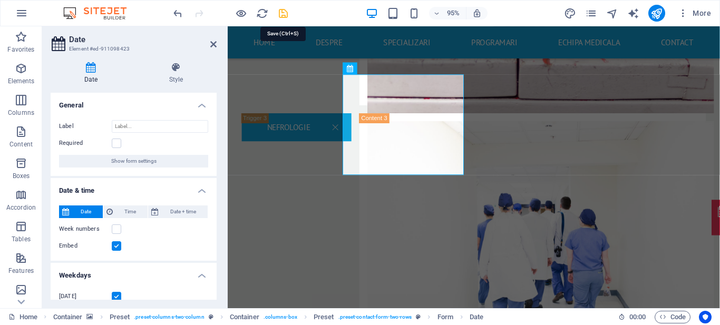
select select "days-from-[DATE]"
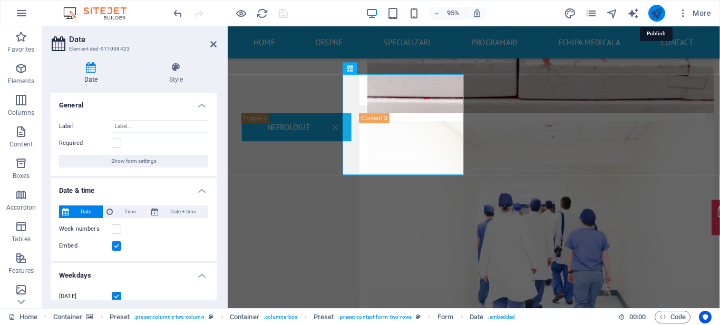
select select "days-from-[DATE]"
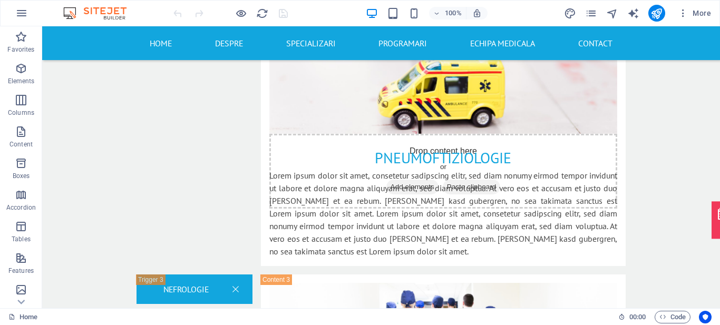
scroll to position [2066, 0]
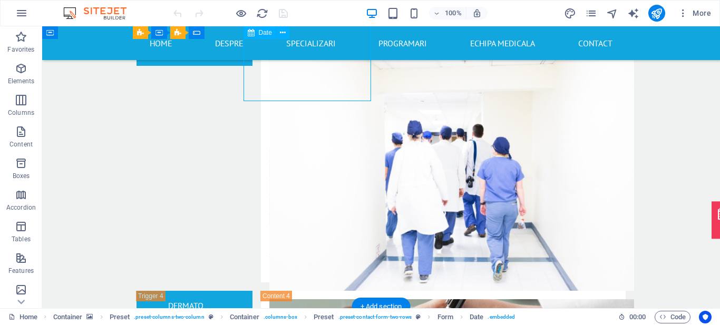
select select "days-from-today"
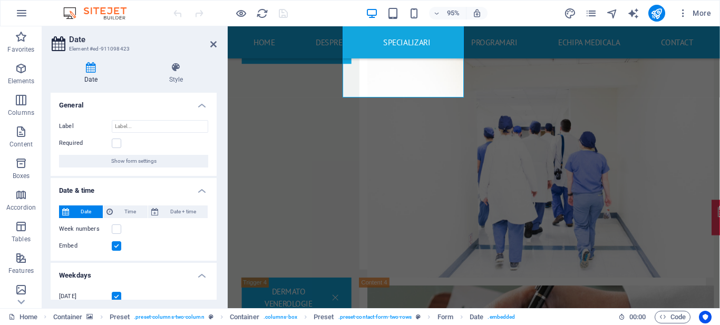
click at [117, 249] on label at bounding box center [116, 245] width 9 height 9
click at [0, 0] on input "Embed" at bounding box center [0, 0] width 0 height 0
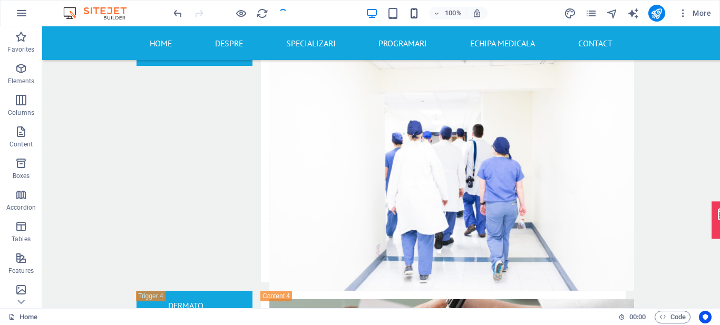
scroll to position [1905, 0]
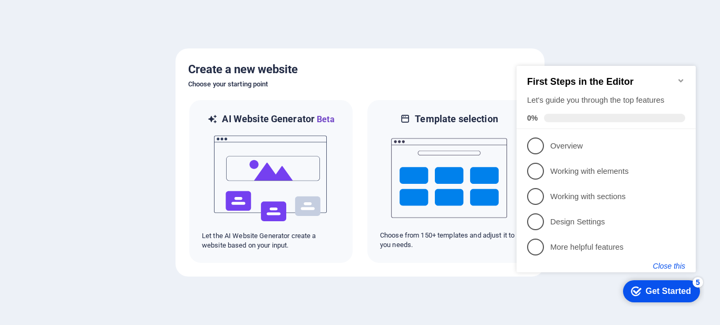
click at [667, 264] on button "Close this" at bounding box center [669, 266] width 32 height 8
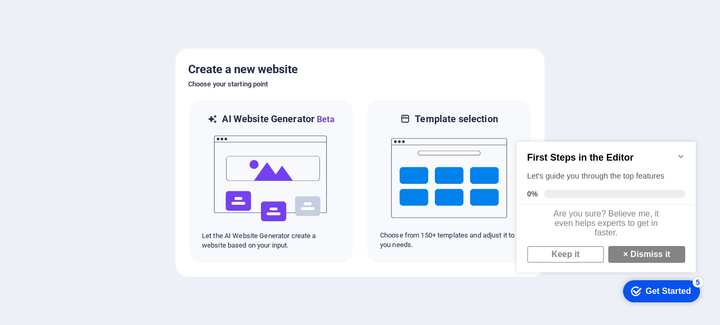
click at [667, 263] on link "× Dismiss it" at bounding box center [646, 254] width 77 height 17
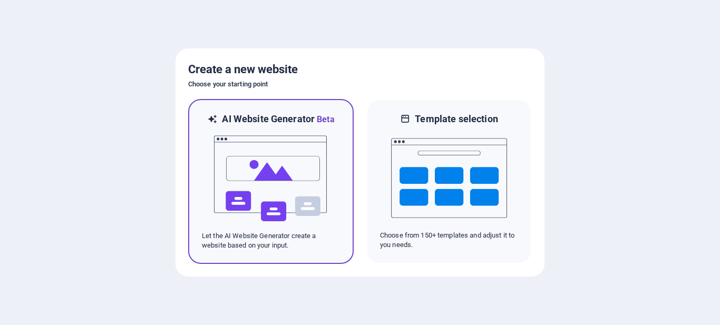
click at [257, 167] on img at bounding box center [271, 178] width 116 height 105
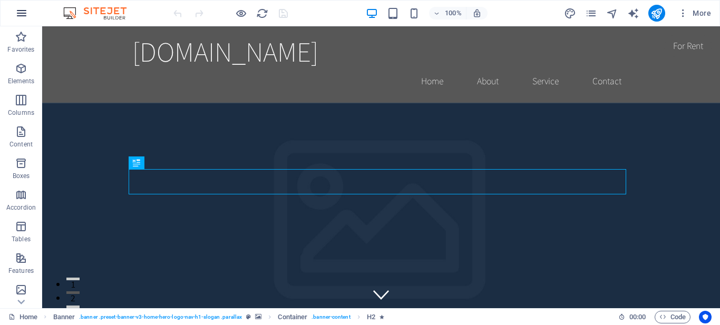
click at [0, 0] on icon "button" at bounding box center [0, 0] width 0 height 0
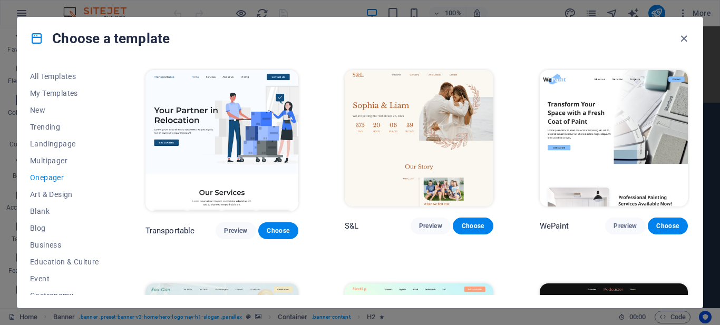
click at [114, 217] on div "All Templates My Templates New Trending Landingpage Multipager Onepager Art & D…" at bounding box center [359, 184] width 685 height 248
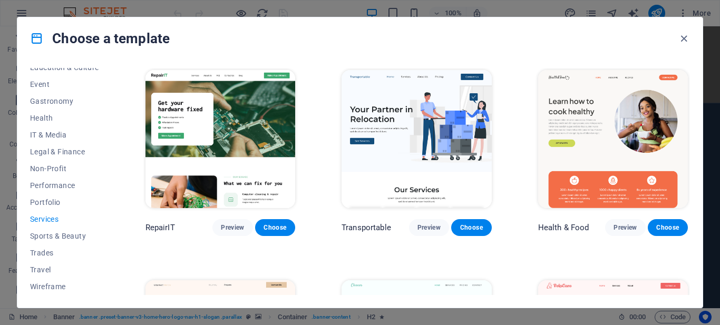
drag, startPoint x: 687, startPoint y: 83, endPoint x: 688, endPoint y: 166, distance: 82.2
click at [688, 86] on div "All Templates My Templates New Trending Landingpage Multipager Onepager Art & D…" at bounding box center [359, 184] width 685 height 248
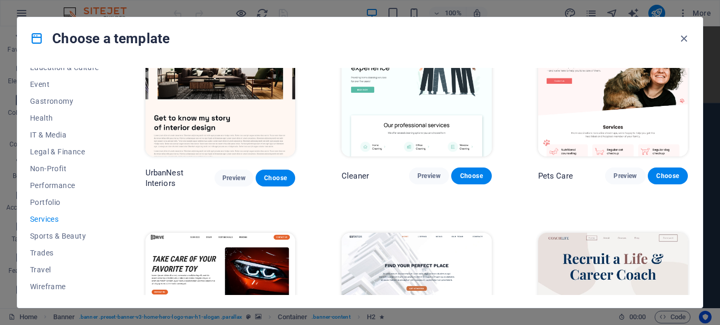
scroll to position [0, 0]
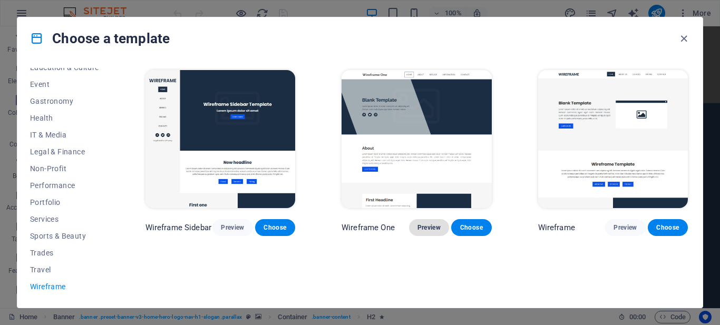
click at [430, 221] on button "Preview" at bounding box center [429, 227] width 40 height 17
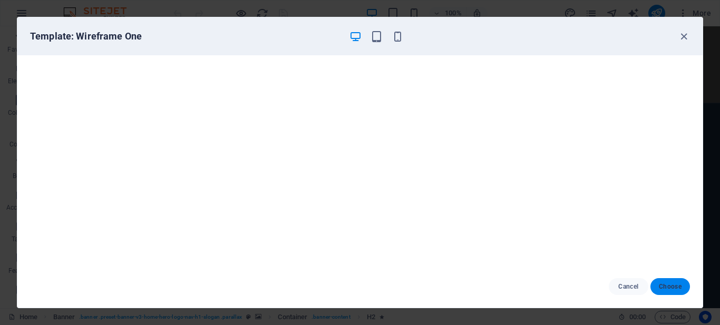
click at [668, 279] on button "Choose" at bounding box center [671, 286] width 40 height 17
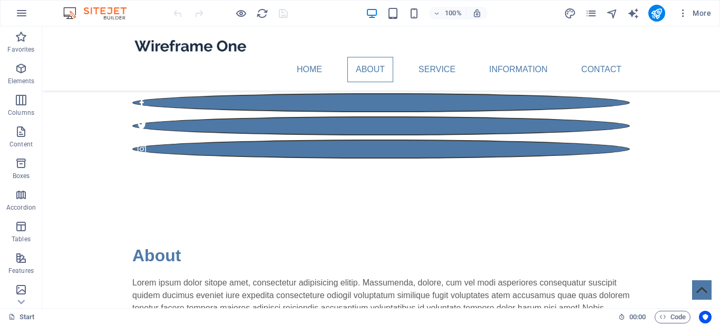
scroll to position [293, 0]
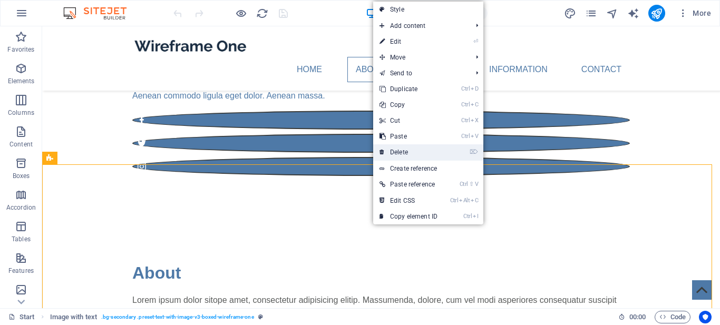
click at [415, 151] on link "⌦ Delete" at bounding box center [408, 152] width 71 height 16
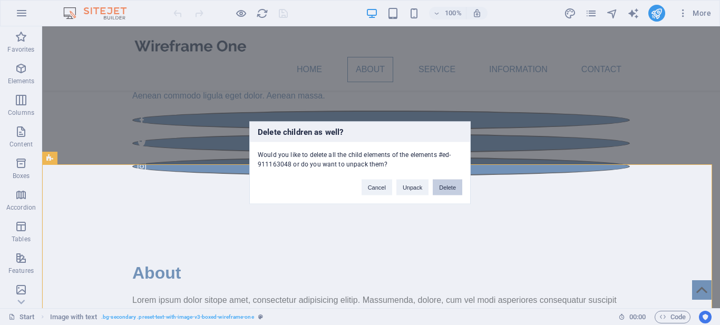
click at [447, 189] on button "Delete" at bounding box center [448, 187] width 30 height 16
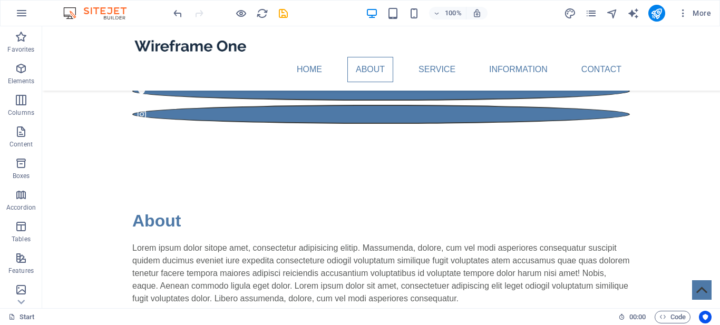
scroll to position [329, 0]
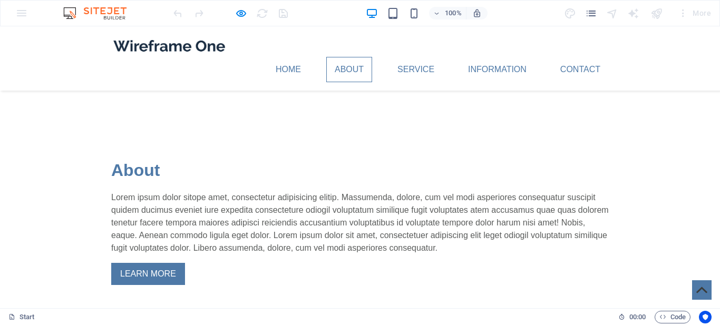
scroll to position [414, 0]
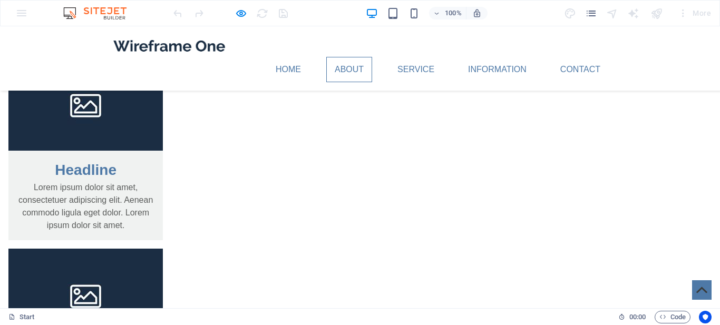
scroll to position [647, 0]
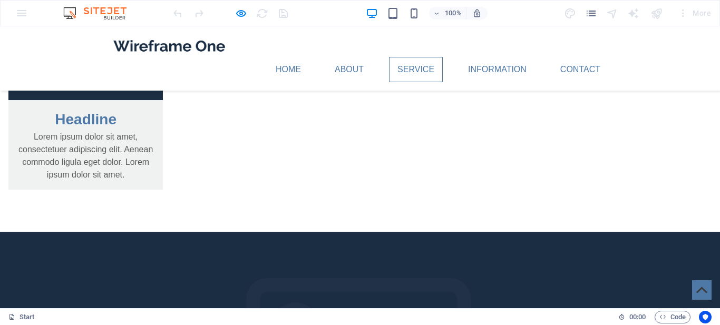
scroll to position [894, 0]
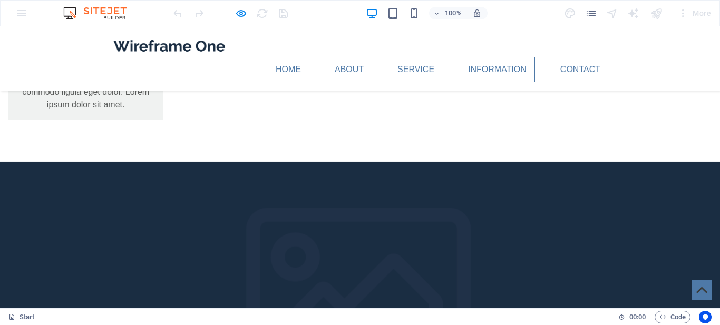
scroll to position [1252, 0]
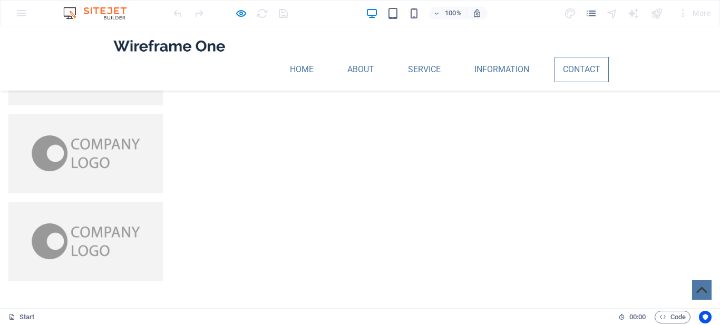
scroll to position [1918, 0]
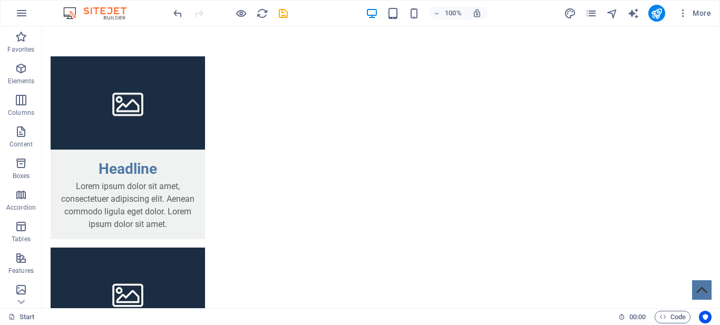
scroll to position [0, 0]
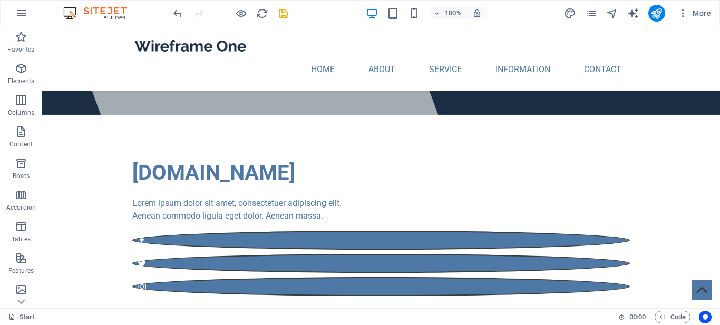
scroll to position [104, 0]
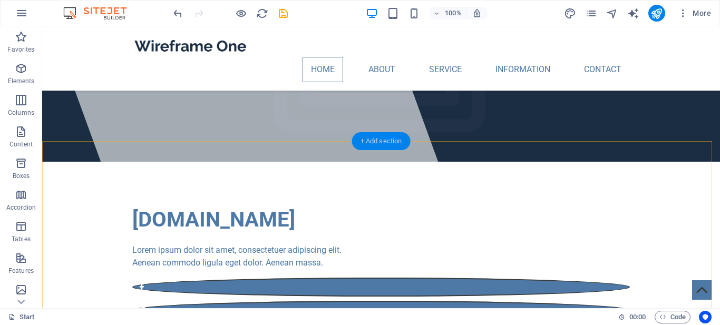
click at [377, 138] on div "+ Add section" at bounding box center [381, 141] width 59 height 18
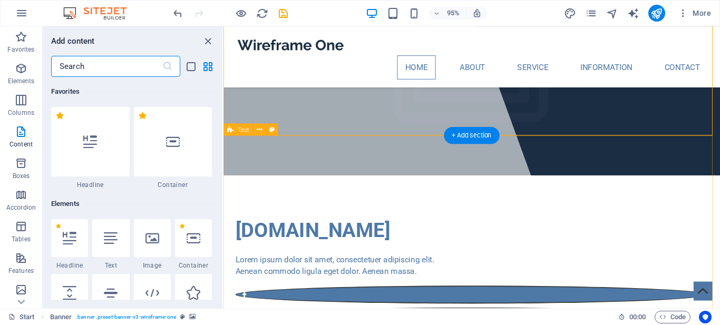
scroll to position [1845, 0]
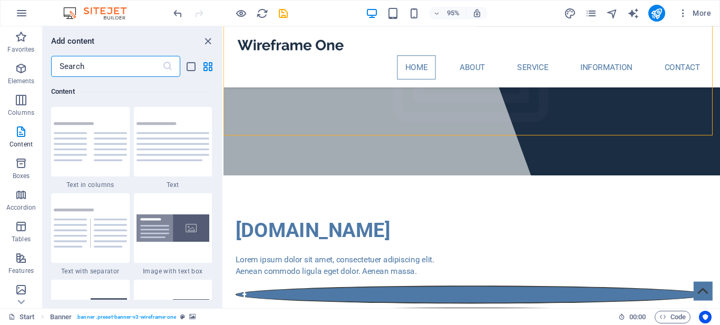
click at [99, 65] on input "text" at bounding box center [106, 66] width 111 height 21
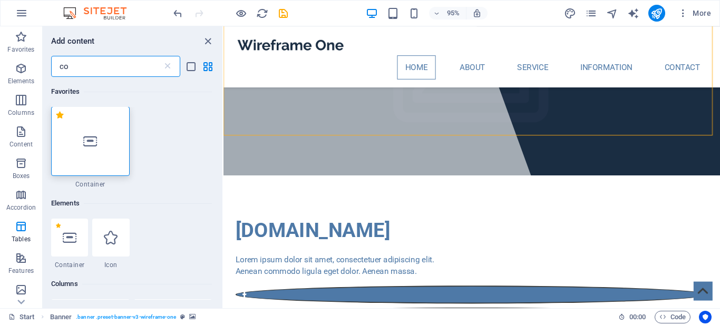
scroll to position [0, 0]
type input "co"
click at [81, 142] on div at bounding box center [90, 142] width 79 height 70
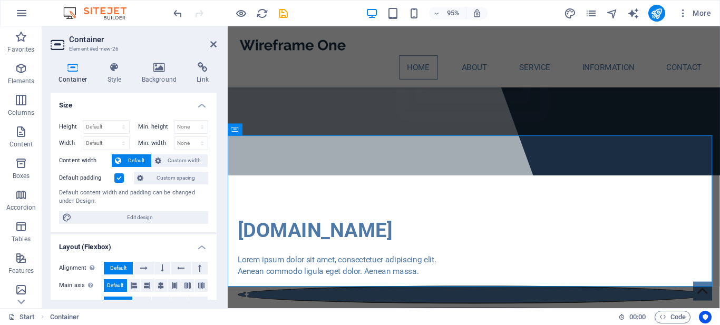
click at [206, 43] on h2 "Container" at bounding box center [143, 39] width 148 height 9
click at [213, 44] on icon at bounding box center [213, 44] width 6 height 8
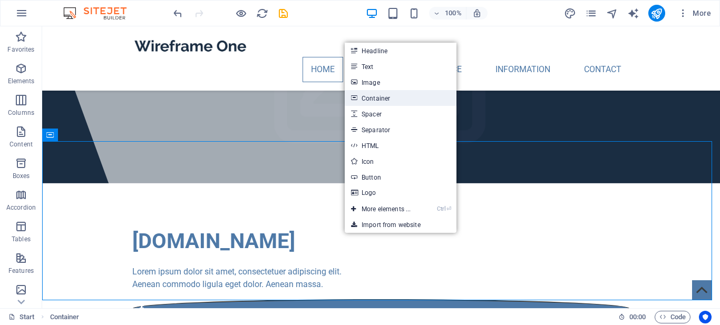
click at [433, 91] on link "Container" at bounding box center [401, 98] width 112 height 16
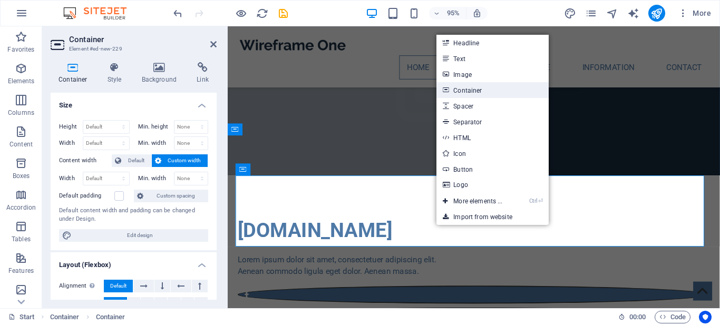
click at [448, 90] on icon at bounding box center [445, 90] width 5 height 16
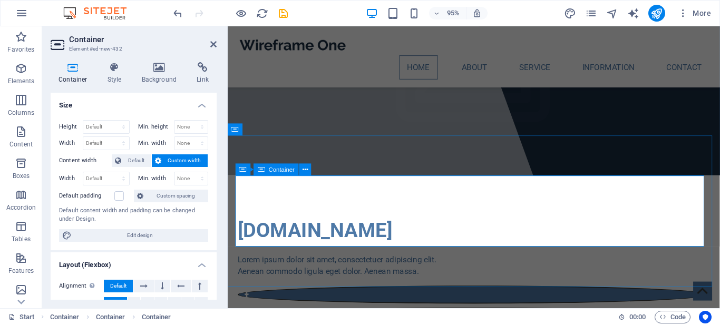
drag, startPoint x: 729, startPoint y: 219, endPoint x: 556, endPoint y: 240, distance: 174.8
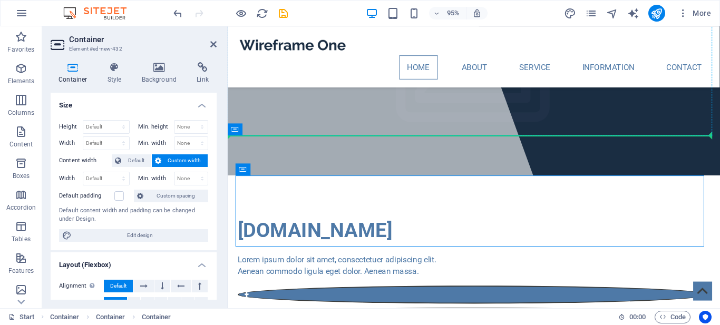
drag, startPoint x: 476, startPoint y: 199, endPoint x: 475, endPoint y: 117, distance: 81.7
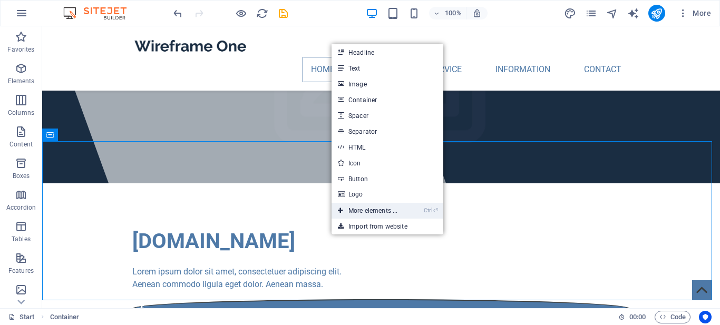
click at [374, 206] on link "Ctrl ⏎ More elements ..." at bounding box center [368, 211] width 72 height 16
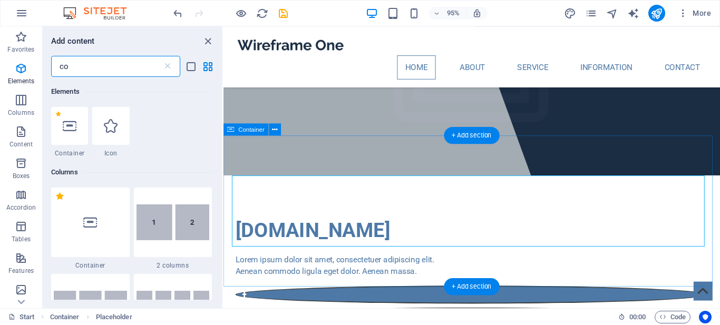
scroll to position [112, 0]
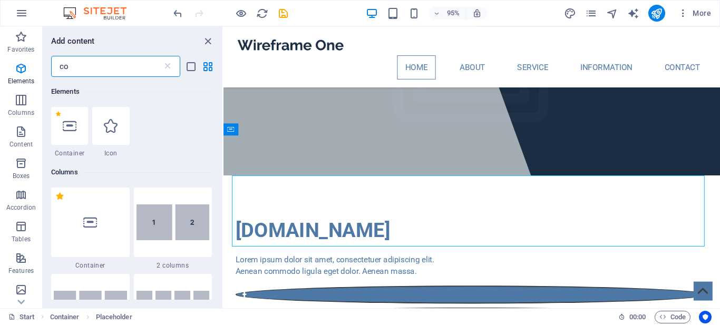
click at [112, 67] on input "co" at bounding box center [106, 66] width 111 height 21
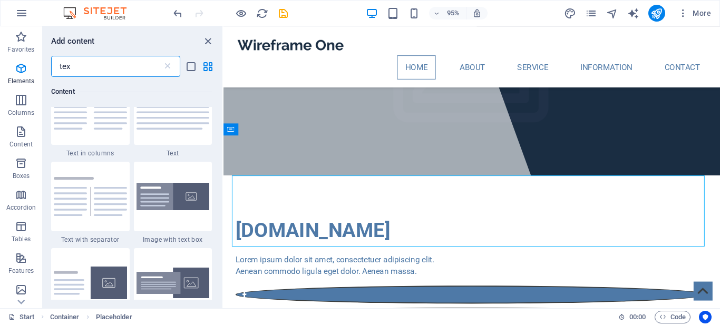
scroll to position [0, 0]
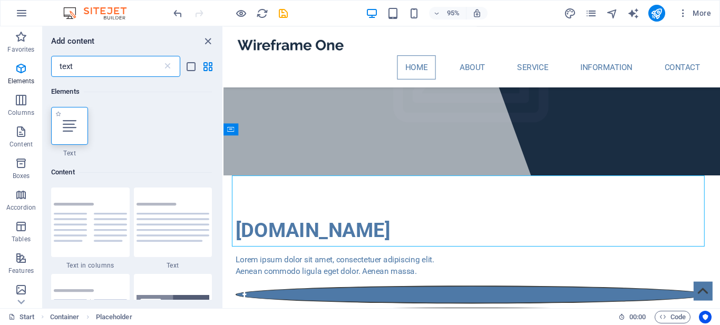
type input "text"
click at [66, 122] on icon at bounding box center [70, 126] width 14 height 14
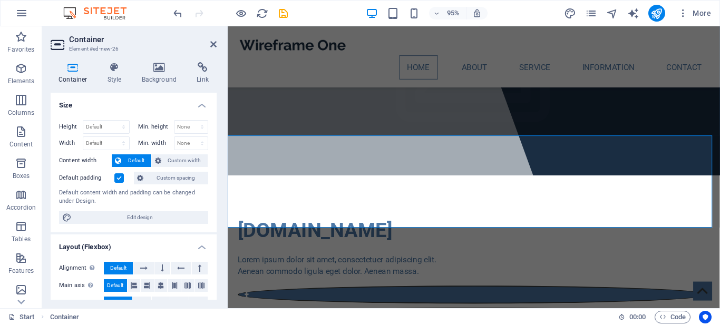
click at [161, 190] on div "Default content width and padding can be changed under Design." at bounding box center [133, 197] width 149 height 17
click at [217, 41] on aside "Container Element #ed-new-26 Container Style Background Link Size Height Defaul…" at bounding box center [135, 167] width 186 height 282
click at [213, 45] on icon at bounding box center [213, 44] width 6 height 8
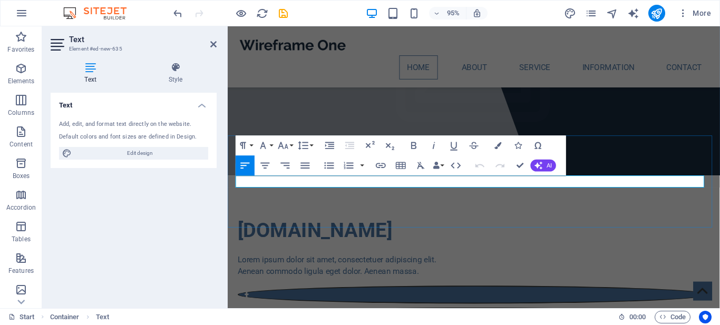
click at [216, 48] on icon at bounding box center [213, 44] width 6 height 8
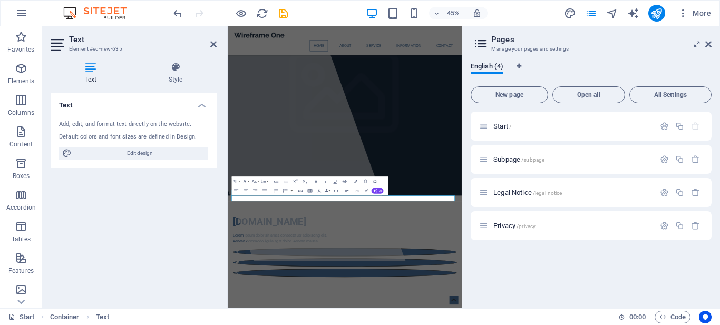
click at [217, 41] on aside "Text Element #ed-new-635 Text Style Text Add, edit, and format text directly on…" at bounding box center [135, 167] width 186 height 282
click at [216, 44] on icon at bounding box center [213, 44] width 6 height 8
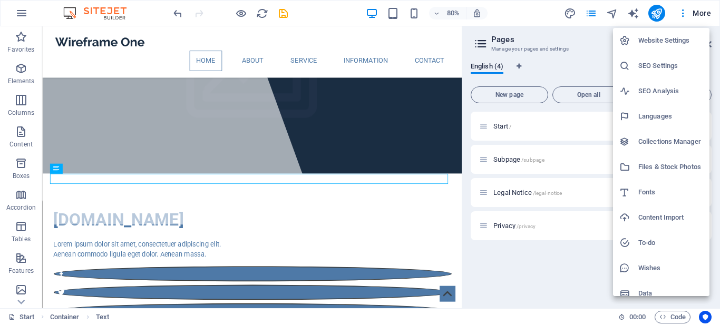
click at [681, 35] on h6 "Website Settings" at bounding box center [670, 40] width 65 height 13
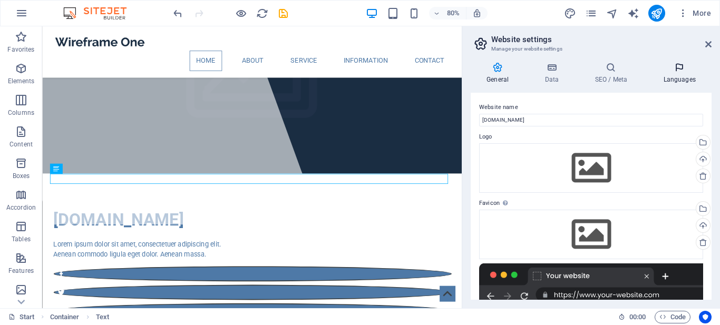
click at [679, 73] on h4 "Languages" at bounding box center [679, 73] width 64 height 22
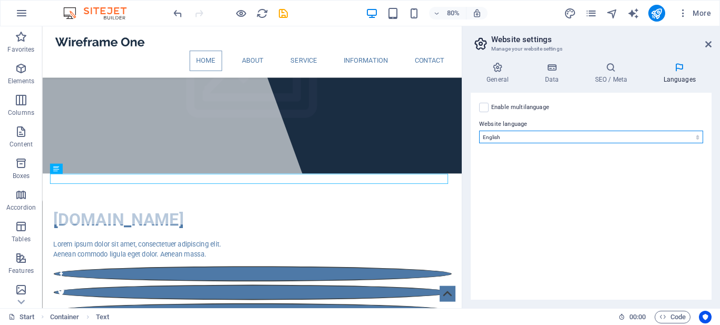
click at [497, 140] on select "Abkhazian Afar Afrikaans Akan Albanian Amharic Arabic Aragonese Armenian Assame…" at bounding box center [591, 137] width 224 height 13
select select "131"
click at [479, 131] on select "Abkhazian Afar Afrikaans Akan Albanian Amharic Arabic Aragonese Armenian Assame…" at bounding box center [591, 137] width 224 height 13
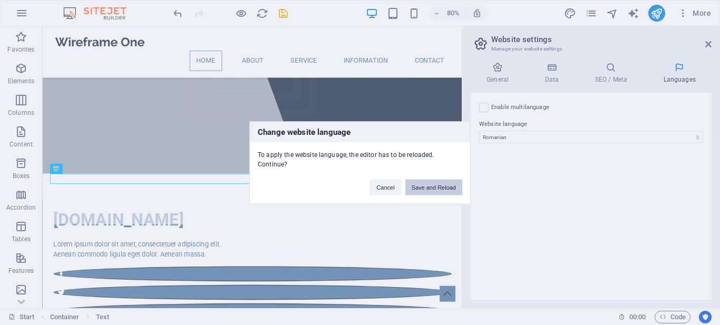
click at [430, 188] on button "Save and Reload" at bounding box center [433, 187] width 57 height 16
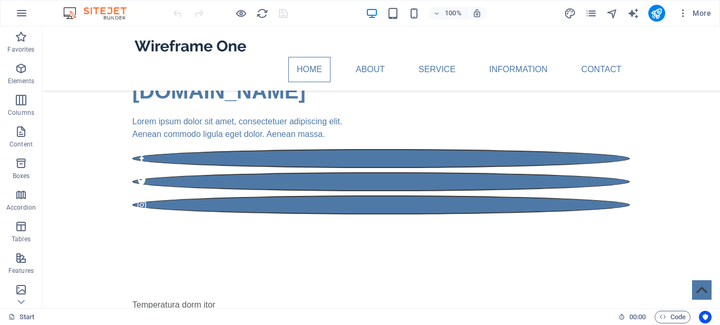
scroll to position [125, 0]
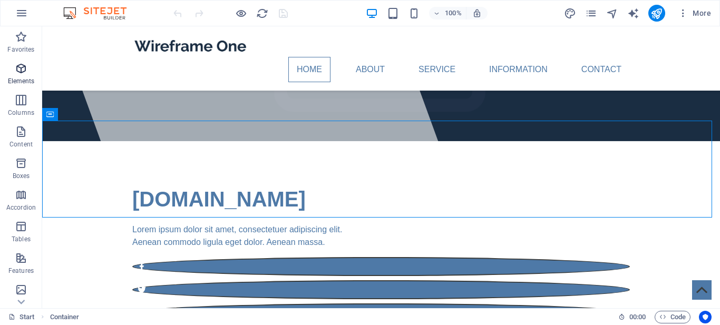
click at [19, 61] on button "Elements" at bounding box center [21, 74] width 42 height 32
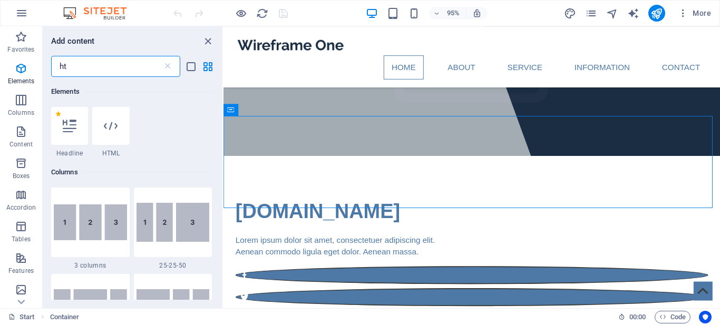
scroll to position [0, 0]
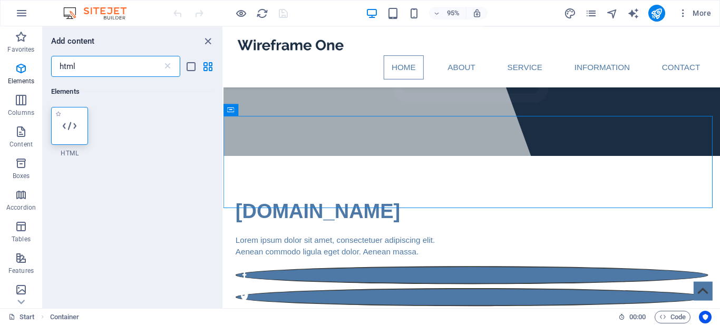
type input "html"
click at [68, 123] on icon at bounding box center [70, 126] width 14 height 14
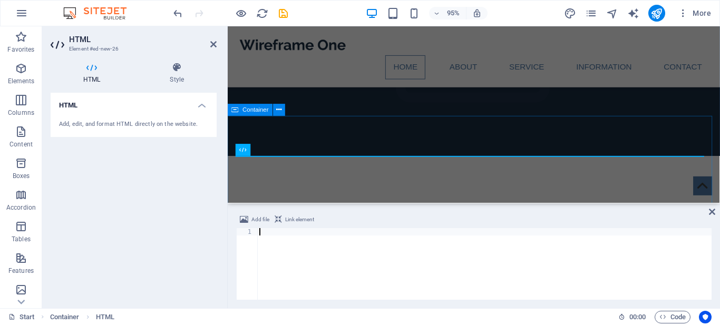
type textarea "</div>"
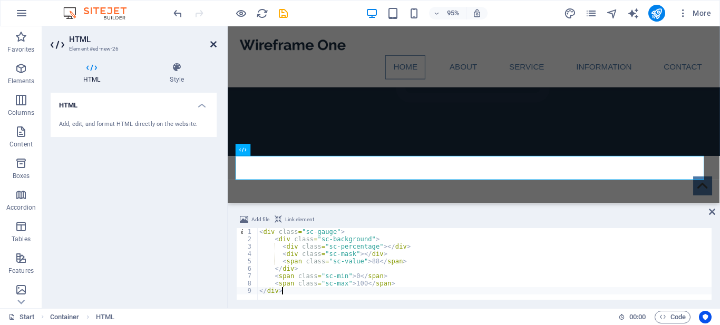
click at [210, 48] on icon at bounding box center [213, 44] width 6 height 8
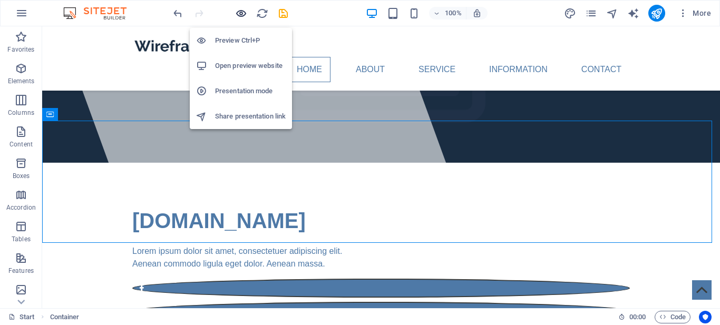
click at [245, 14] on icon "button" at bounding box center [241, 13] width 12 height 12
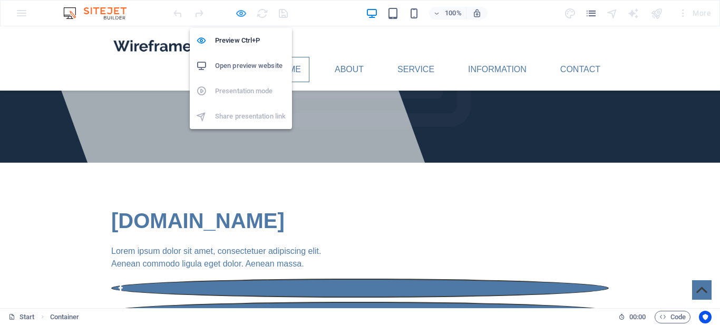
click at [242, 11] on icon "button" at bounding box center [241, 13] width 12 height 12
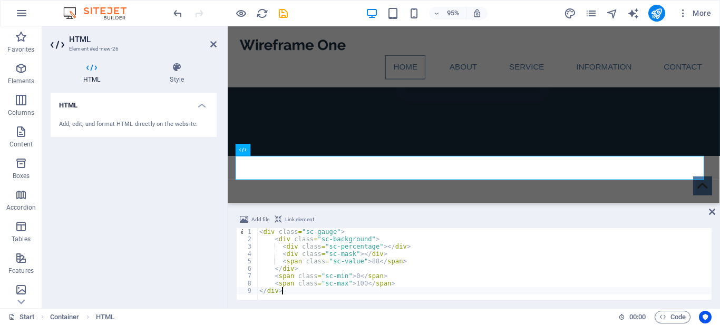
click at [414, 261] on div "< div class = "sc-gauge" > < div class = "sc-background" > < div class = "sc-pe…" at bounding box center [484, 271] width 454 height 86
click at [414, 273] on div "< div class = "sc-gauge" > < div class = "sc-background" > < div class = "sc-pe…" at bounding box center [484, 271] width 454 height 86
click at [415, 285] on div "< div class = "sc-gauge" > < div class = "sc-background" > < div class = "sc-pe…" at bounding box center [484, 271] width 454 height 86
click at [415, 296] on div "< div class = "sc-gauge" > < div class = "sc-background" > < div class = "sc-pe…" at bounding box center [484, 271] width 454 height 86
type textarea "</div>"
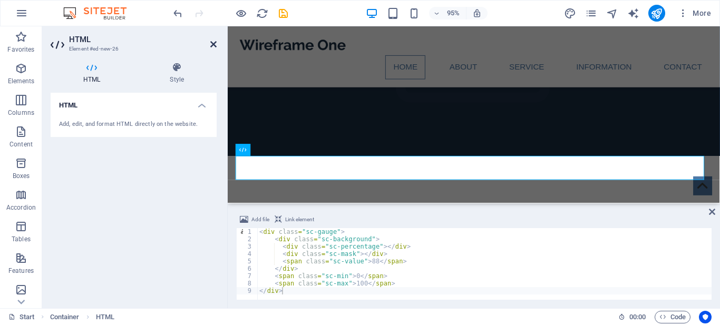
click at [212, 42] on icon at bounding box center [213, 44] width 6 height 8
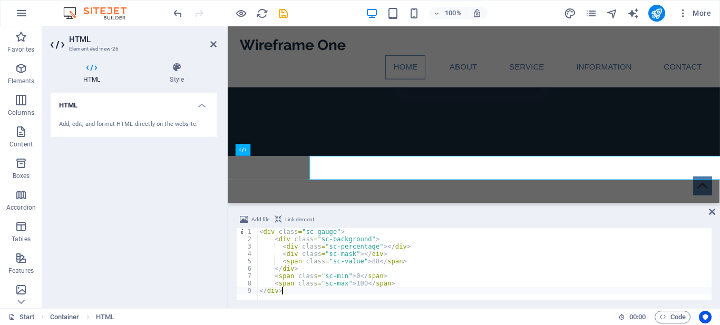
click at [199, 170] on div "HTML Add, edit, and format HTML directly on the website." at bounding box center [134, 196] width 166 height 207
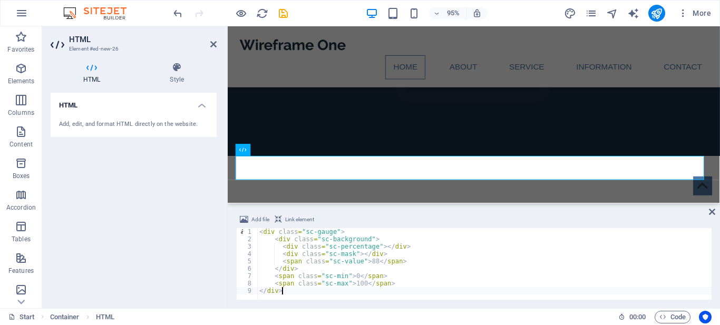
click at [418, 247] on div "< div class = "sc-gauge" > < div class = "sc-background" > < div class = "sc-pe…" at bounding box center [484, 271] width 454 height 86
click at [409, 275] on div "< div class = "sc-gauge" > < div class = "sc-background" > < div class = "sc-pe…" at bounding box center [484, 271] width 454 height 86
click at [404, 289] on div "< div class = "sc-gauge" > < div class = "sc-background" > < div class = "sc-pe…" at bounding box center [484, 271] width 454 height 86
type textarea "</div>"
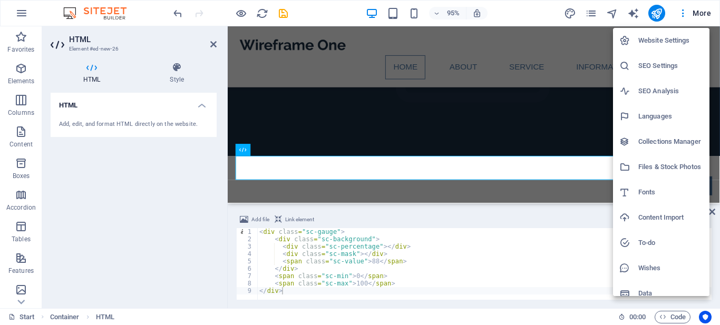
click at [674, 35] on h6 "Website Settings" at bounding box center [670, 40] width 65 height 13
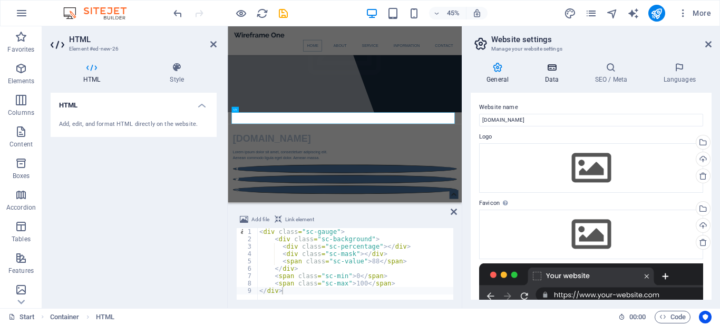
click at [551, 72] on icon at bounding box center [552, 67] width 46 height 11
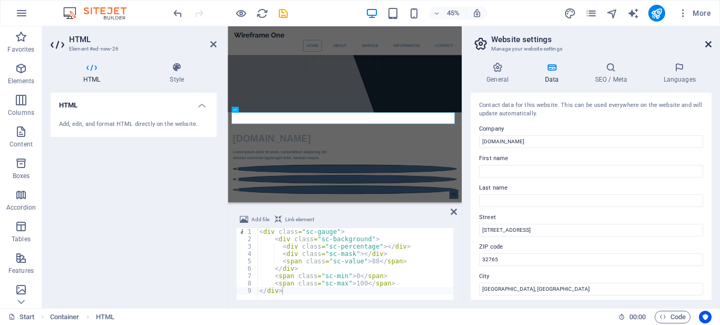
click at [707, 46] on icon at bounding box center [708, 44] width 6 height 8
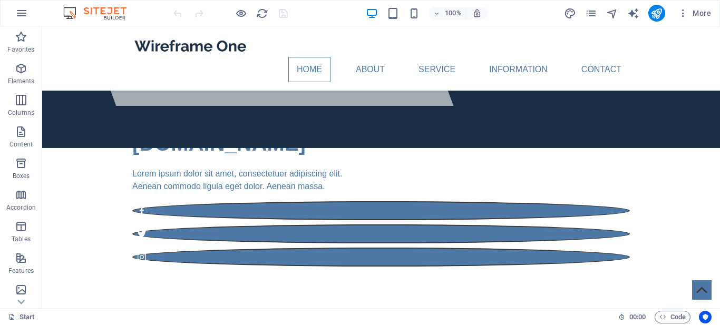
scroll to position [176, 0]
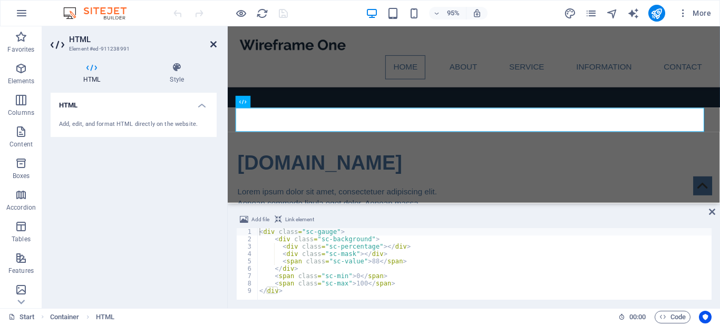
click at [216, 44] on icon at bounding box center [213, 44] width 6 height 8
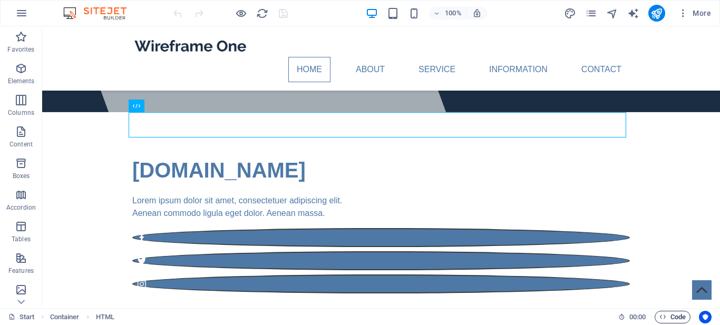
click at [665, 319] on icon "button" at bounding box center [662, 317] width 7 height 7
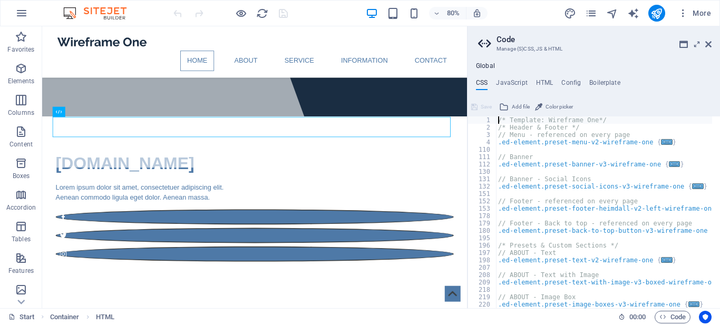
click at [508, 149] on div "/* Template: Wireframe One*/ /* Header & Footer */ // Menu - referenced on ever…" at bounding box center [609, 216] width 226 height 199
type textarea ".sc-value { position:absolute; top:50%; left:0; width:100%; font-size:48px; fon…"
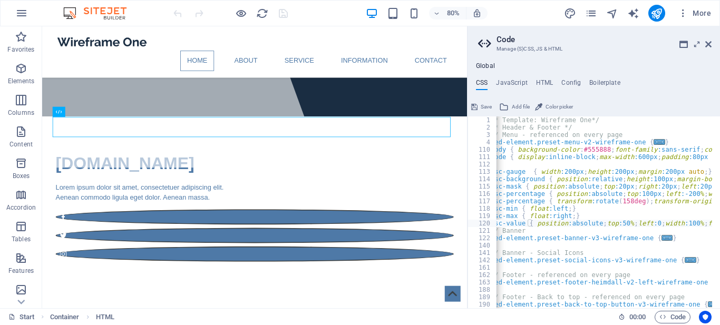
scroll to position [0, 0]
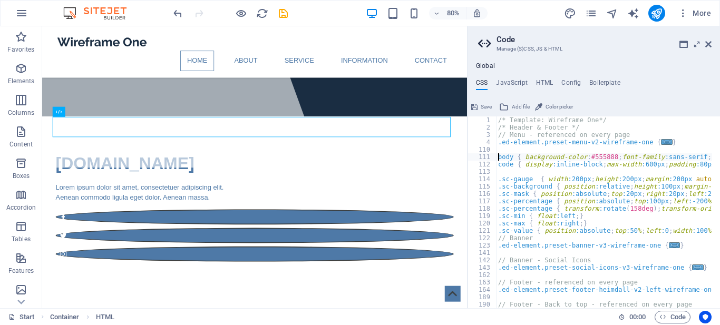
type textarea "body { background-color:#555888; font-family:sans-serif; color:#fff; text-align…"
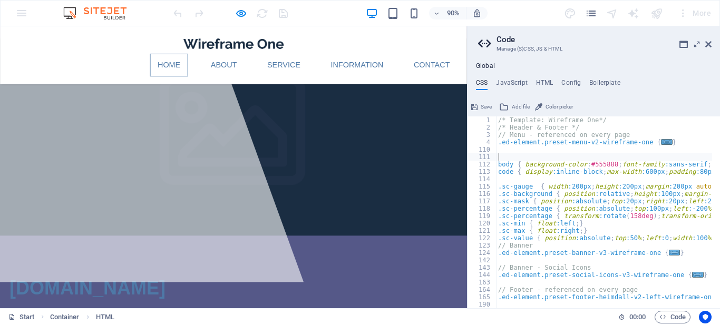
scroll to position [12, 0]
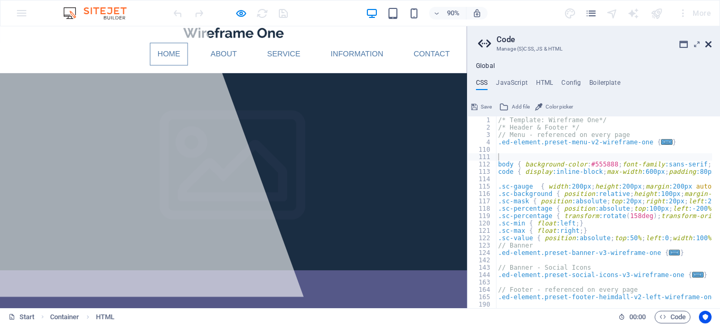
click at [706, 46] on icon at bounding box center [708, 44] width 6 height 8
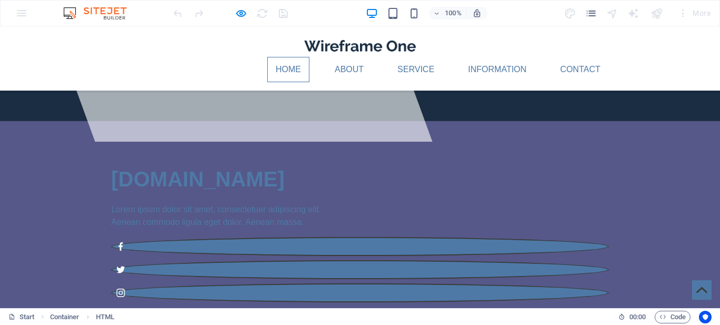
scroll to position [106, 0]
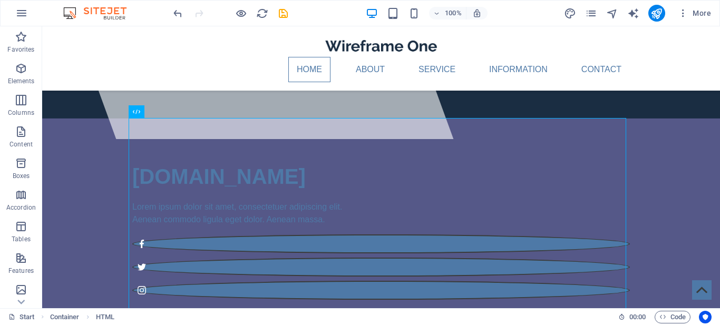
scroll to position [170, 0]
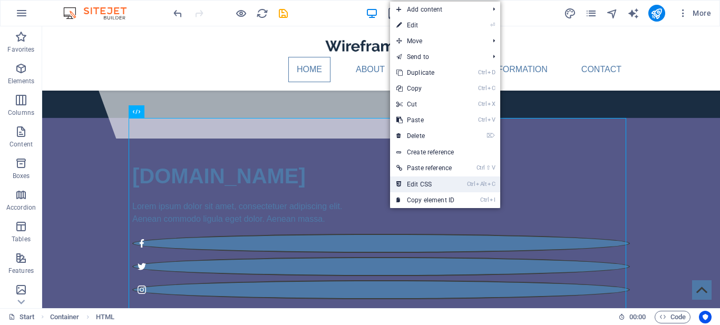
click at [416, 183] on link "Ctrl Alt C Edit CSS" at bounding box center [425, 185] width 71 height 16
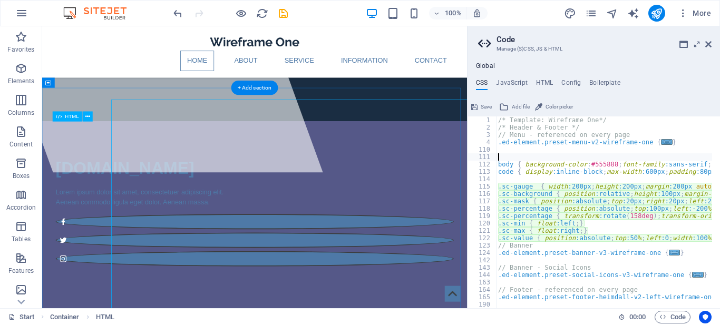
type textarea ".sc-background { position:relative; height:100px; margin-bottom:10px; backgroun…"
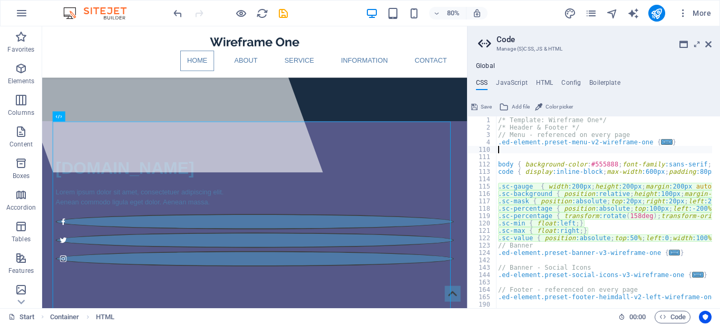
click at [655, 172] on div "/* Template: Wireframe One*/ /* Header & Footer */ // Menu - referenced on ever…" at bounding box center [604, 213] width 216 height 192
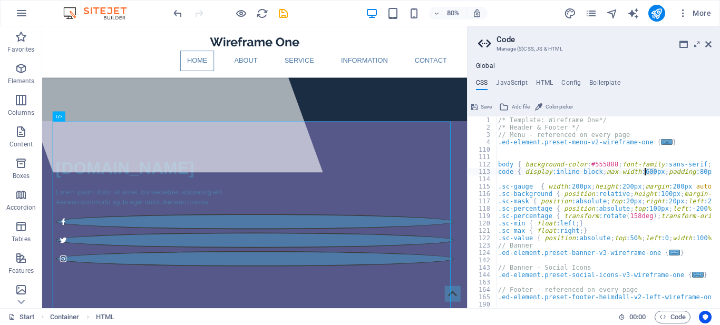
drag, startPoint x: 657, startPoint y: 172, endPoint x: 646, endPoint y: 172, distance: 11.6
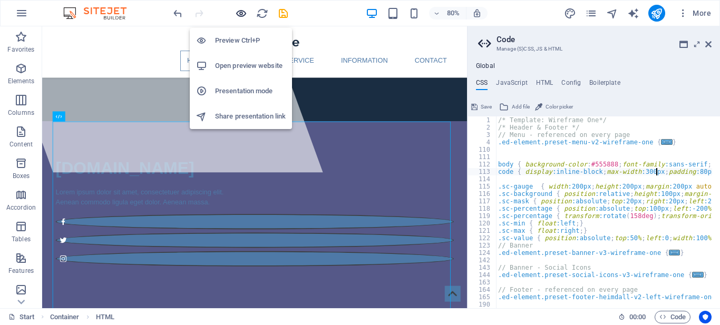
type textarea "code { display:inline-block; max-width:300px; padding:80px 0 0; line-height:1.5…"
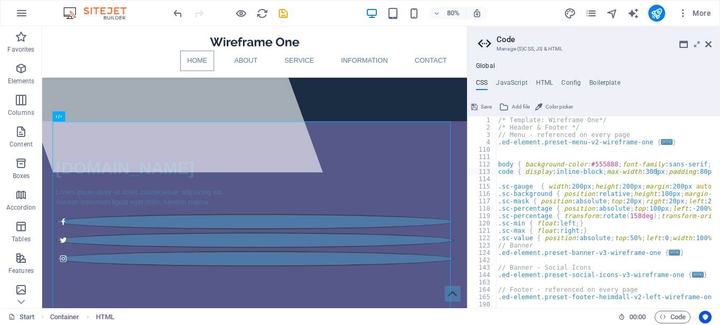
type textarea ".ed-element.preset-menu-v2-wireframe-one {"
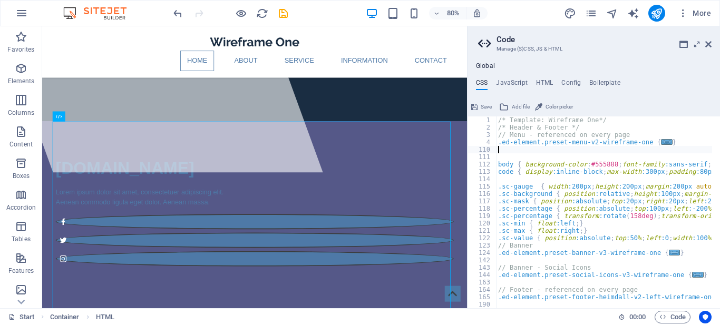
click at [711, 43] on icon at bounding box center [708, 44] width 6 height 8
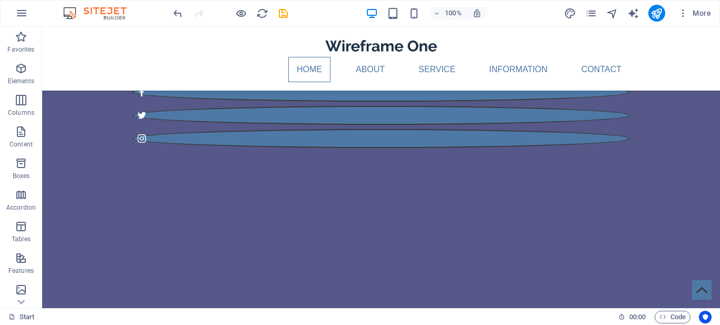
scroll to position [224, 0]
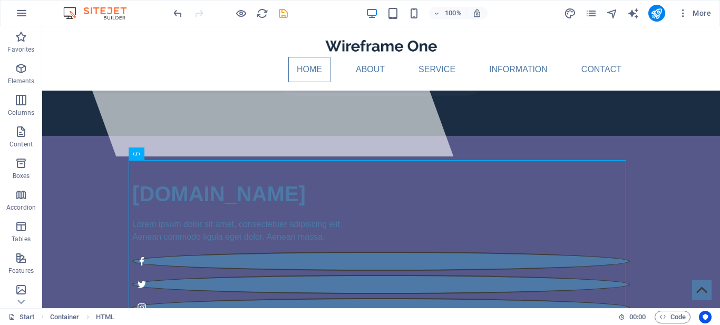
scroll to position [128, 0]
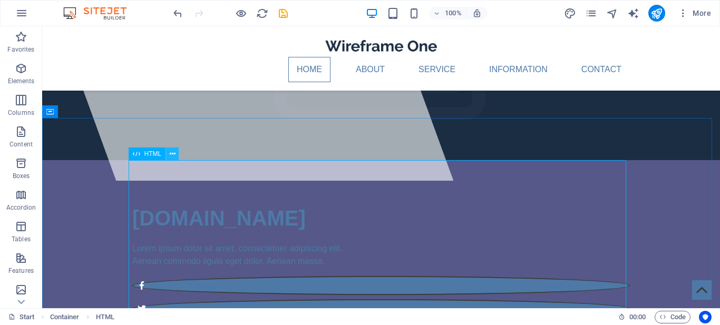
click at [174, 155] on icon at bounding box center [173, 154] width 6 height 11
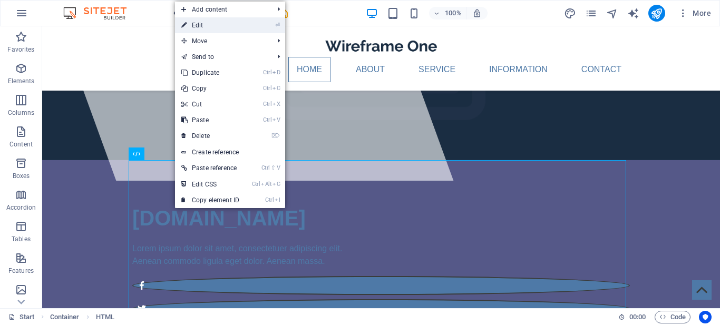
click at [218, 22] on link "⏎ Edit" at bounding box center [210, 25] width 71 height 16
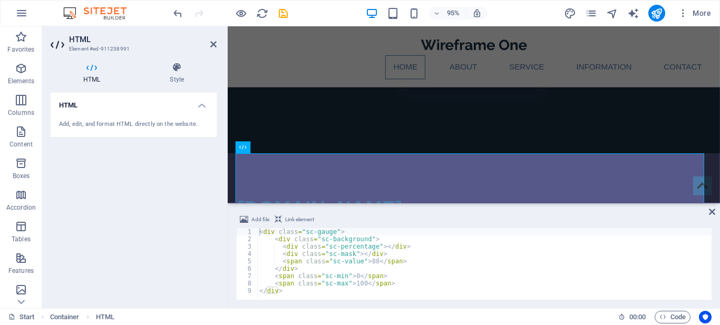
click at [203, 110] on h4 "HTML" at bounding box center [134, 102] width 166 height 19
click at [203, 110] on h4 "HTML" at bounding box center [134, 105] width 166 height 25
click at [460, 293] on div "< div class = "sc-gauge" > < div class = "sc-background" > < div class = "sc-pe…" at bounding box center [484, 271] width 454 height 86
click at [363, 288] on div "< div class = "sc-gauge" > < div class = "sc-background" > < div class = "sc-pe…" at bounding box center [484, 271] width 454 height 86
click at [359, 277] on div "< div class = "sc-gauge" > < div class = "sc-background" > < div class = "sc-pe…" at bounding box center [484, 271] width 454 height 86
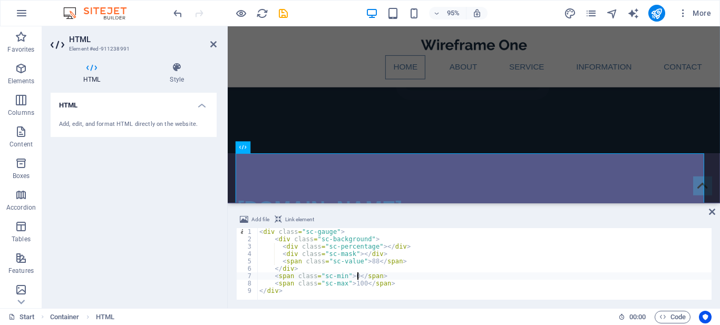
click at [371, 261] on div "< div class = "sc-gauge" > < div class = "sc-background" > < div class = "sc-pe…" at bounding box center [484, 271] width 454 height 86
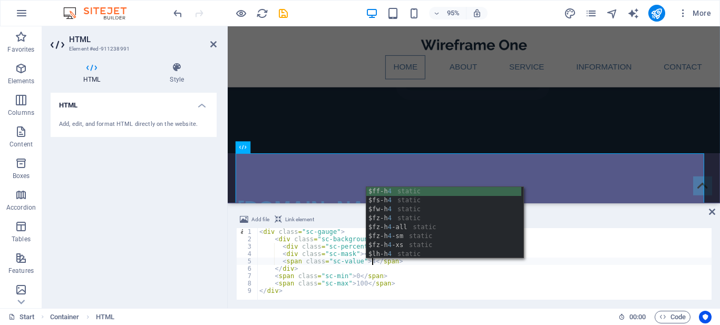
scroll to position [0, 16]
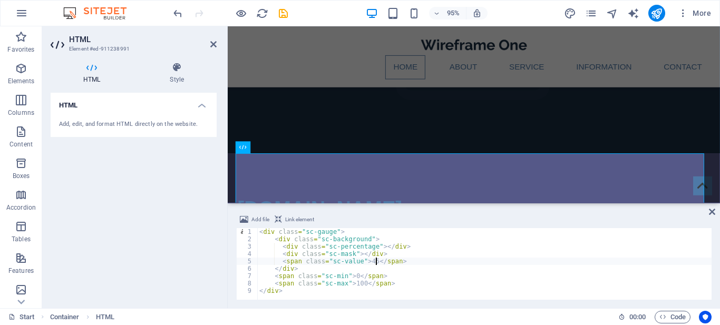
click at [484, 270] on div "< div class = "sc-gauge" > < div class = "sc-background" > < div class = "sc-pe…" at bounding box center [484, 271] width 454 height 86
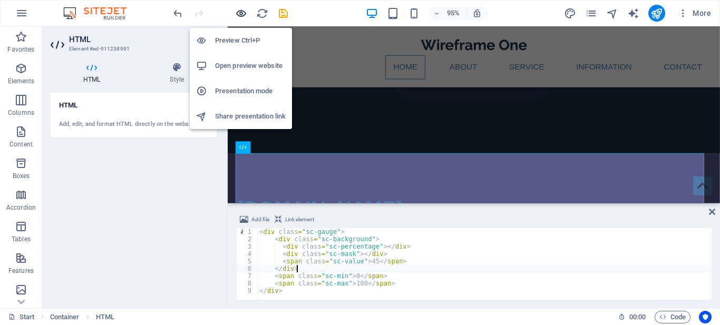
type textarea "</div>"
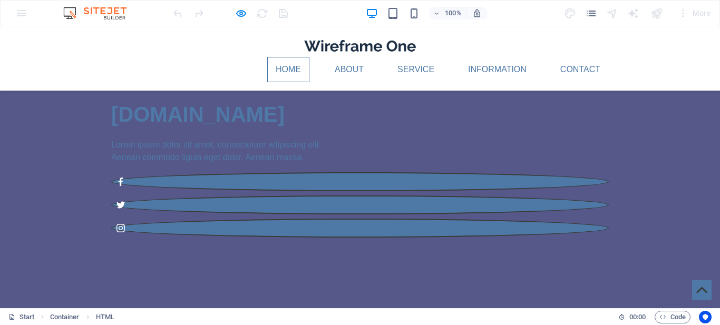
scroll to position [209, 0]
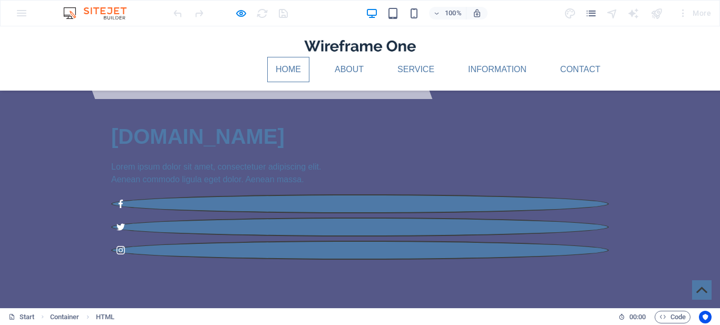
click at [0, 0] on div "100% More" at bounding box center [0, 0] width 0 height 0
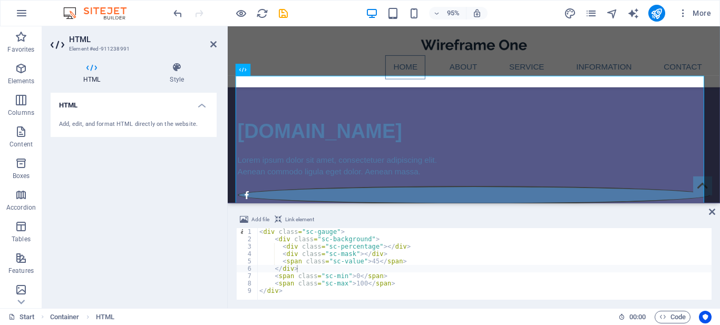
click at [715, 212] on div "Add file Link element </div> 1 2 3 4 5 6 7 8 9 < div class = "sc-gauge" > < div…" at bounding box center [474, 256] width 492 height 103
click at [710, 212] on icon at bounding box center [712, 212] width 6 height 8
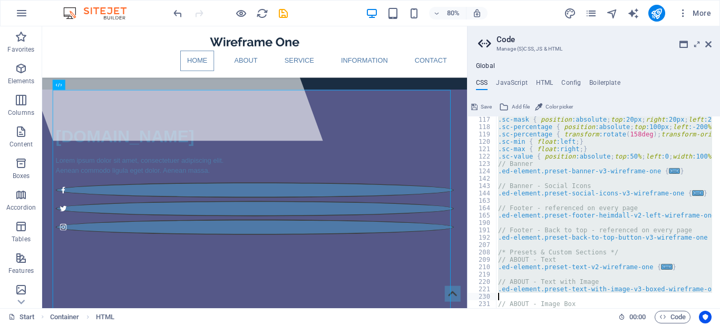
scroll to position [111, 0]
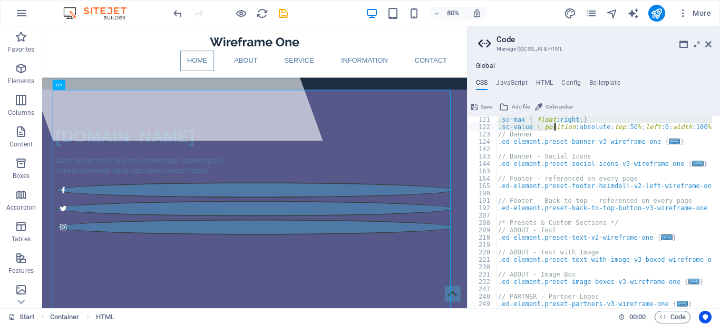
drag, startPoint x: 499, startPoint y: 154, endPoint x: 553, endPoint y: 125, distance: 61.3
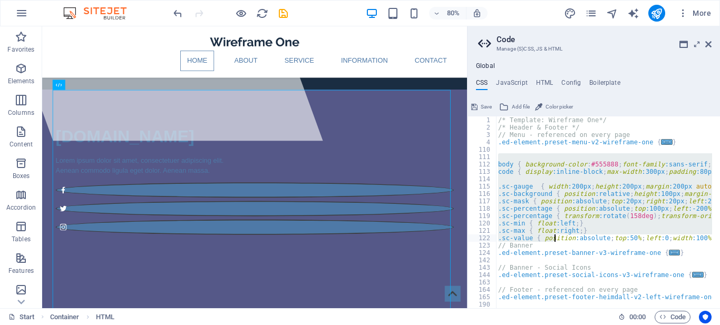
scroll to position [0, 0]
click at [571, 210] on div "/* Template: Wireframe One*/ /* Header & Footer */ // Menu - referenced on ever…" at bounding box center [604, 213] width 216 height 192
type textarea ".sc-percentage { position:absolute; top:100px; left:-200%; width:400%; height:4…"
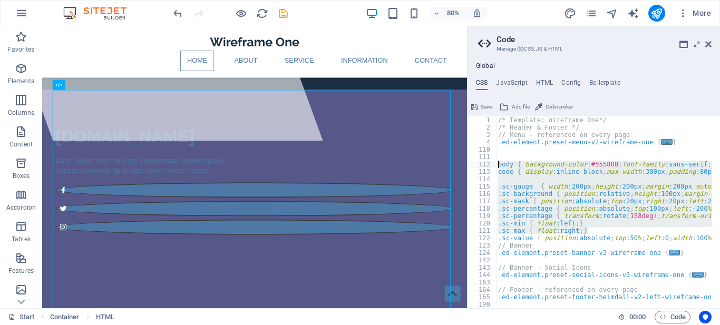
drag, startPoint x: 594, startPoint y: 232, endPoint x: 498, endPoint y: 165, distance: 117.4
type textarea "body { background-color:#555888; font-family:sans-serif; color:#fff; text-align…"
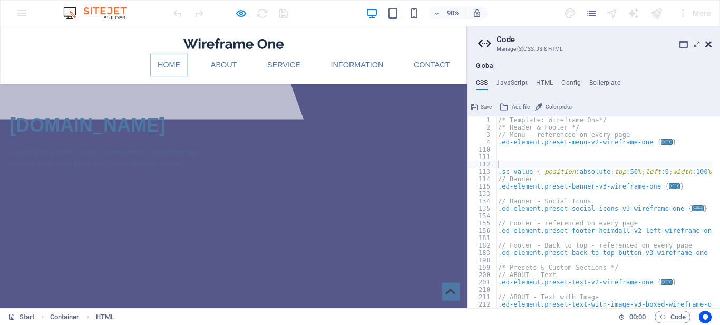
click at [707, 42] on icon at bounding box center [708, 44] width 6 height 8
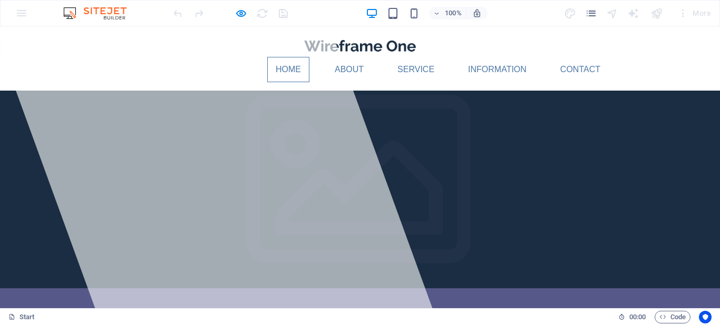
click at [115, 15] on img at bounding box center [100, 13] width 79 height 13
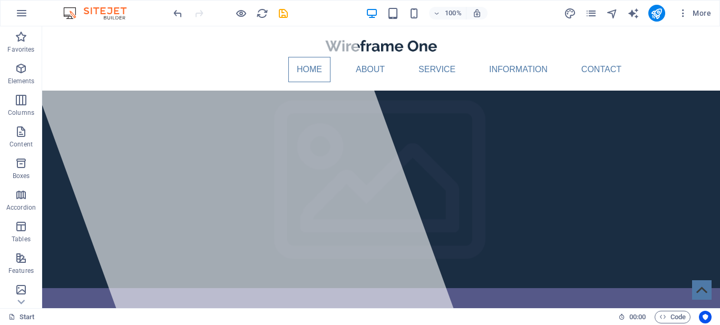
click at [90, 7] on img at bounding box center [100, 13] width 79 height 13
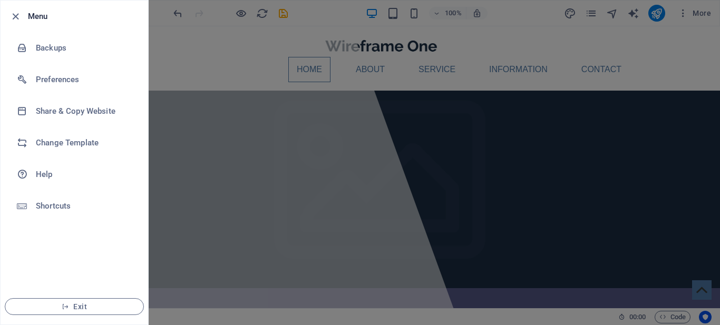
click at [23, 12] on div at bounding box center [18, 16] width 19 height 13
